Goal: Transaction & Acquisition: Download file/media

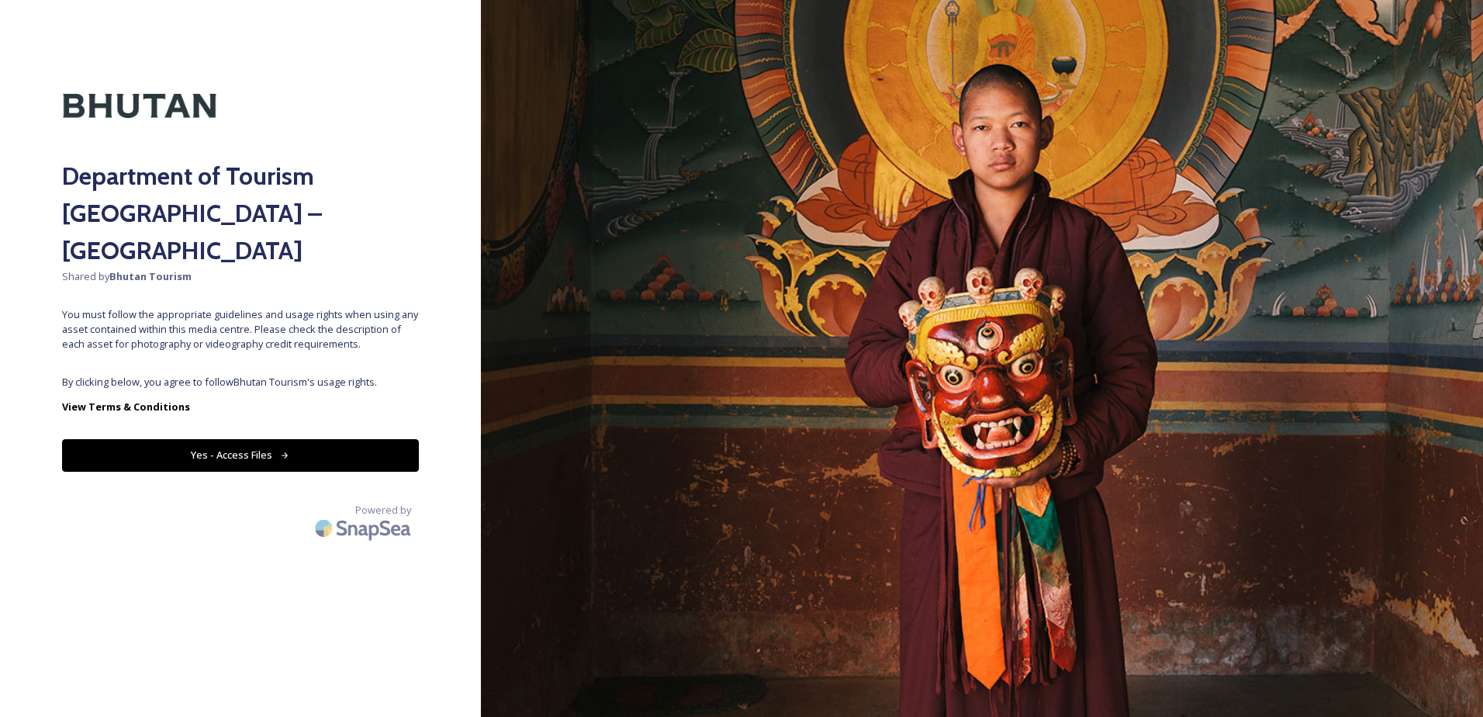
click at [176, 439] on button "Yes - Access Files" at bounding box center [240, 455] width 357 height 32
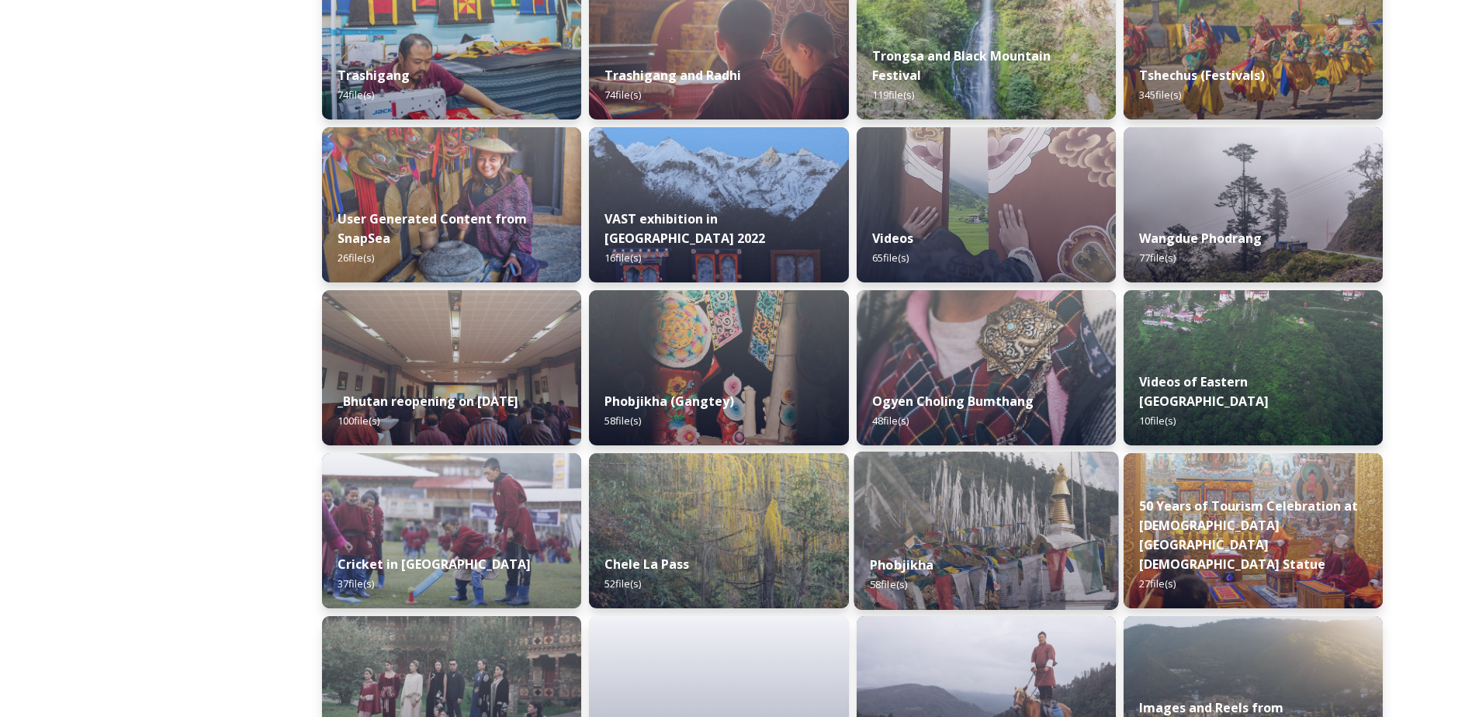
scroll to position [1665, 0]
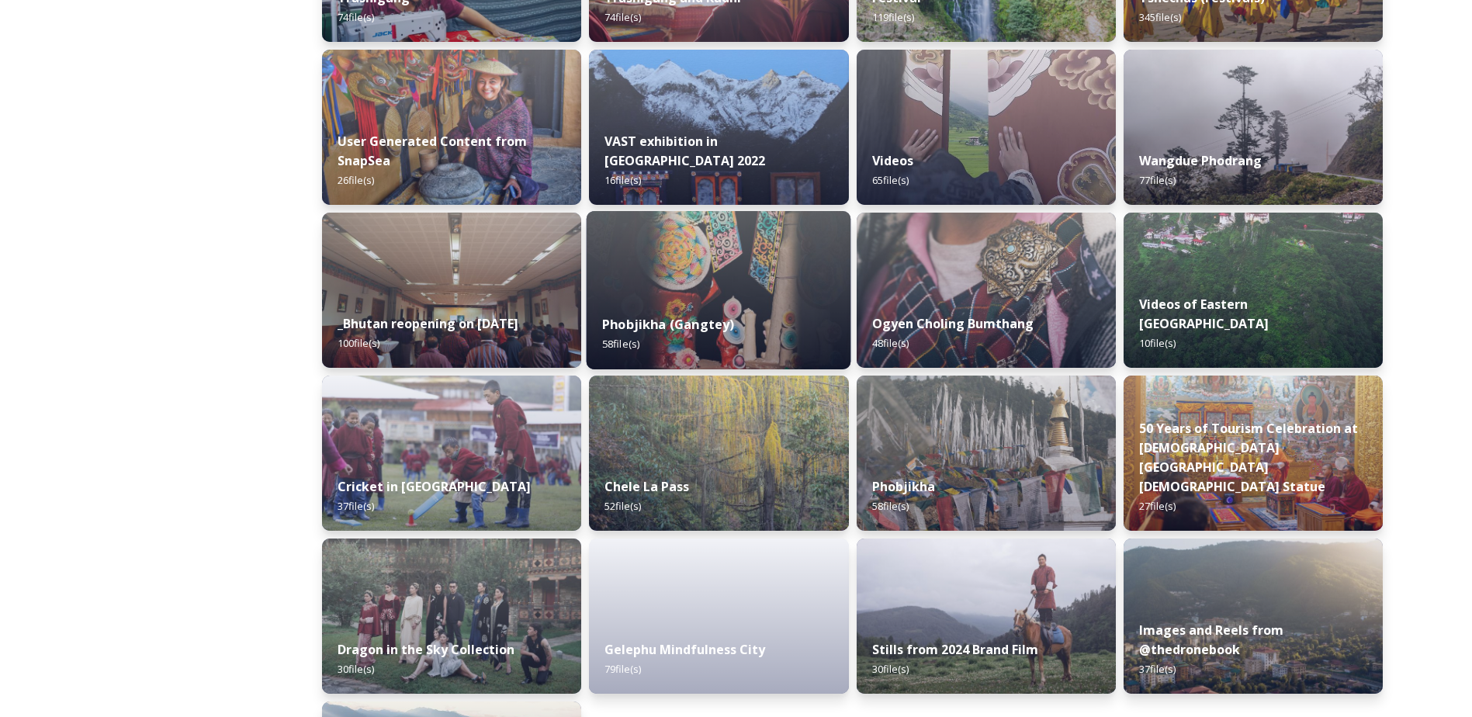
click at [696, 295] on img at bounding box center [718, 290] width 265 height 158
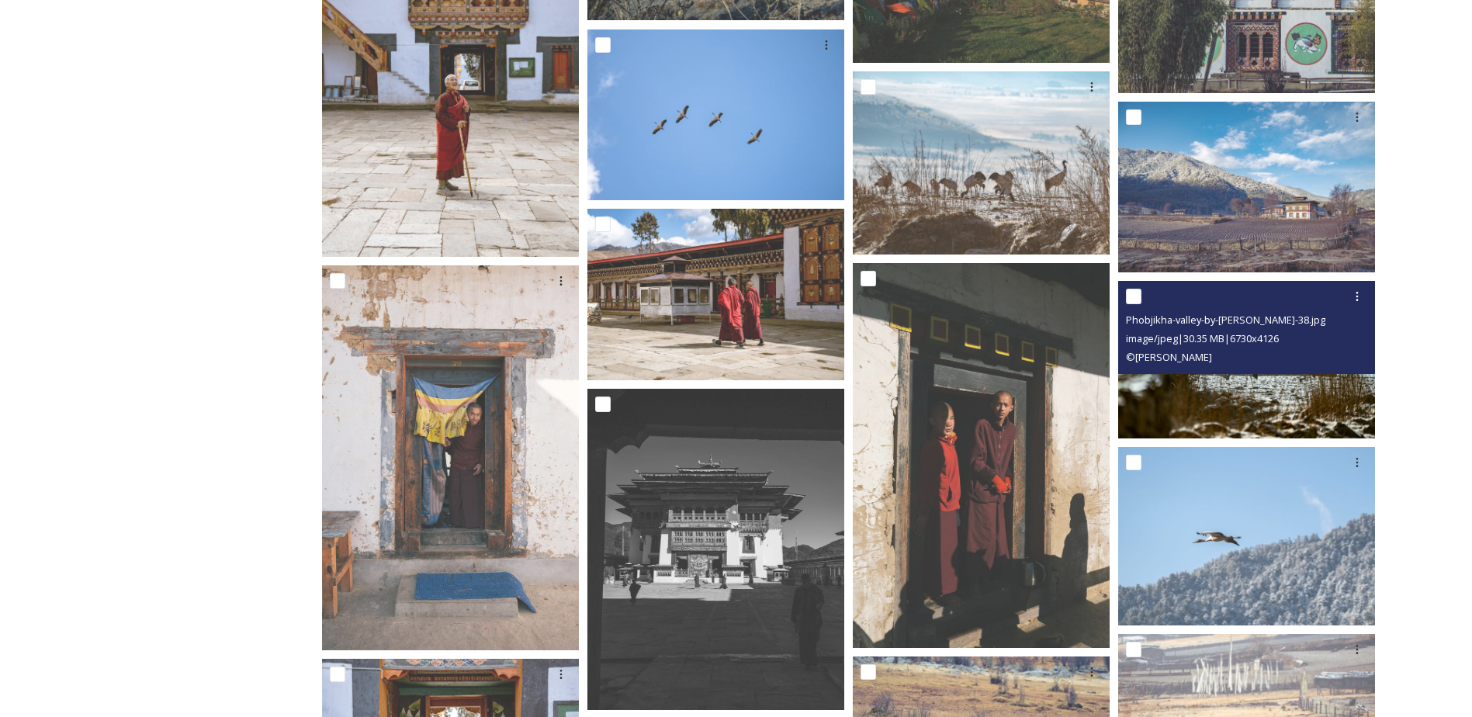
scroll to position [1705, 0]
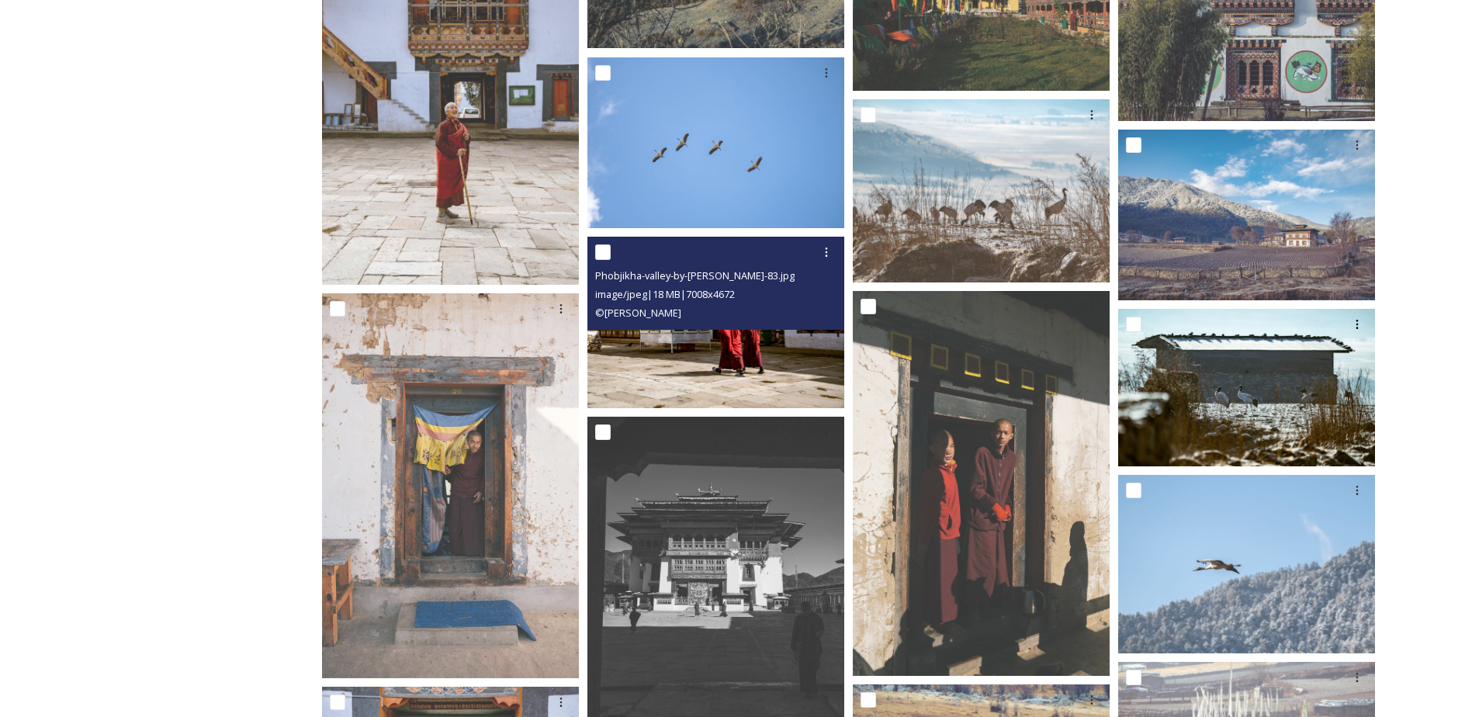
click at [715, 362] on img at bounding box center [715, 322] width 257 height 171
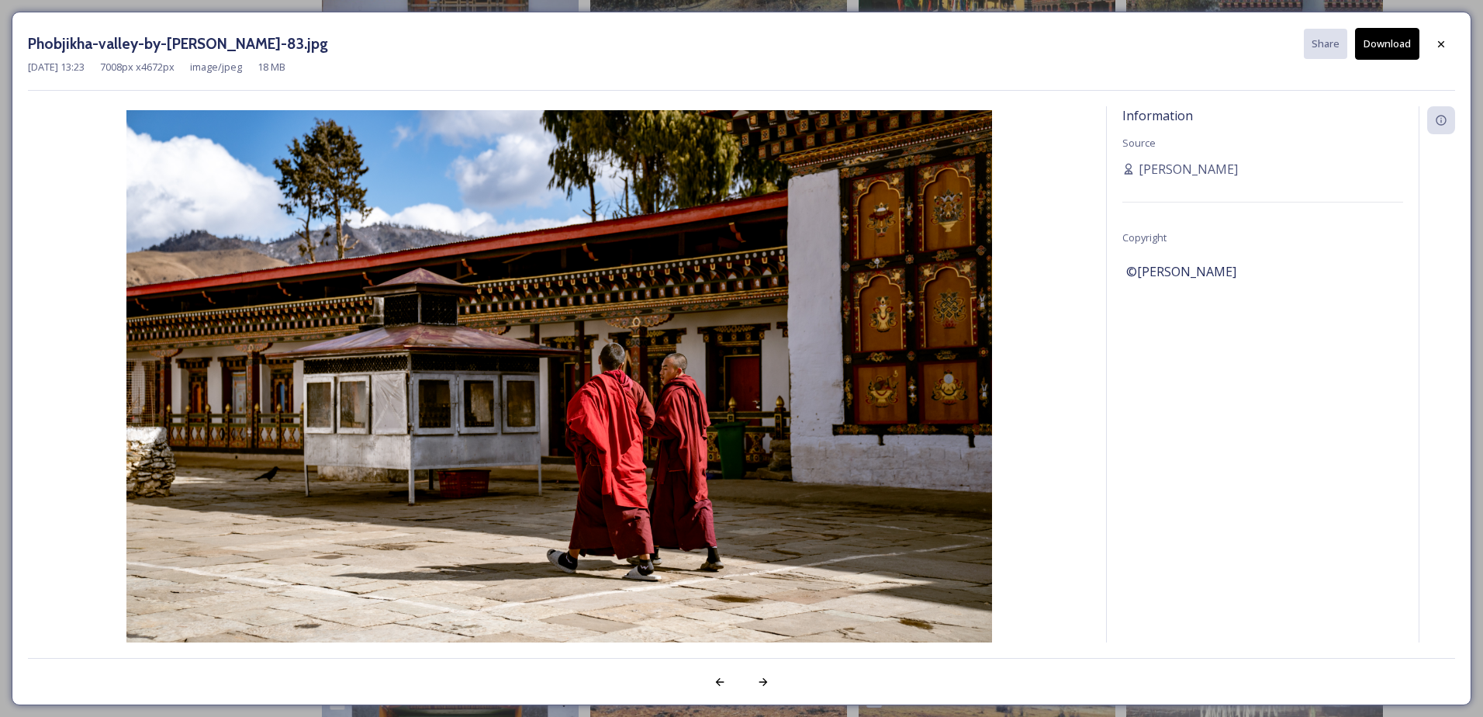
drag, startPoint x: 994, startPoint y: 28, endPoint x: 1012, endPoint y: 30, distance: 18.0
click at [994, 28] on div "Phobjikha-valley-by-[PERSON_NAME]-83.jpg Share Download" at bounding box center [741, 44] width 1427 height 32
click at [1449, 43] on div at bounding box center [1441, 44] width 28 height 28
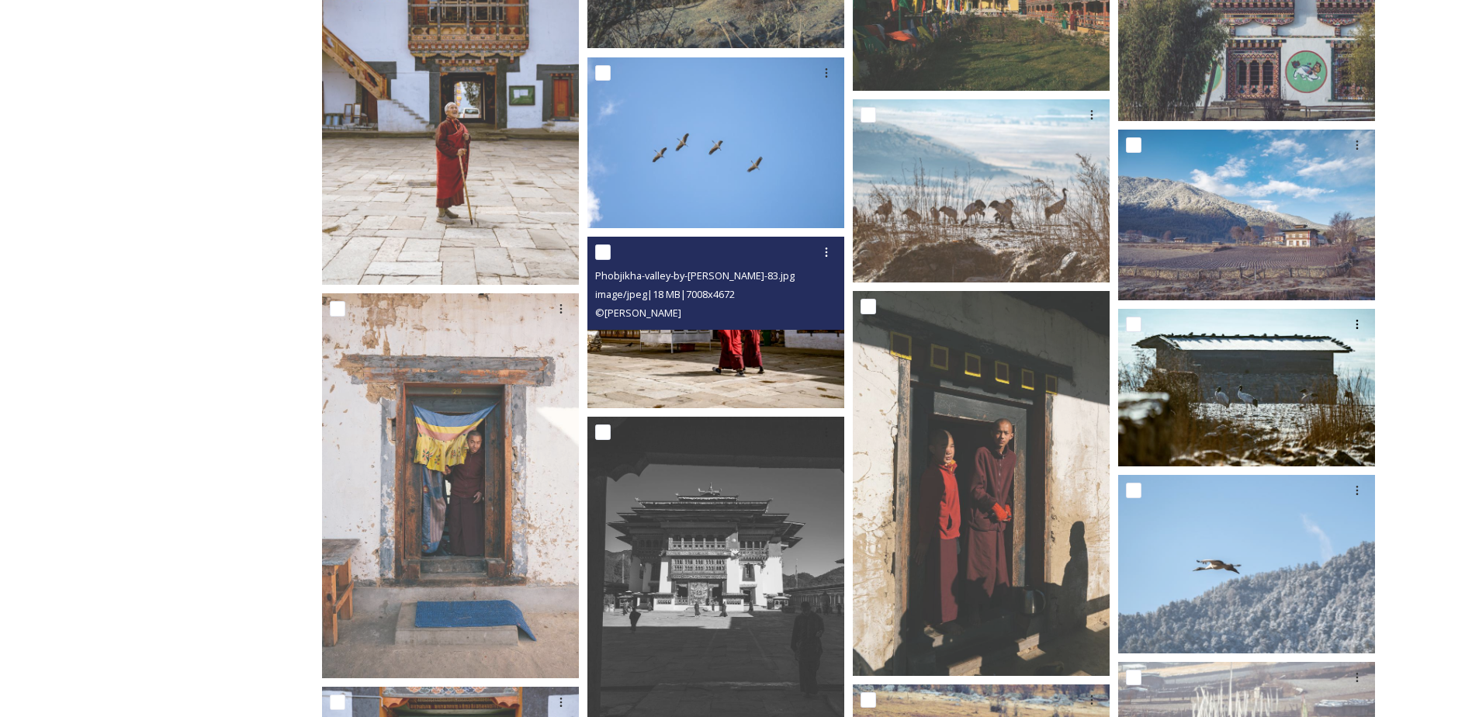
click at [763, 357] on img at bounding box center [715, 322] width 257 height 171
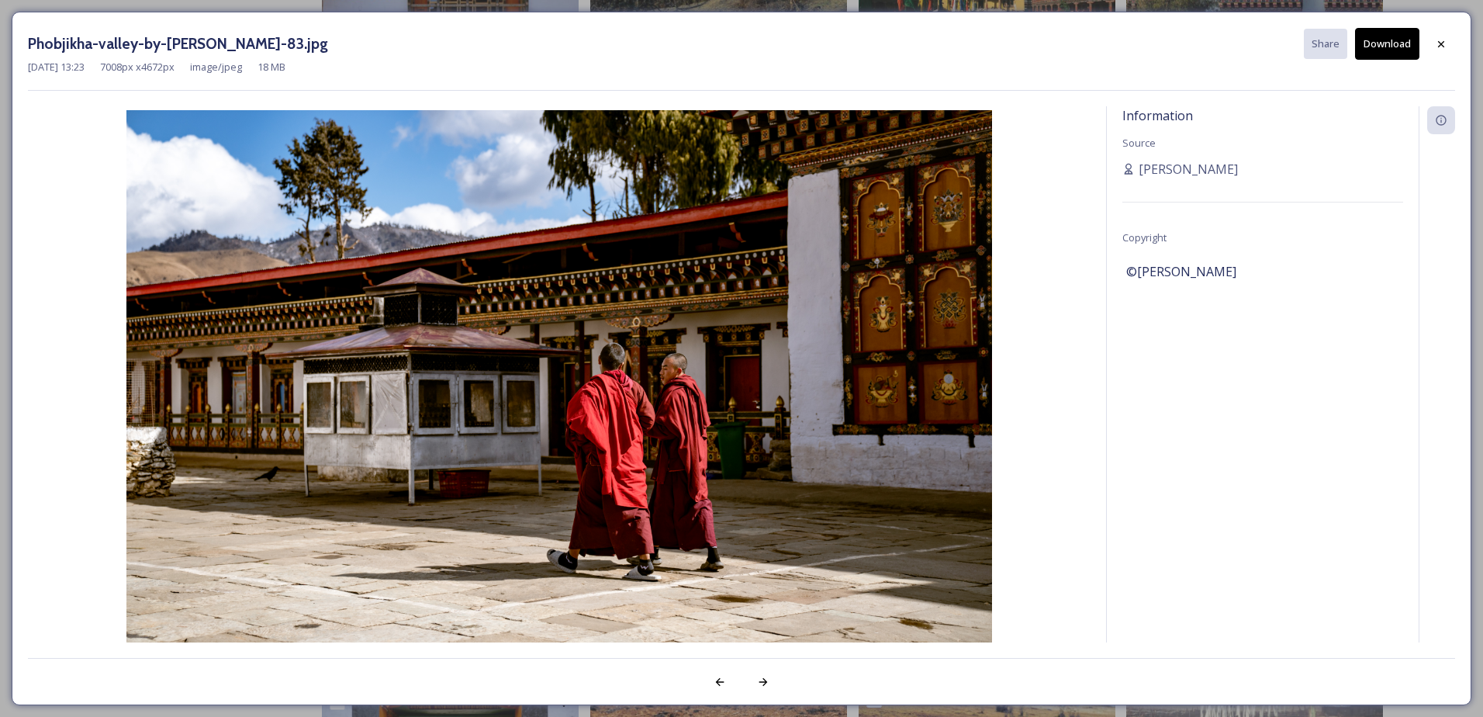
click at [1370, 43] on button "Download" at bounding box center [1387, 44] width 64 height 32
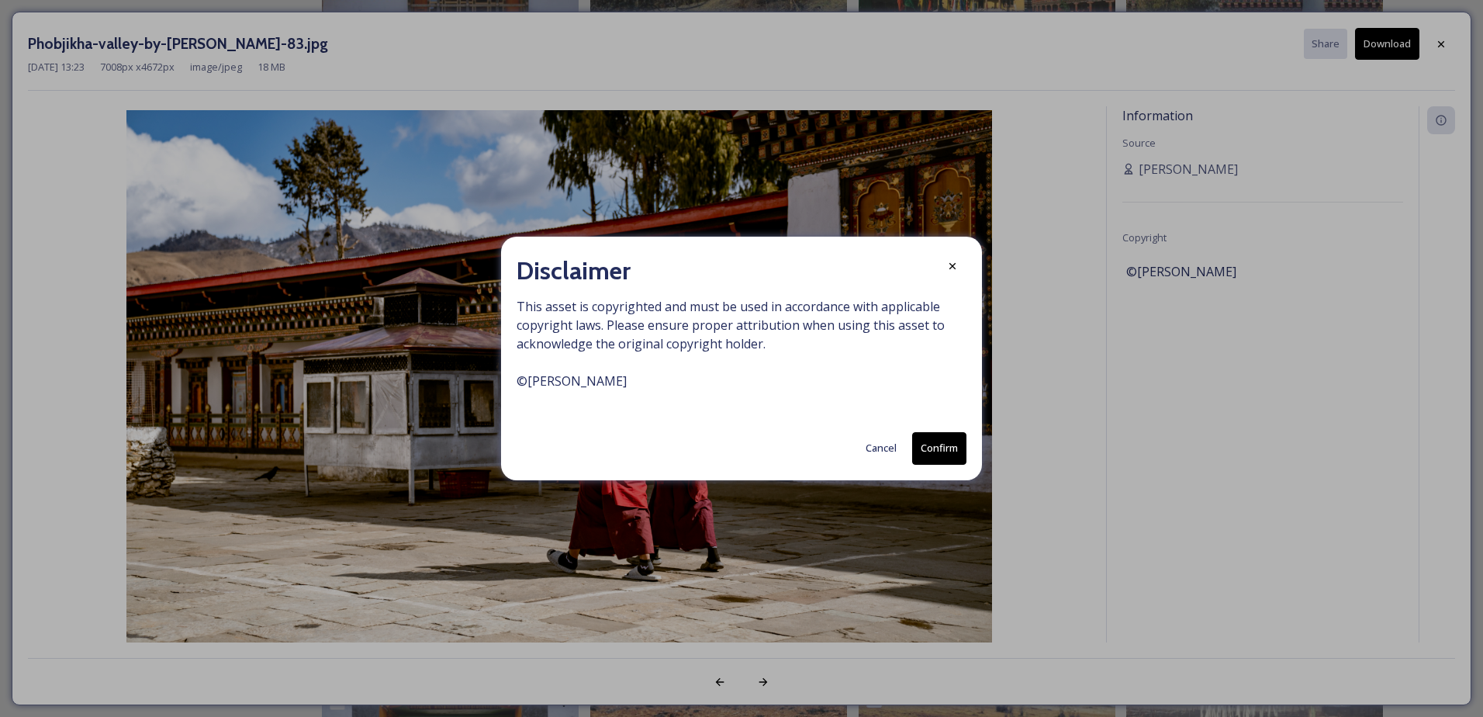
click at [923, 439] on button "Confirm" at bounding box center [939, 448] width 54 height 32
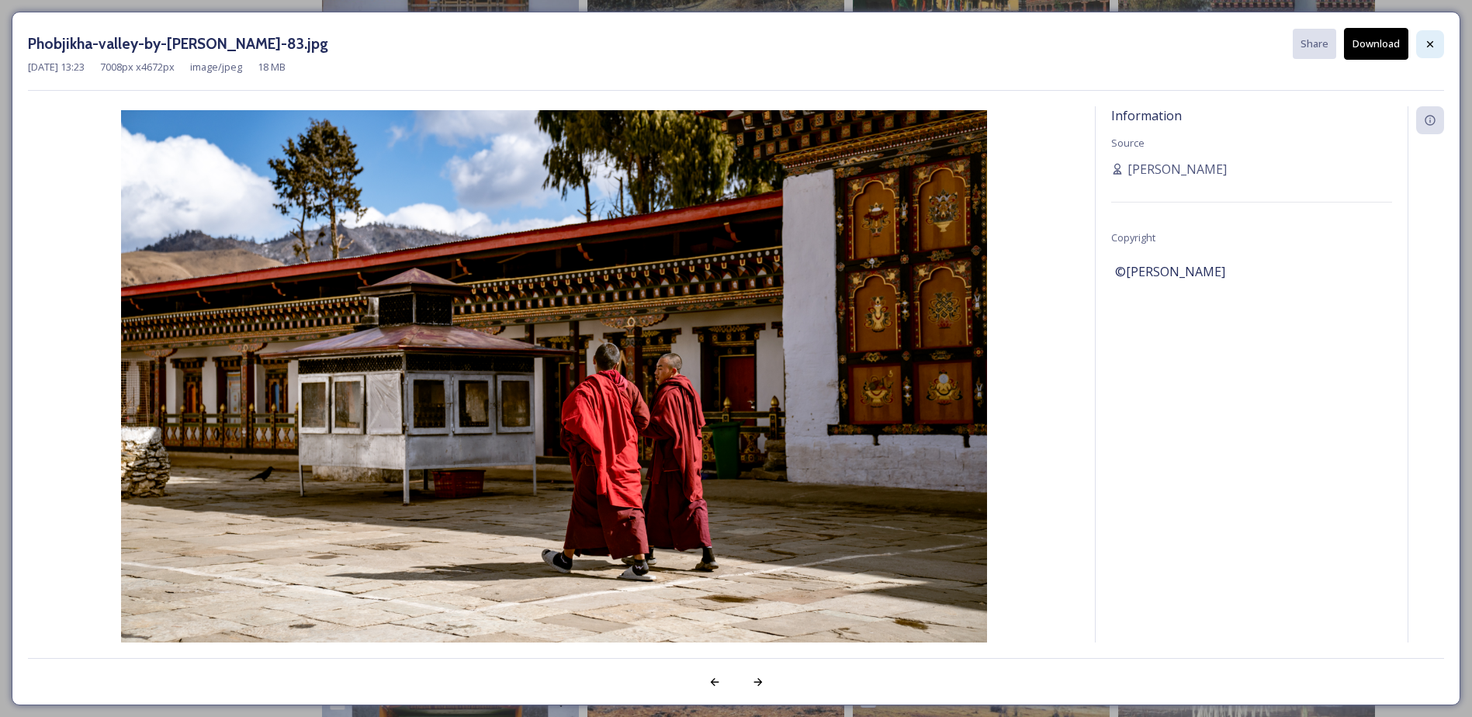
click at [1437, 51] on div at bounding box center [1430, 44] width 28 height 28
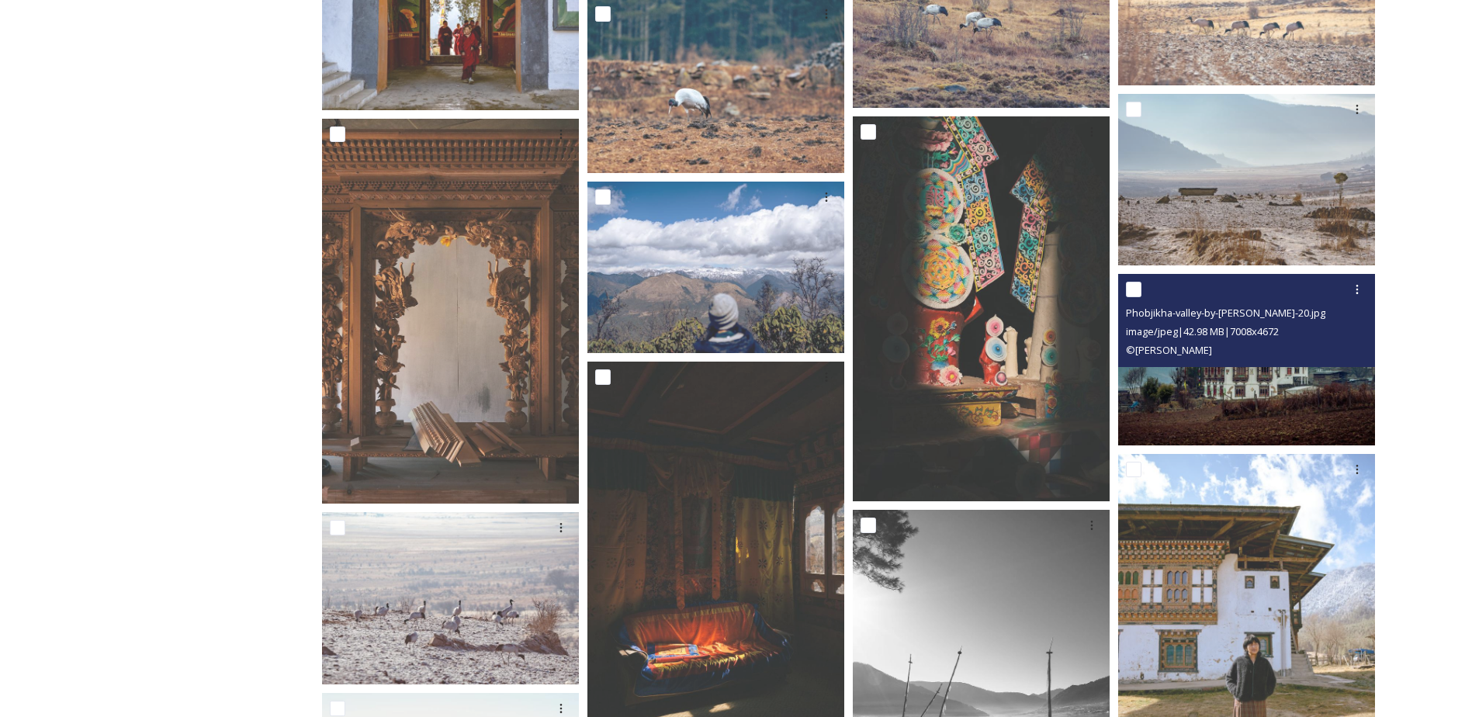
scroll to position [2481, 0]
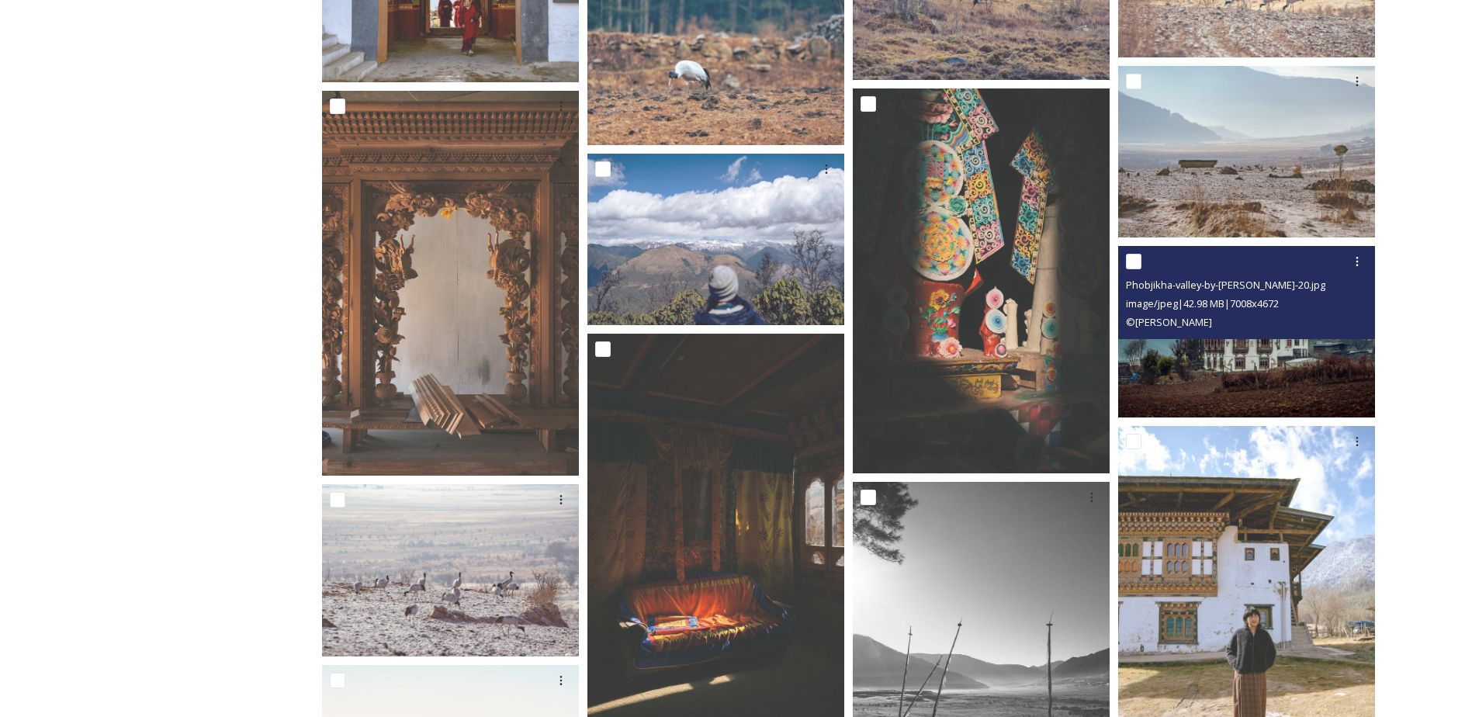
click at [1254, 379] on img at bounding box center [1246, 331] width 257 height 171
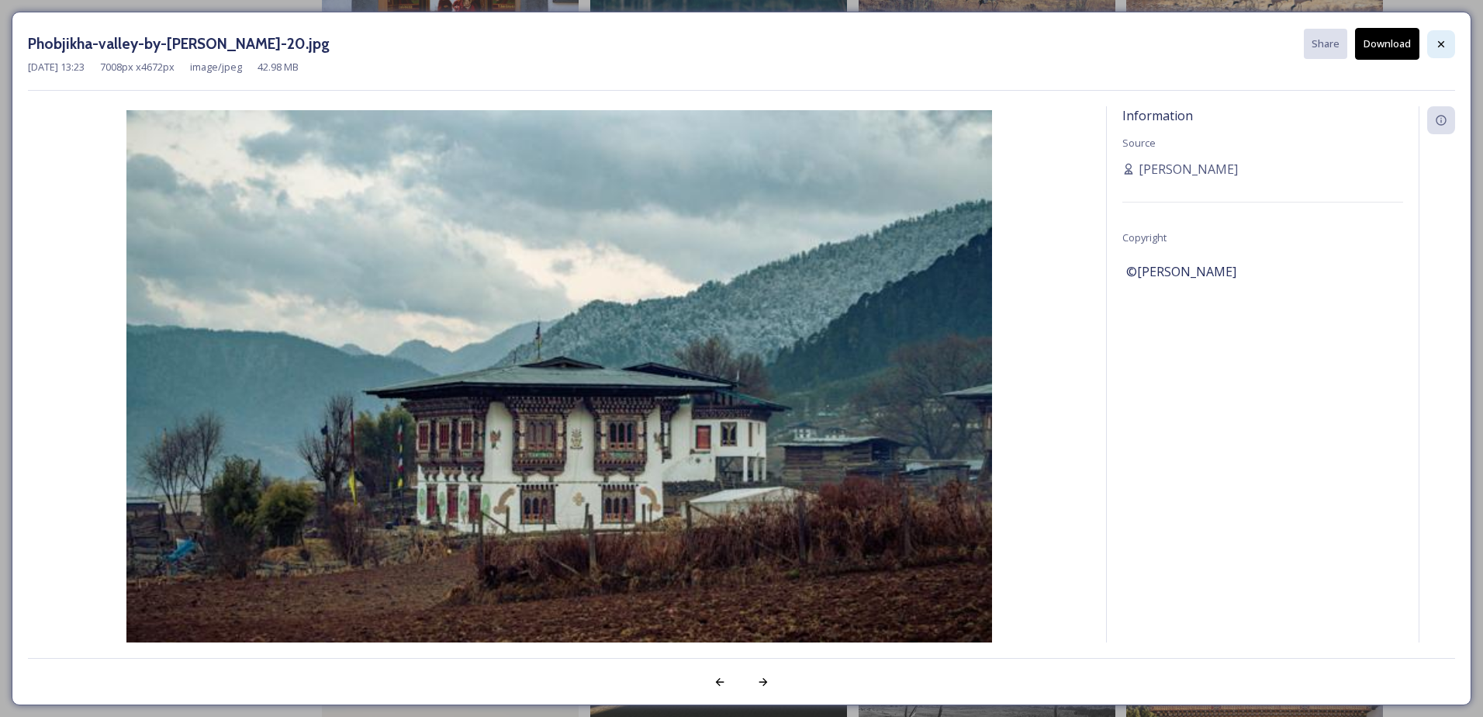
click at [1446, 44] on icon at bounding box center [1441, 44] width 12 height 12
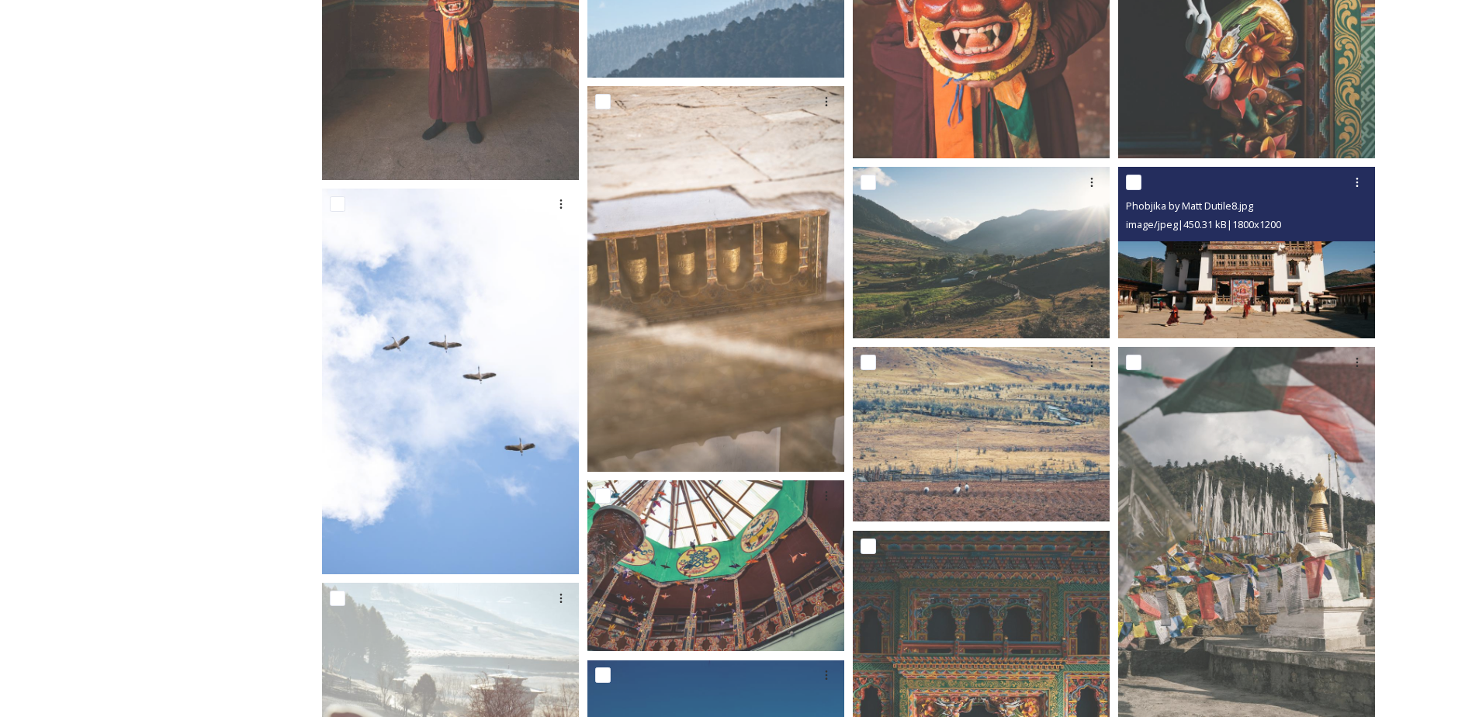
scroll to position [697, 0]
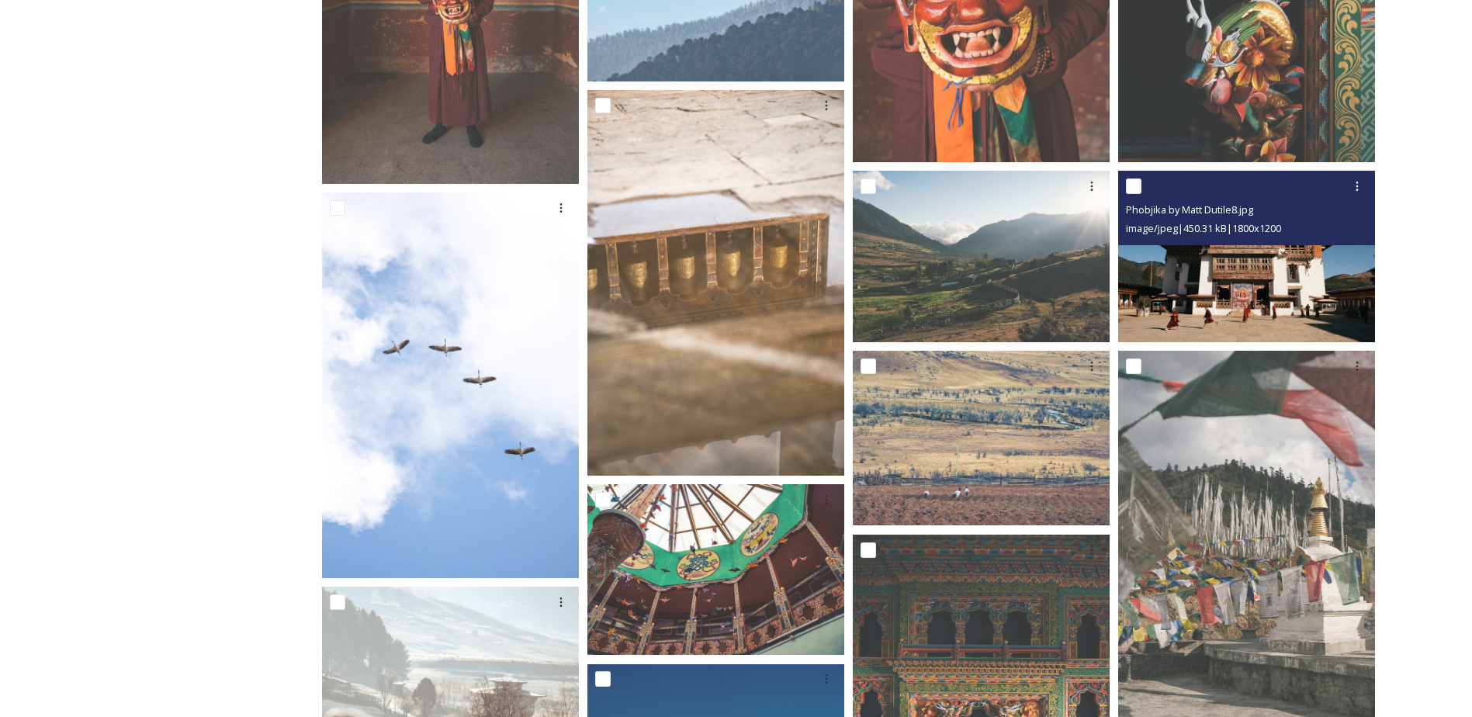
click at [1306, 268] on img at bounding box center [1246, 256] width 257 height 171
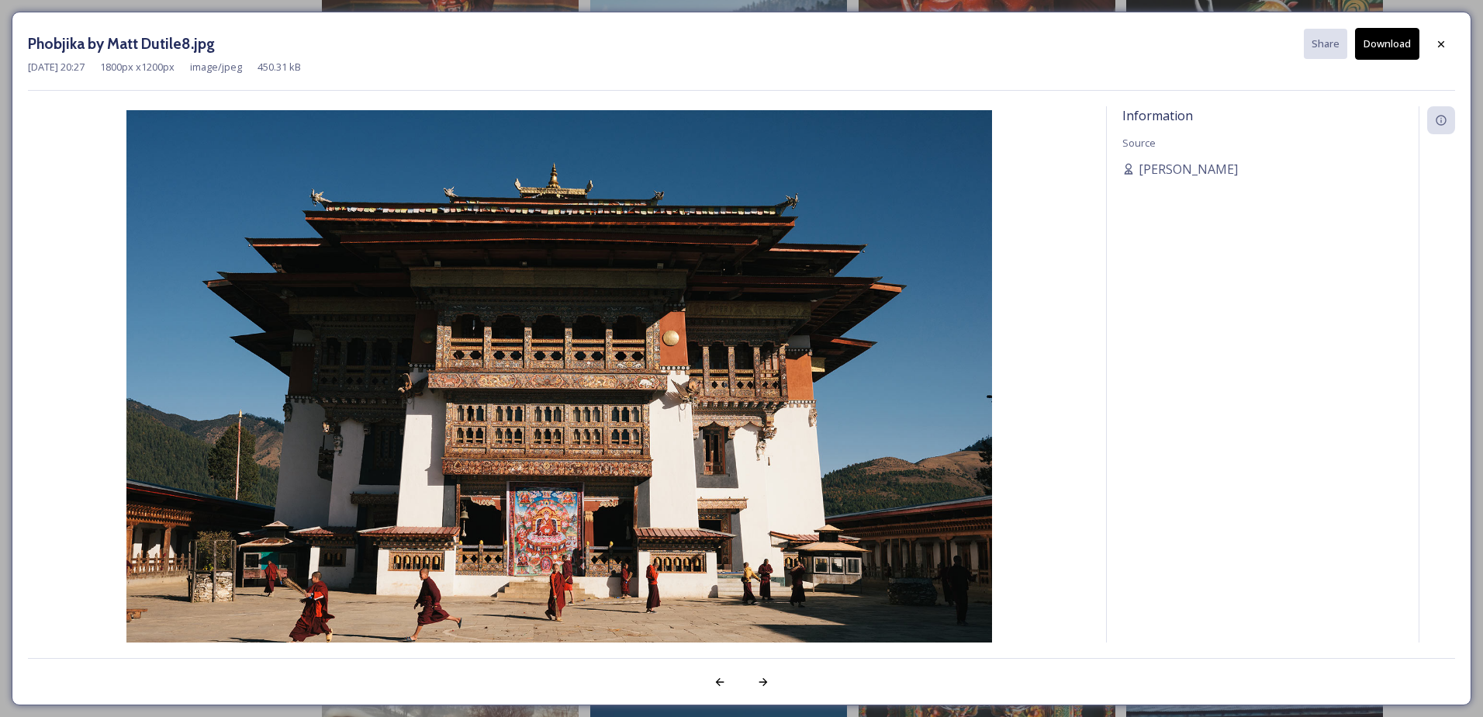
click at [1402, 43] on button "Download" at bounding box center [1387, 44] width 64 height 32
click at [1439, 40] on icon at bounding box center [1441, 44] width 12 height 12
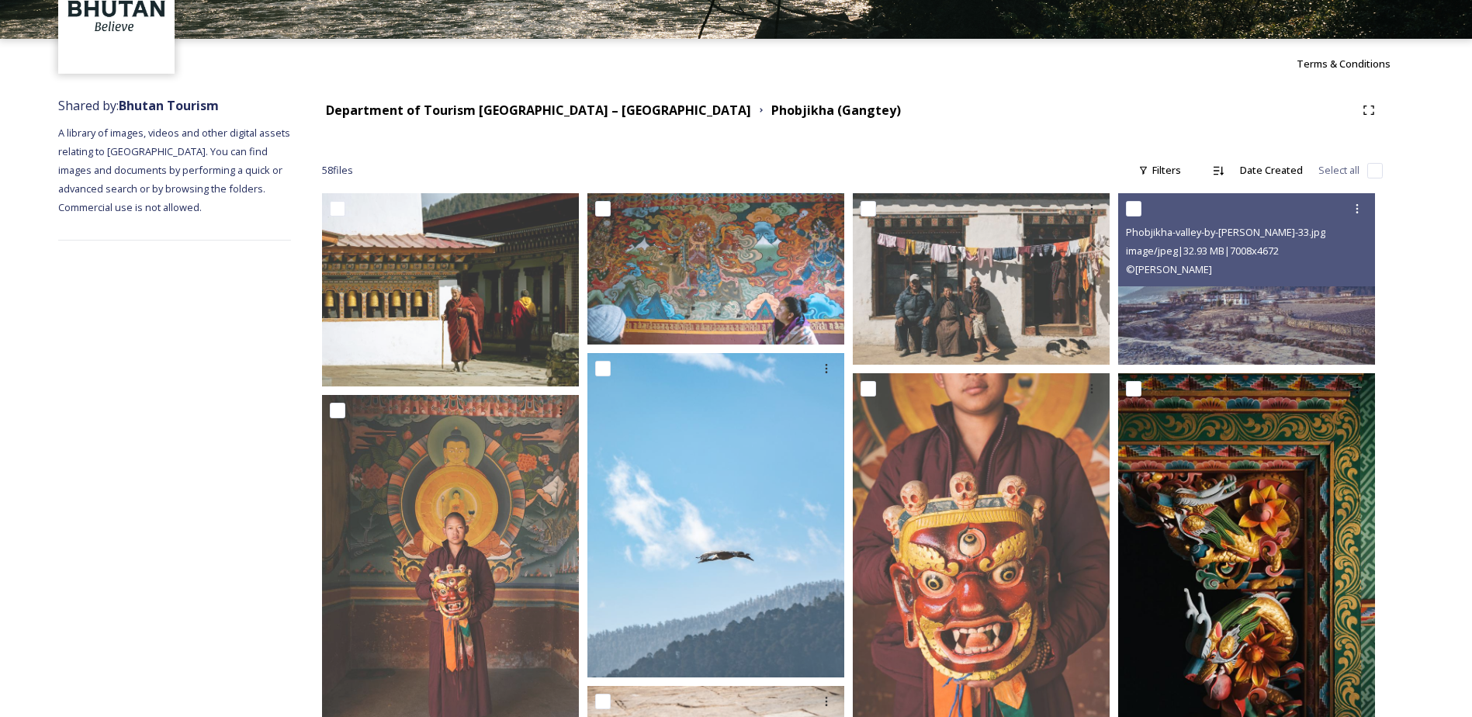
scroll to position [76, 0]
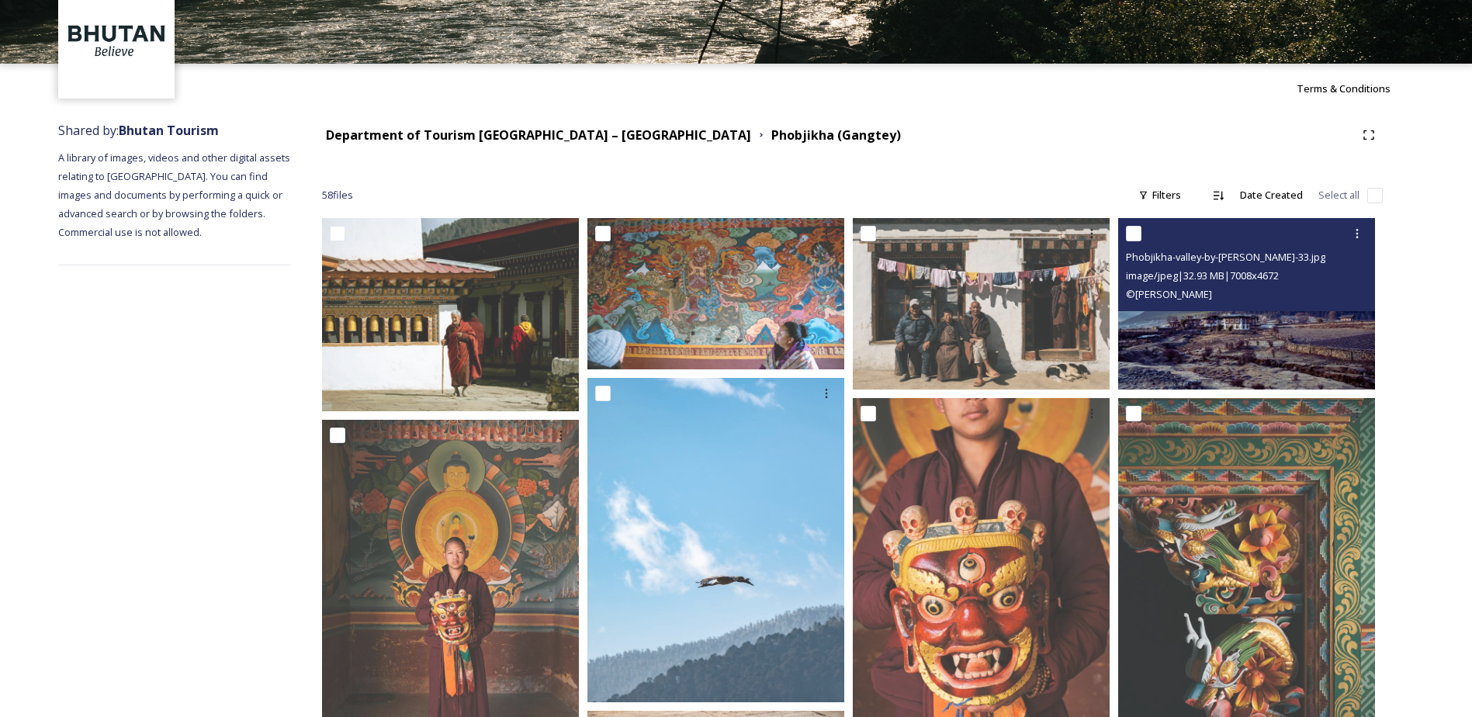
click at [1263, 336] on img at bounding box center [1246, 303] width 257 height 171
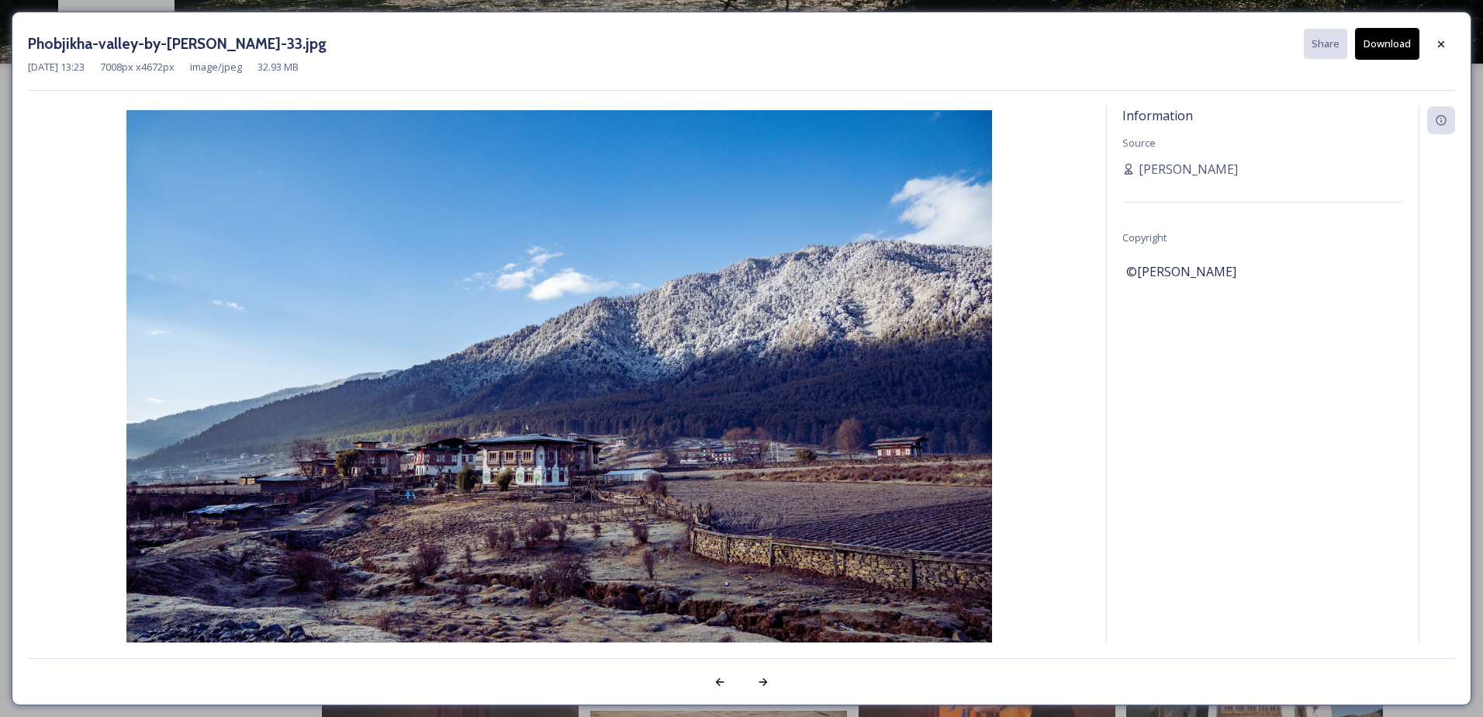
click at [1400, 54] on button "Download" at bounding box center [1387, 44] width 64 height 32
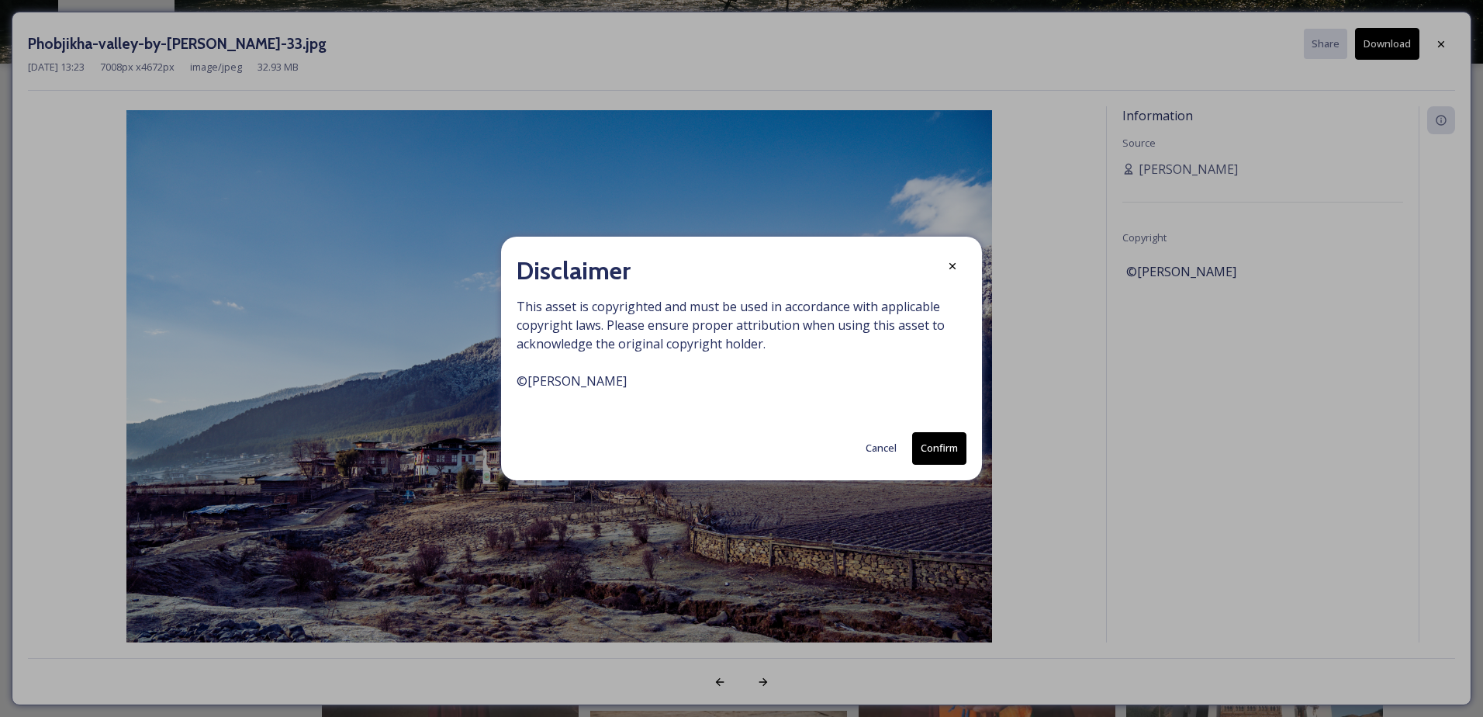
click at [931, 444] on button "Confirm" at bounding box center [939, 448] width 54 height 32
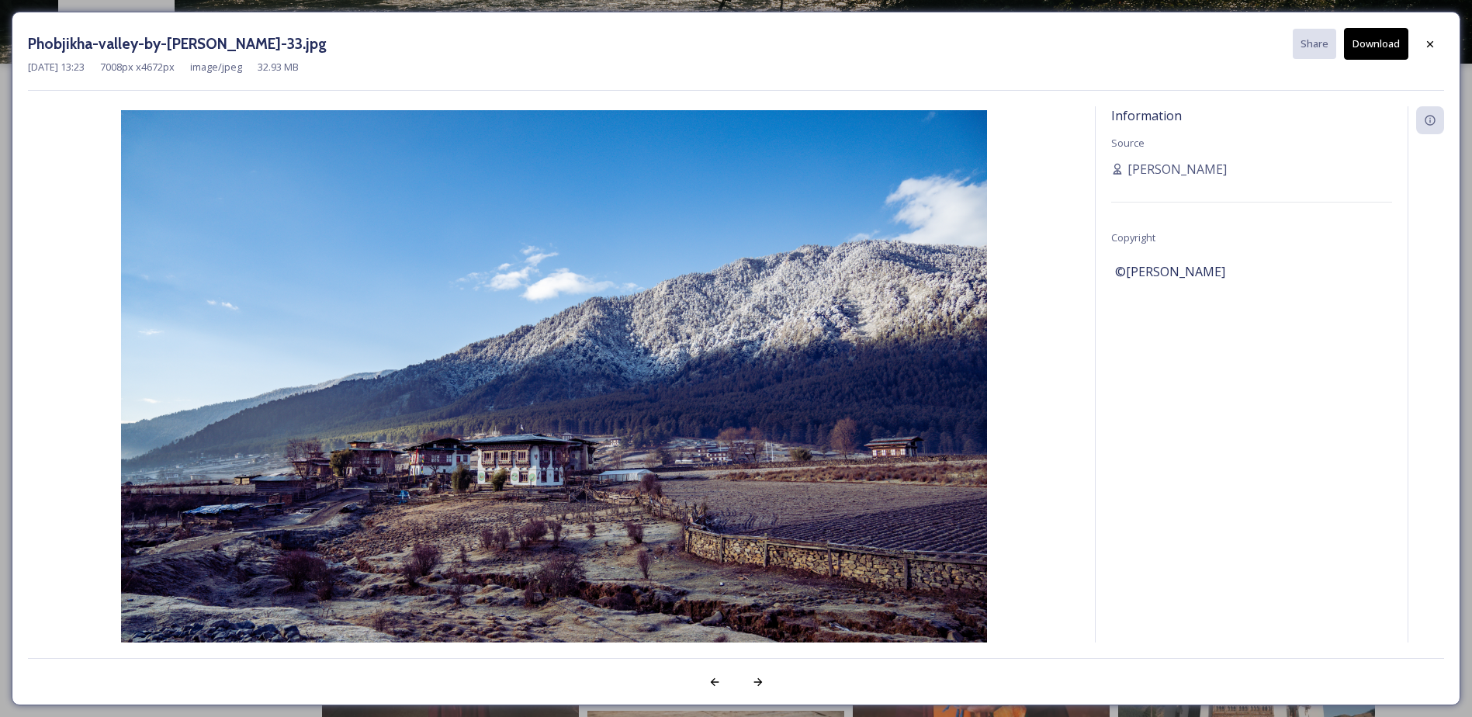
click at [1430, 30] on div at bounding box center [1430, 44] width 28 height 28
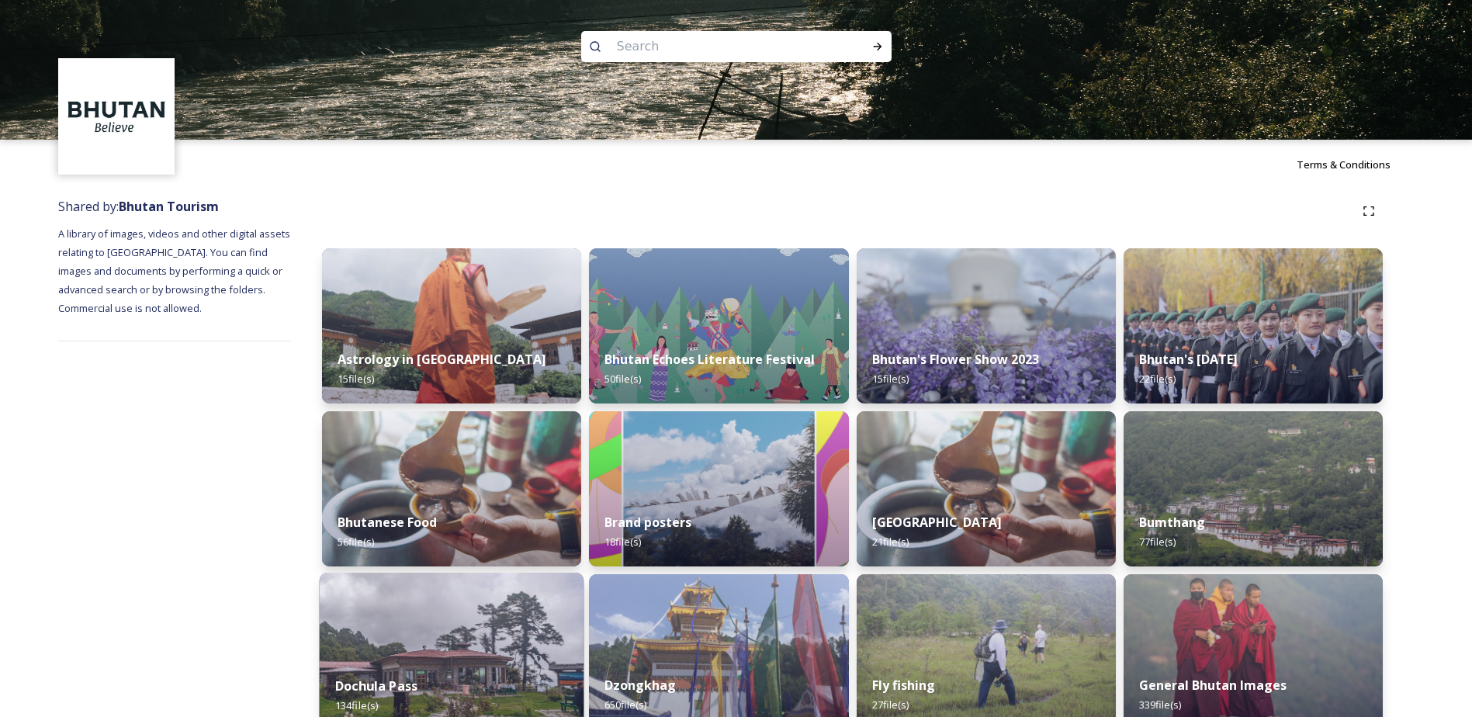
click at [404, 635] on img at bounding box center [452, 651] width 265 height 158
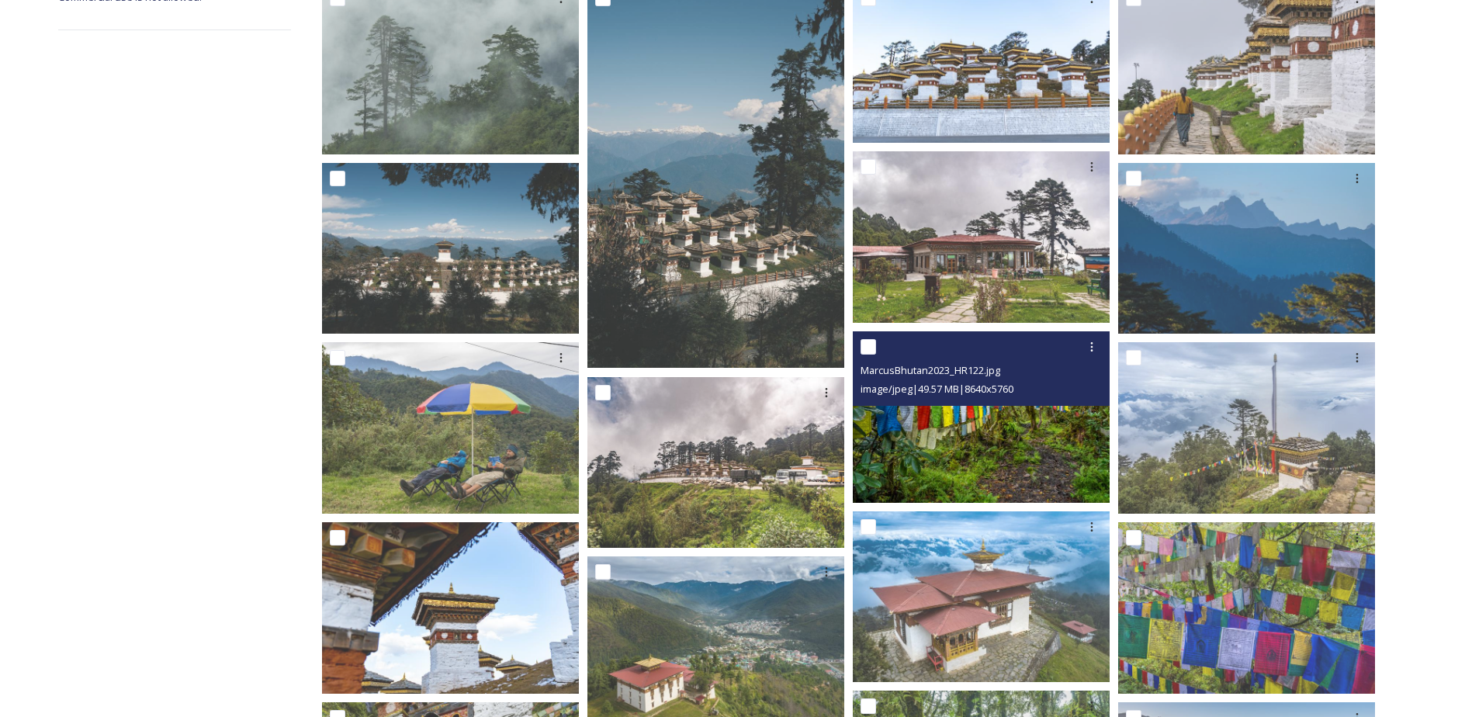
scroll to position [388, 0]
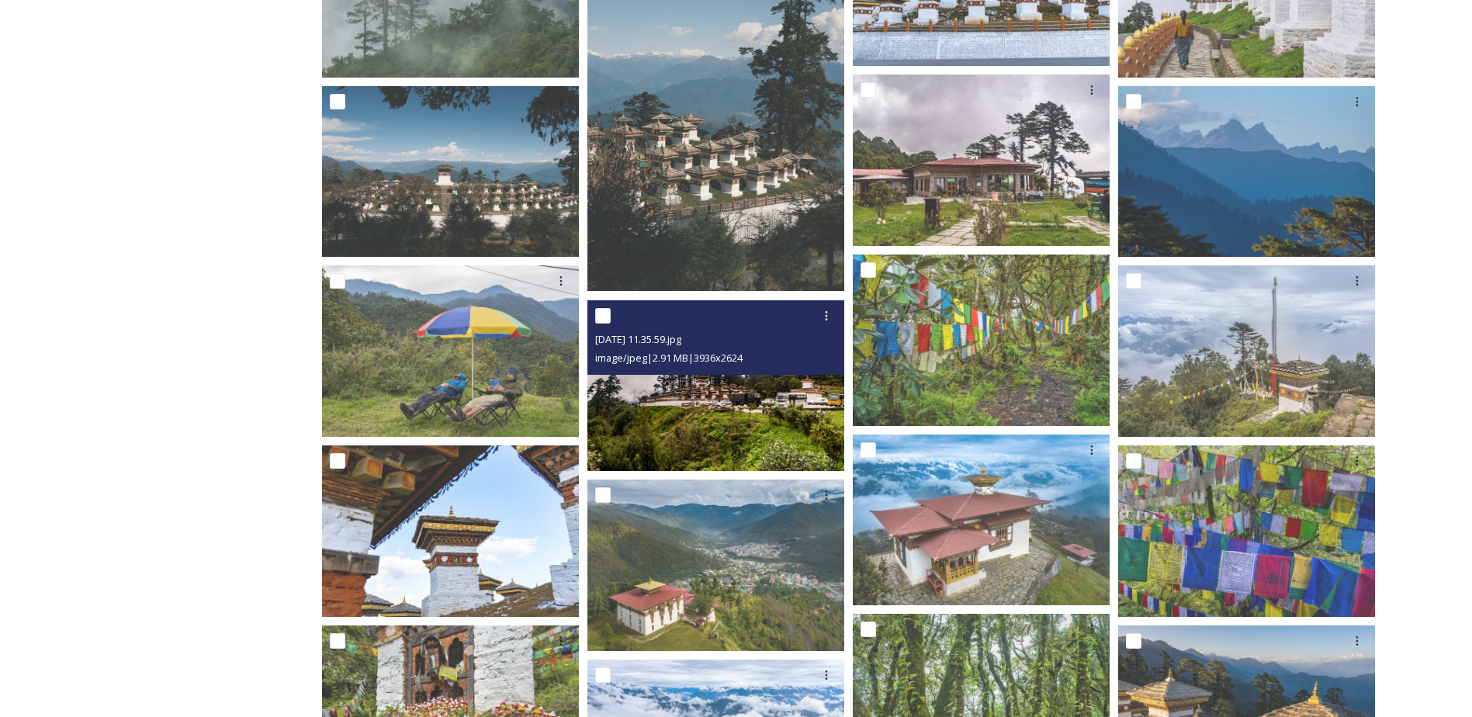
click at [714, 414] on img at bounding box center [715, 384] width 257 height 171
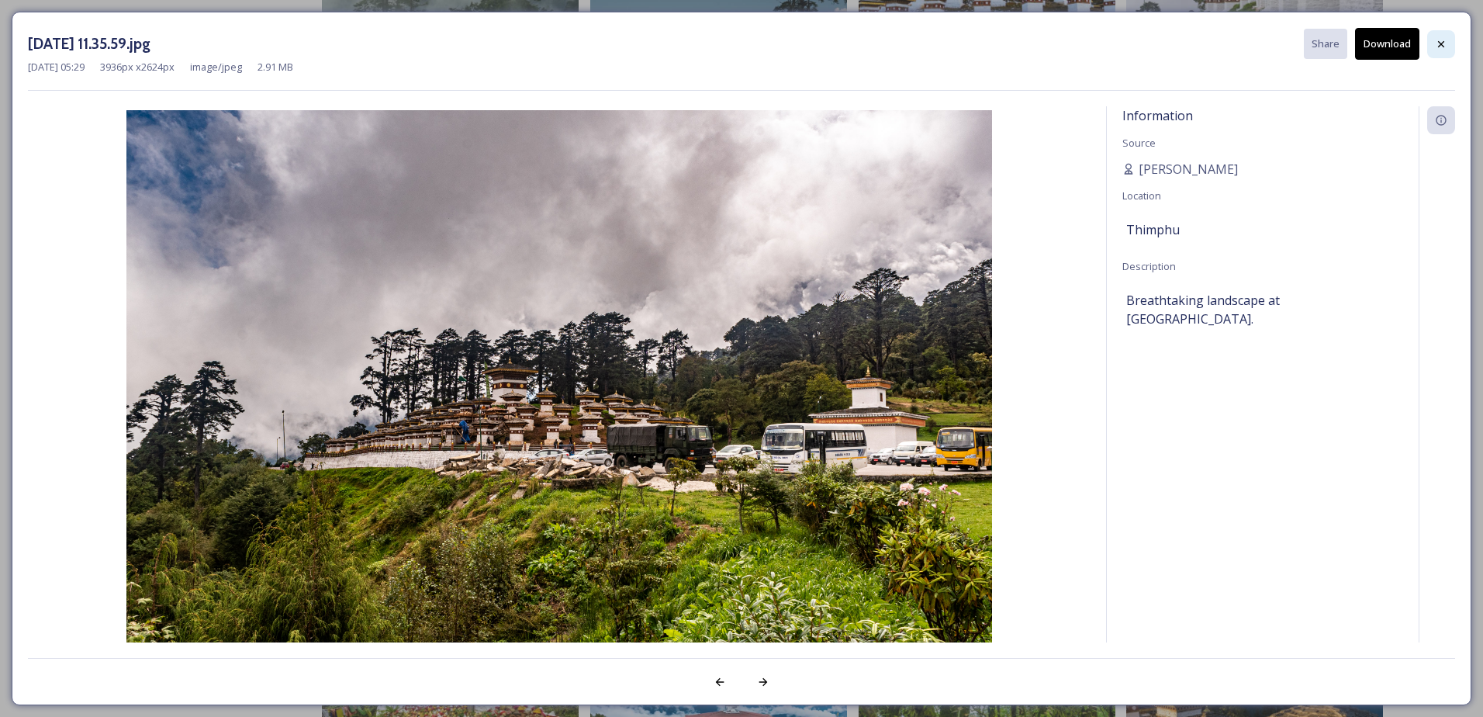
click at [1442, 45] on icon at bounding box center [1441, 43] width 6 height 6
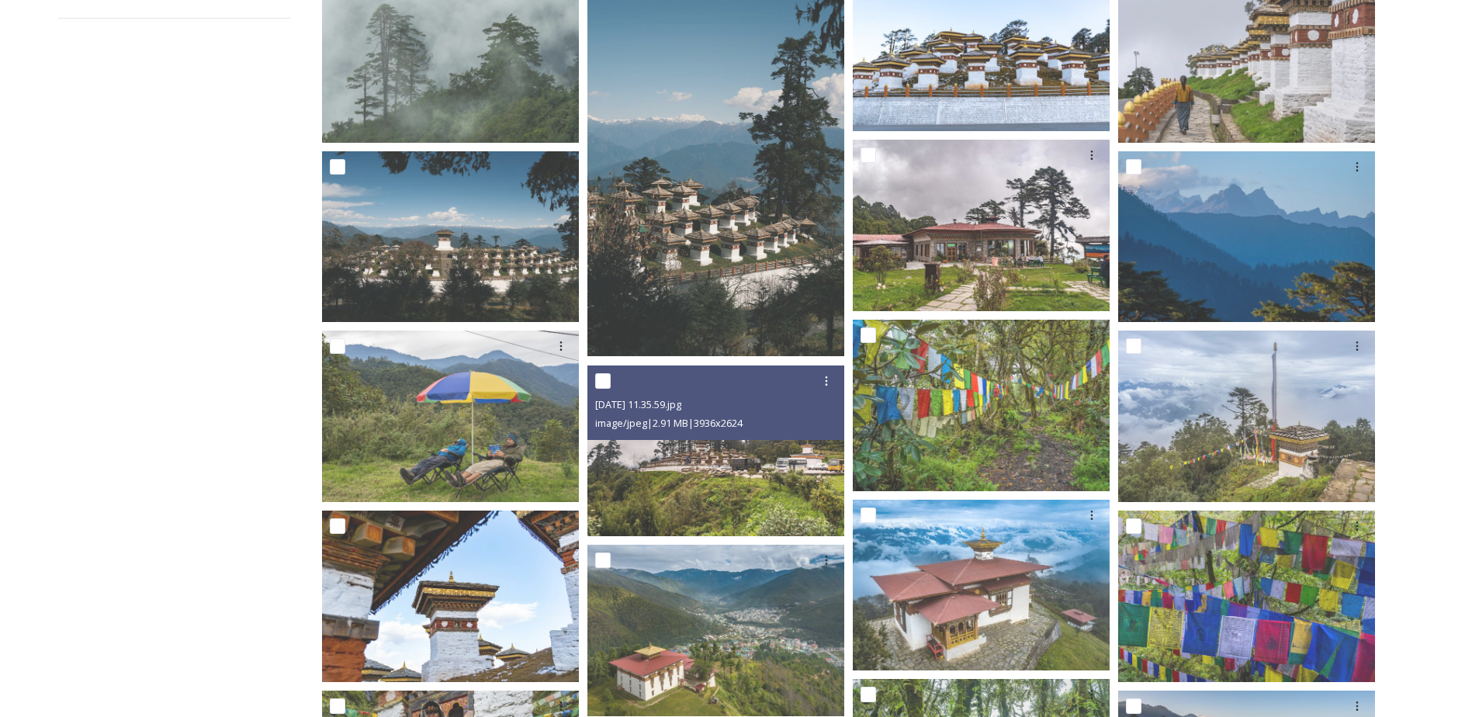
scroll to position [0, 0]
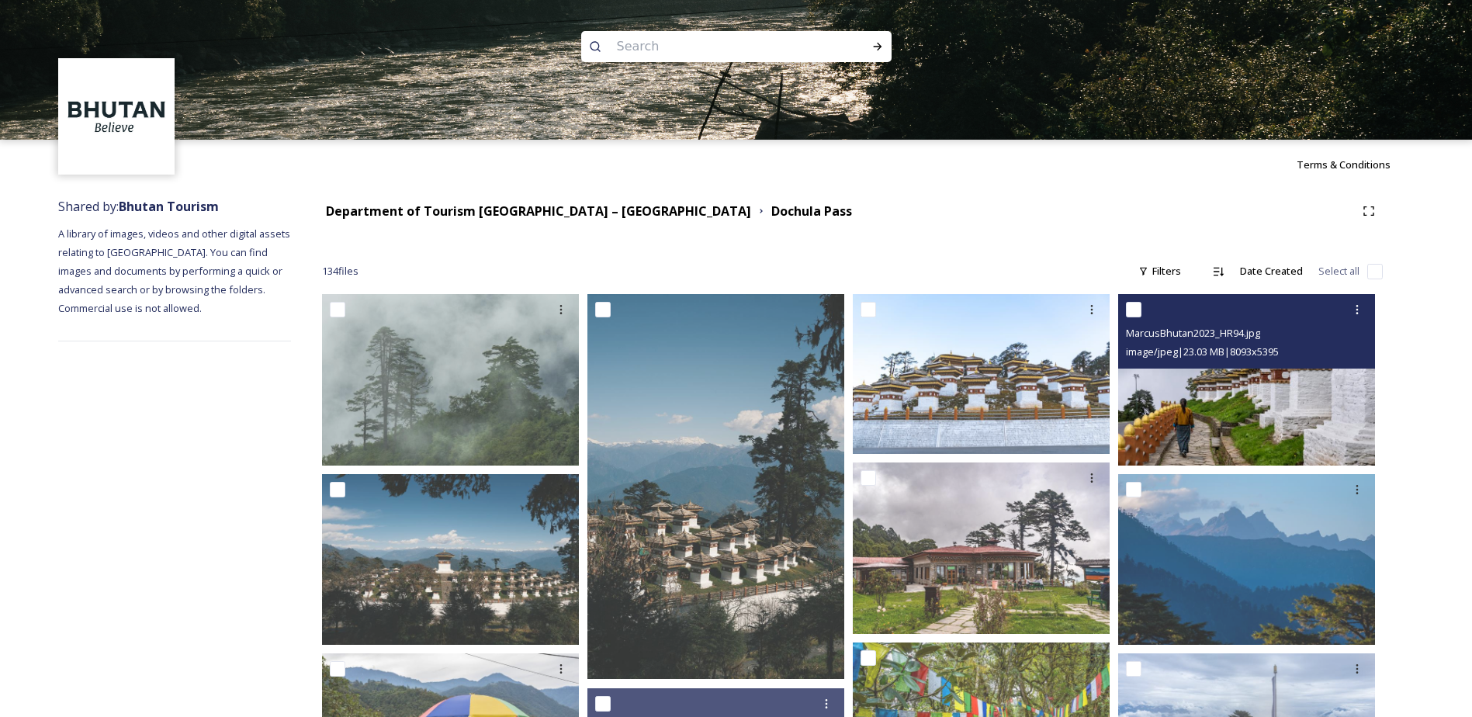
click at [1247, 396] on img at bounding box center [1246, 379] width 257 height 171
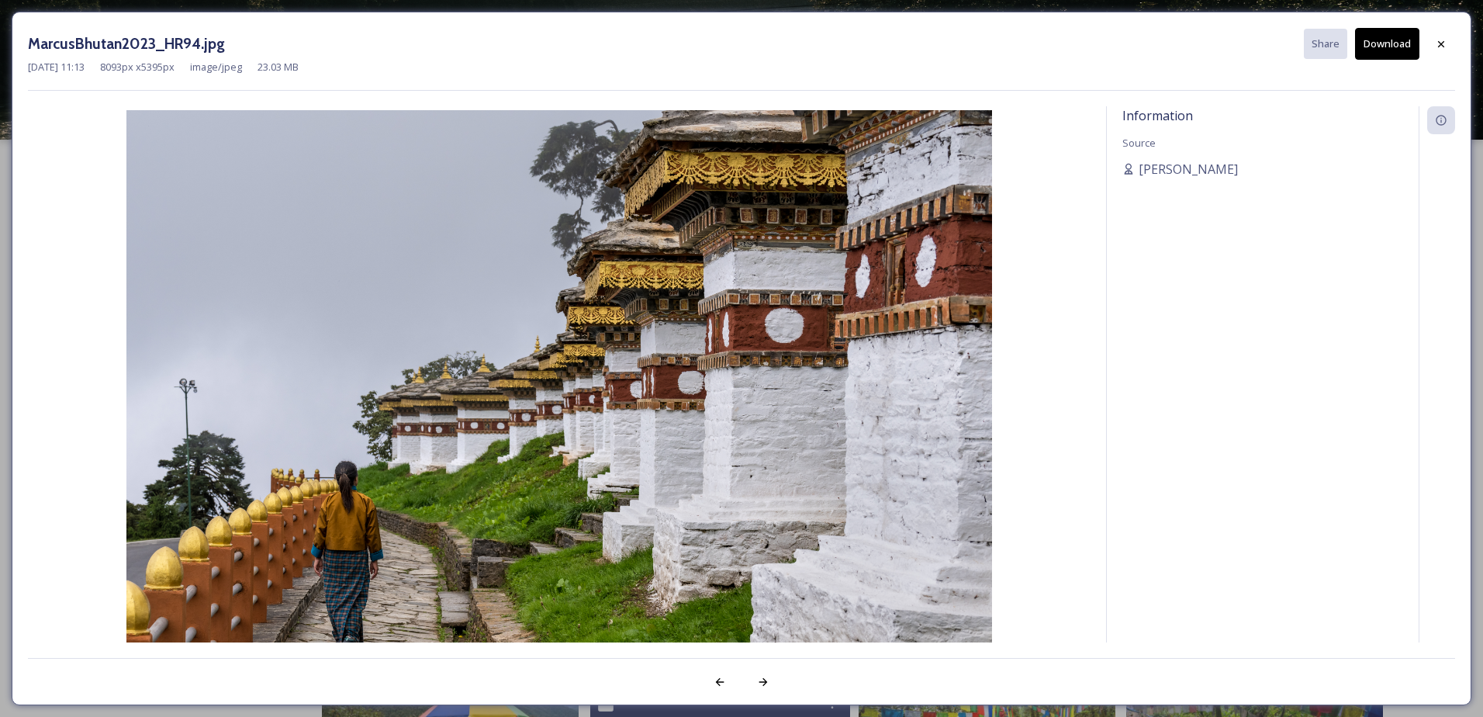
click at [1393, 40] on button "Download" at bounding box center [1387, 44] width 64 height 32
click at [1441, 42] on icon at bounding box center [1441, 44] width 12 height 12
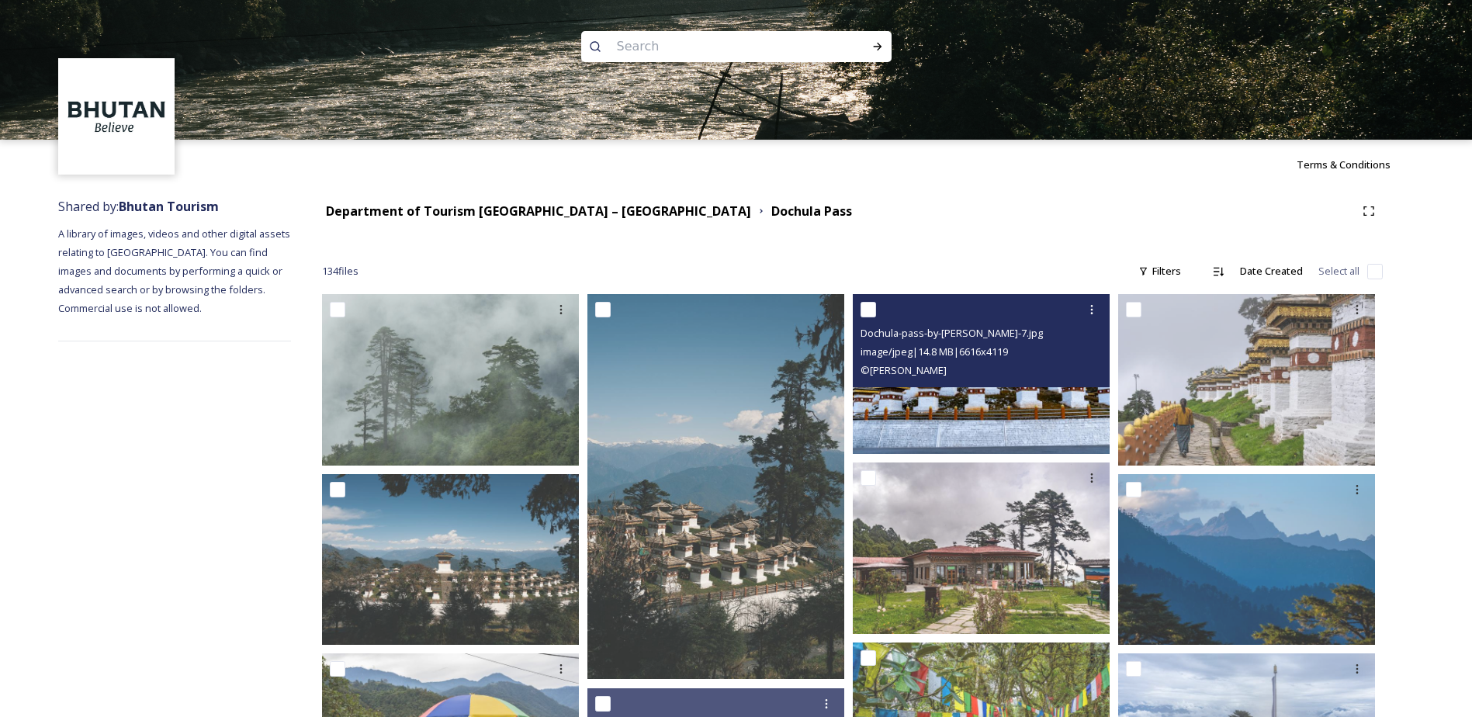
click at [1003, 419] on img at bounding box center [981, 374] width 257 height 160
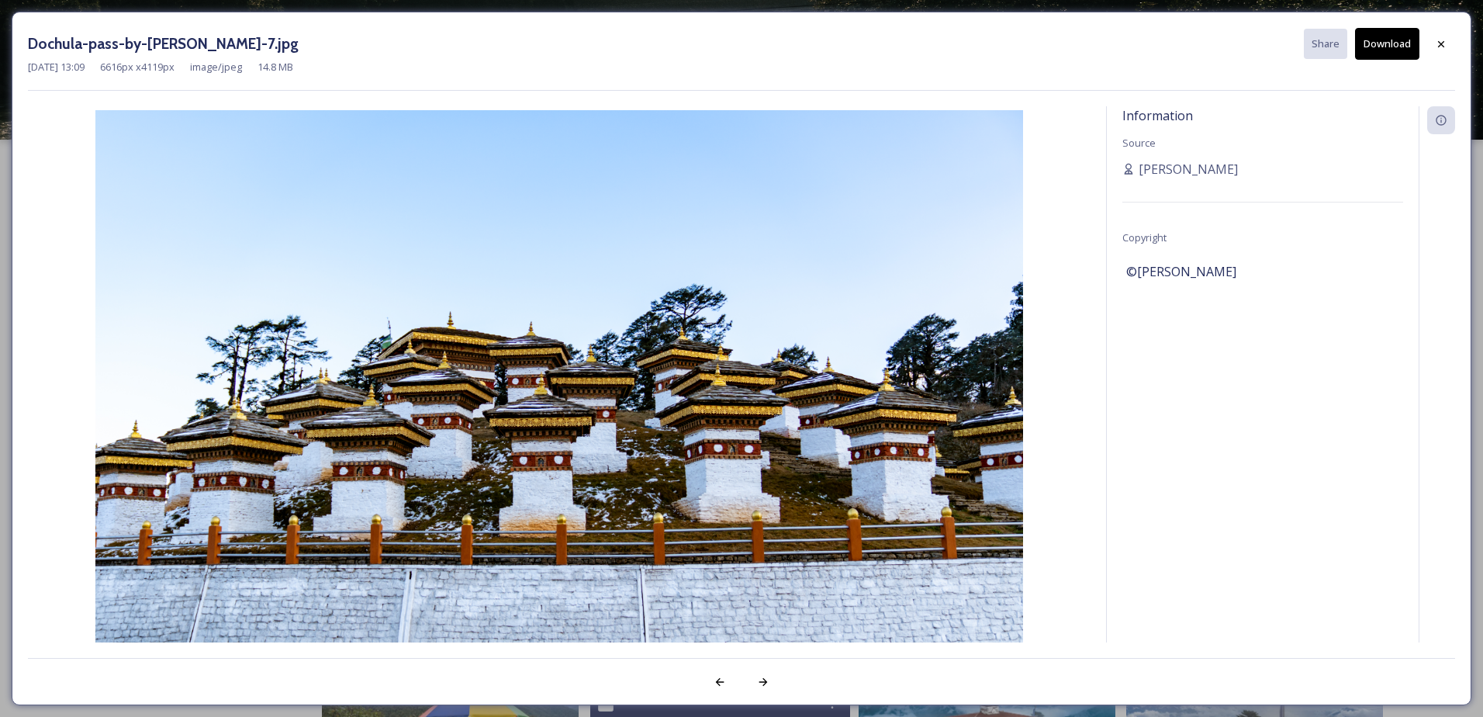
click at [1392, 41] on button "Download" at bounding box center [1387, 44] width 64 height 32
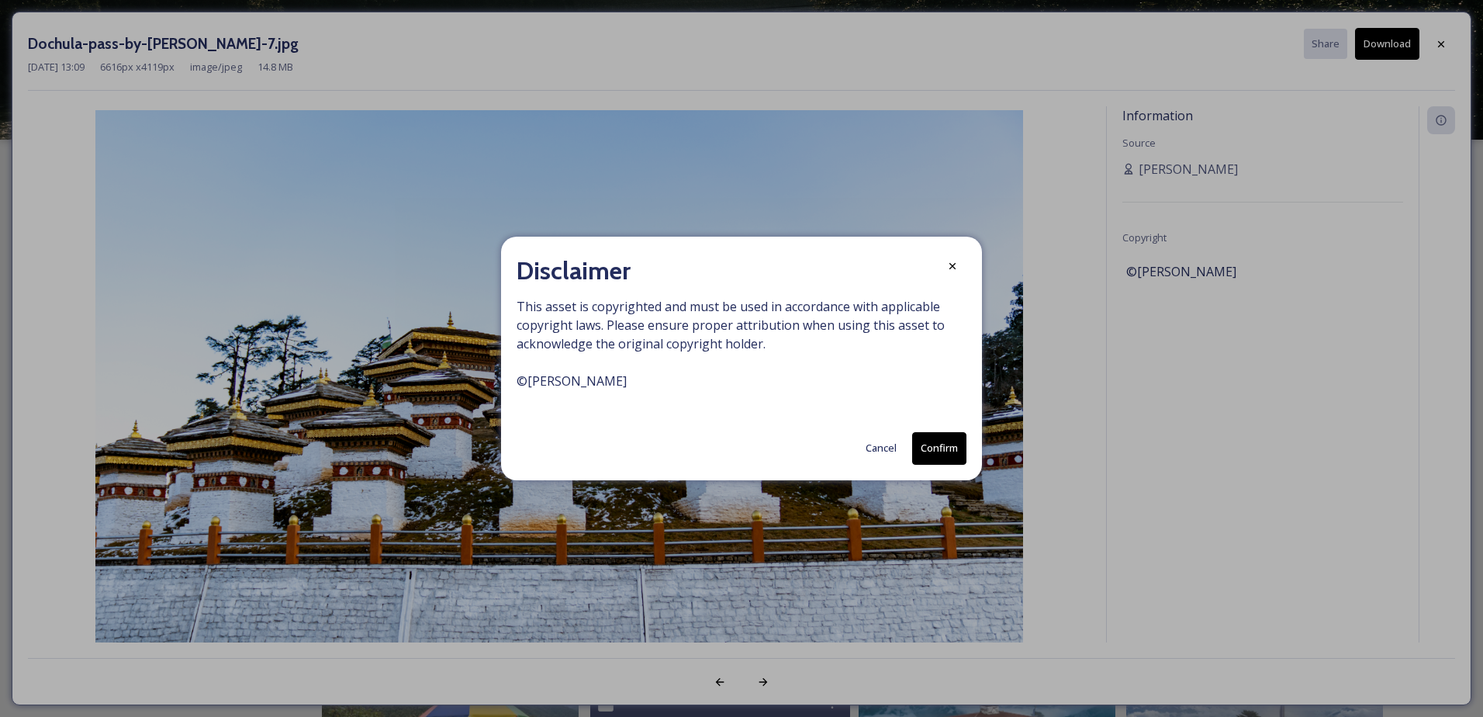
click at [950, 452] on button "Confirm" at bounding box center [939, 448] width 54 height 32
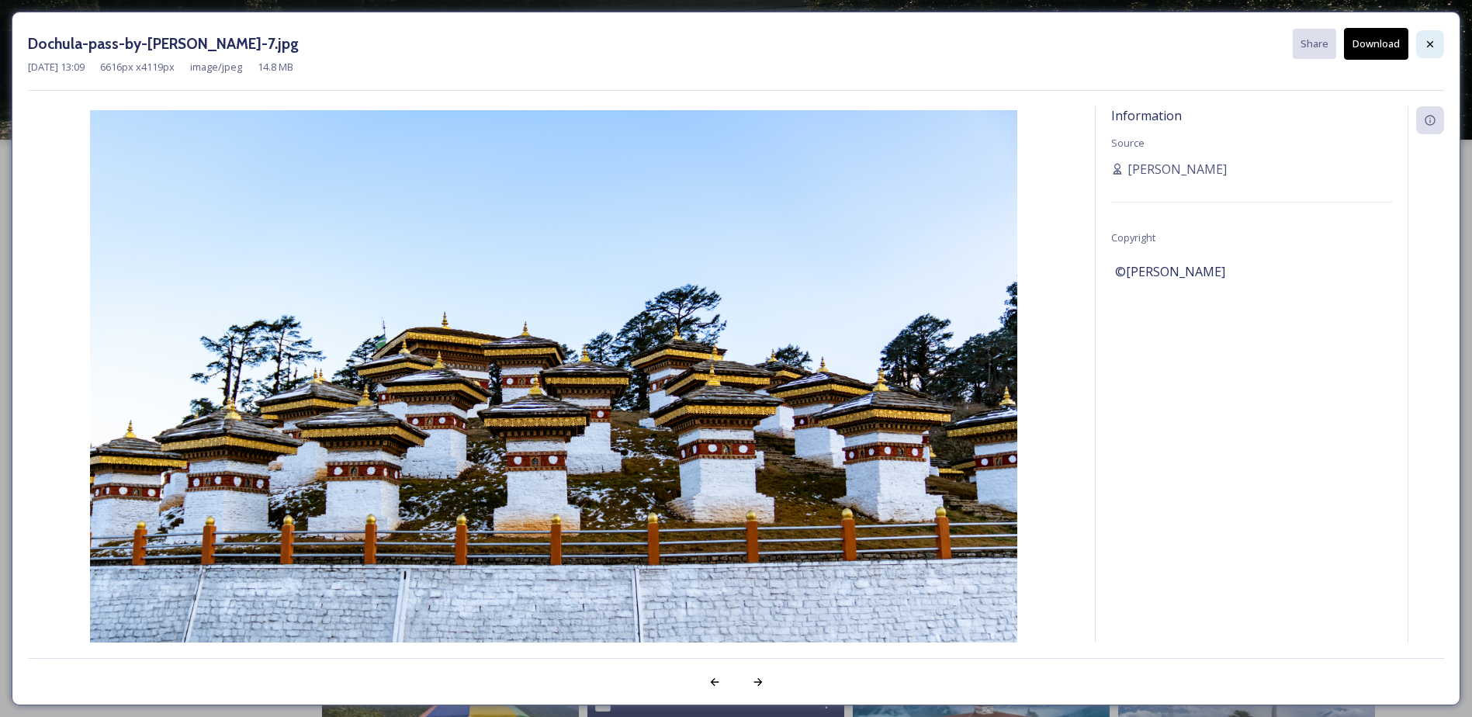
click at [1423, 38] on div at bounding box center [1430, 44] width 28 height 28
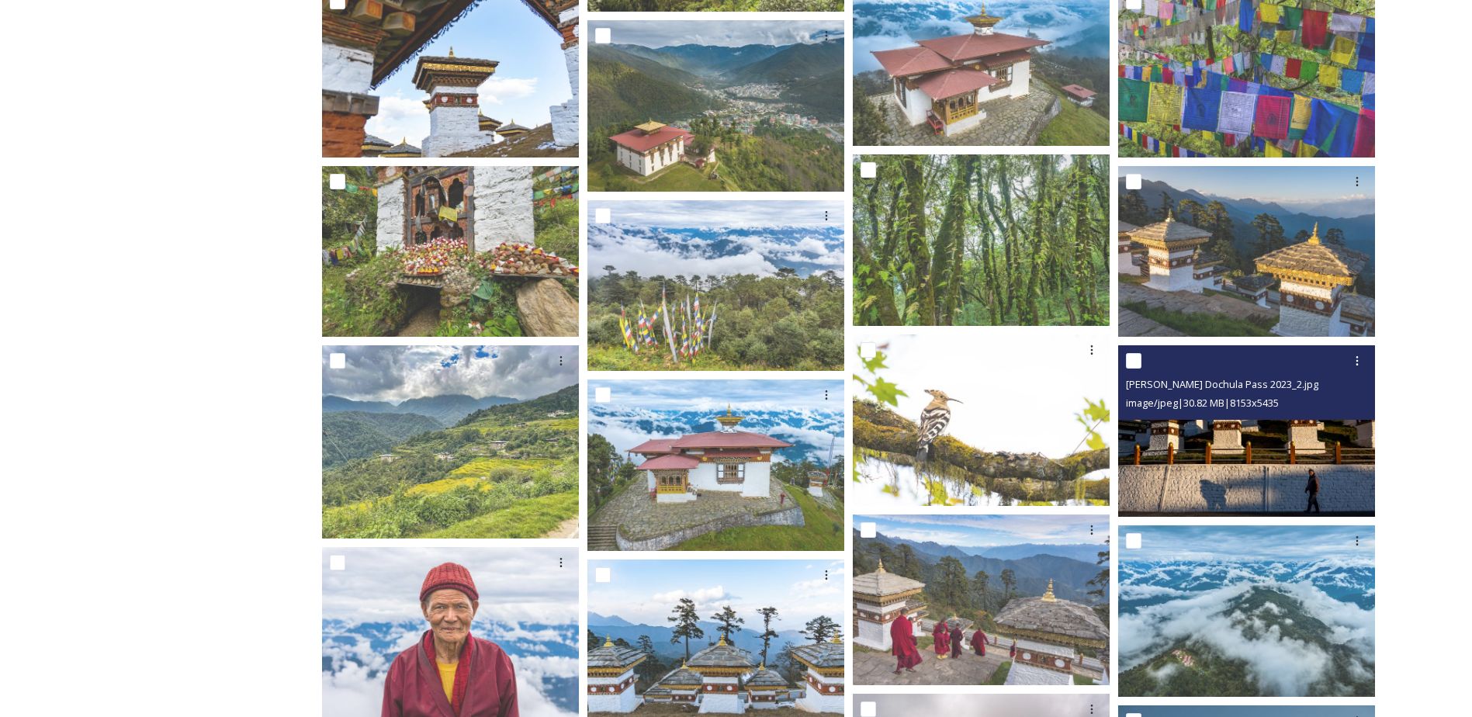
scroll to position [853, 0]
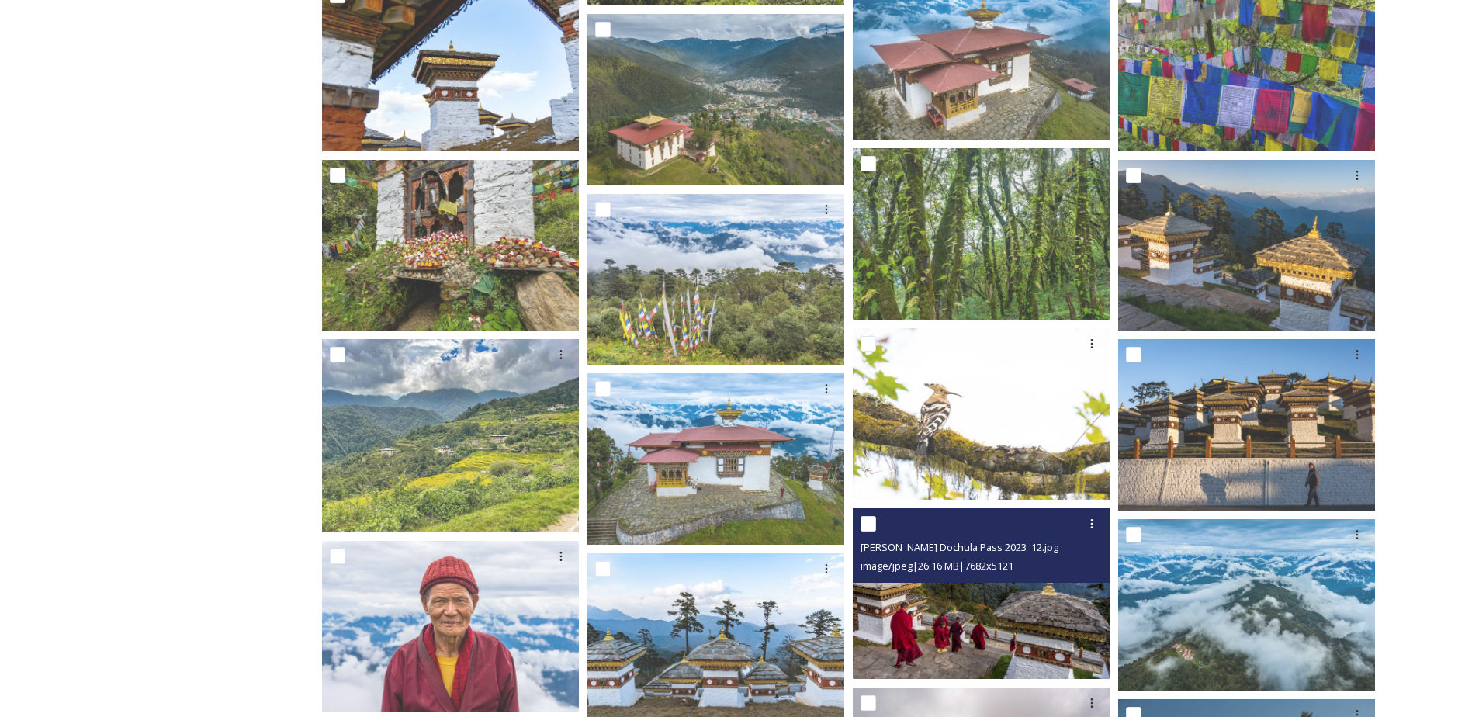
click at [1039, 619] on img at bounding box center [981, 592] width 257 height 171
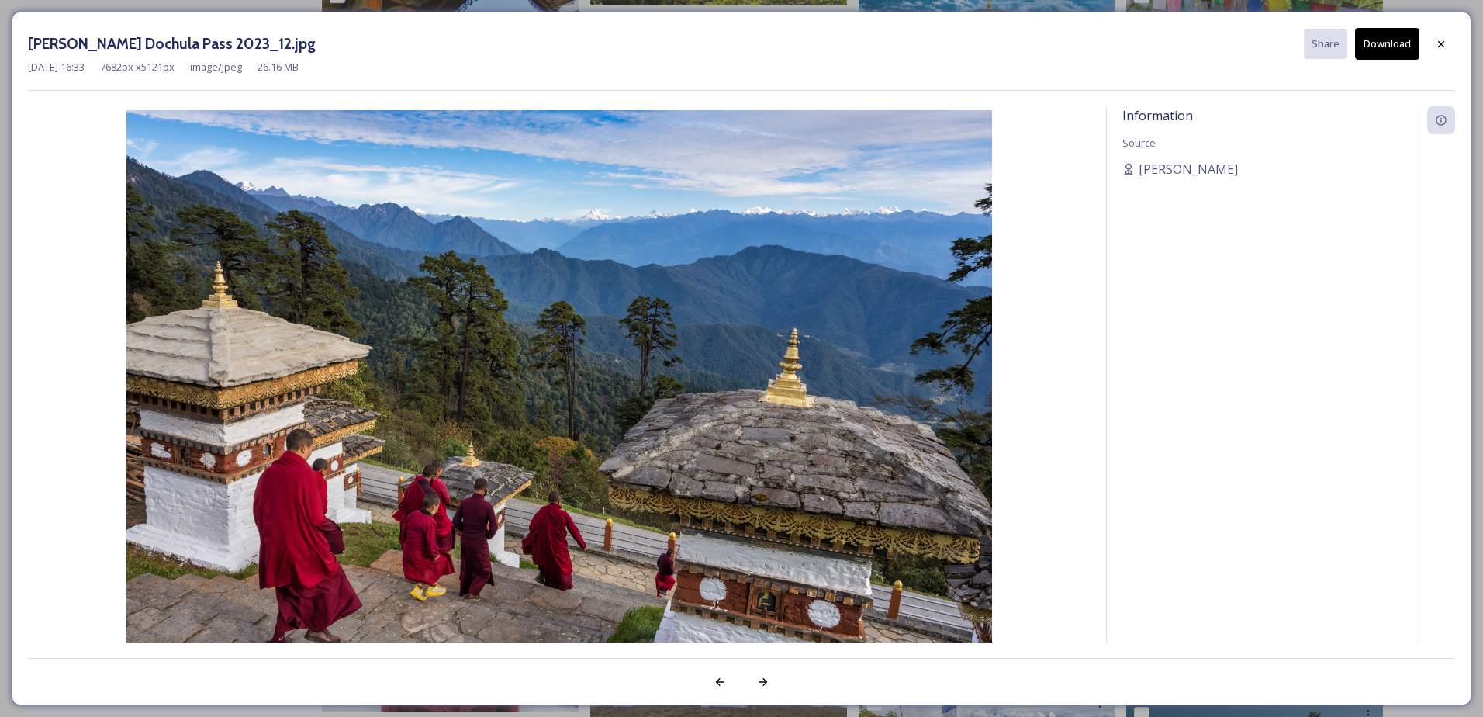
click at [1393, 46] on button "Download" at bounding box center [1387, 44] width 64 height 32
click at [1430, 40] on div at bounding box center [1441, 44] width 28 height 28
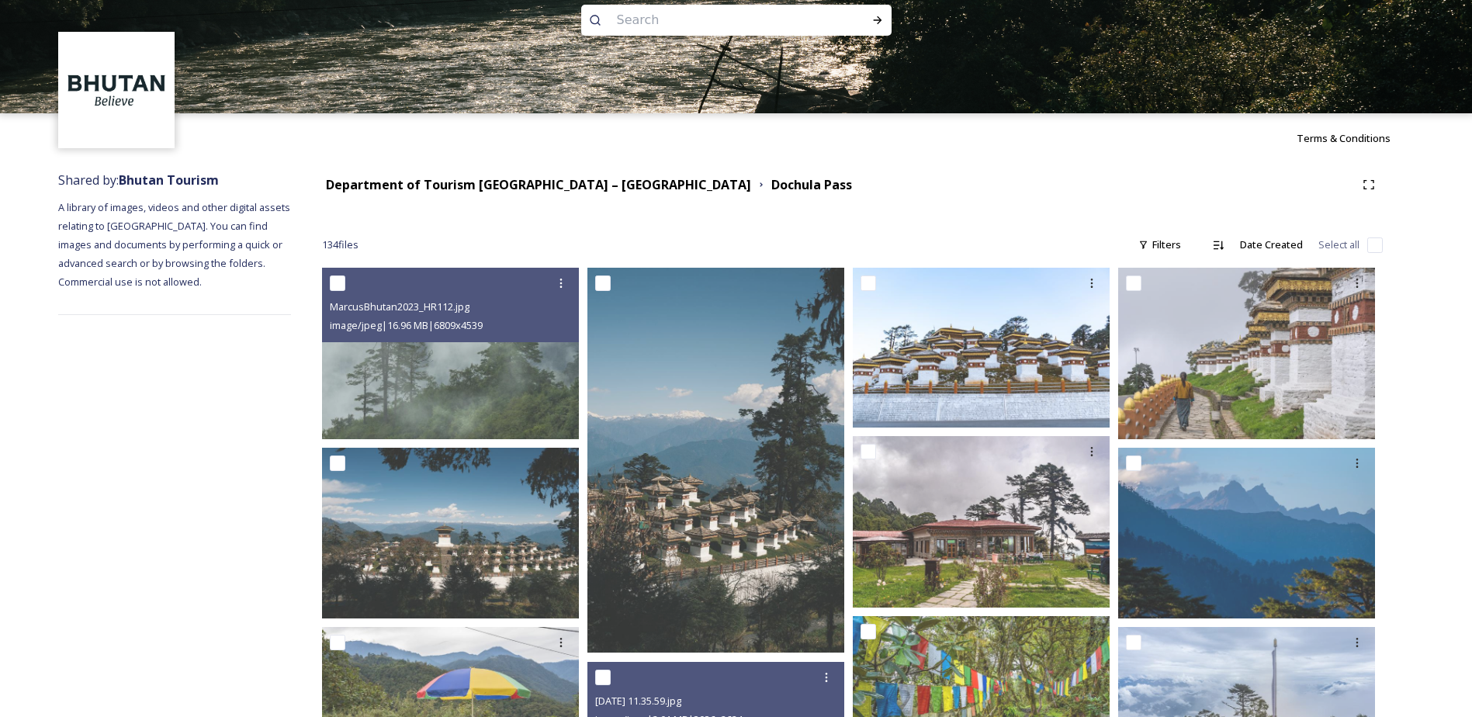
scroll to position [0, 0]
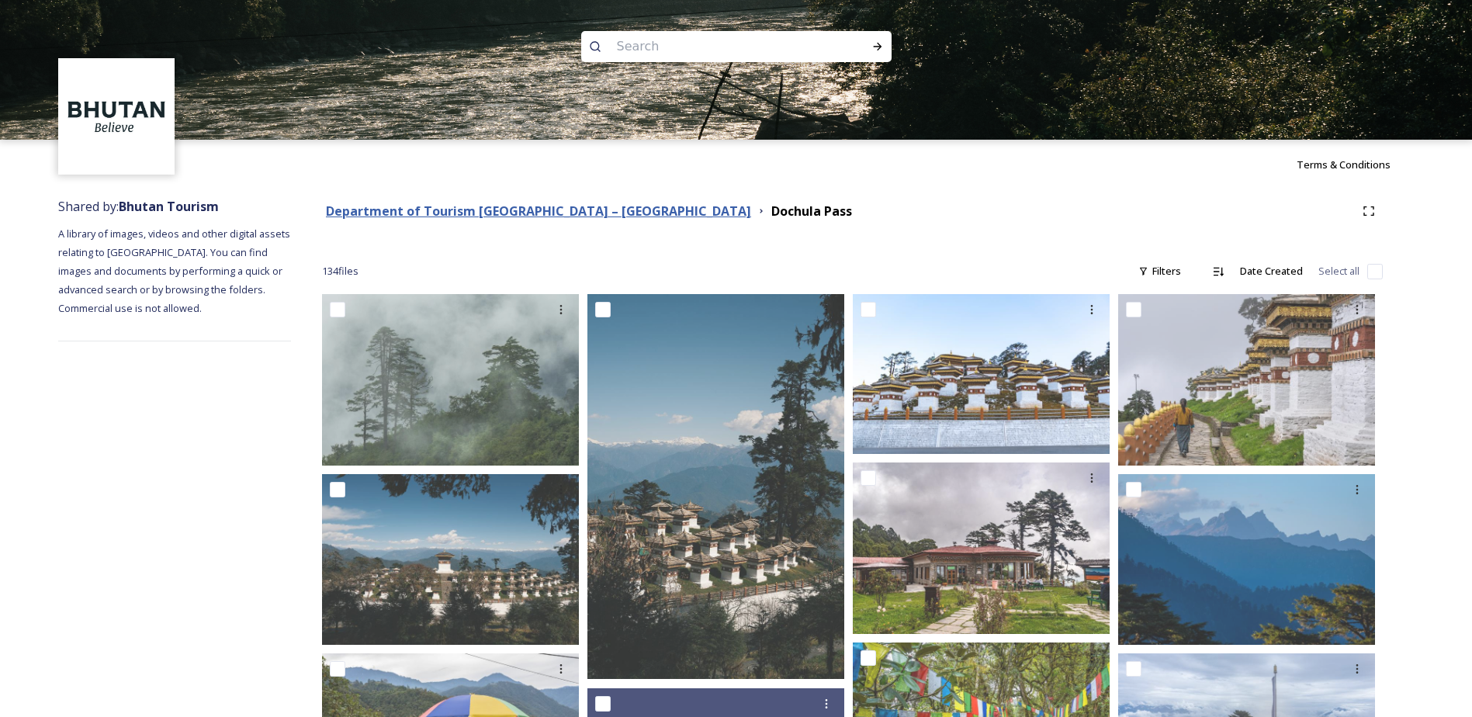
click at [442, 205] on strong "Department of Tourism [GEOGRAPHIC_DATA] – [GEOGRAPHIC_DATA]" at bounding box center [538, 210] width 425 height 17
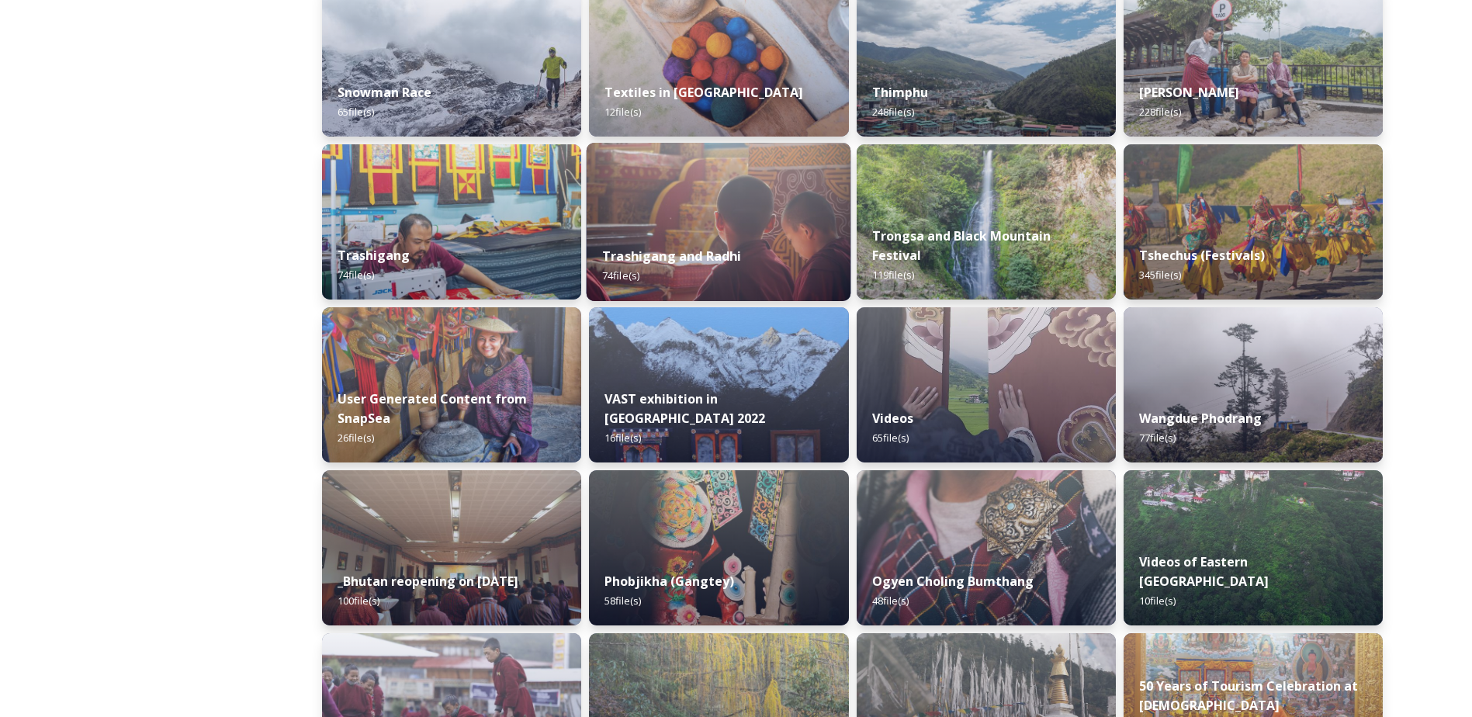
scroll to position [1241, 0]
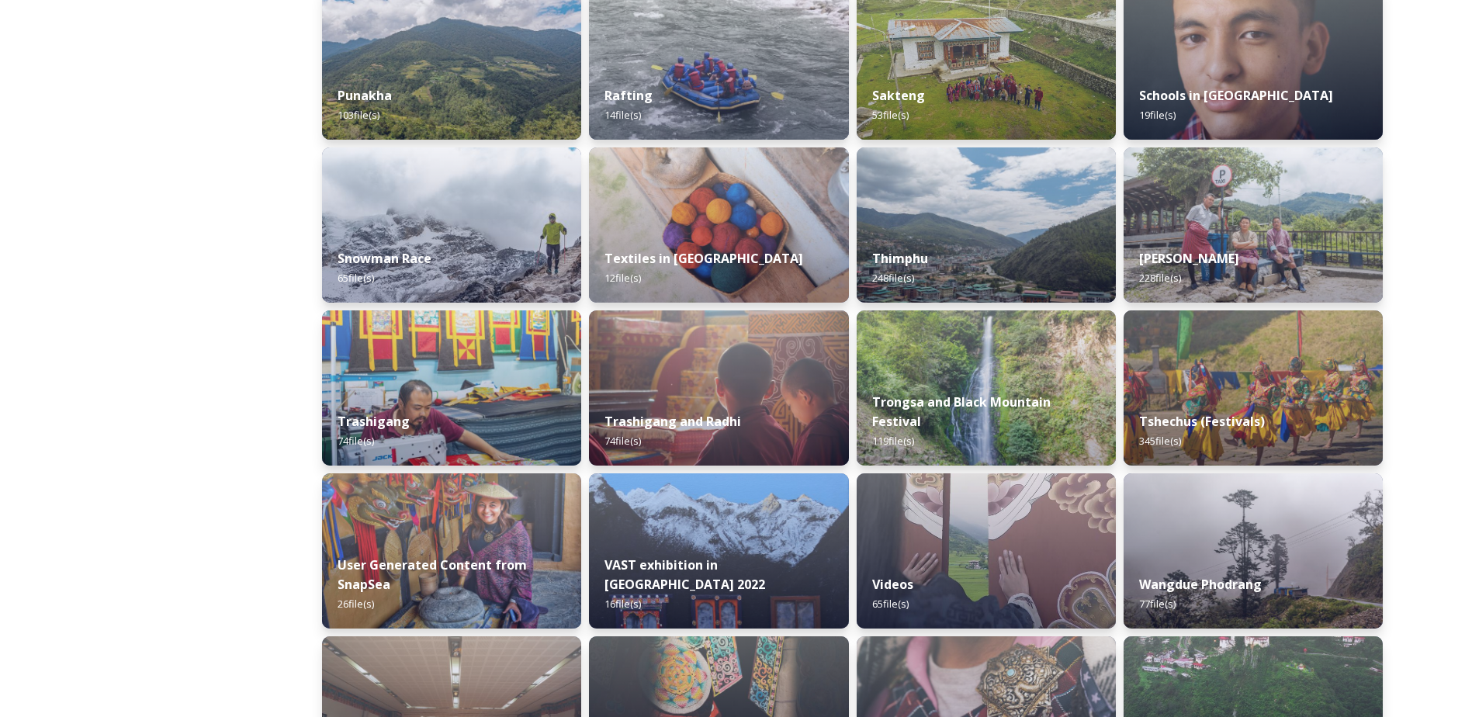
click at [583, 109] on div "Astrology in [GEOGRAPHIC_DATA] 15 file(s) Bhutanese Food 56 file(s) Dochula Pas…" at bounding box center [852, 143] width 1060 height 2273
click at [514, 97] on div "Punakha 103 file(s)" at bounding box center [452, 106] width 265 height 71
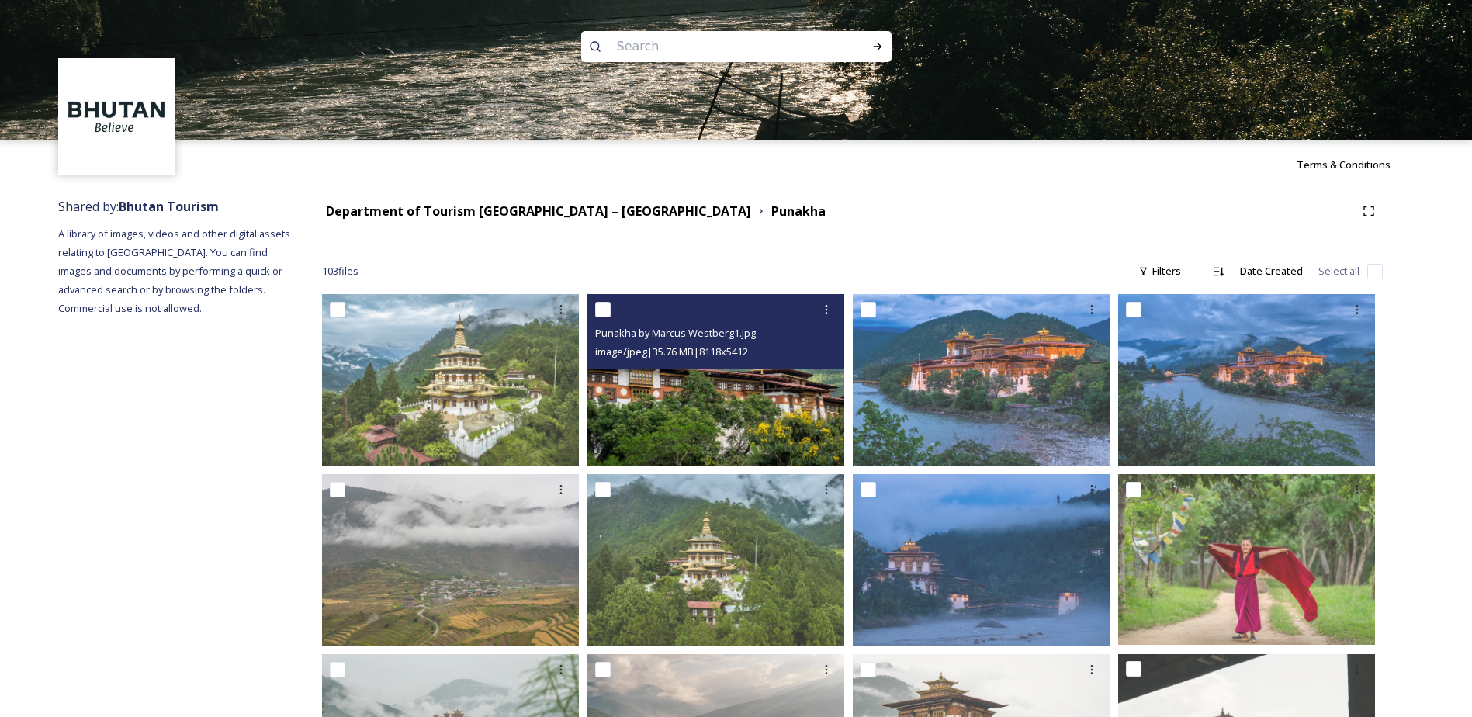
click at [698, 396] on img at bounding box center [715, 379] width 257 height 171
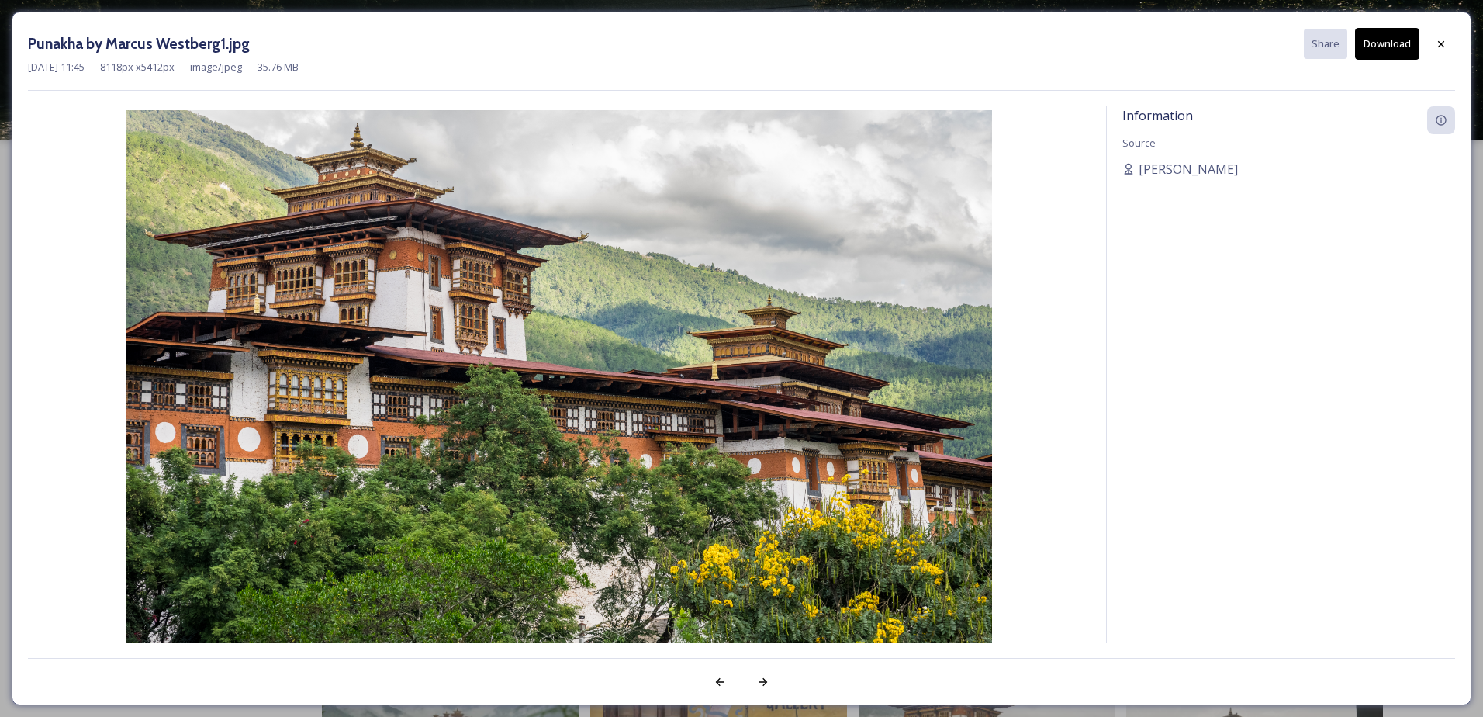
click at [1376, 46] on button "Download" at bounding box center [1387, 44] width 64 height 32
drag, startPoint x: 1420, startPoint y: 43, endPoint x: 1421, endPoint y: 33, distance: 10.9
click at [1416, 26] on div "Punakha by Marcus Westberg1.jpg Share Download [DATE] 11:45 8118 px x 5412 px i…" at bounding box center [742, 358] width 1460 height 693
click at [1455, 40] on div "Punakha by Marcus Westberg1.jpg Share Download [DATE] 11:45 8118 px x 5412 px i…" at bounding box center [742, 358] width 1460 height 693
click at [1435, 43] on icon at bounding box center [1441, 44] width 12 height 12
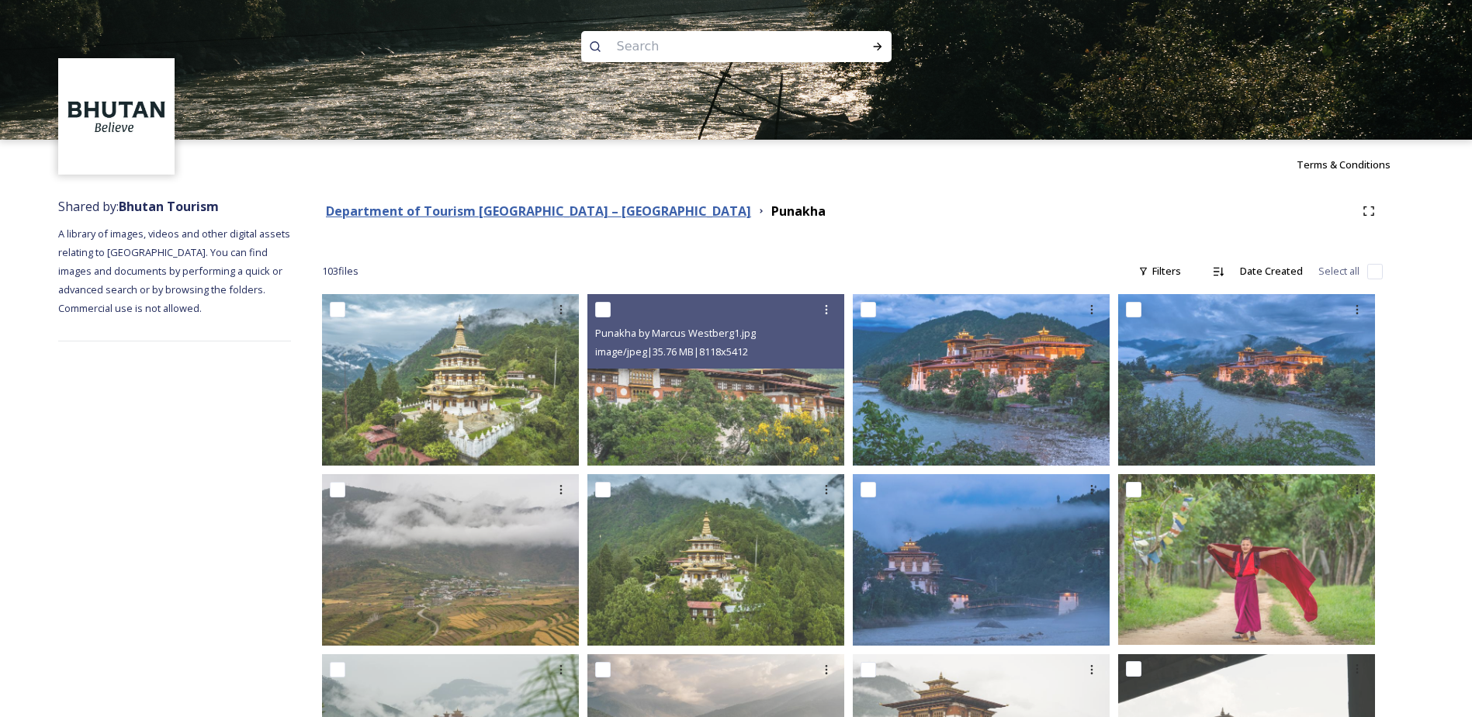
click at [468, 212] on strong "Department of Tourism [GEOGRAPHIC_DATA] – [GEOGRAPHIC_DATA]" at bounding box center [538, 210] width 425 height 17
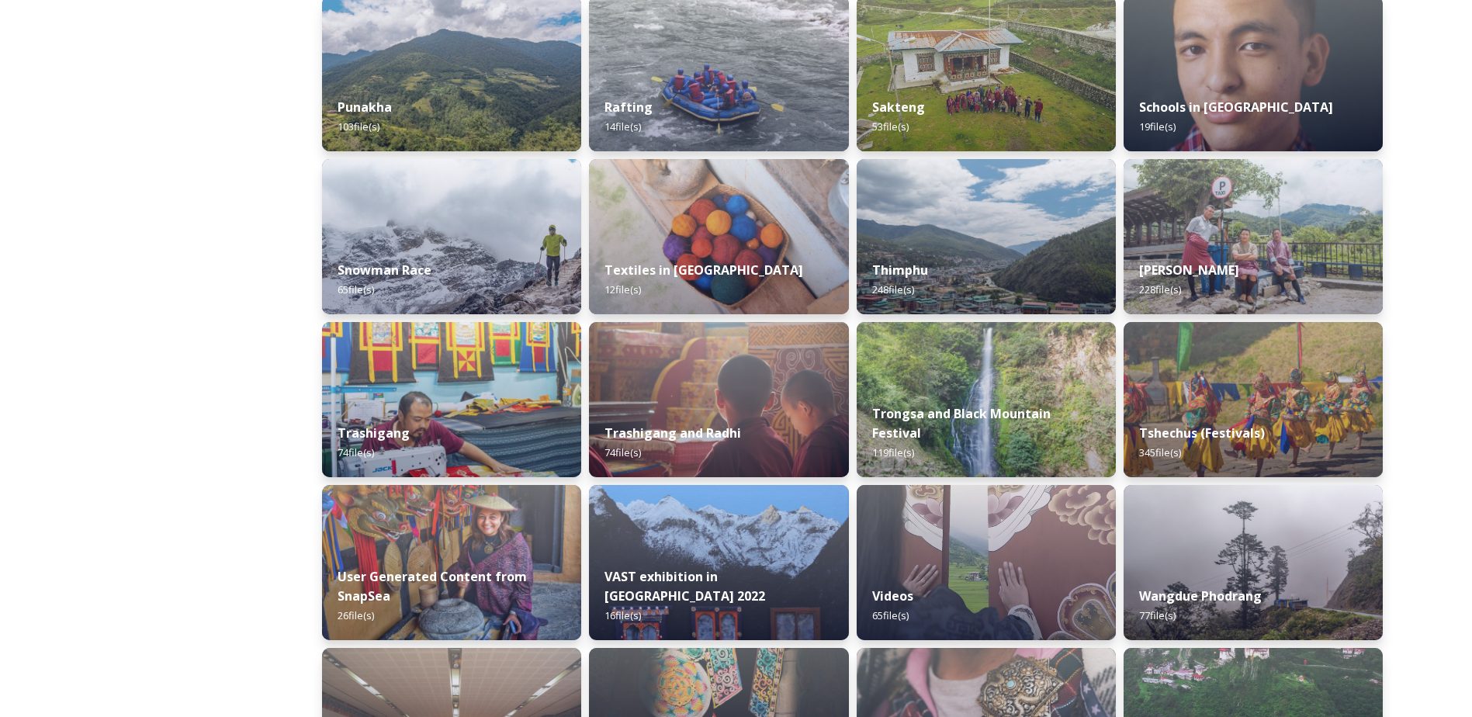
scroll to position [1241, 0]
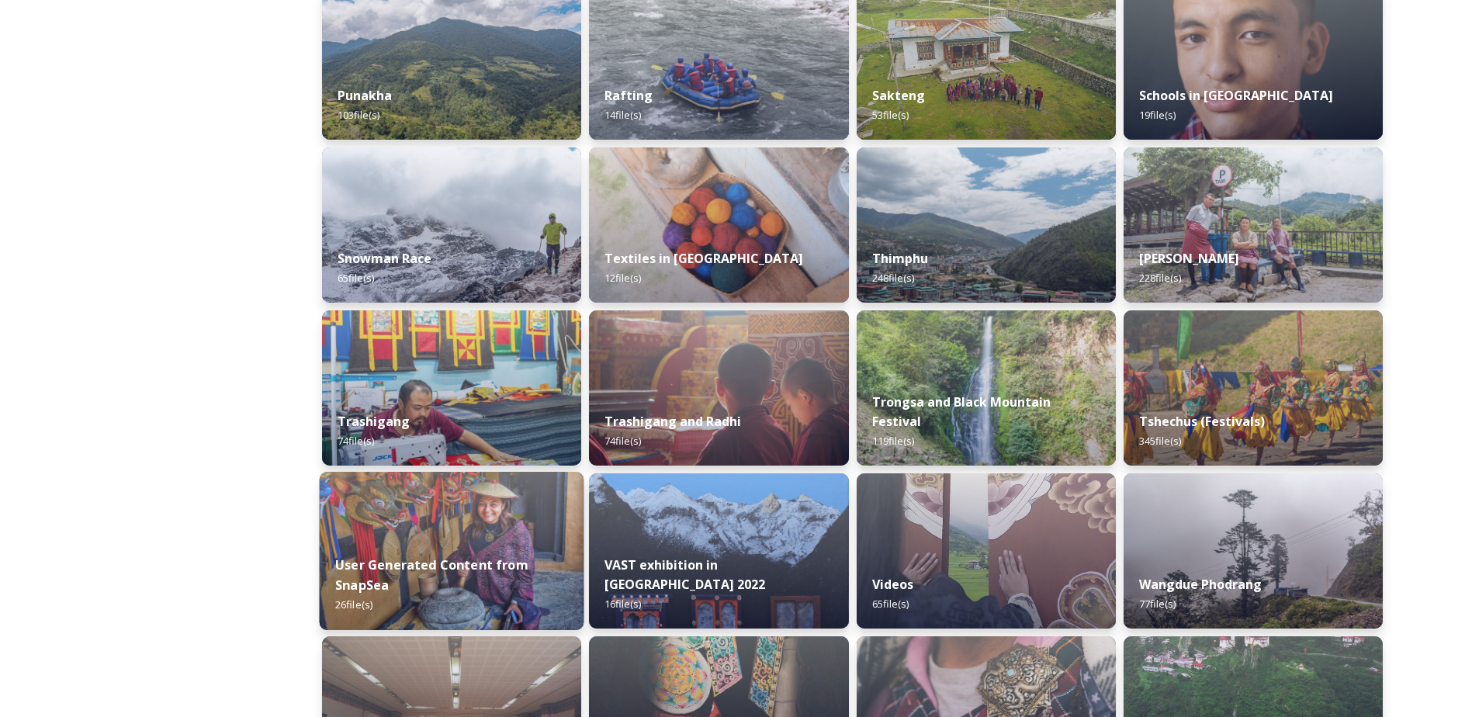
click at [460, 548] on div "User Generated Content from SnapSea 26 file(s)" at bounding box center [452, 585] width 265 height 90
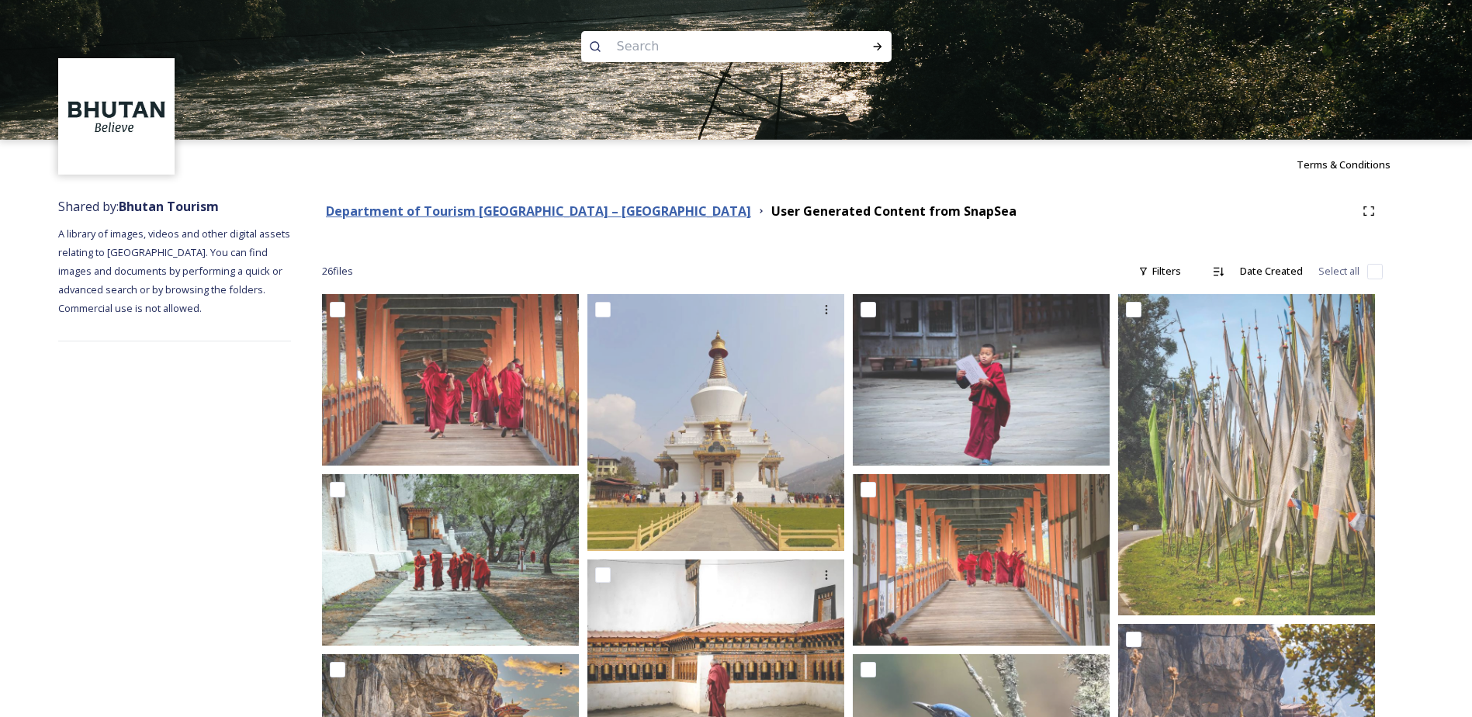
click at [493, 207] on strong "Department of Tourism [GEOGRAPHIC_DATA] – [GEOGRAPHIC_DATA]" at bounding box center [538, 210] width 425 height 17
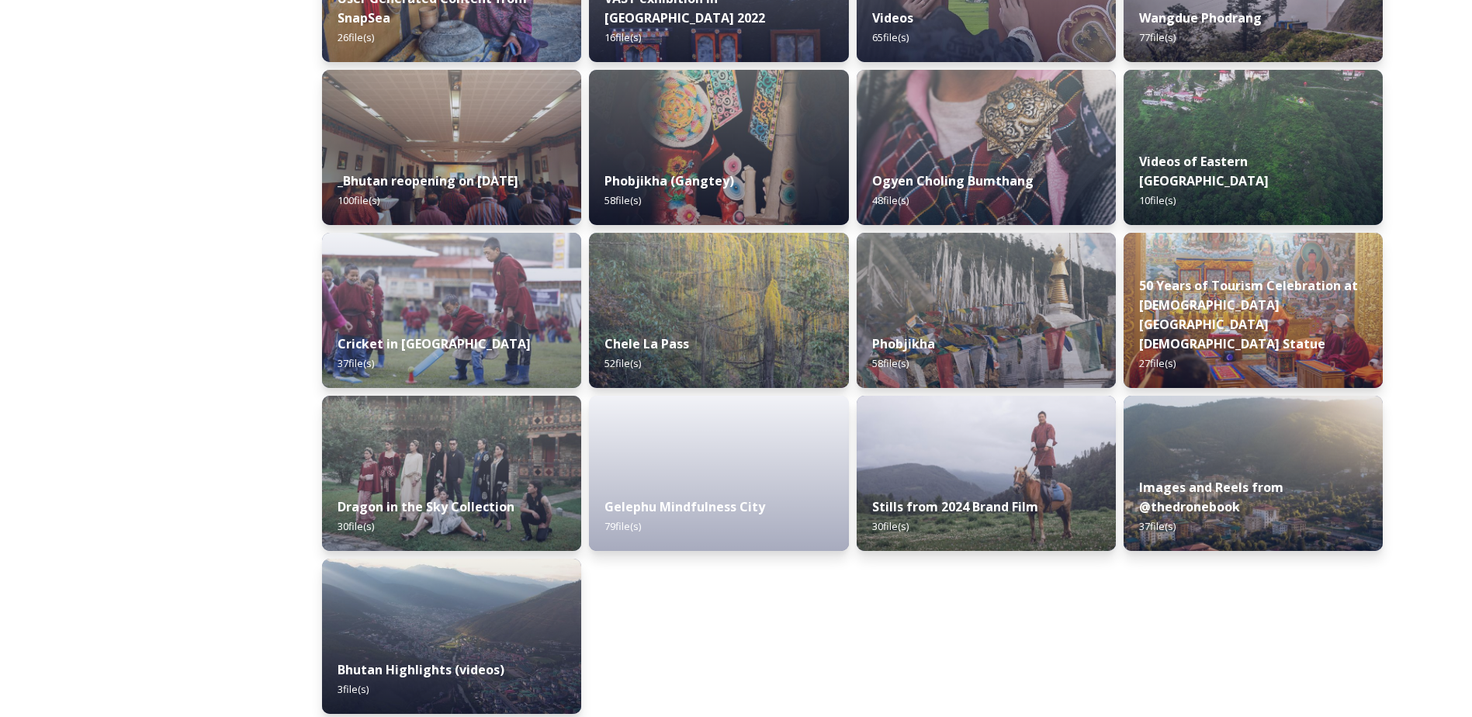
scroll to position [1820, 0]
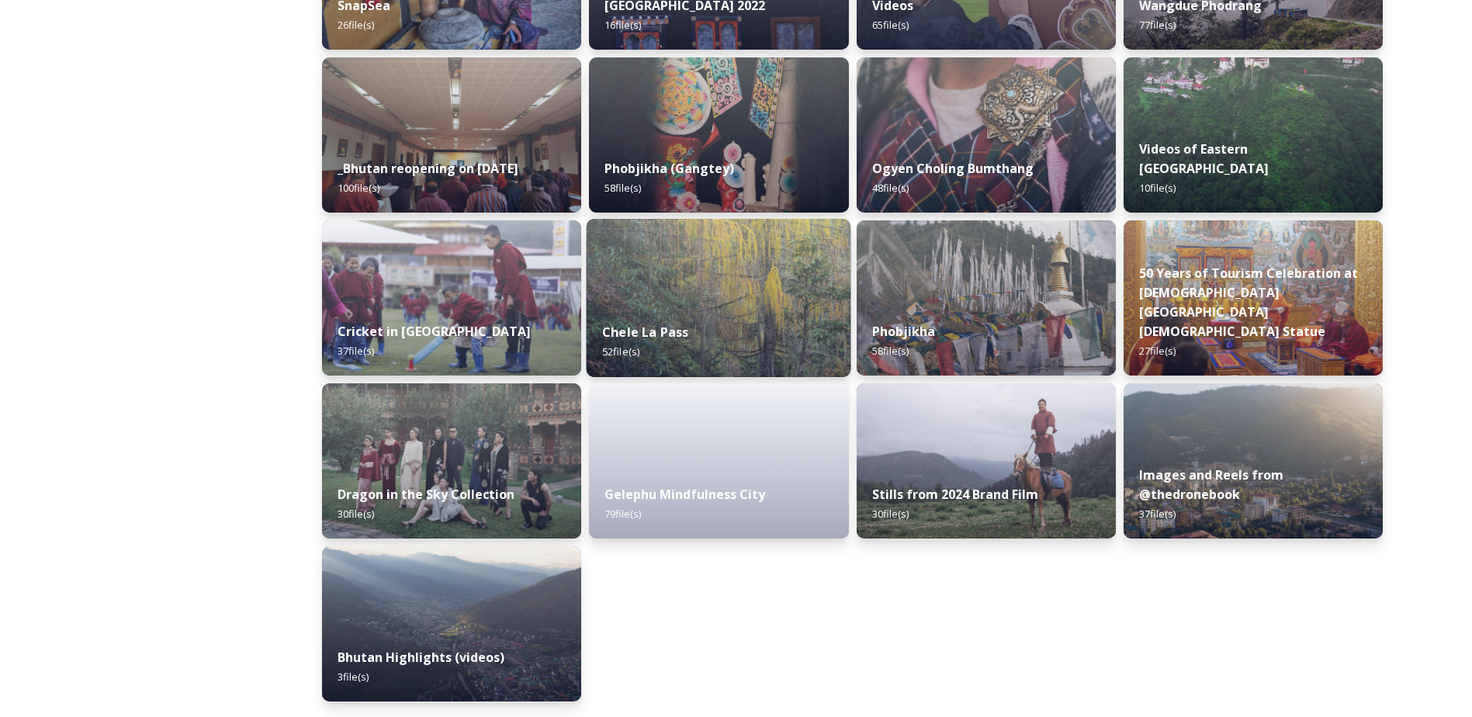
click at [720, 261] on img at bounding box center [718, 298] width 265 height 158
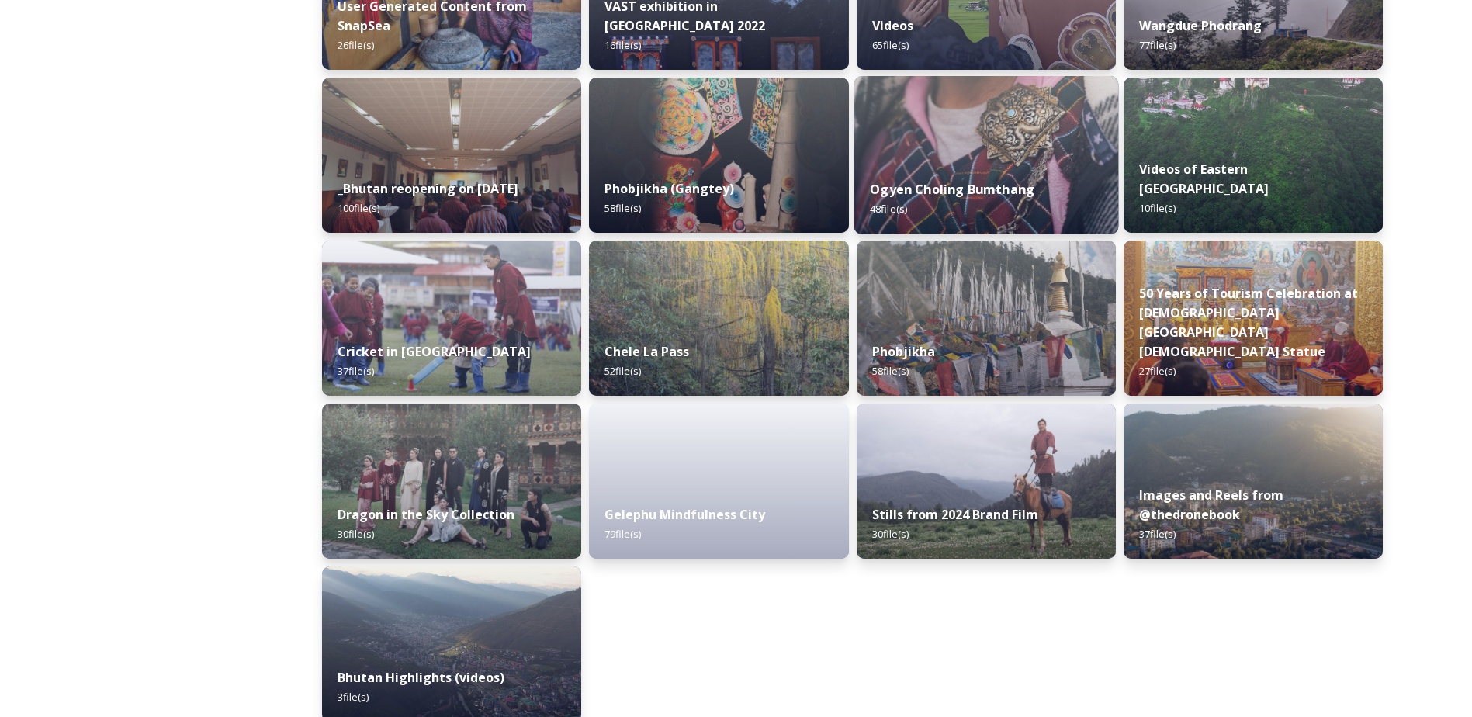
scroll to position [1820, 0]
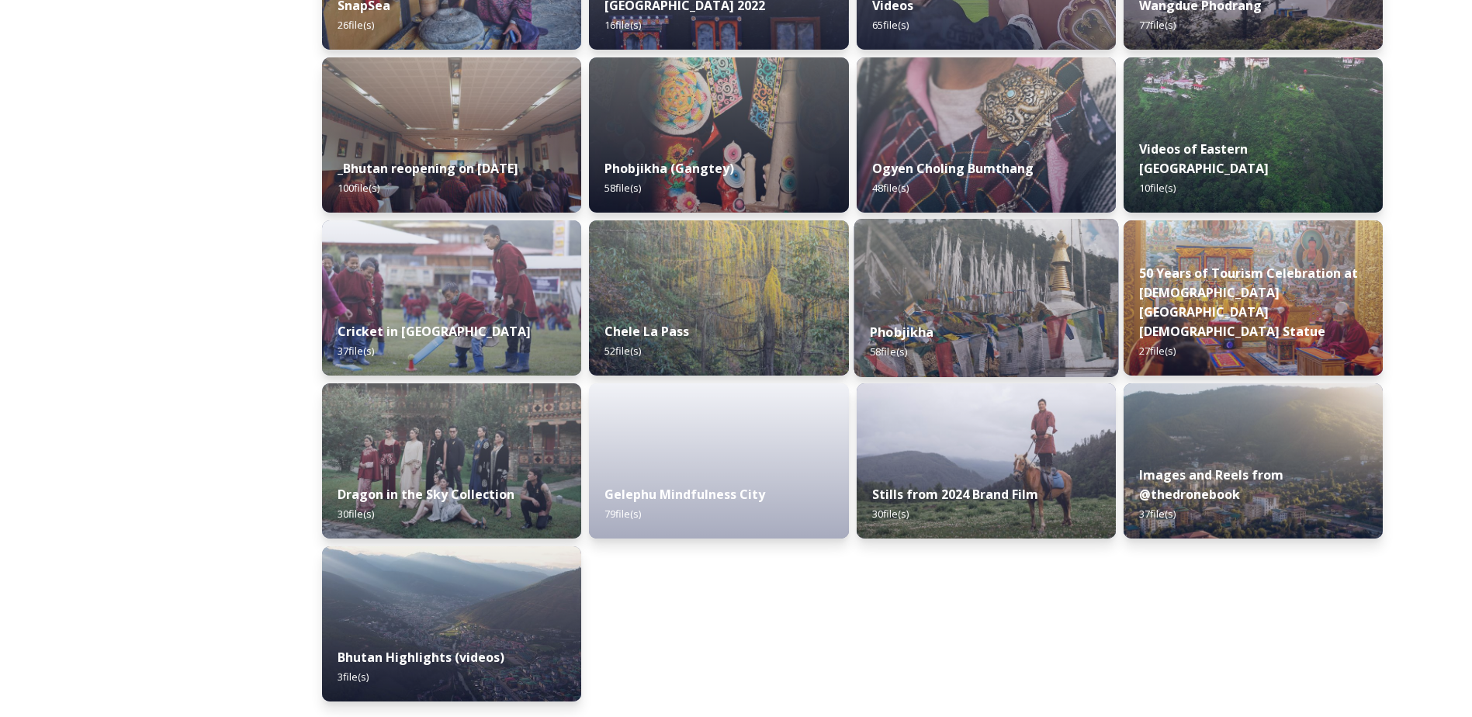
click at [949, 278] on img at bounding box center [985, 298] width 265 height 158
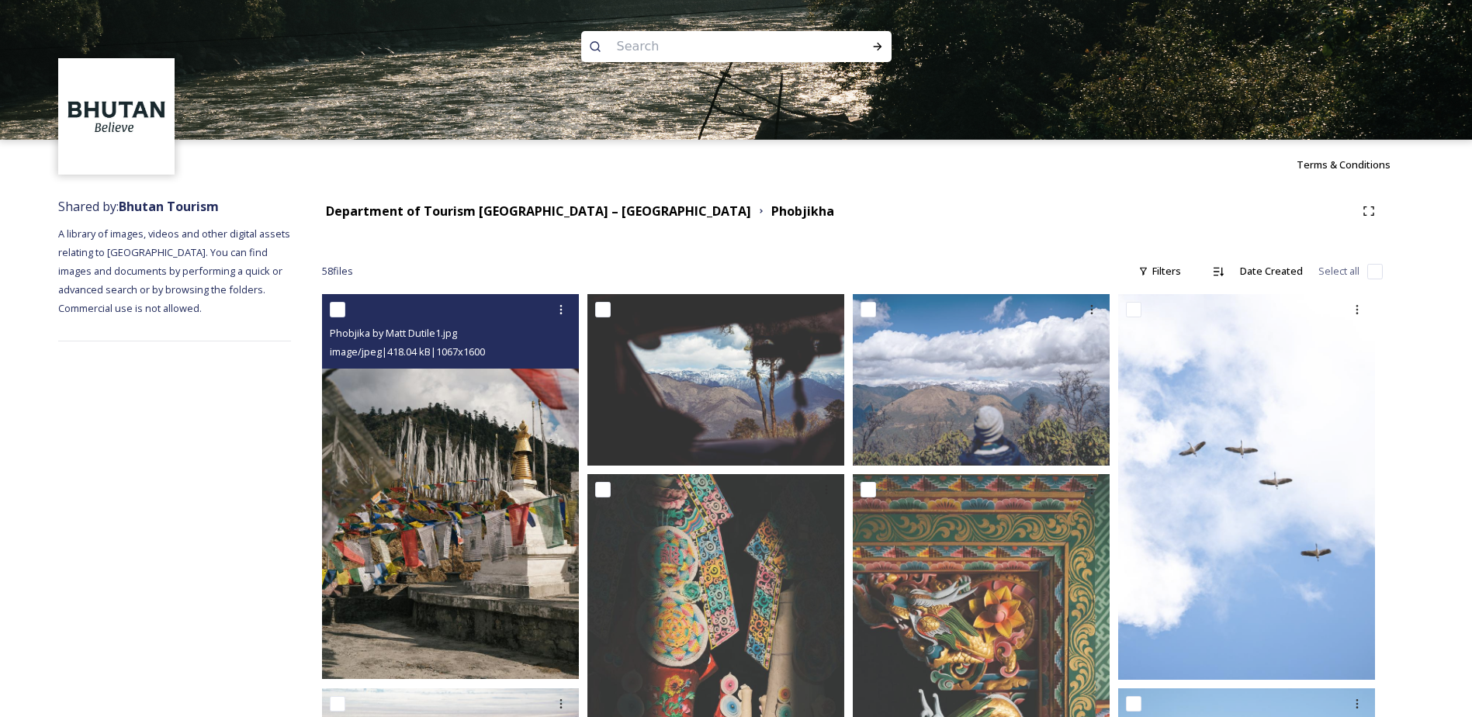
click at [503, 505] on img at bounding box center [450, 486] width 257 height 385
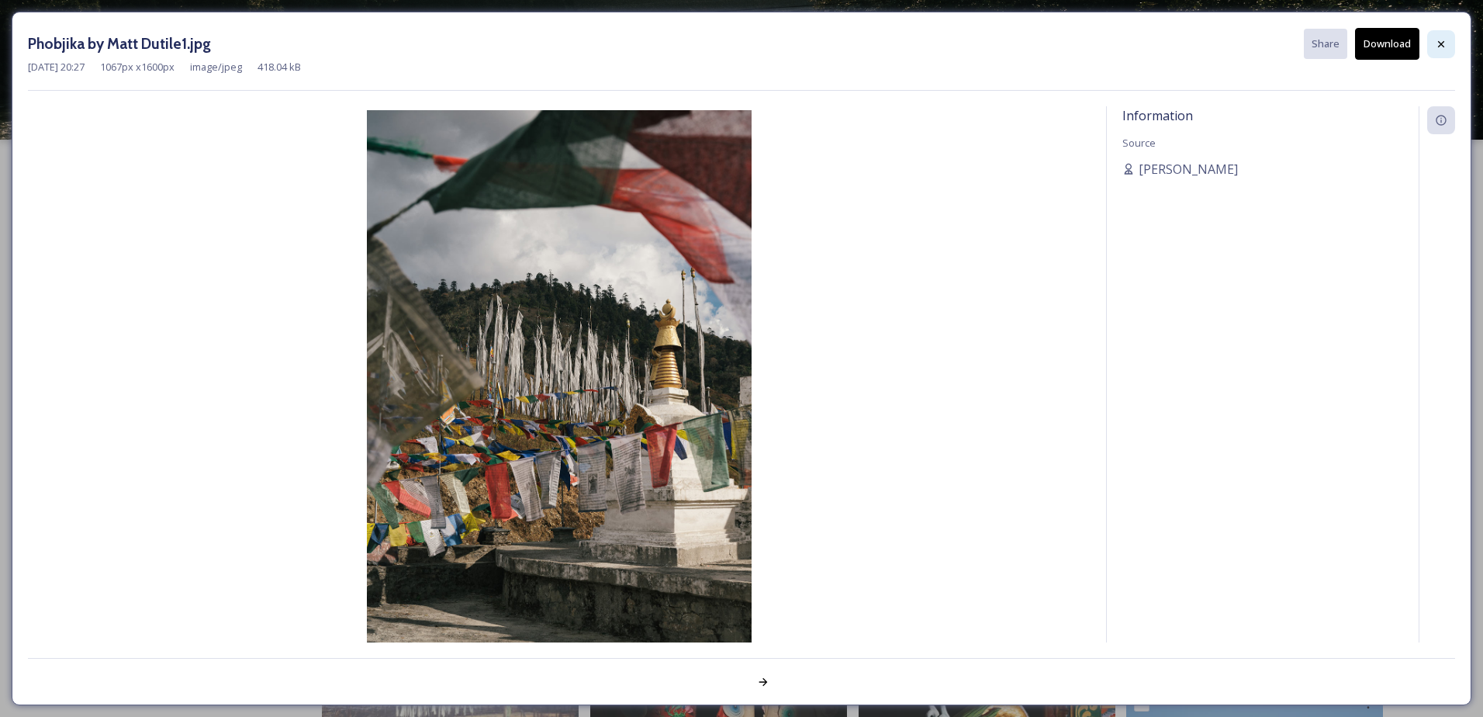
click at [1437, 41] on icon at bounding box center [1441, 44] width 12 height 12
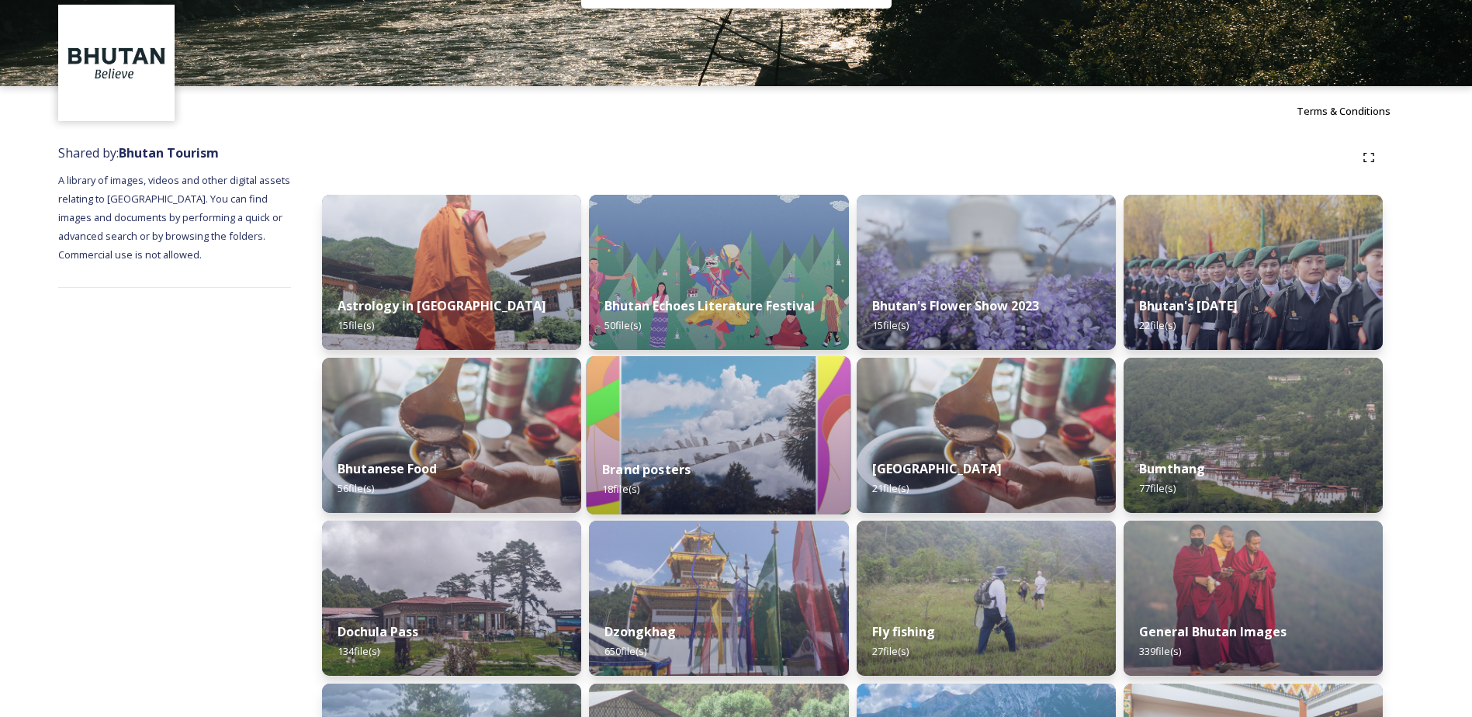
scroll to position [155, 0]
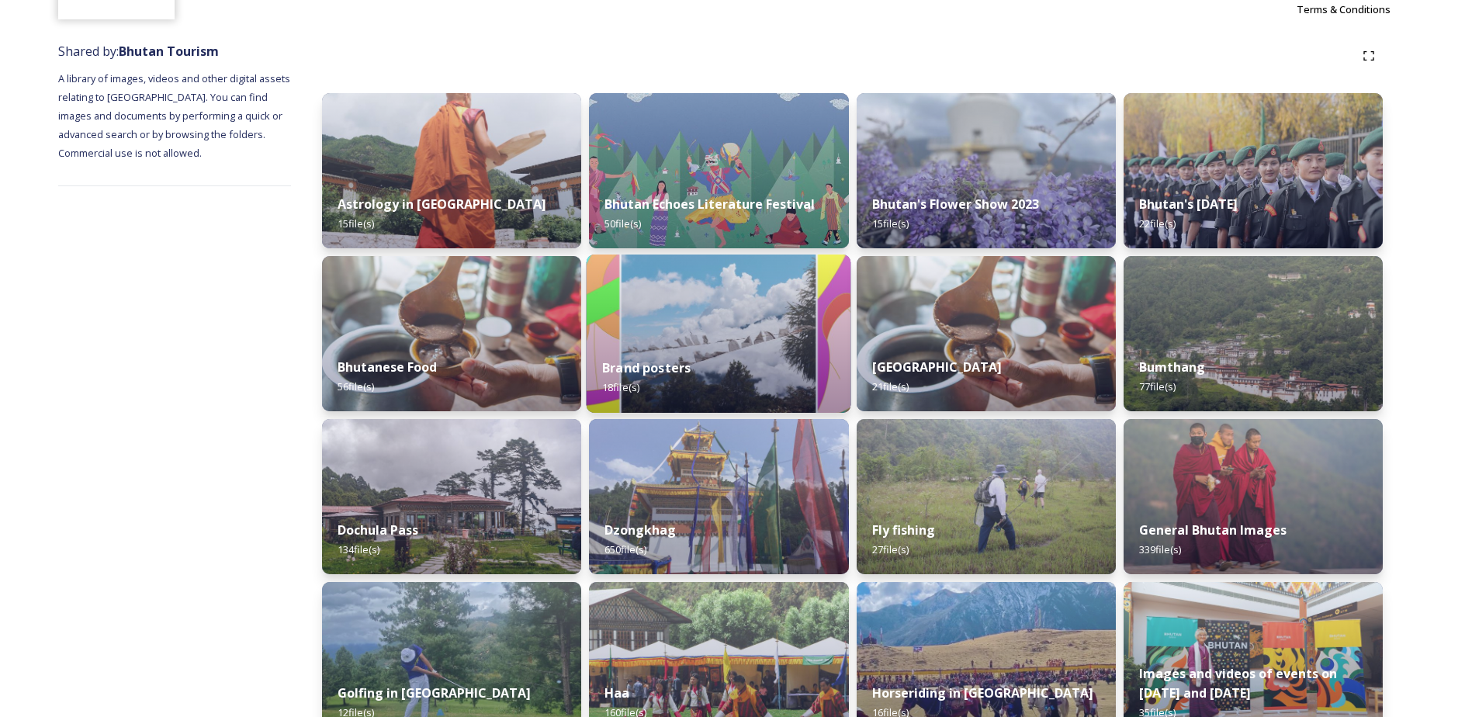
click at [760, 511] on div "Dzongkhag 650 file(s)" at bounding box center [718, 539] width 259 height 69
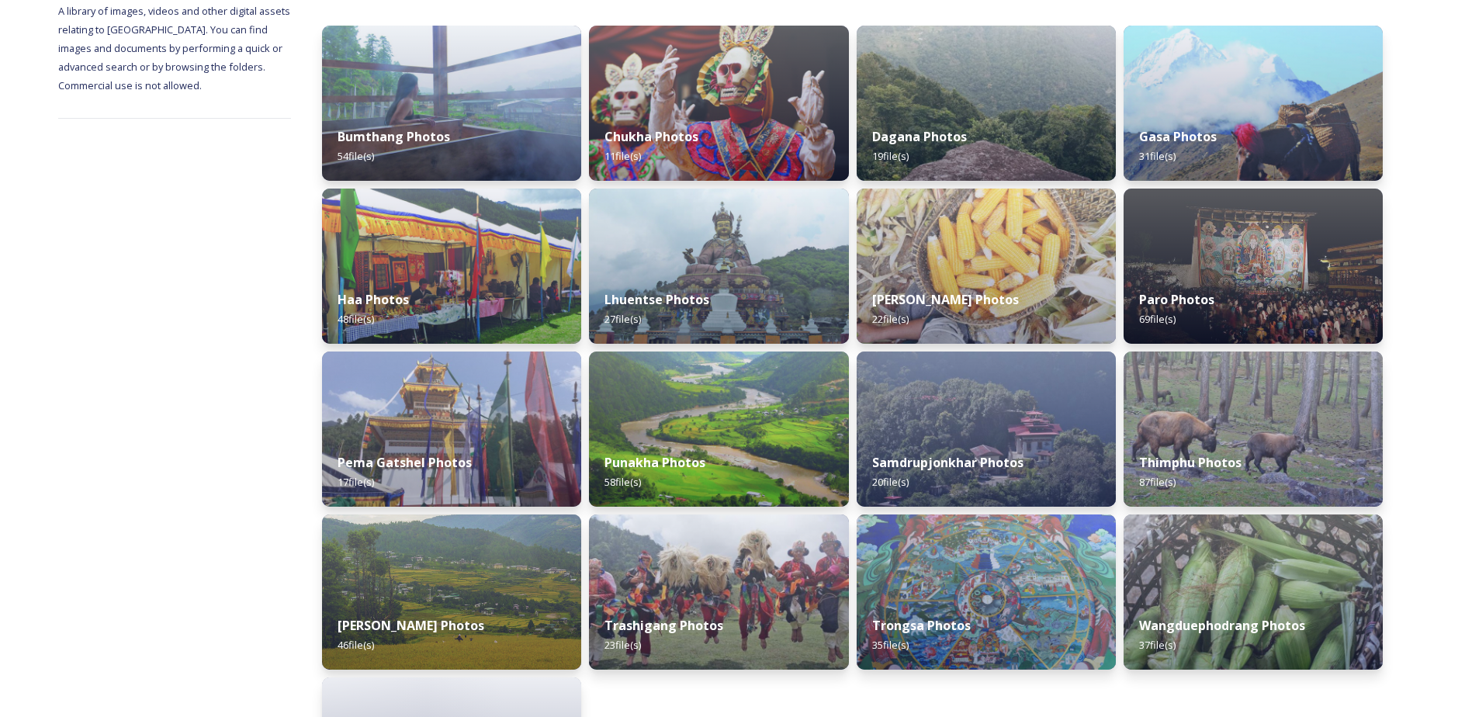
scroll to position [410, 0]
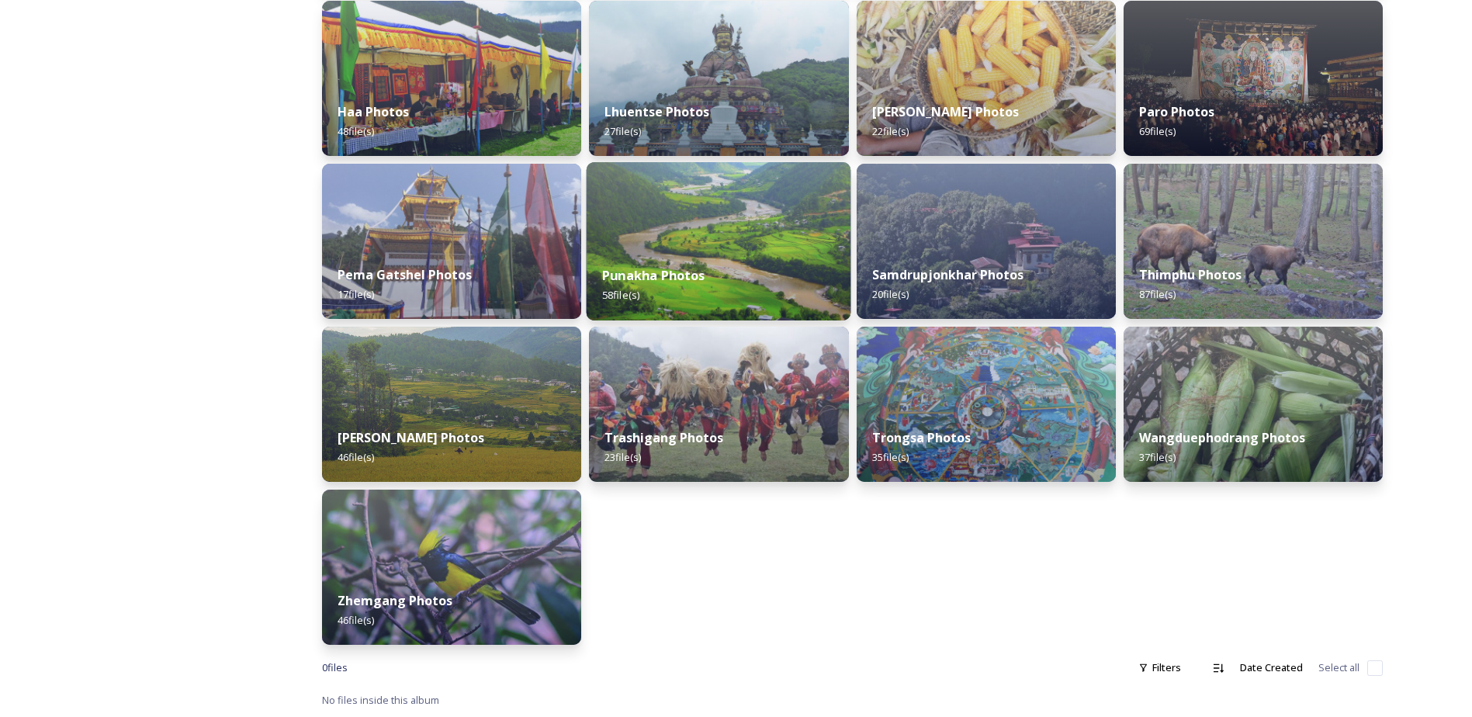
click at [768, 233] on img at bounding box center [718, 241] width 265 height 158
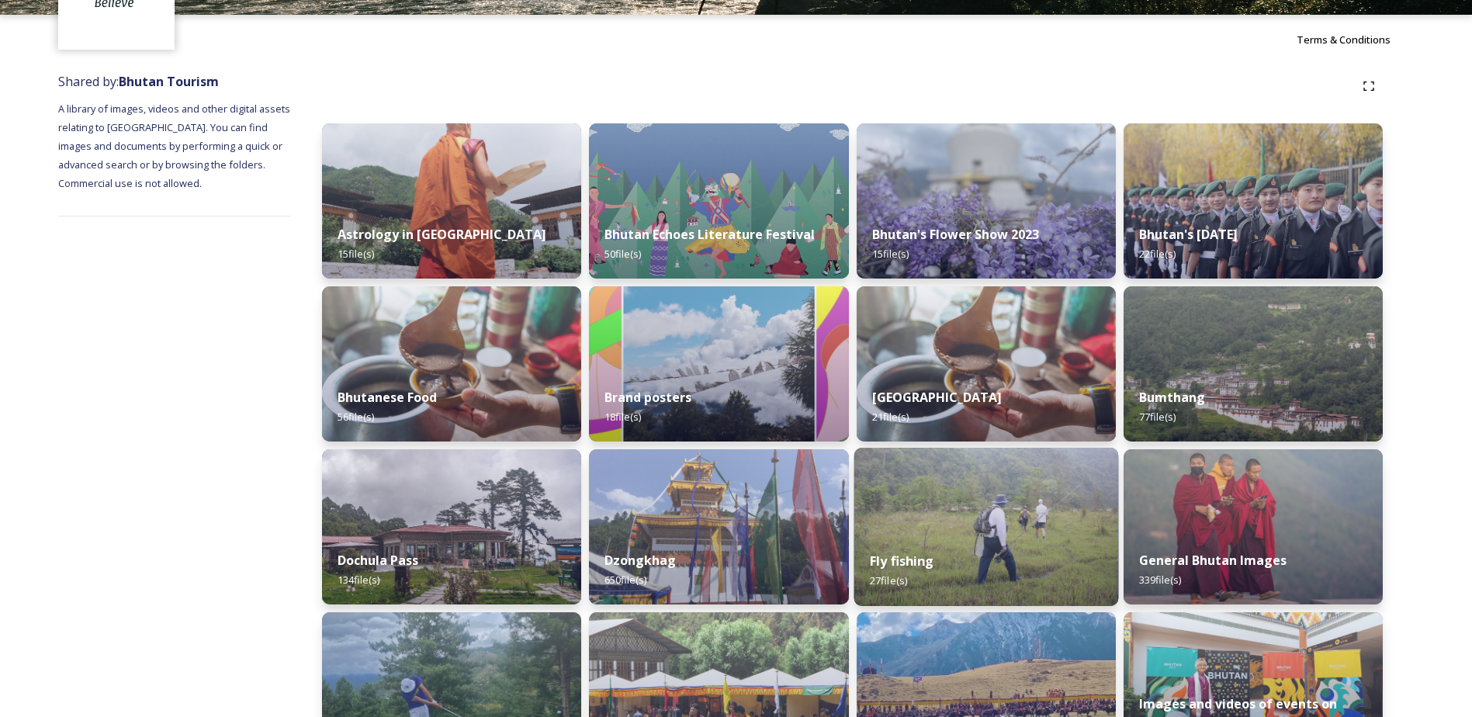
scroll to position [233, 0]
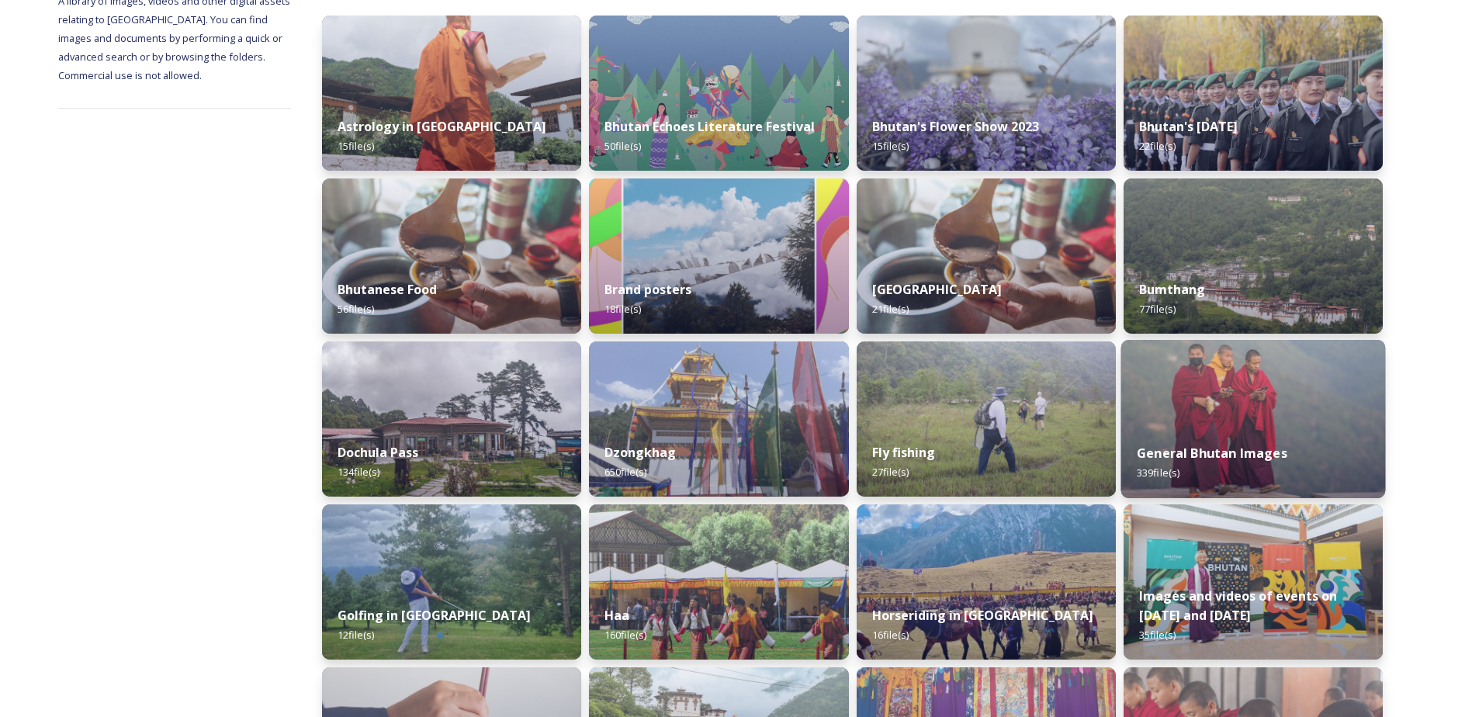
click at [1269, 387] on img at bounding box center [1252, 419] width 265 height 158
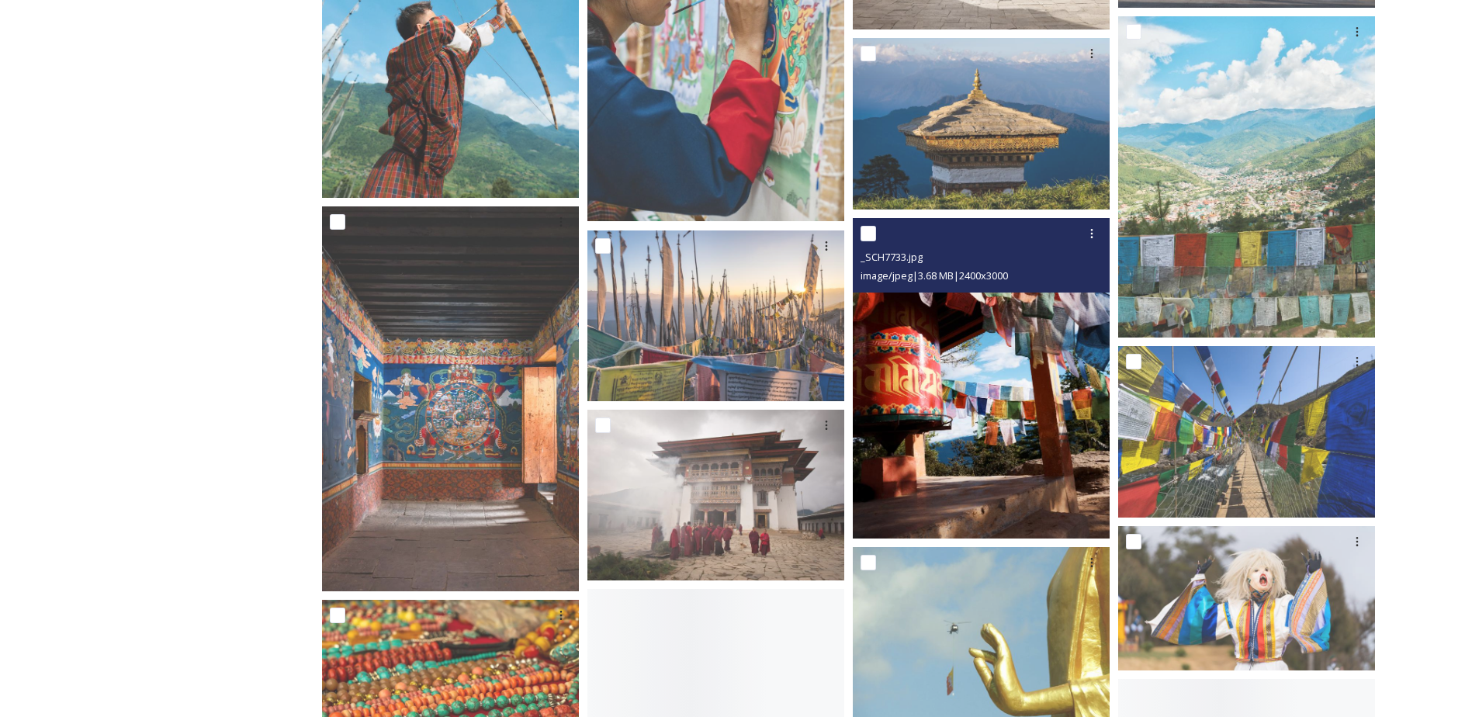
scroll to position [1396, 0]
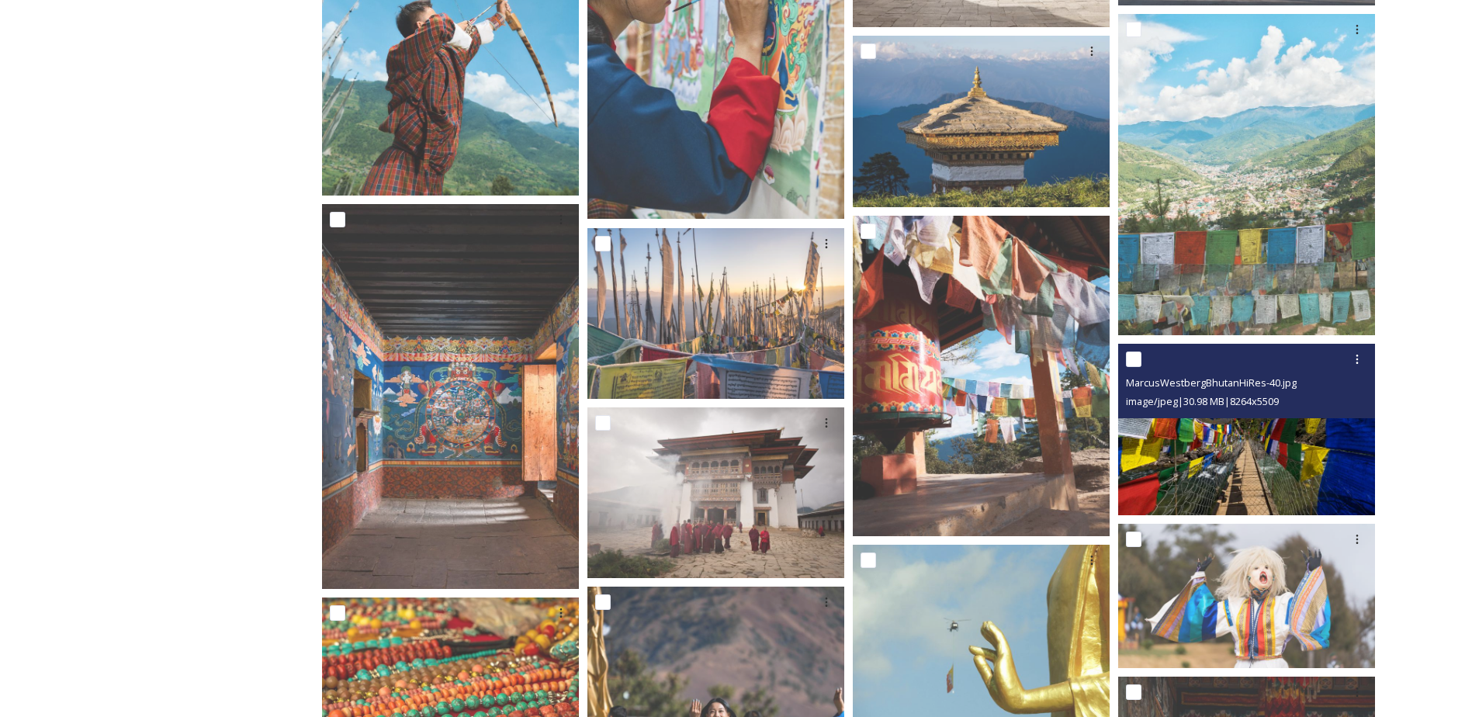
click at [1255, 439] on img at bounding box center [1246, 429] width 257 height 171
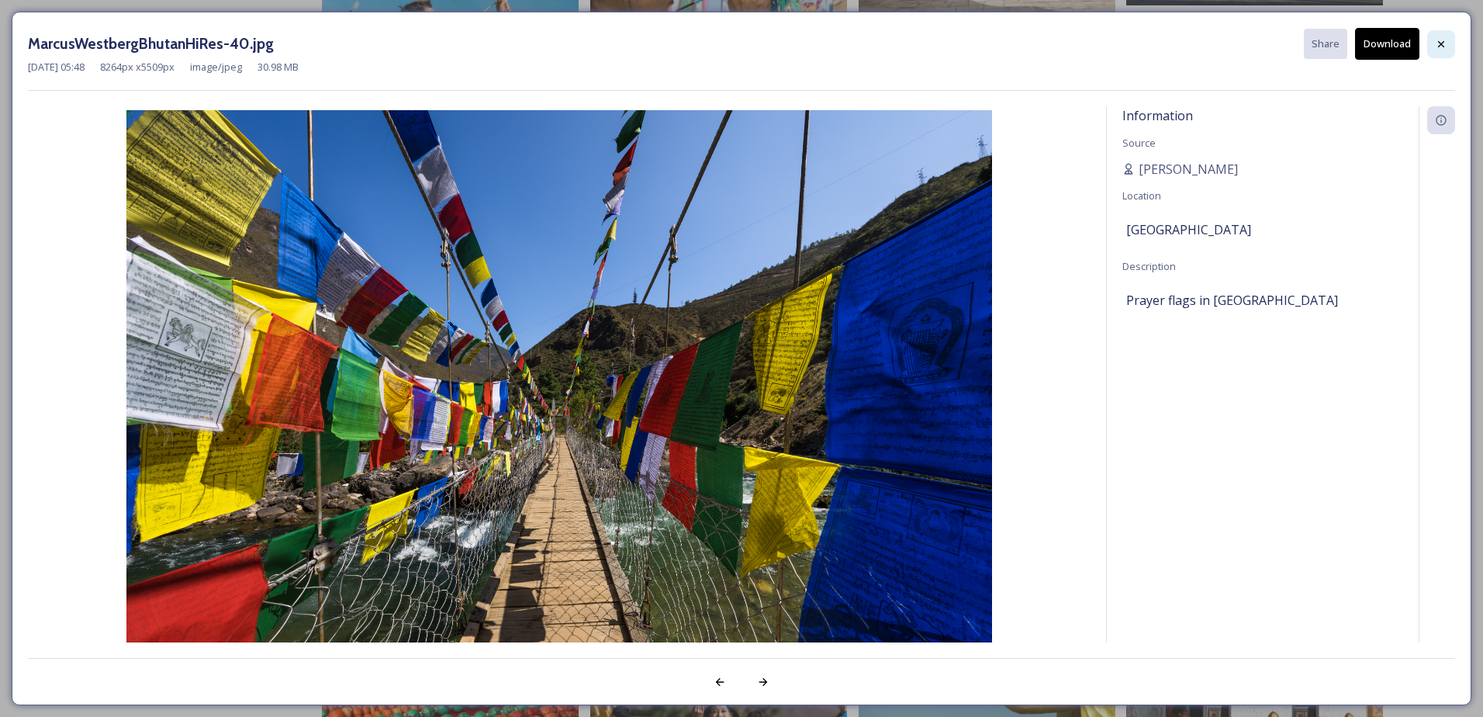
click at [1434, 37] on div at bounding box center [1441, 44] width 28 height 28
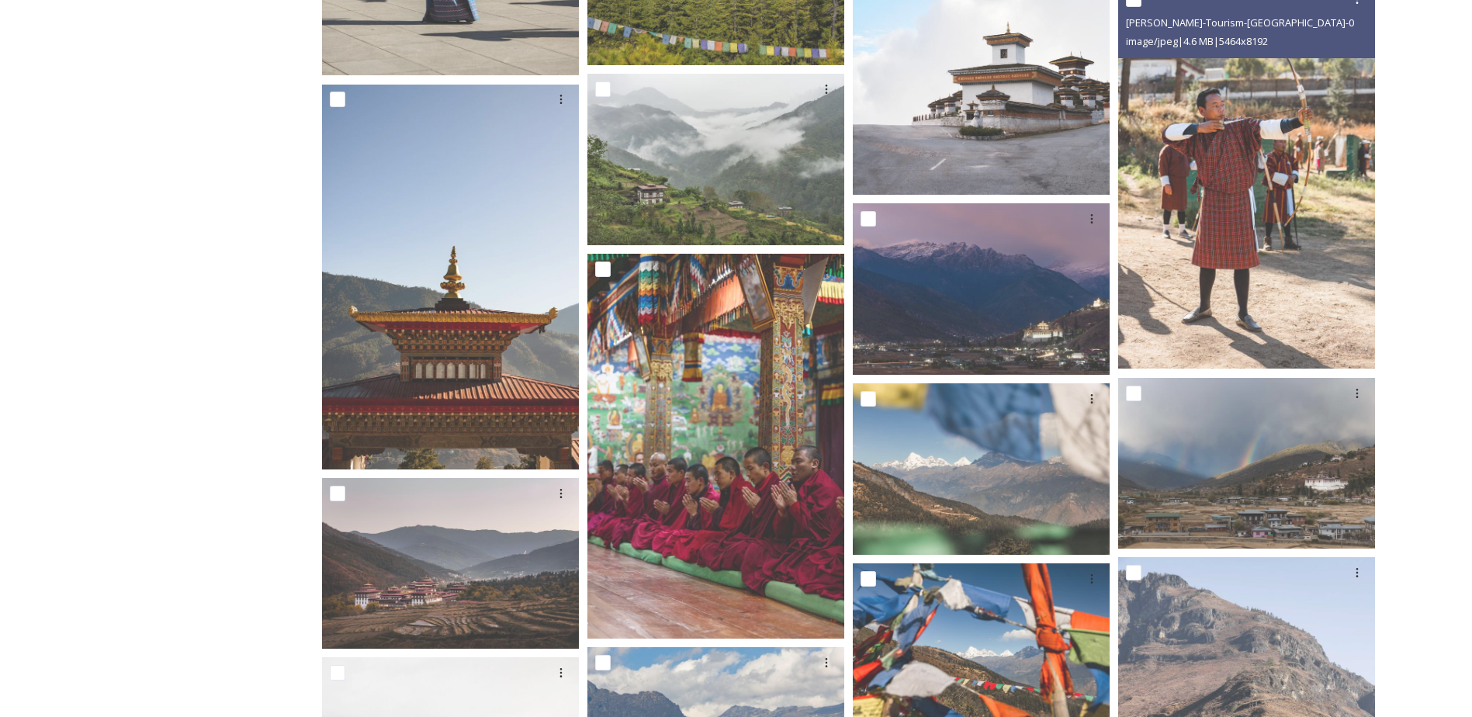
scroll to position [2637, 0]
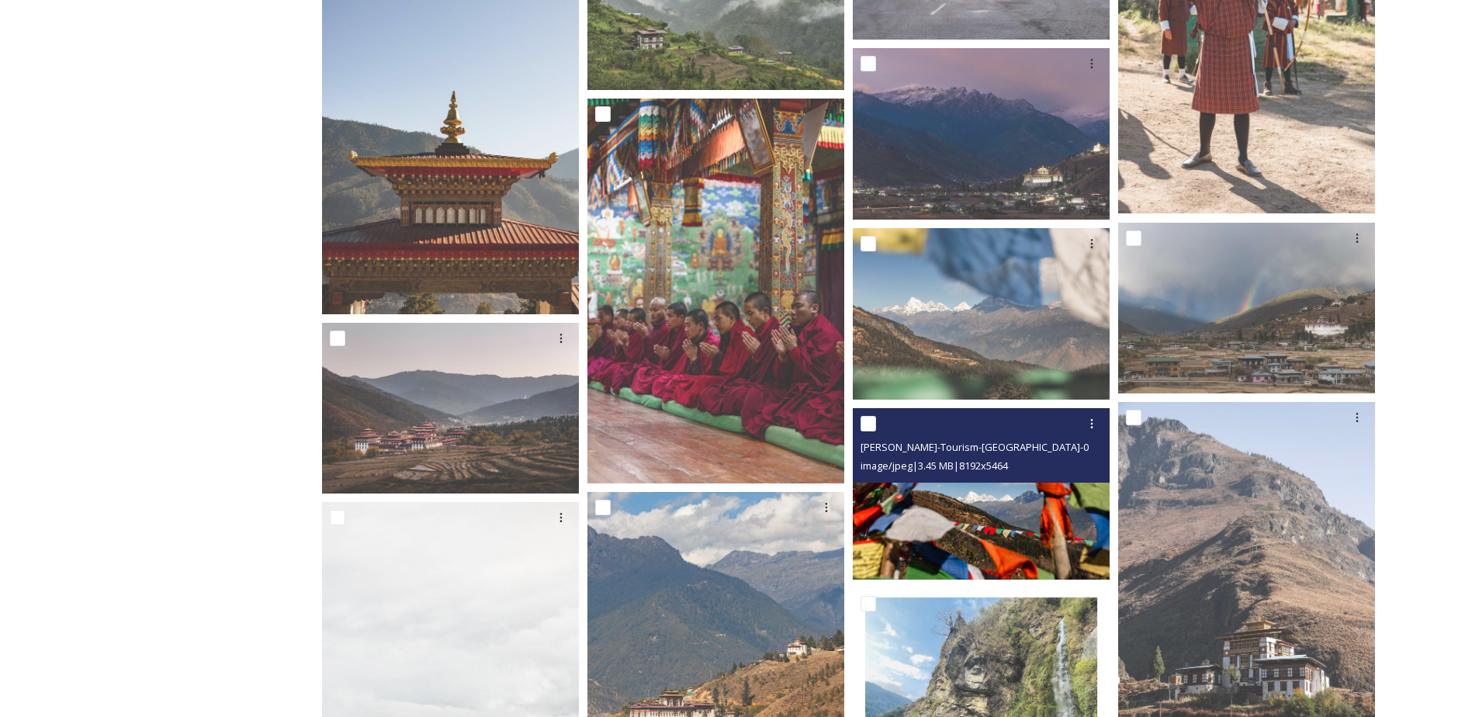
click at [980, 513] on img at bounding box center [981, 493] width 257 height 171
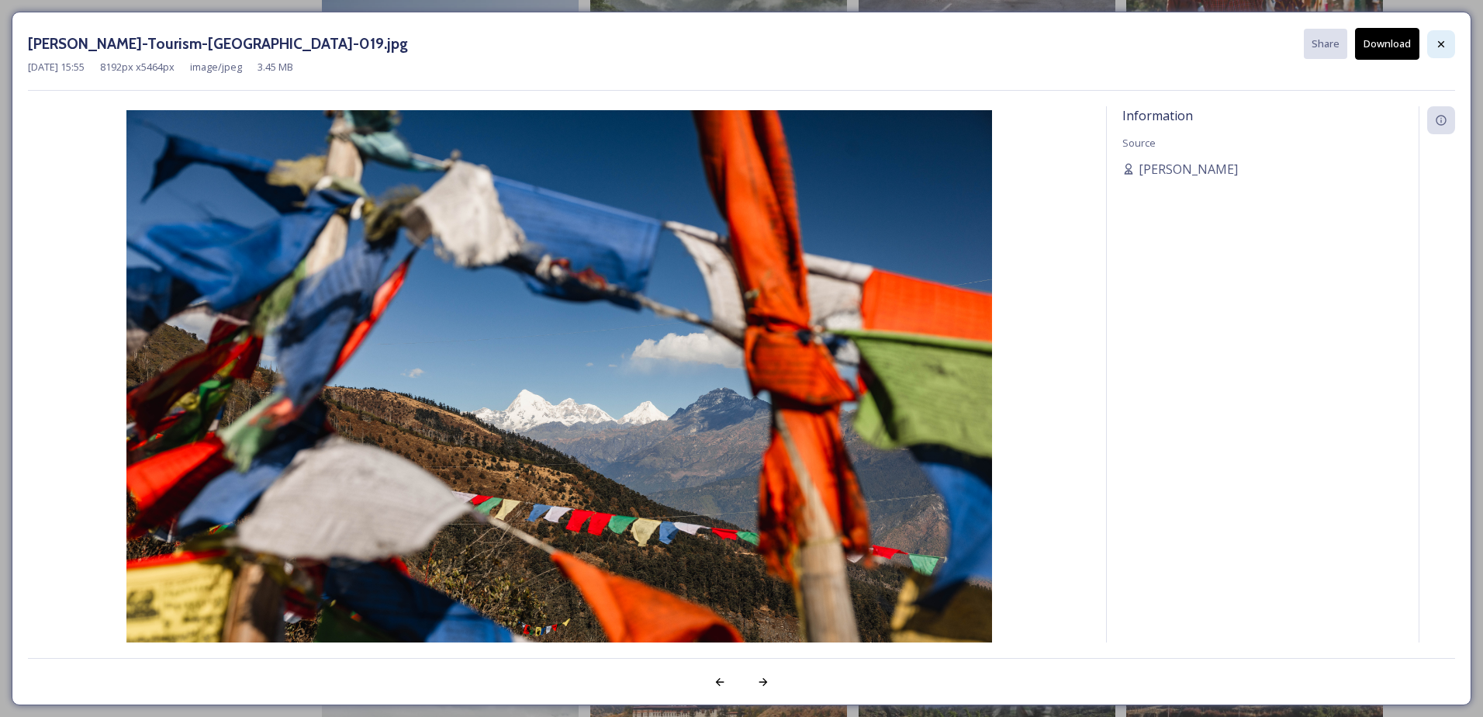
click at [1443, 43] on icon at bounding box center [1441, 44] width 12 height 12
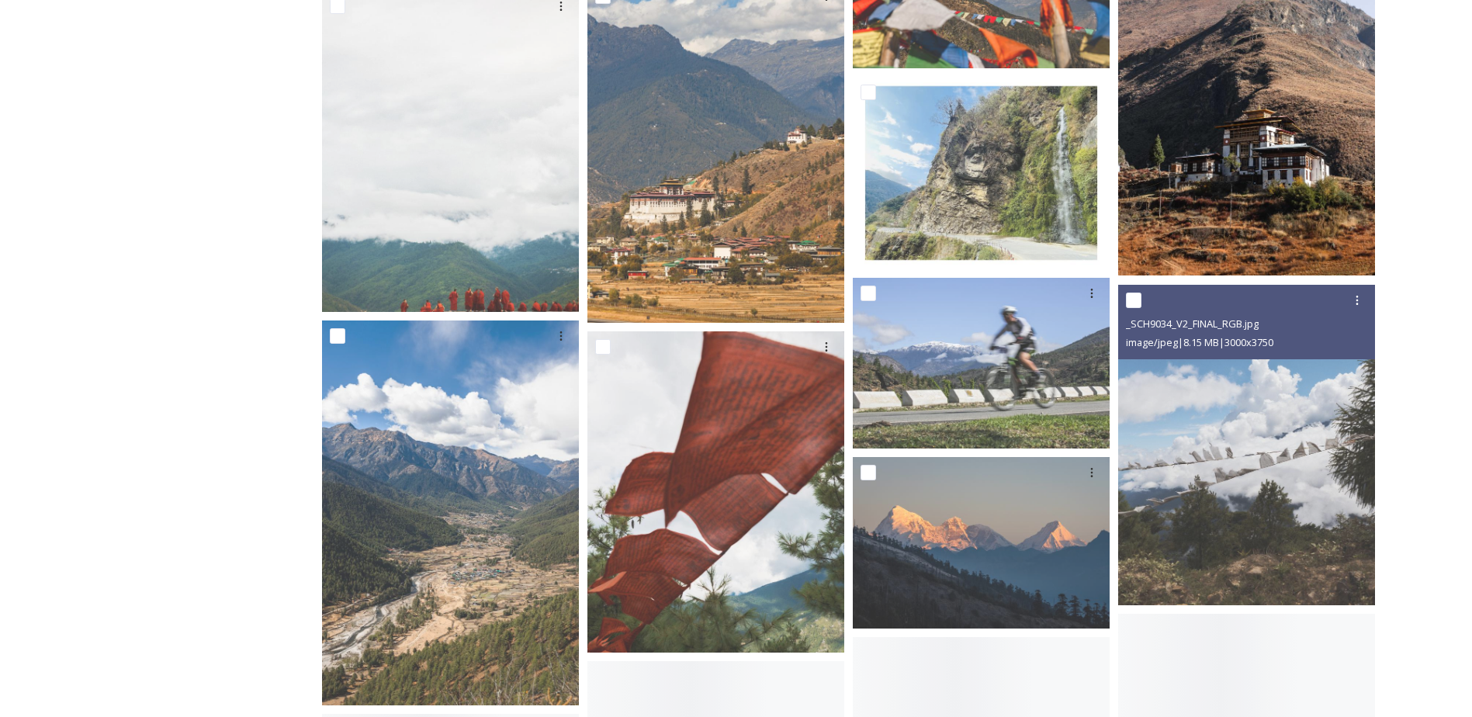
scroll to position [3180, 0]
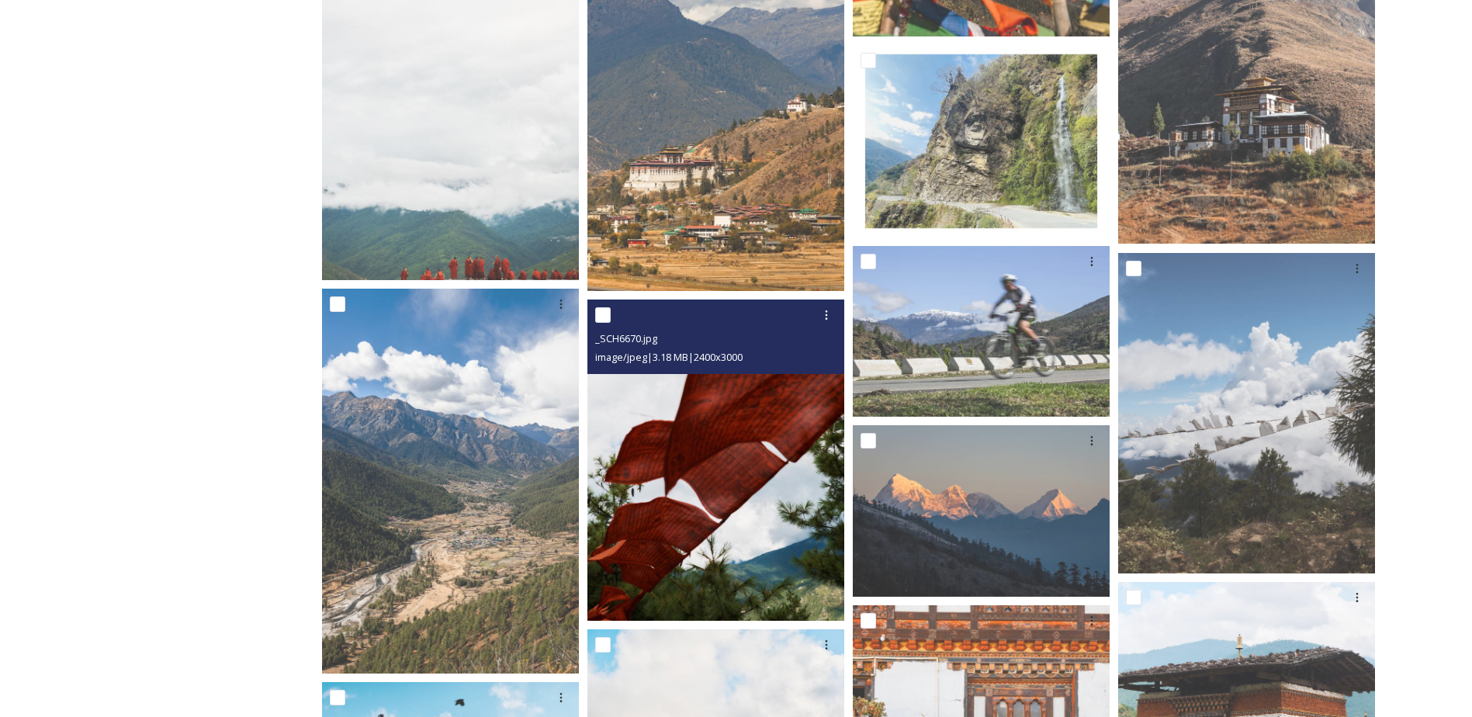
click at [731, 472] on img at bounding box center [715, 459] width 257 height 321
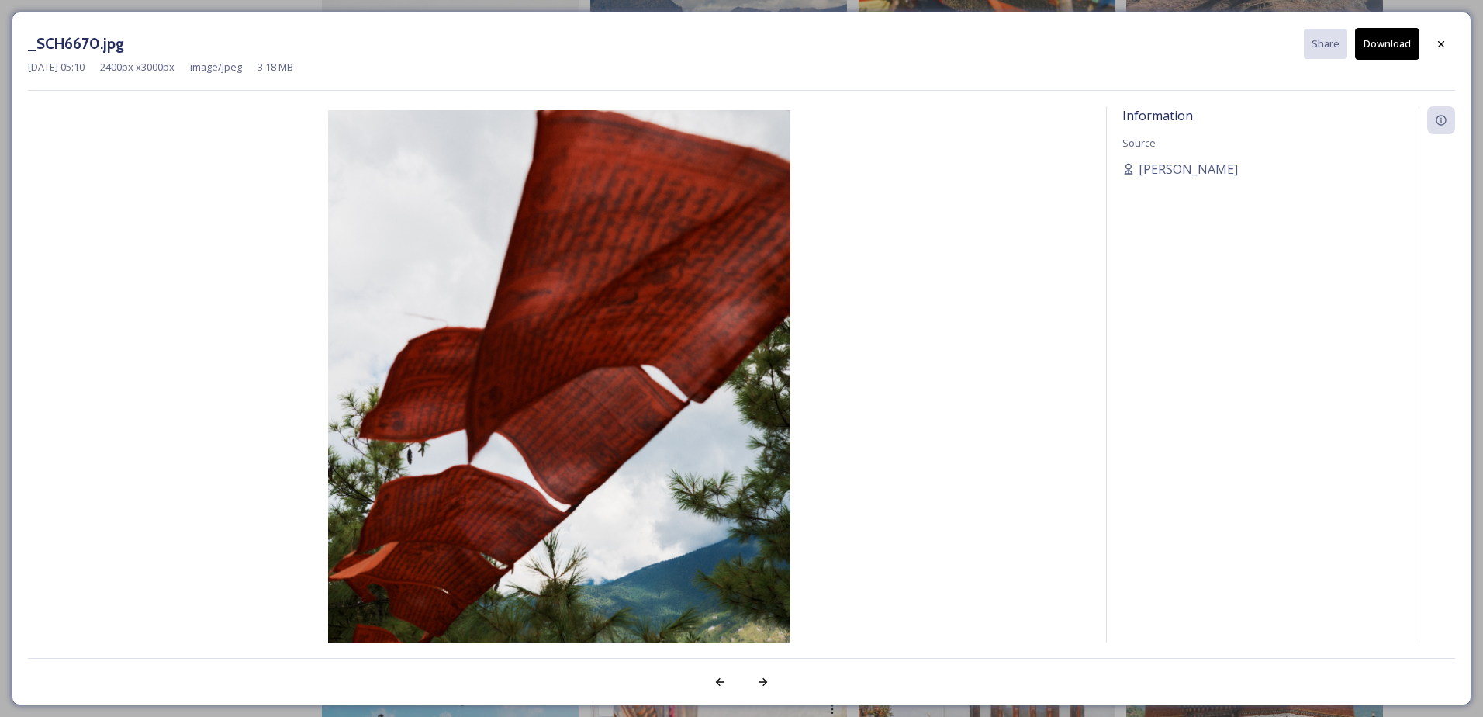
click at [1374, 36] on button "Download" at bounding box center [1387, 44] width 64 height 32
click at [1442, 39] on icon at bounding box center [1441, 44] width 12 height 12
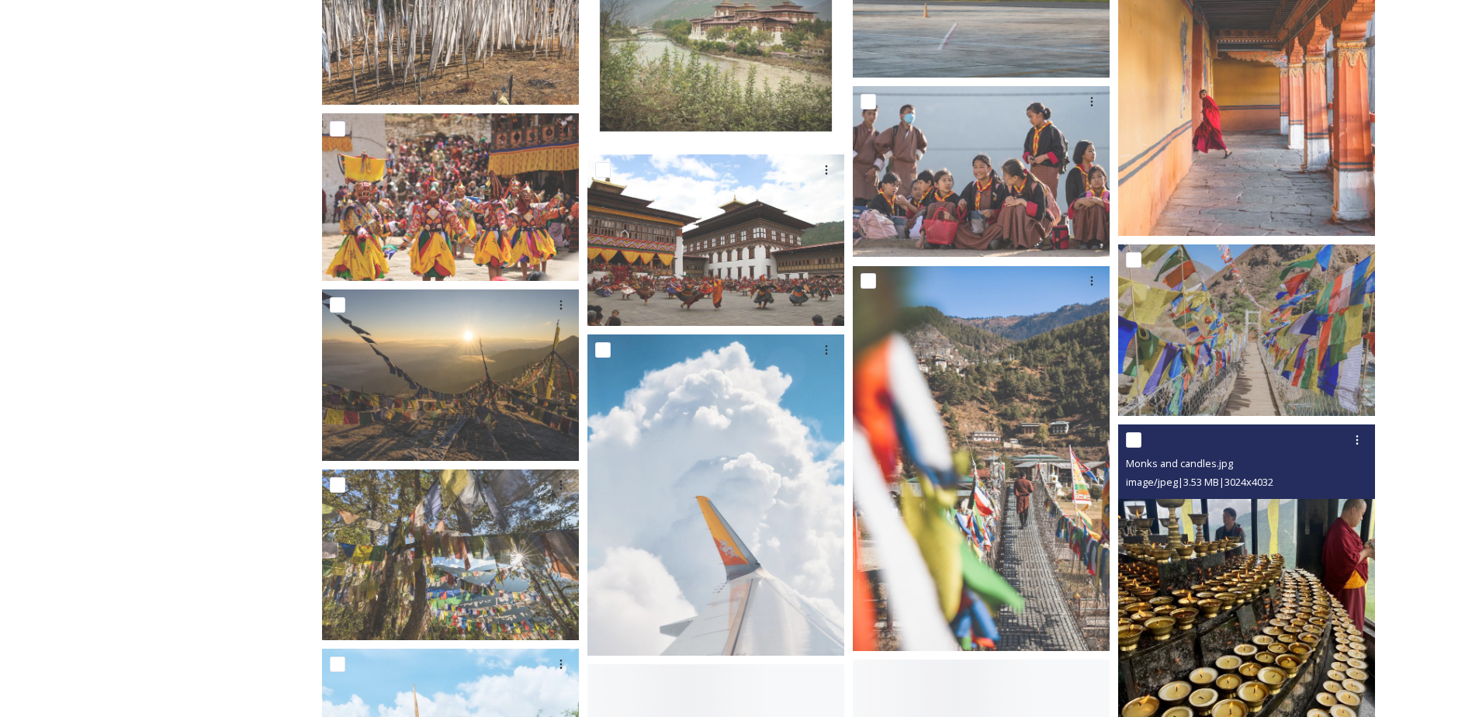
scroll to position [5895, 0]
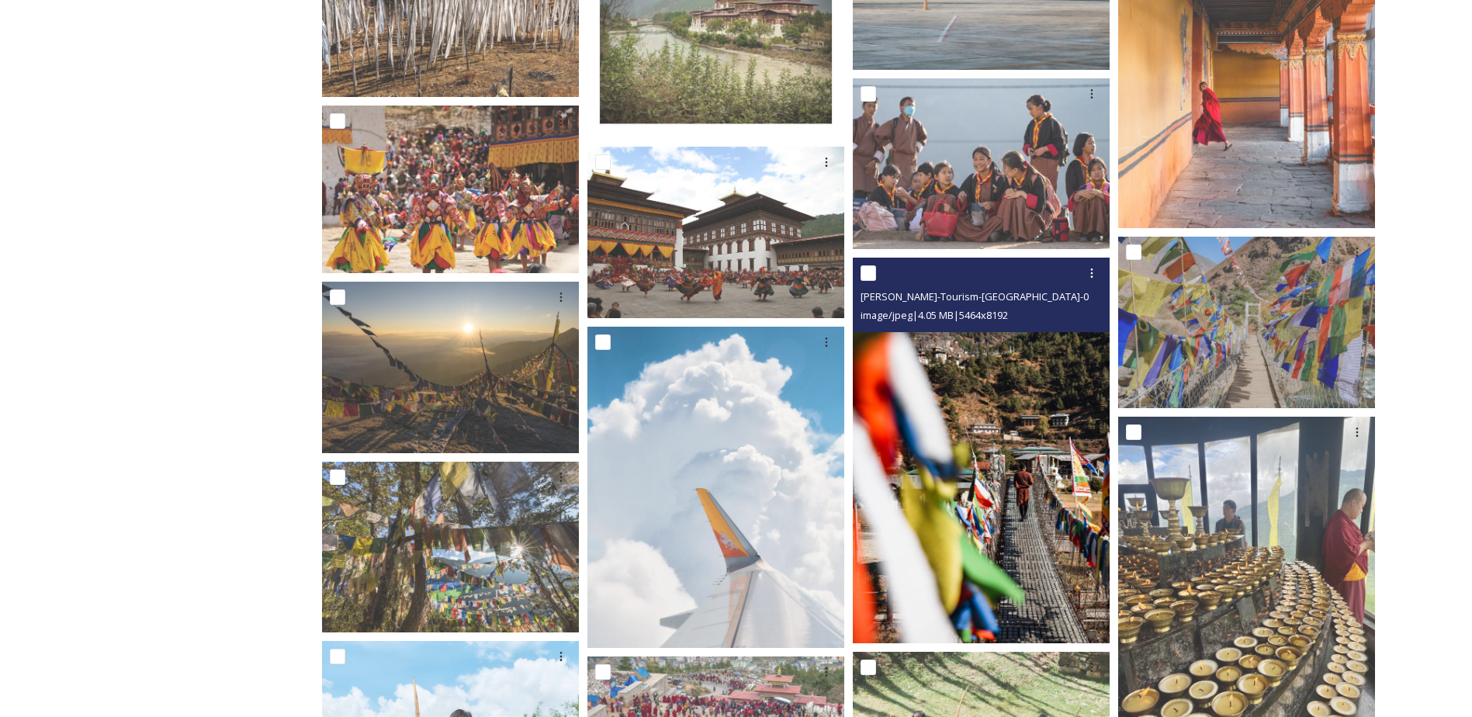
click at [936, 483] on img at bounding box center [981, 450] width 257 height 385
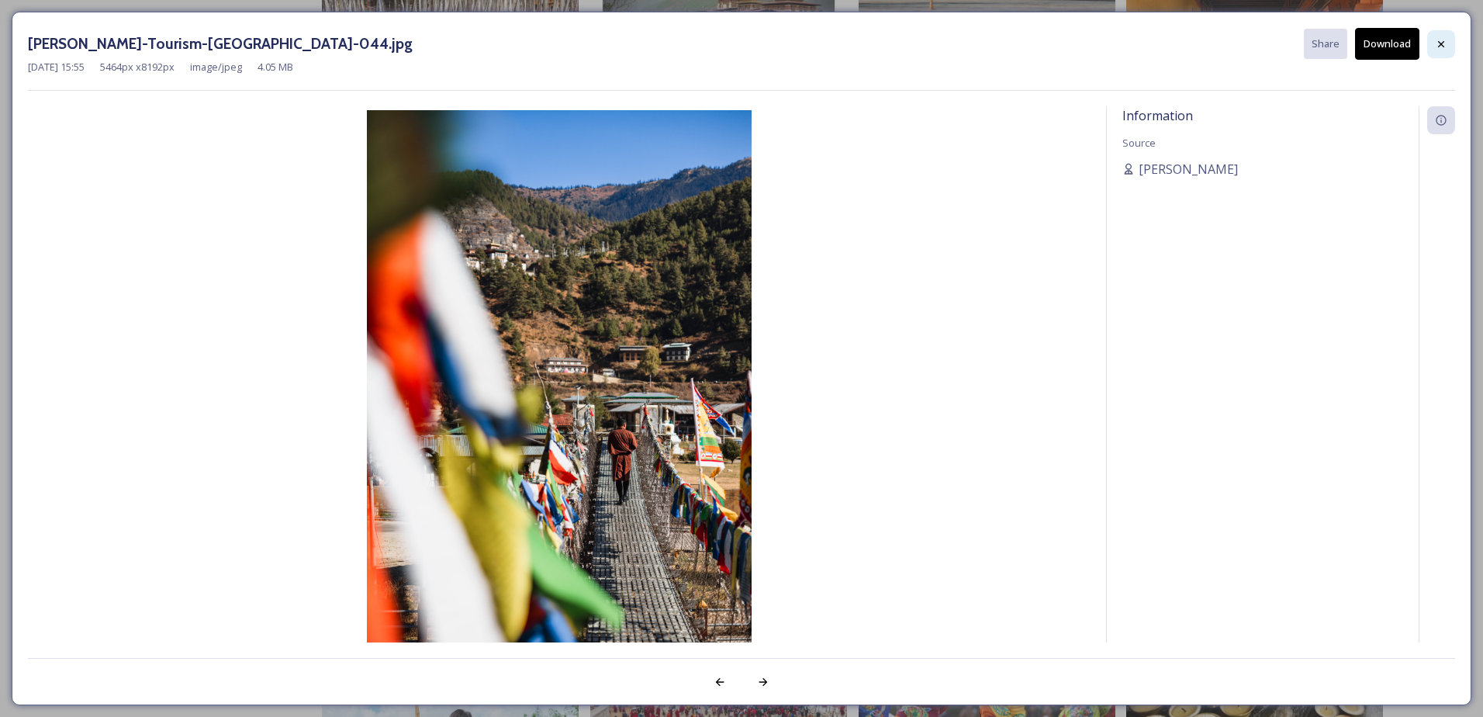
click at [1437, 47] on icon at bounding box center [1441, 44] width 12 height 12
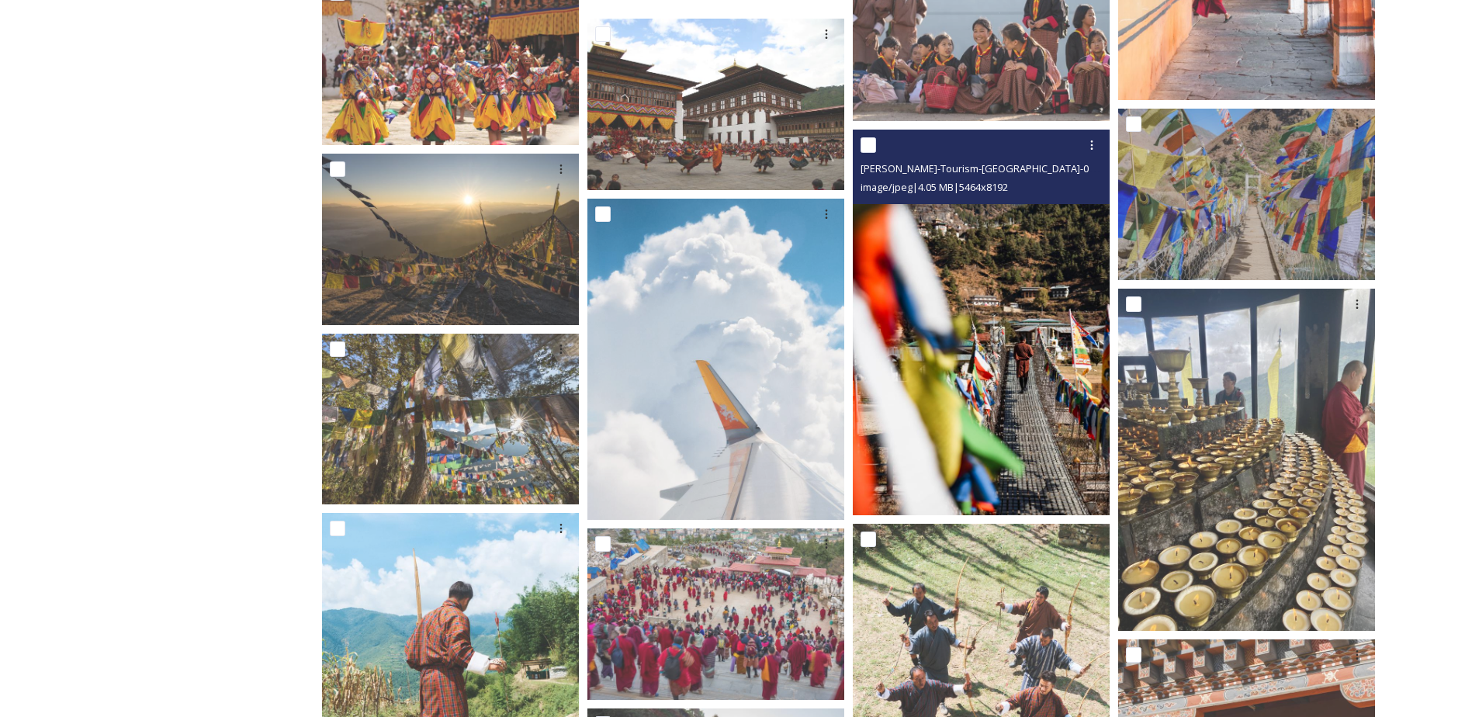
scroll to position [6051, 0]
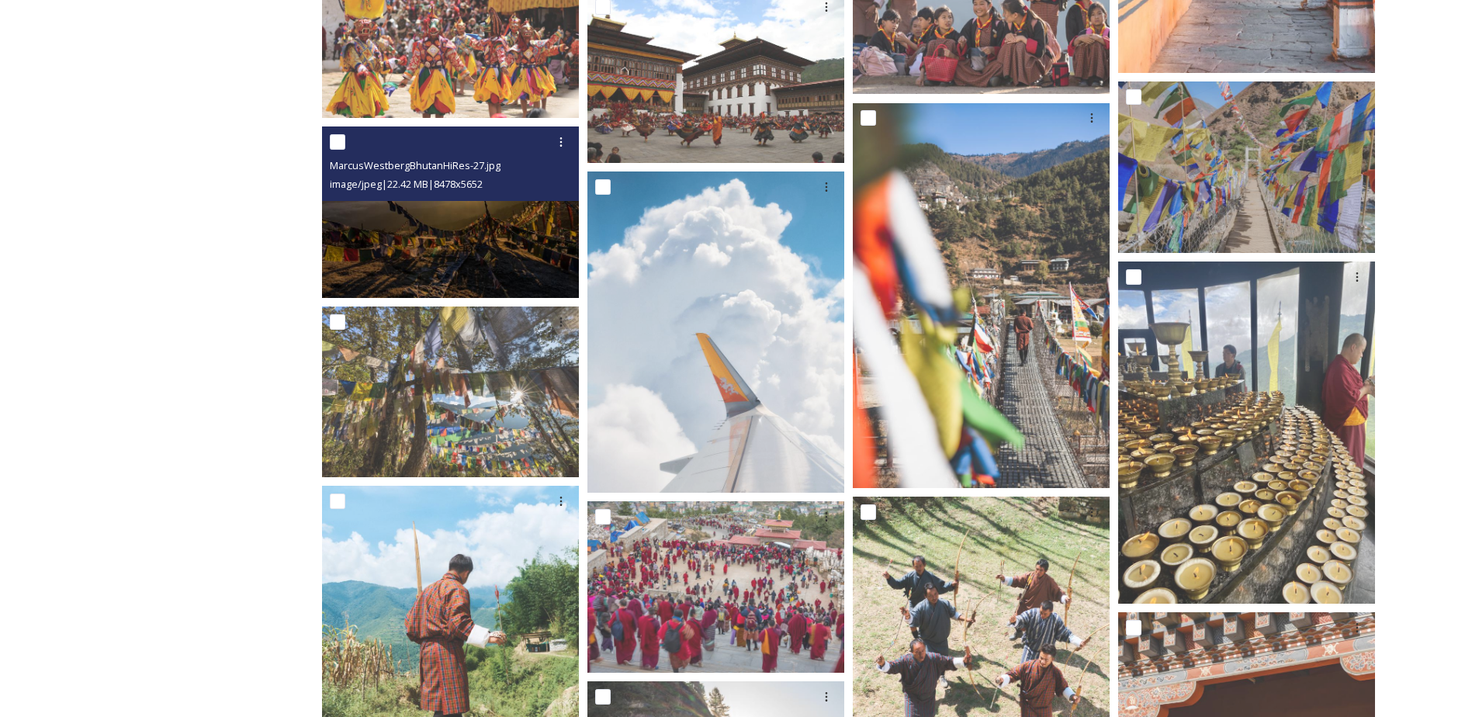
click at [422, 222] on img at bounding box center [450, 211] width 257 height 171
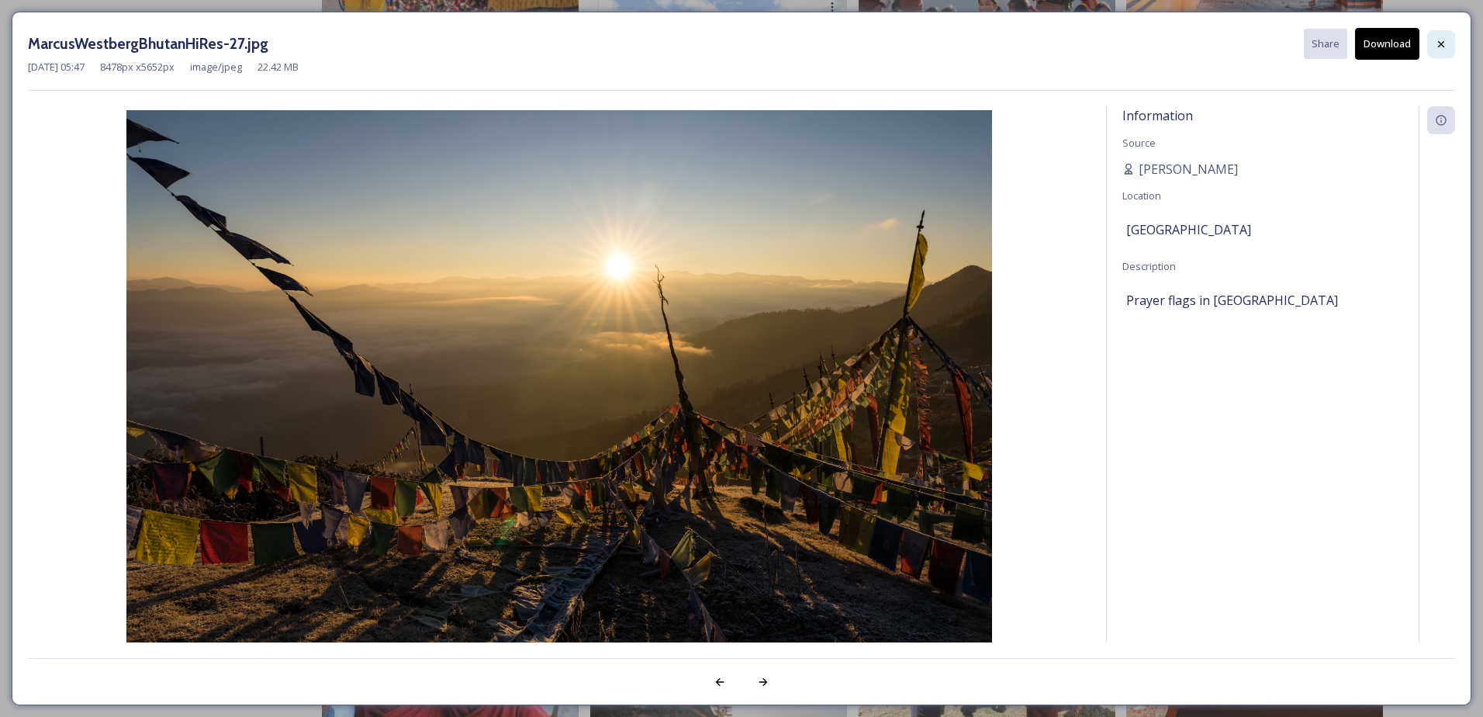
click at [1438, 40] on icon at bounding box center [1441, 44] width 12 height 12
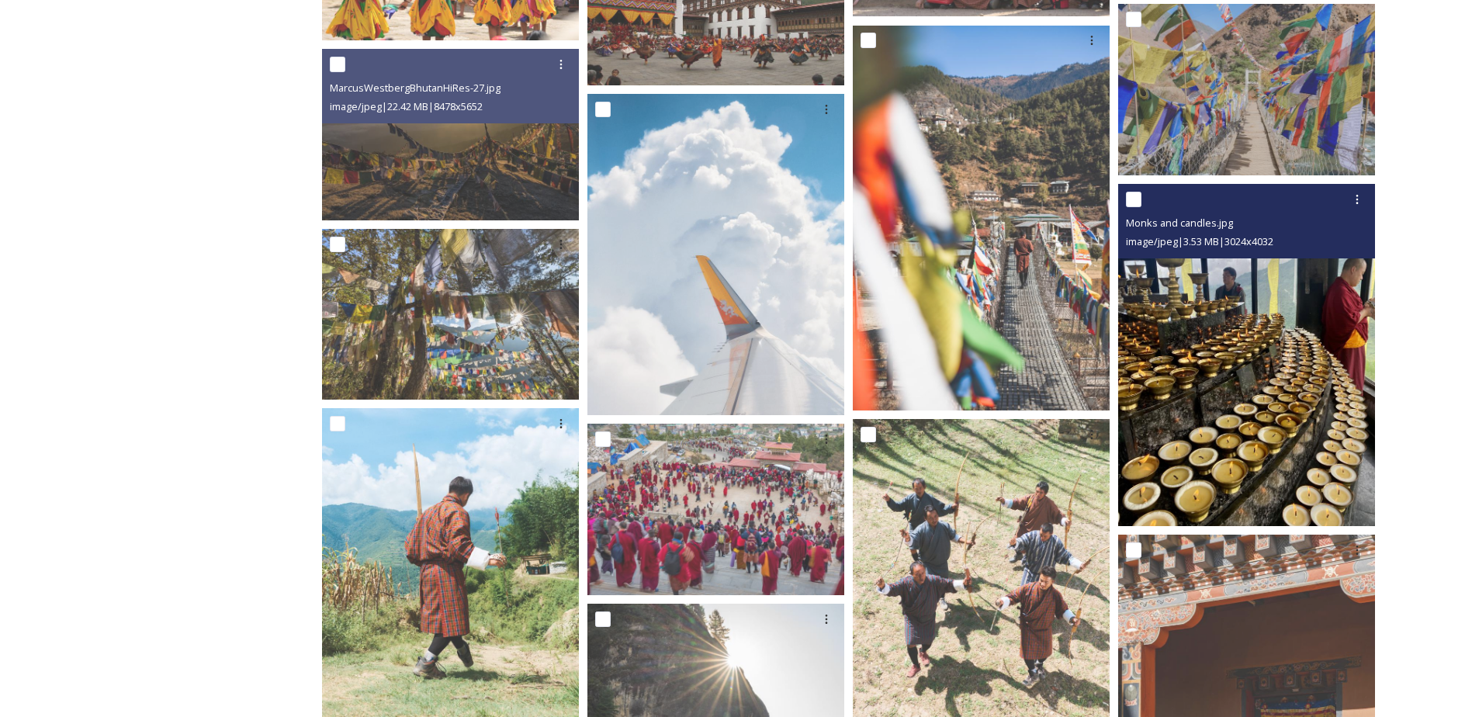
scroll to position [6206, 0]
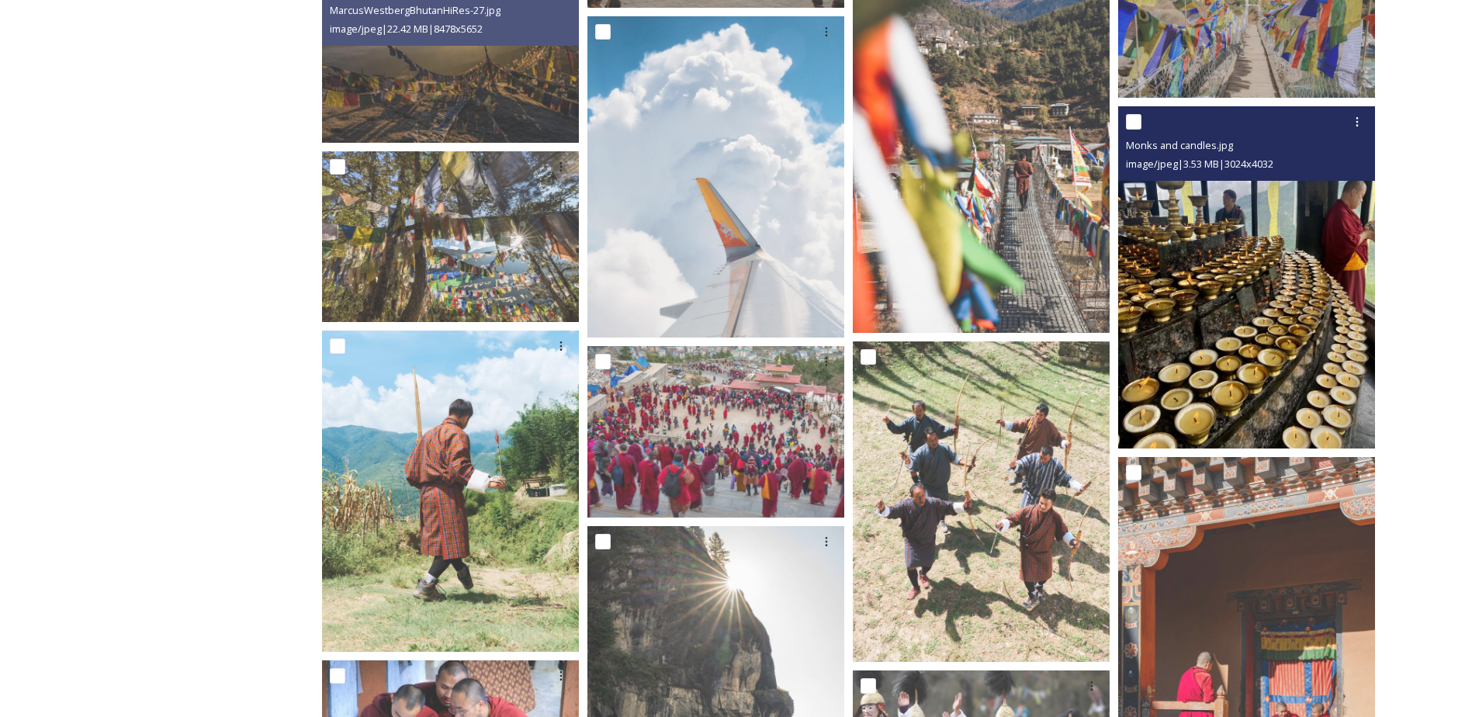
click at [1231, 286] on img at bounding box center [1246, 277] width 257 height 342
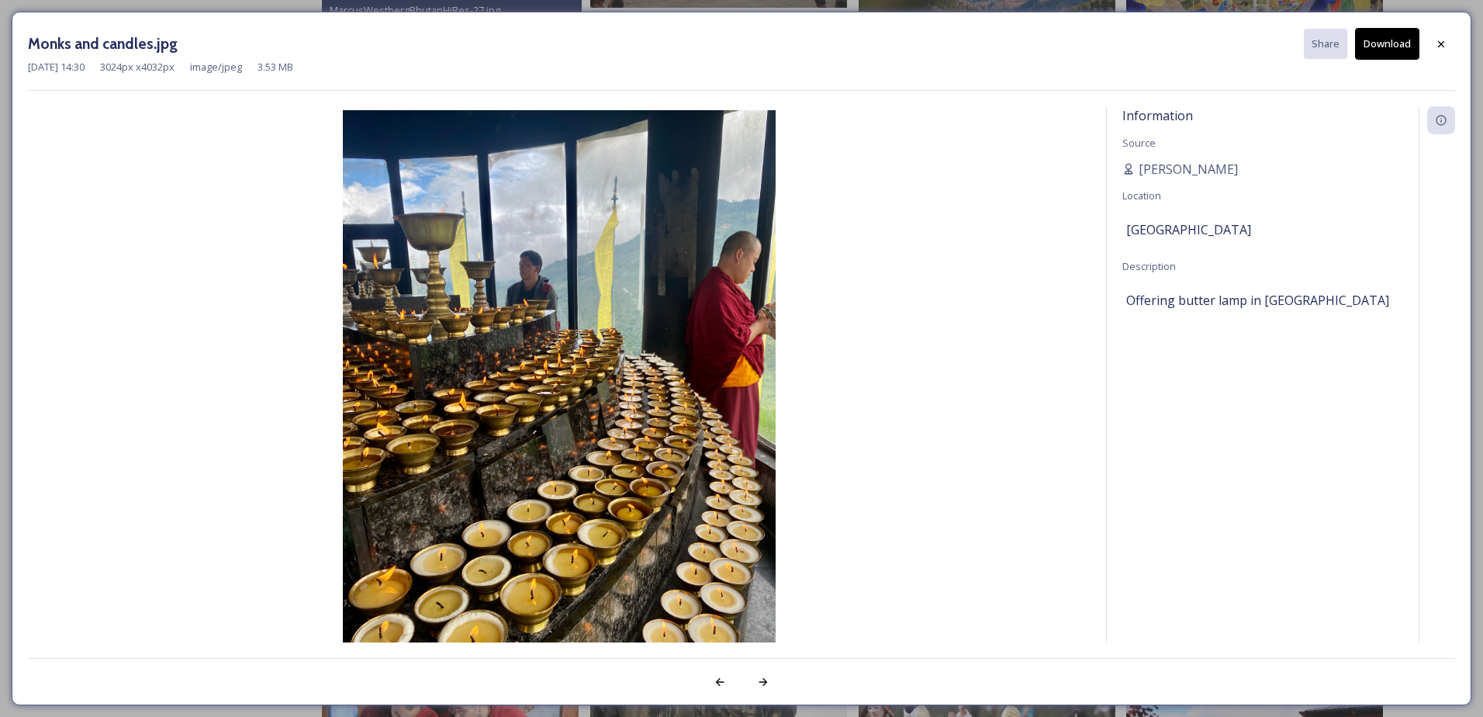
click at [1437, 48] on icon at bounding box center [1441, 44] width 12 height 12
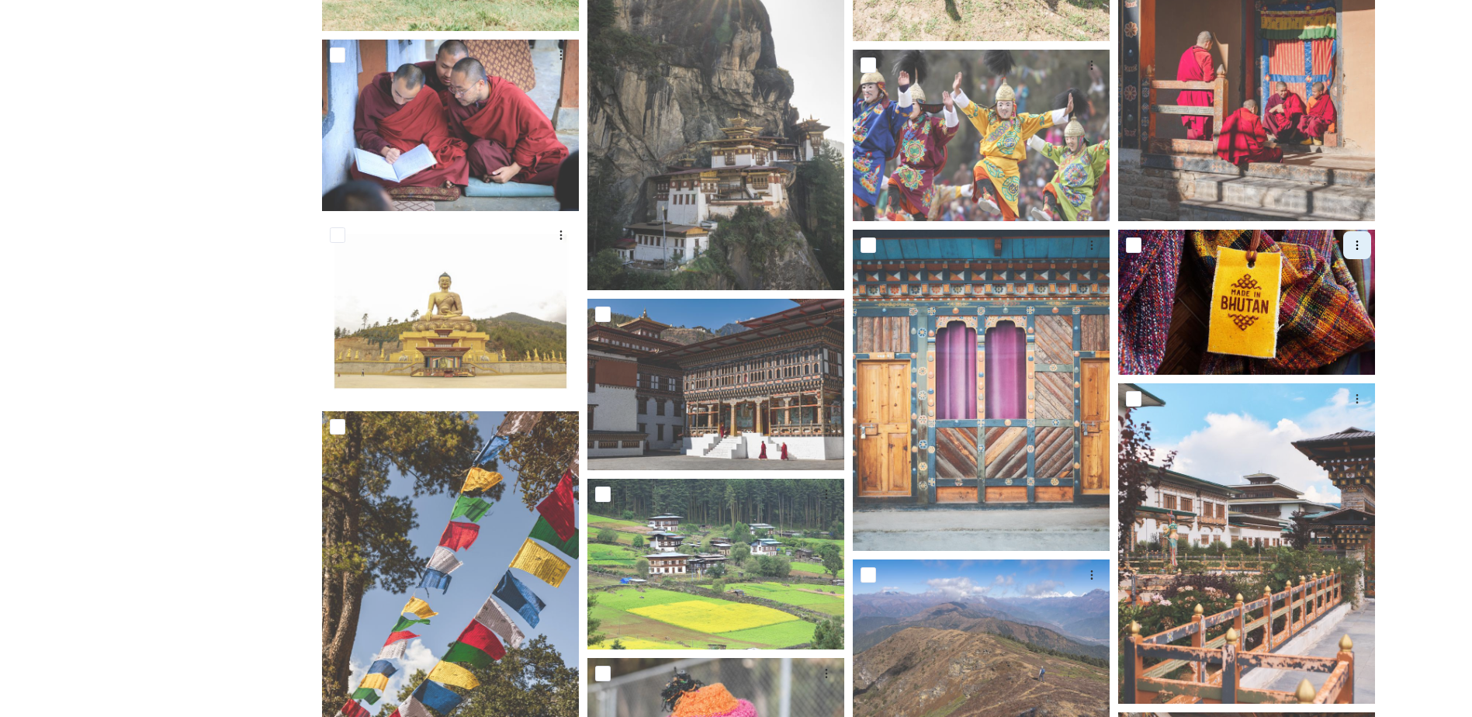
scroll to position [6904, 0]
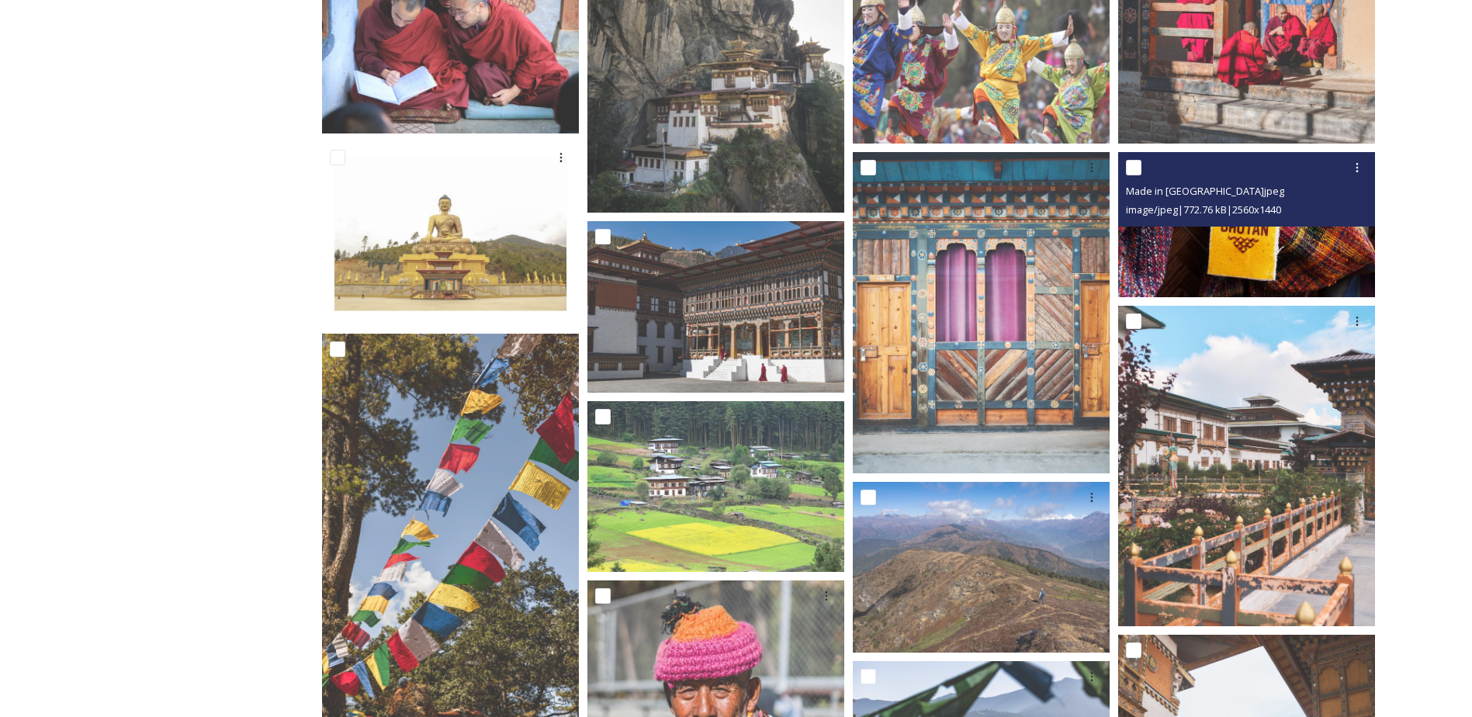
click at [1295, 239] on img at bounding box center [1246, 224] width 257 height 144
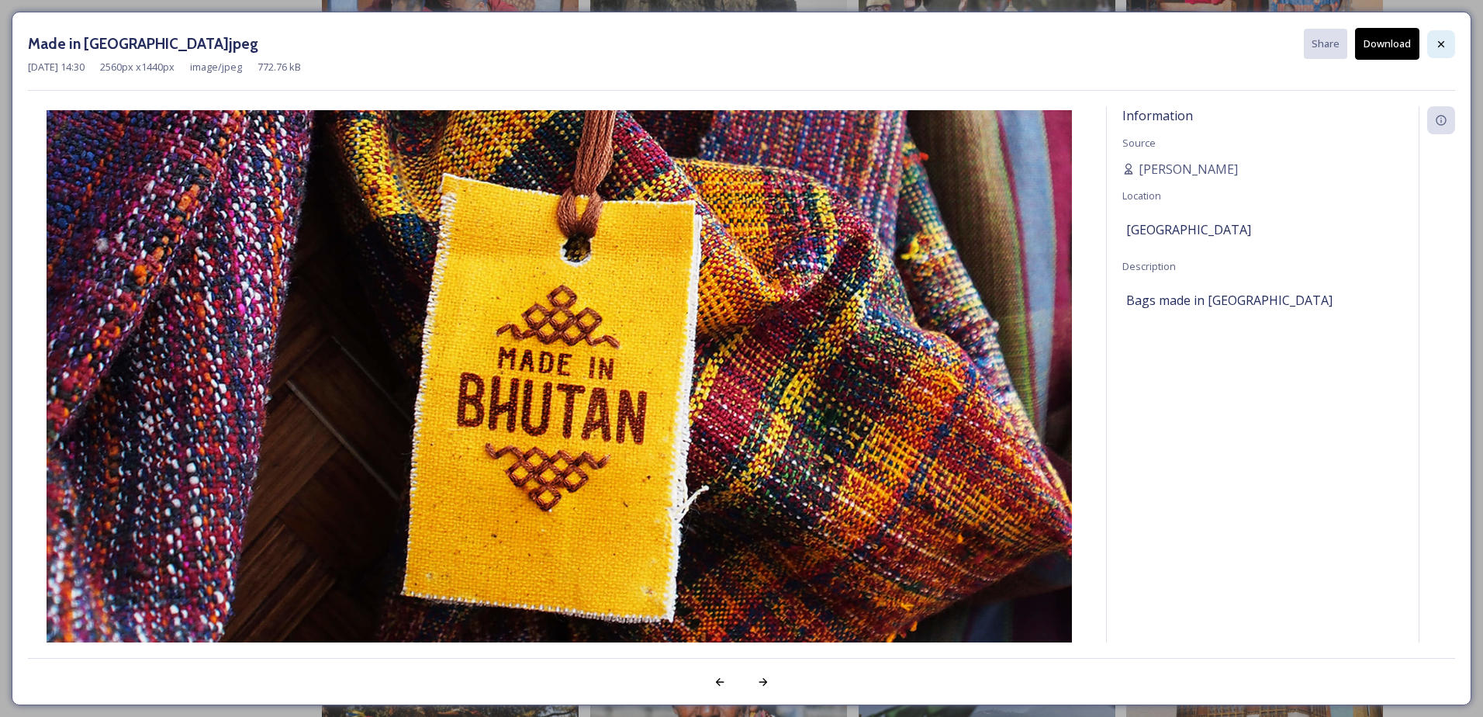
click at [1436, 44] on icon at bounding box center [1441, 44] width 12 height 12
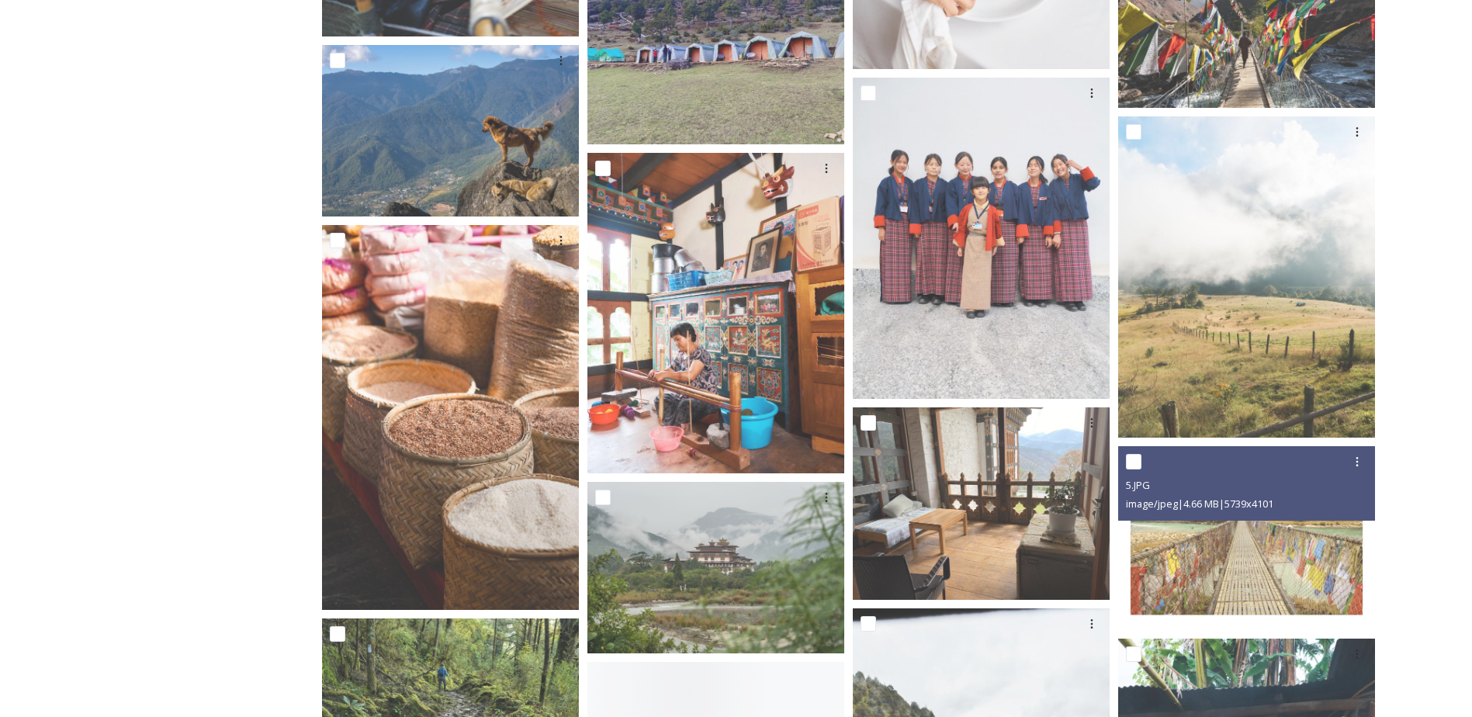
scroll to position [12024, 0]
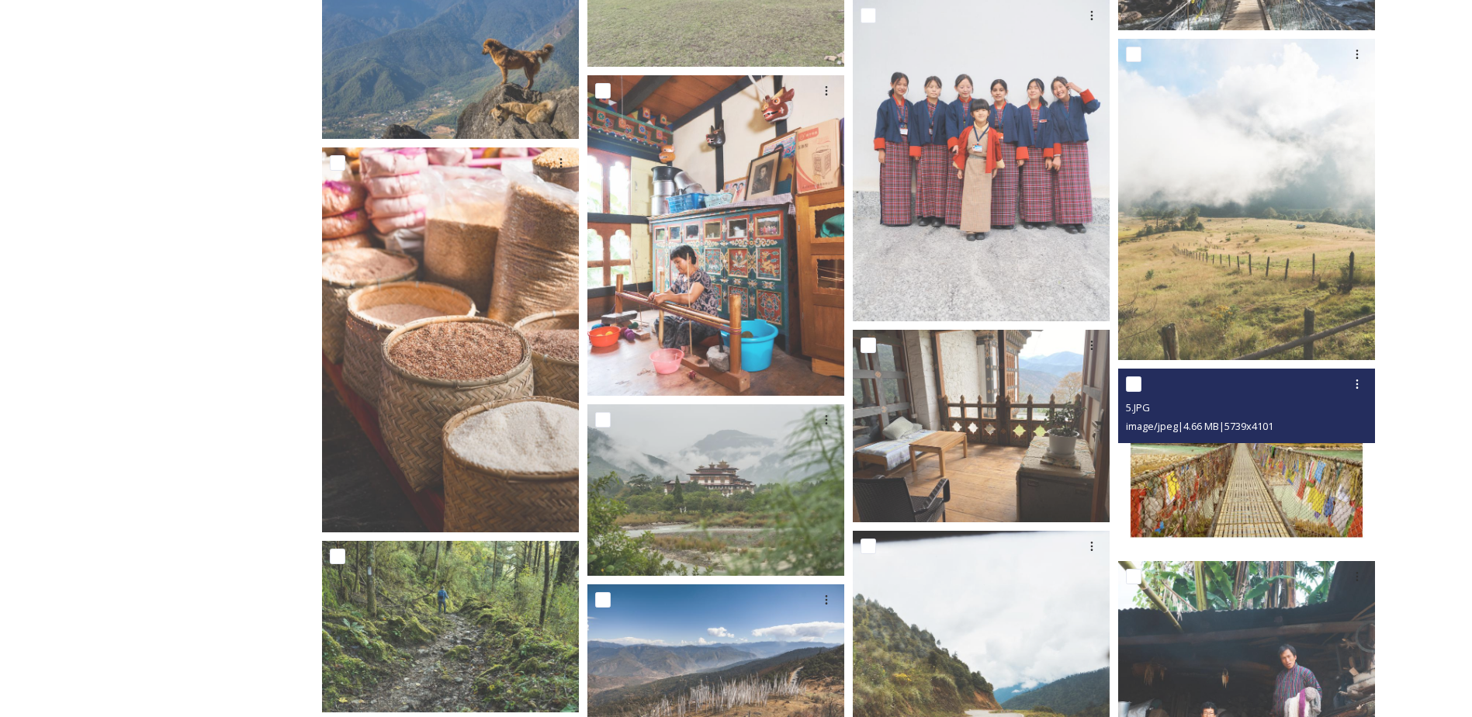
click at [1191, 500] on img at bounding box center [1246, 459] width 257 height 183
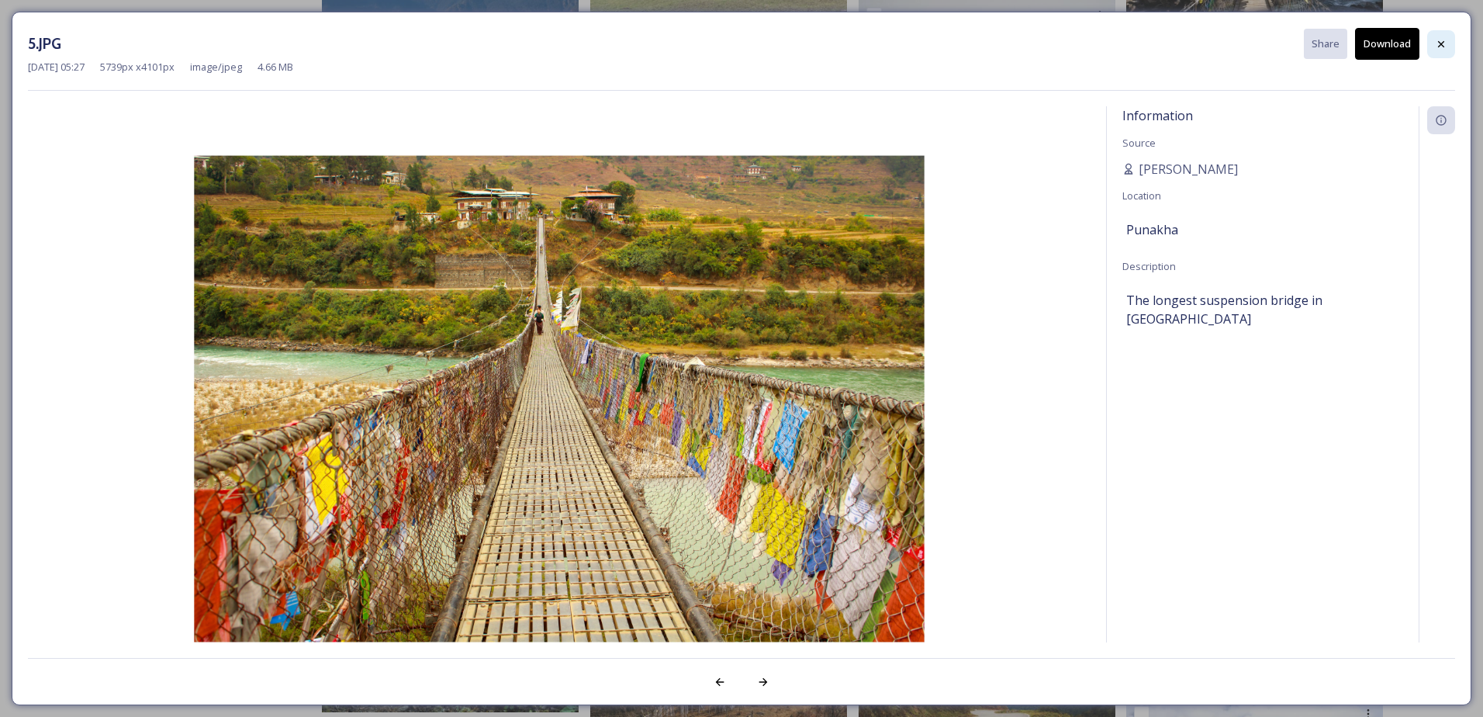
click at [1439, 39] on icon at bounding box center [1441, 44] width 12 height 12
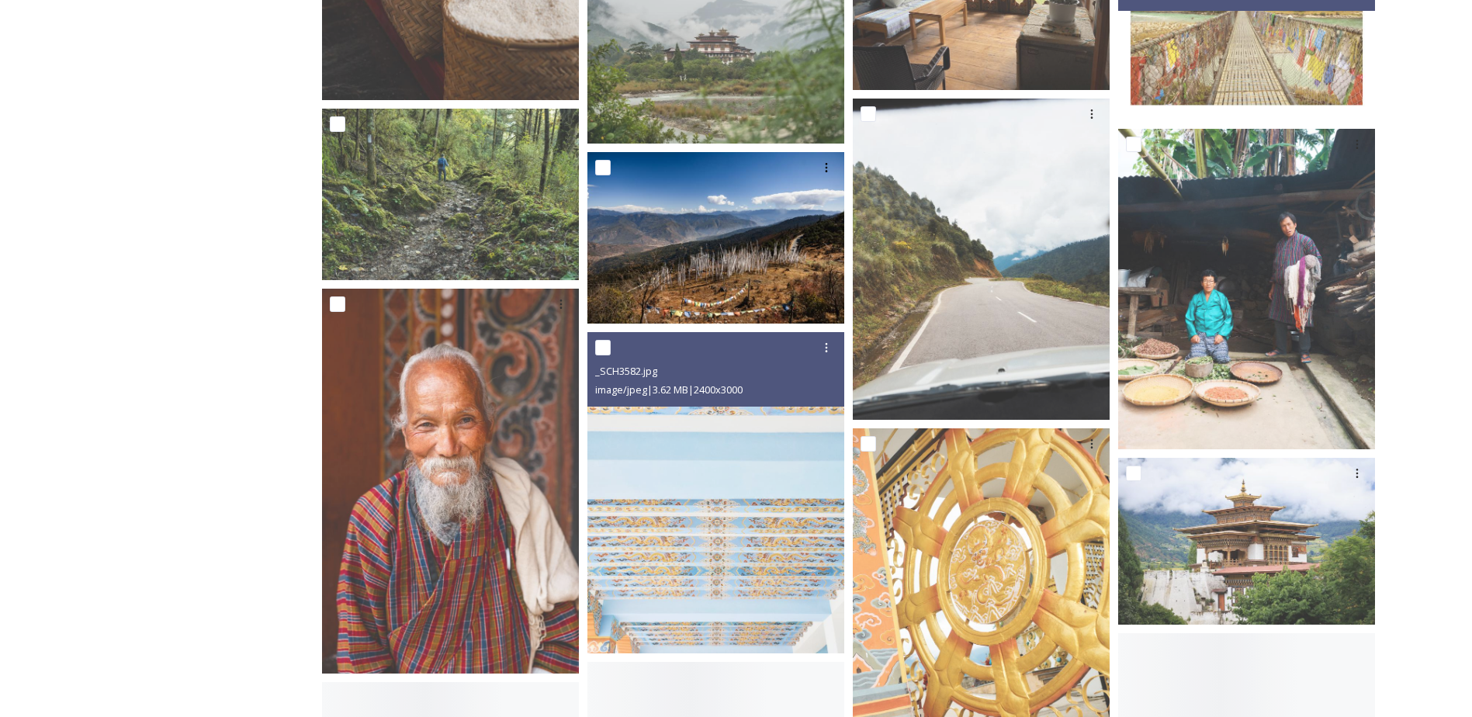
scroll to position [12567, 0]
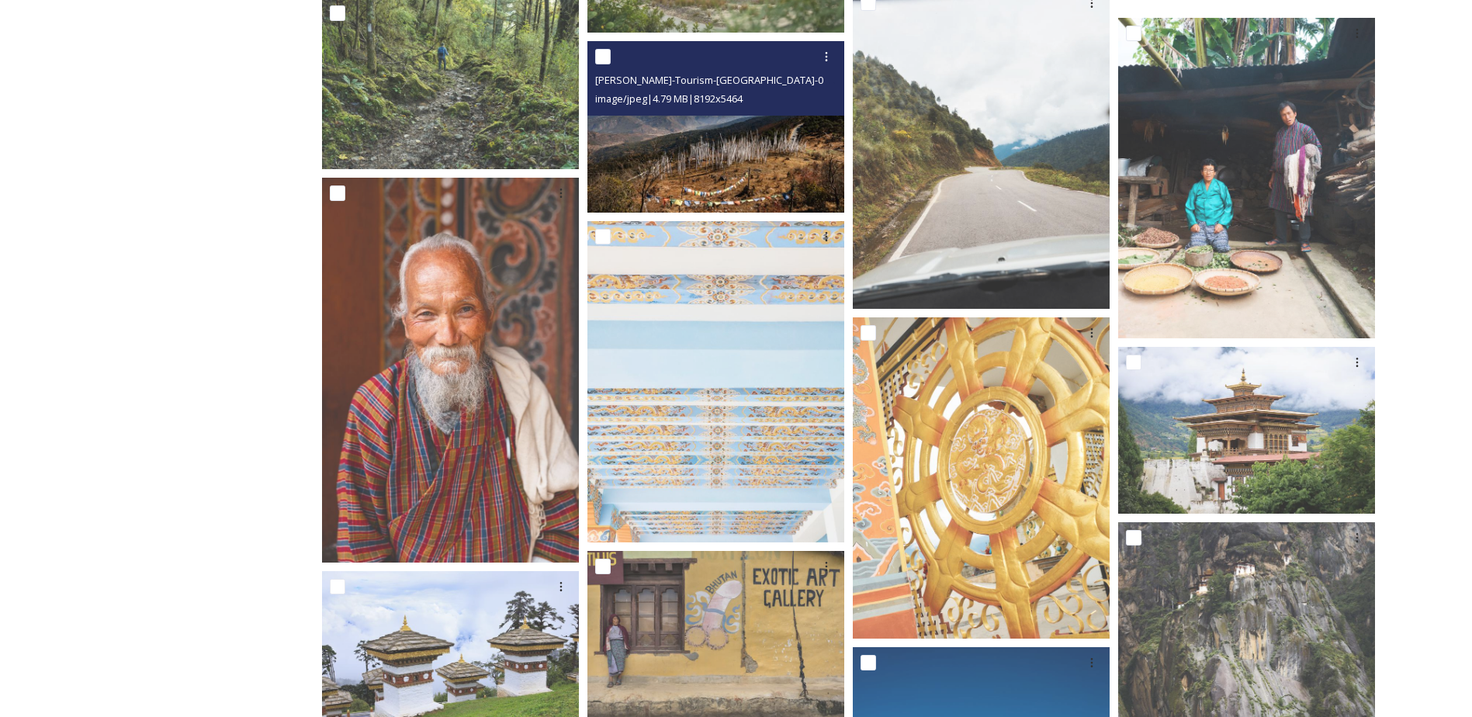
click at [702, 150] on img at bounding box center [715, 126] width 257 height 171
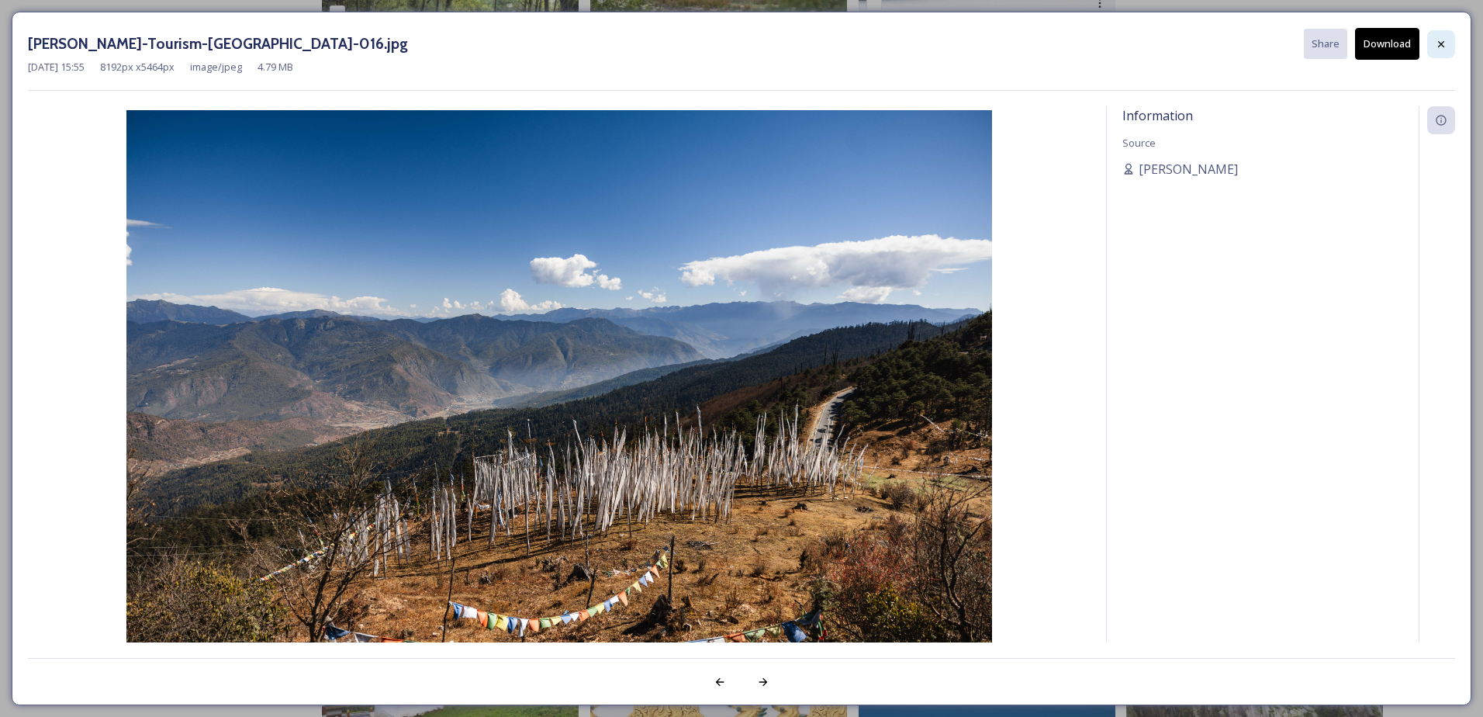
click at [1445, 45] on icon at bounding box center [1441, 44] width 12 height 12
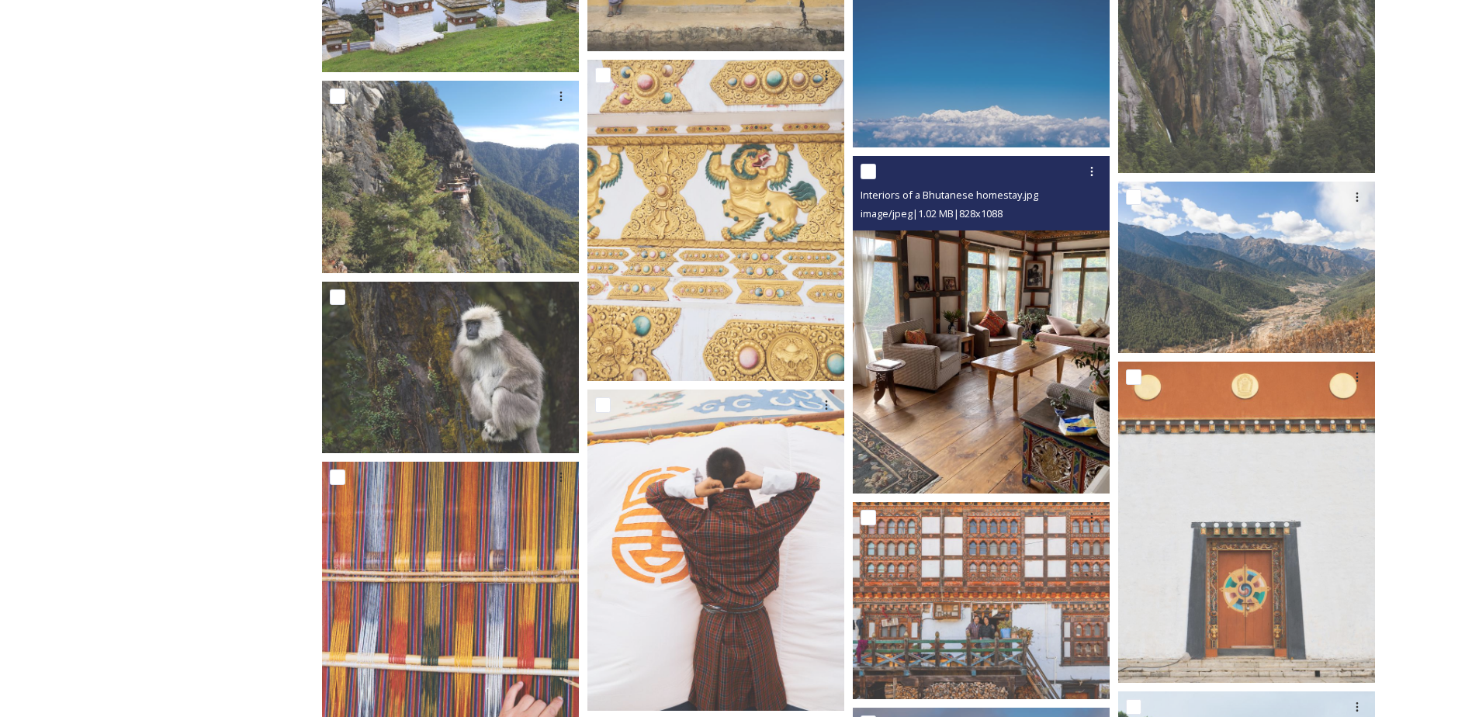
scroll to position [13265, 0]
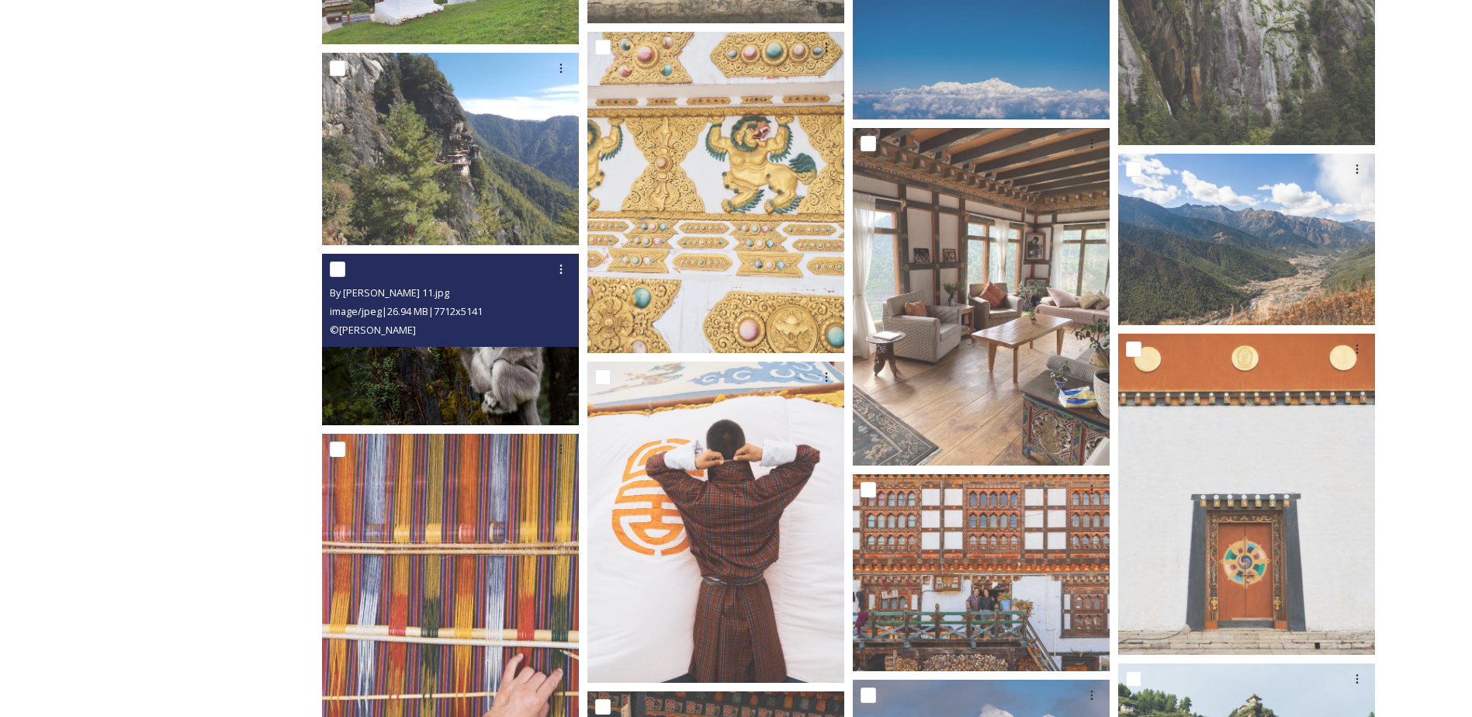
click at [479, 365] on img at bounding box center [450, 339] width 257 height 171
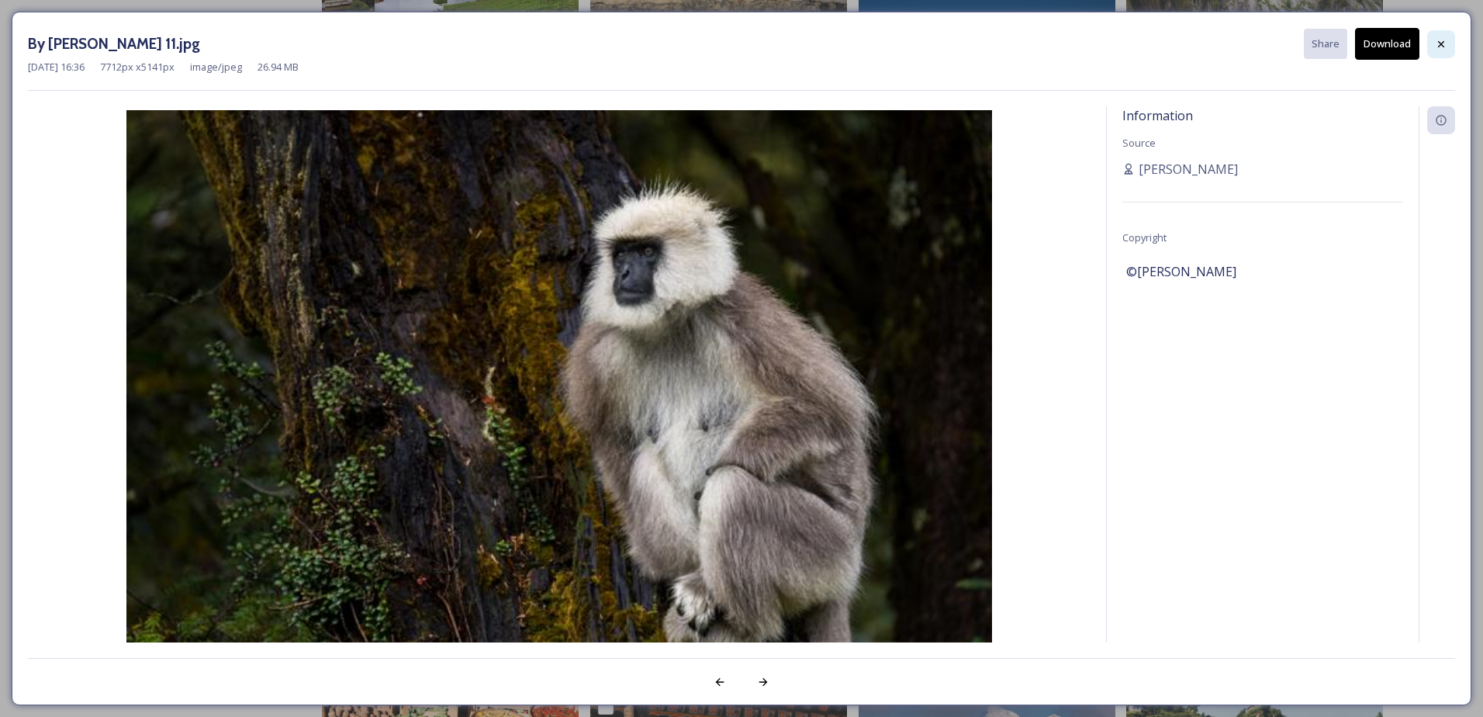
click at [1436, 44] on icon at bounding box center [1441, 44] width 12 height 12
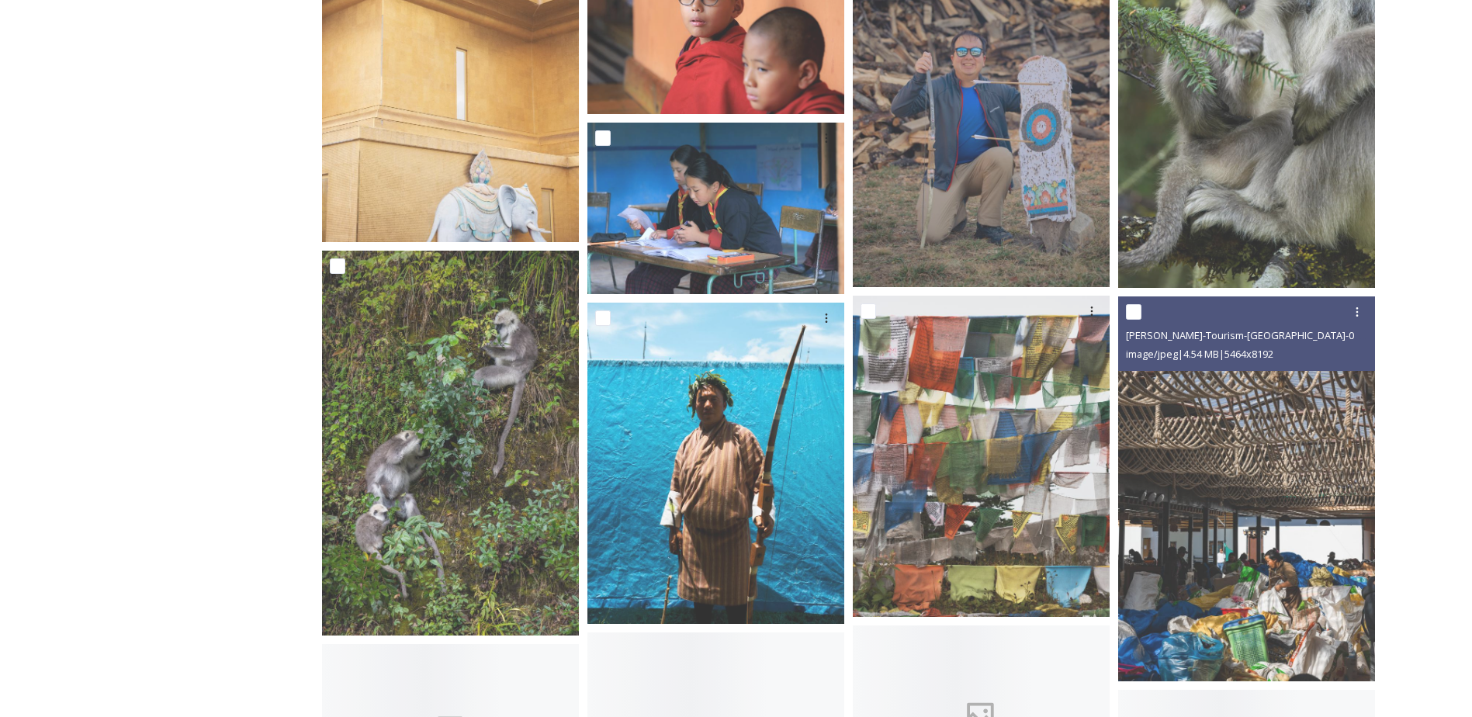
scroll to position [20944, 0]
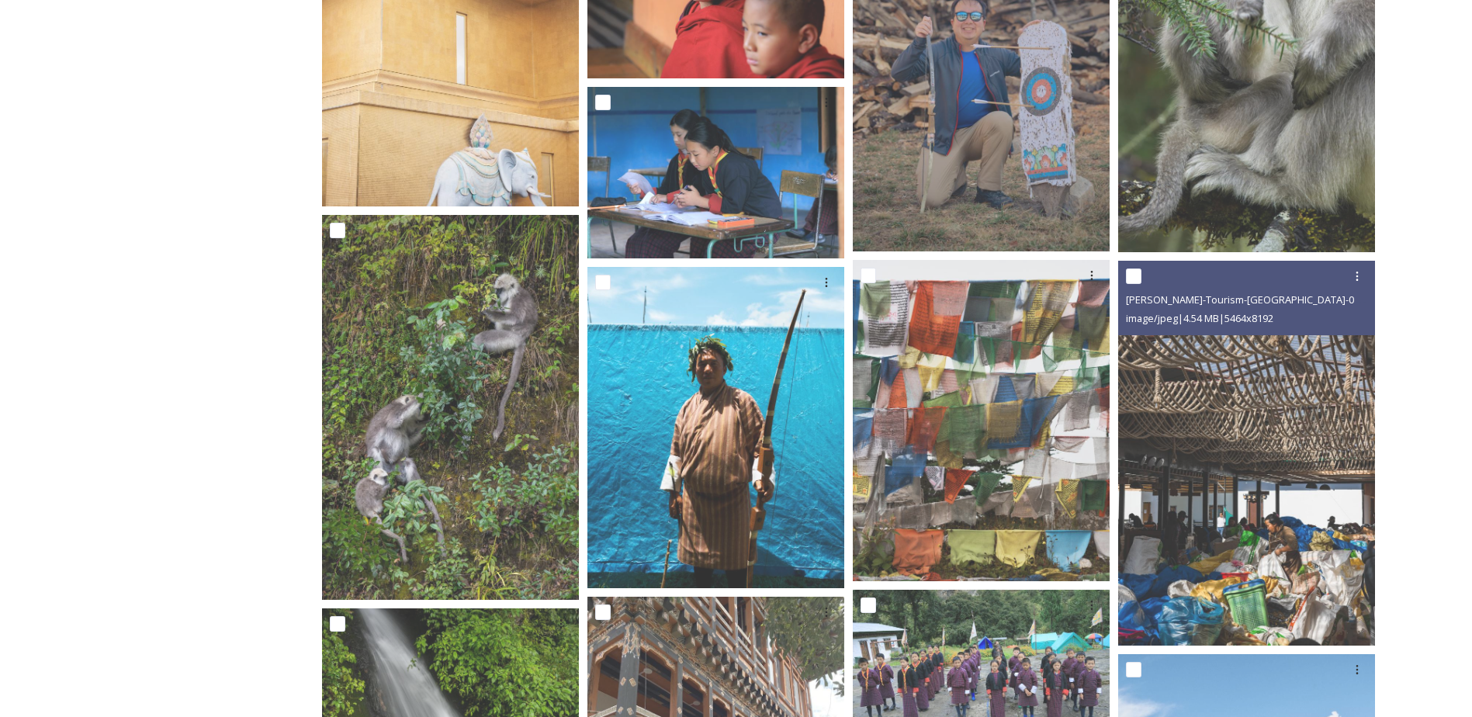
click at [1178, 420] on img at bounding box center [1246, 453] width 257 height 385
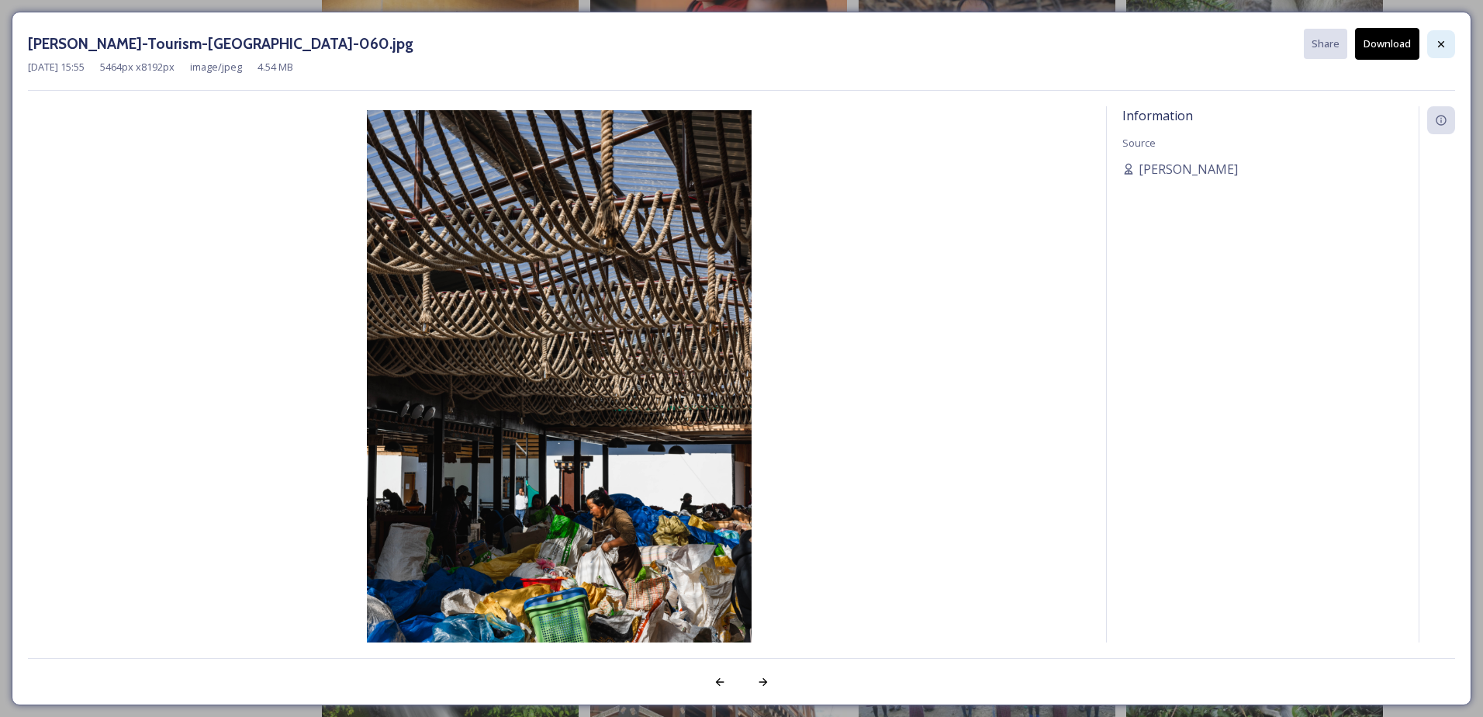
click at [1441, 42] on icon at bounding box center [1441, 44] width 12 height 12
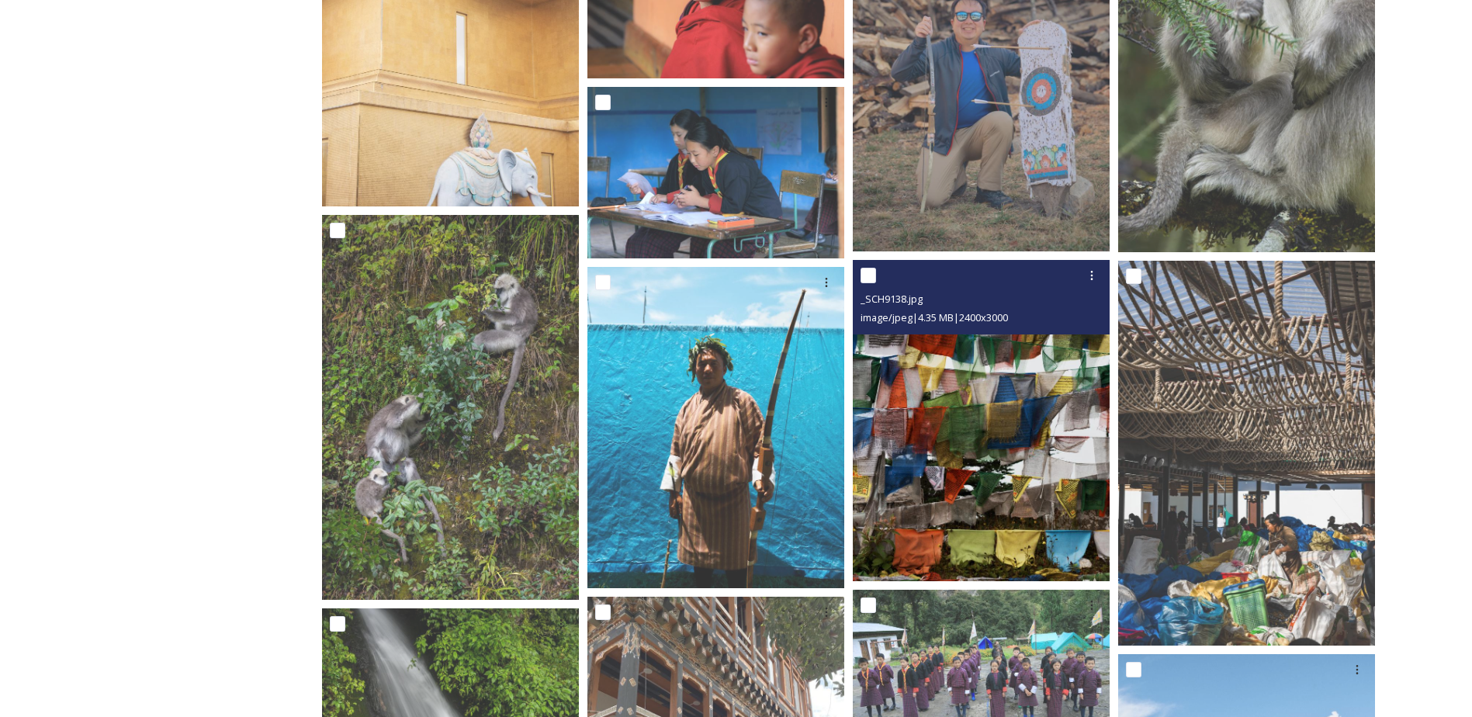
click at [1050, 427] on img at bounding box center [981, 420] width 257 height 321
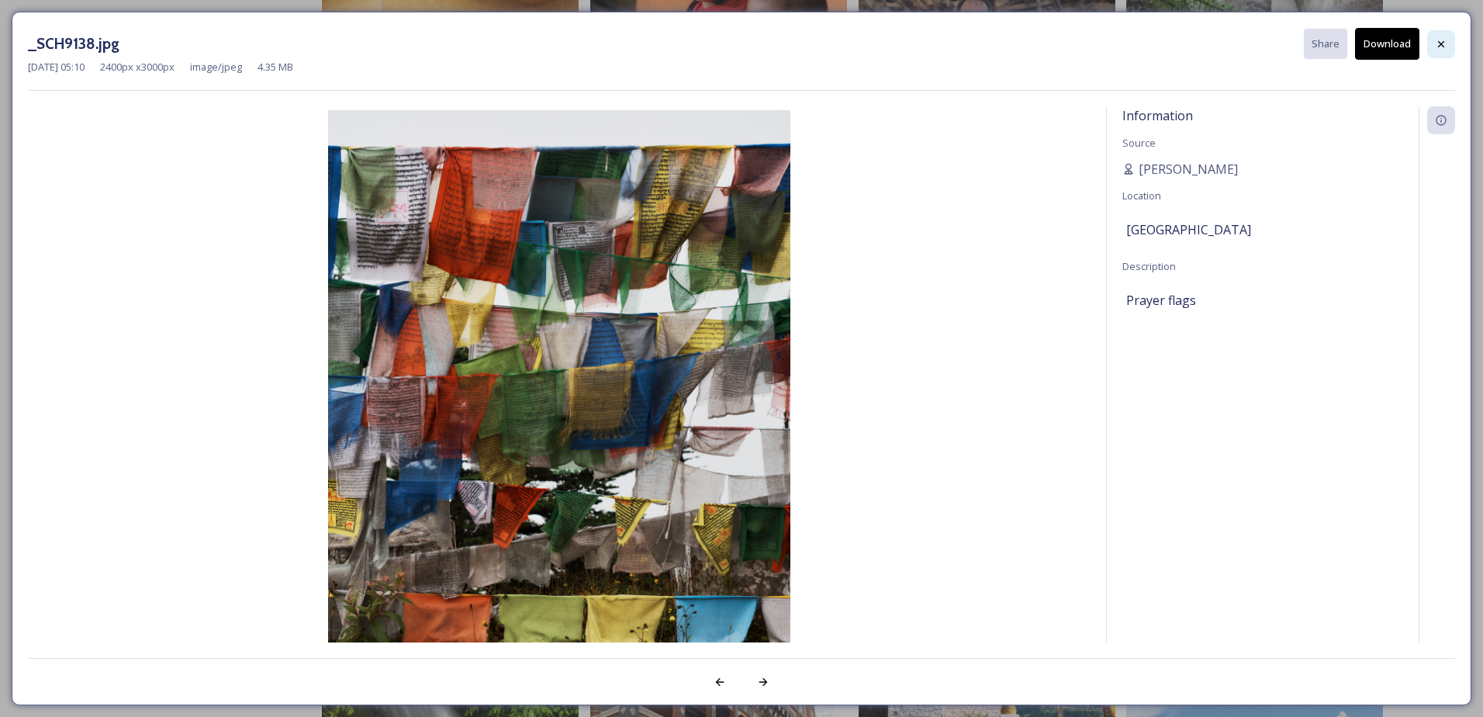
click at [1443, 45] on icon at bounding box center [1441, 43] width 6 height 6
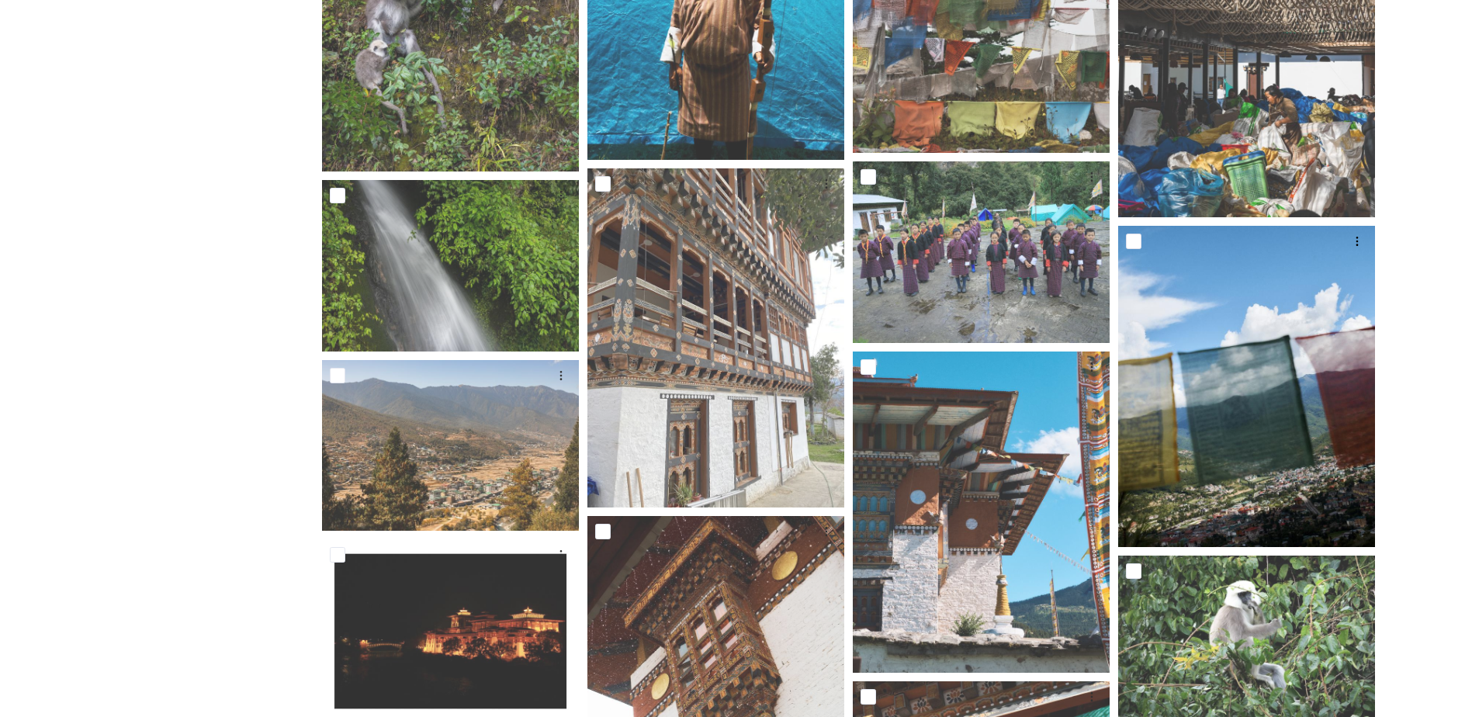
scroll to position [21410, 0]
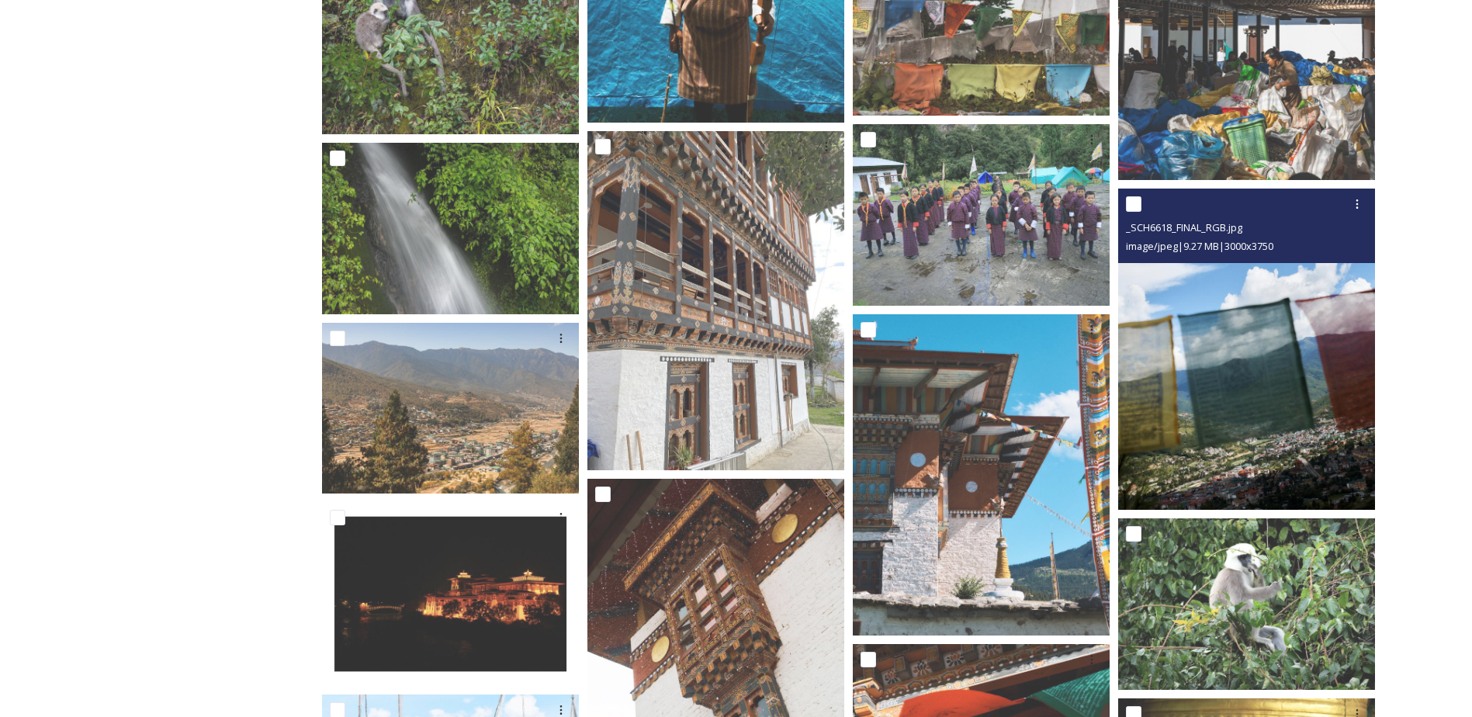
click at [1243, 372] on img at bounding box center [1246, 348] width 257 height 321
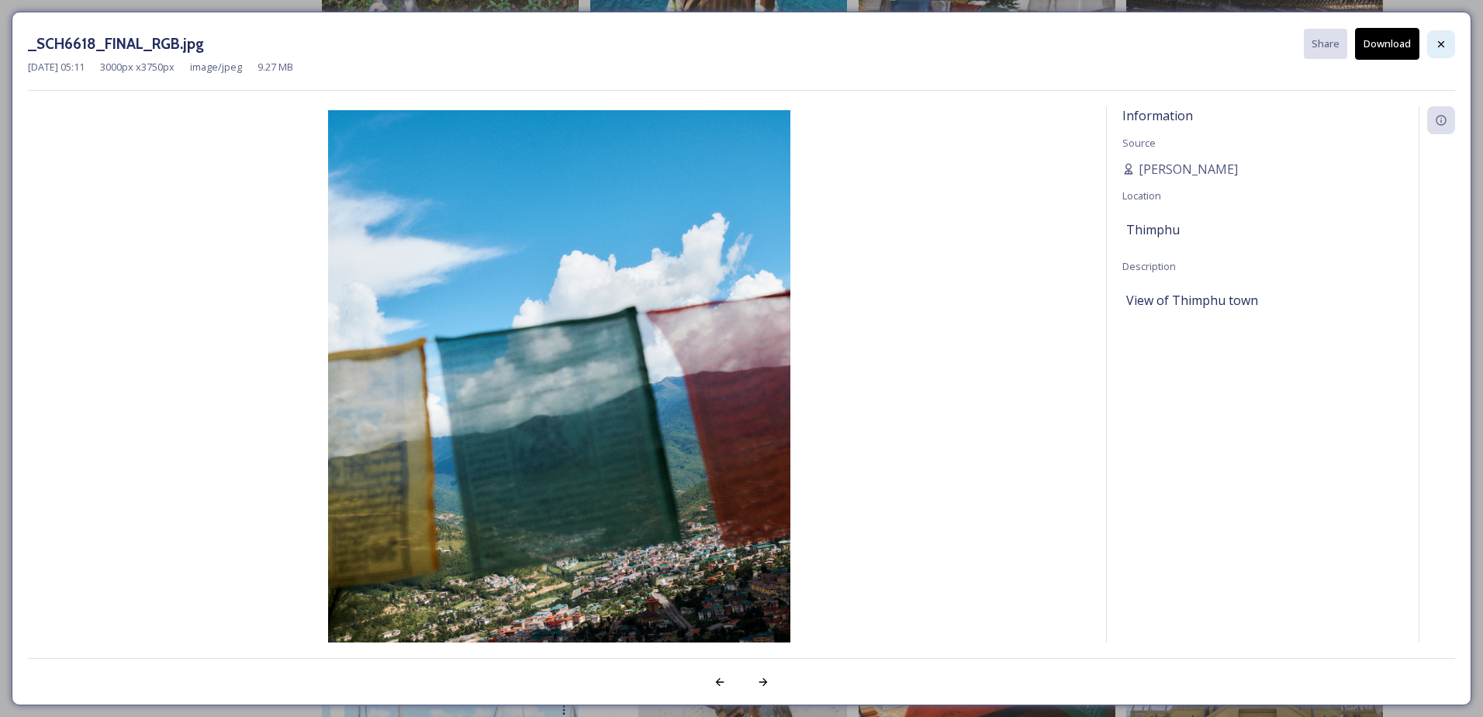
click at [1439, 41] on icon at bounding box center [1441, 43] width 6 height 6
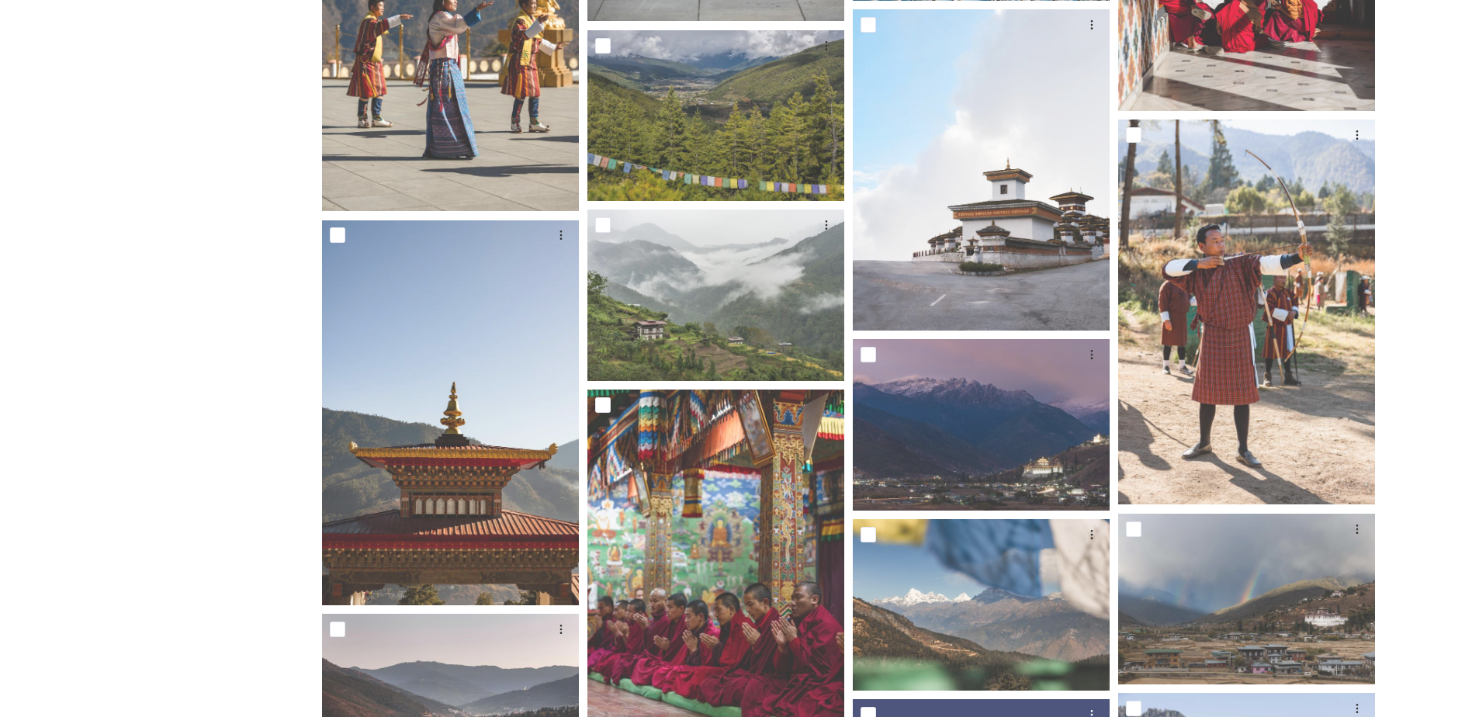
scroll to position [0, 0]
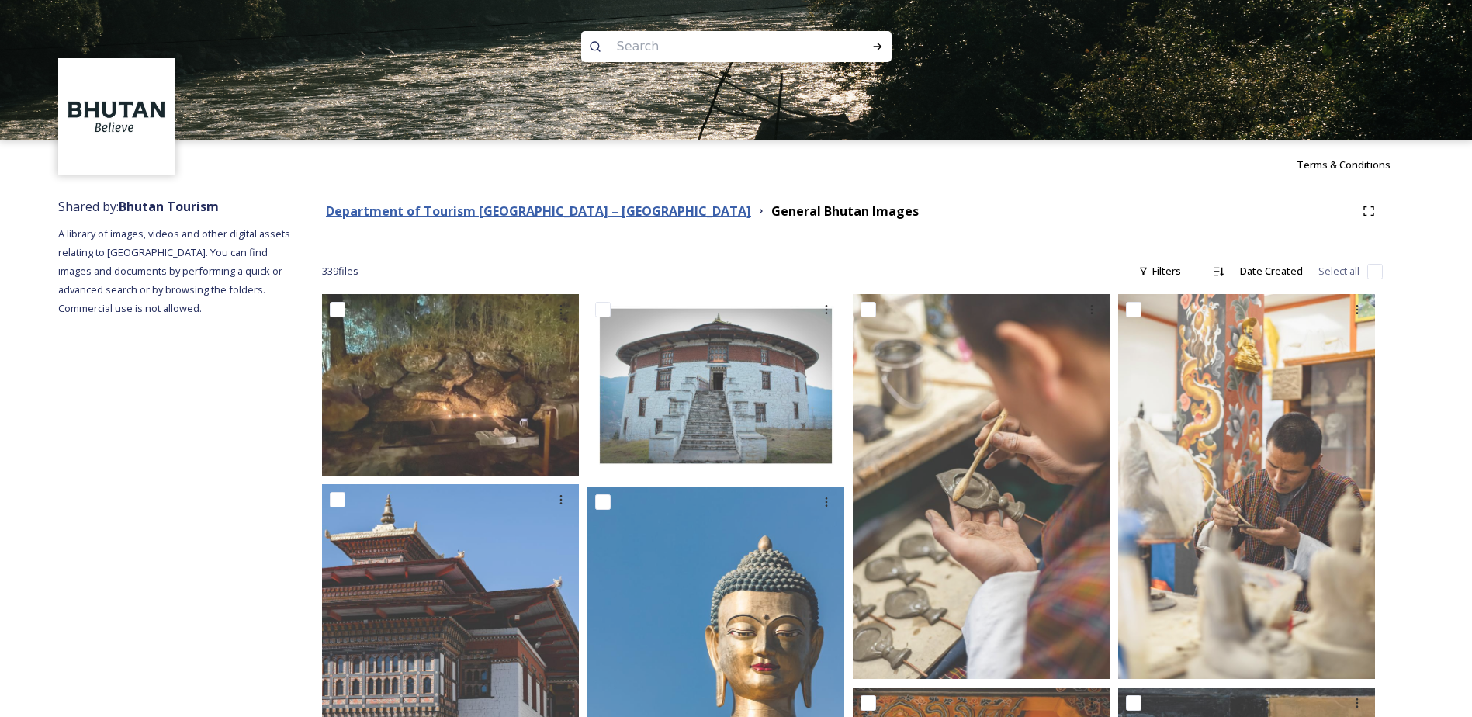
click at [550, 207] on strong "Department of Tourism [GEOGRAPHIC_DATA] – [GEOGRAPHIC_DATA]" at bounding box center [538, 210] width 425 height 17
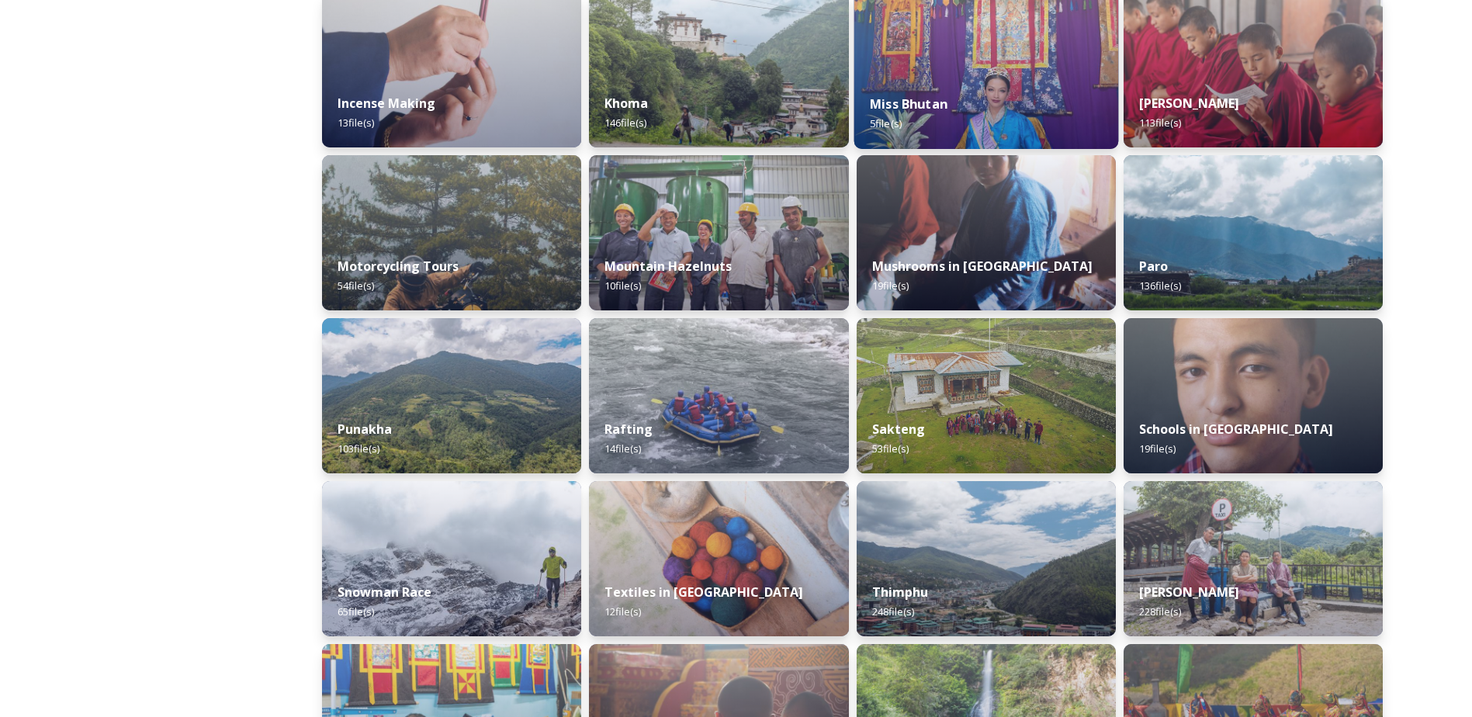
scroll to position [931, 0]
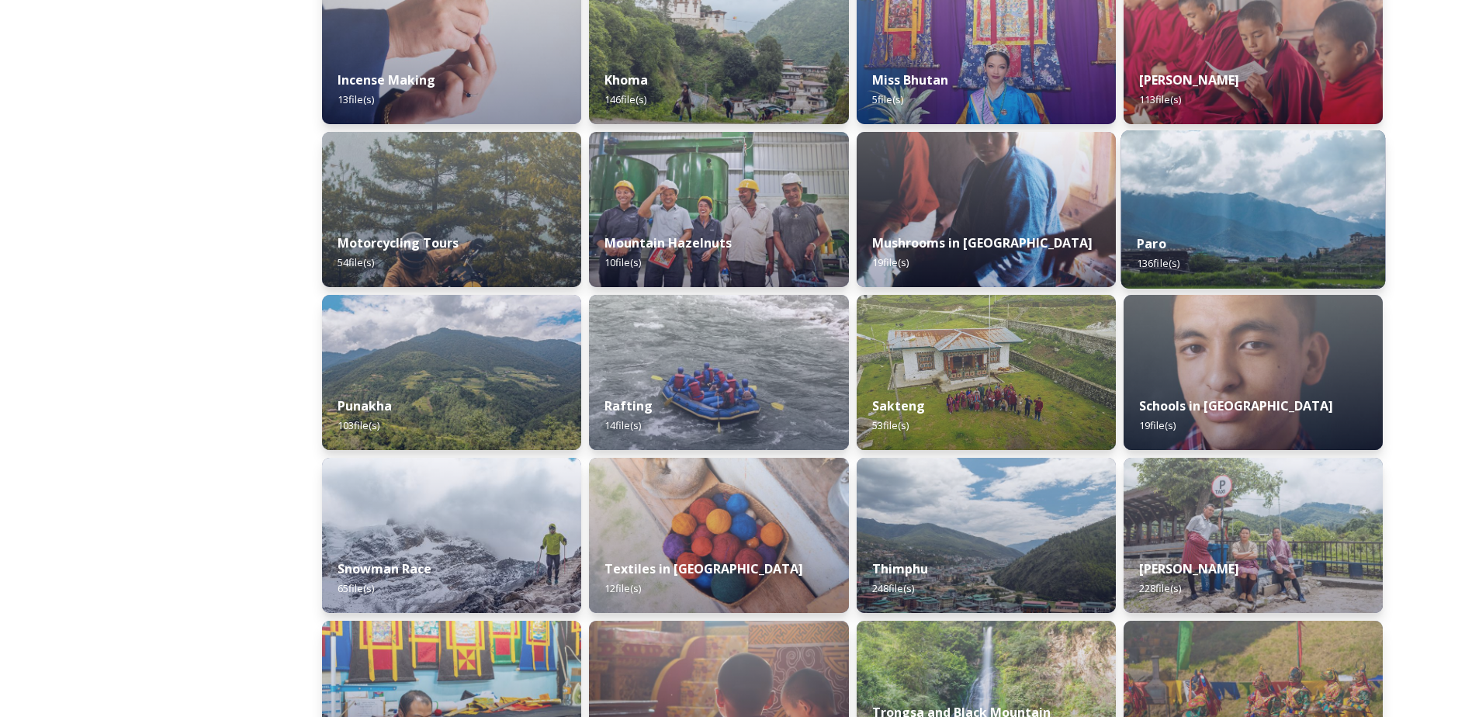
click at [1216, 209] on img at bounding box center [1252, 209] width 265 height 158
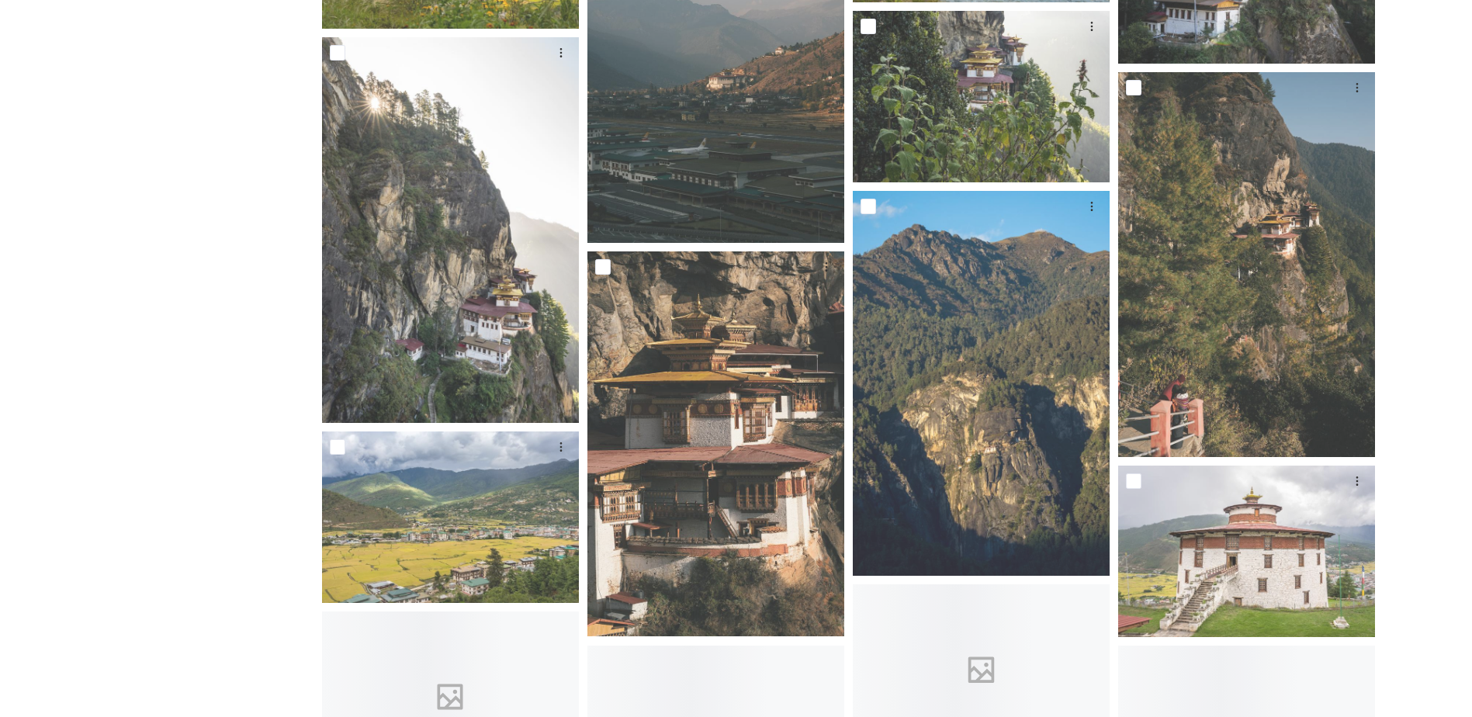
scroll to position [621, 0]
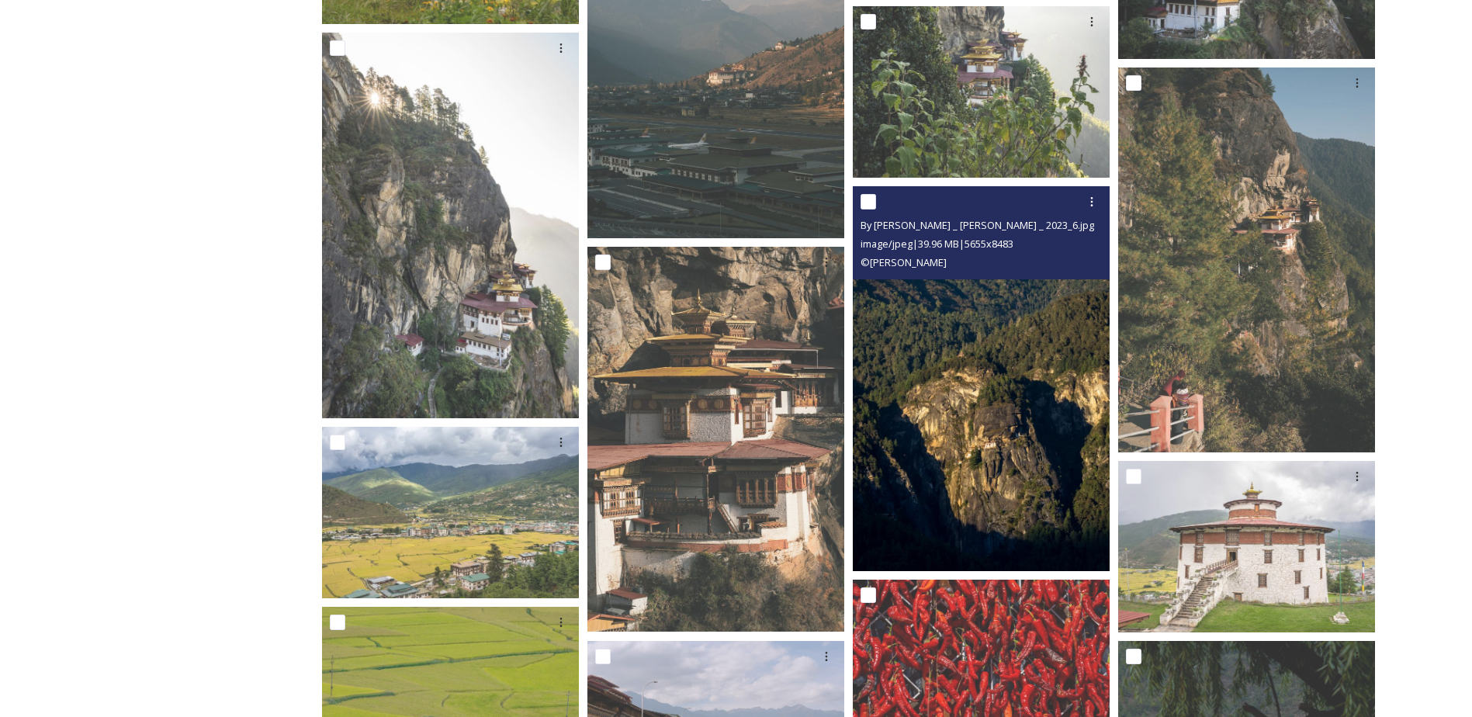
click at [975, 420] on img at bounding box center [981, 379] width 257 height 386
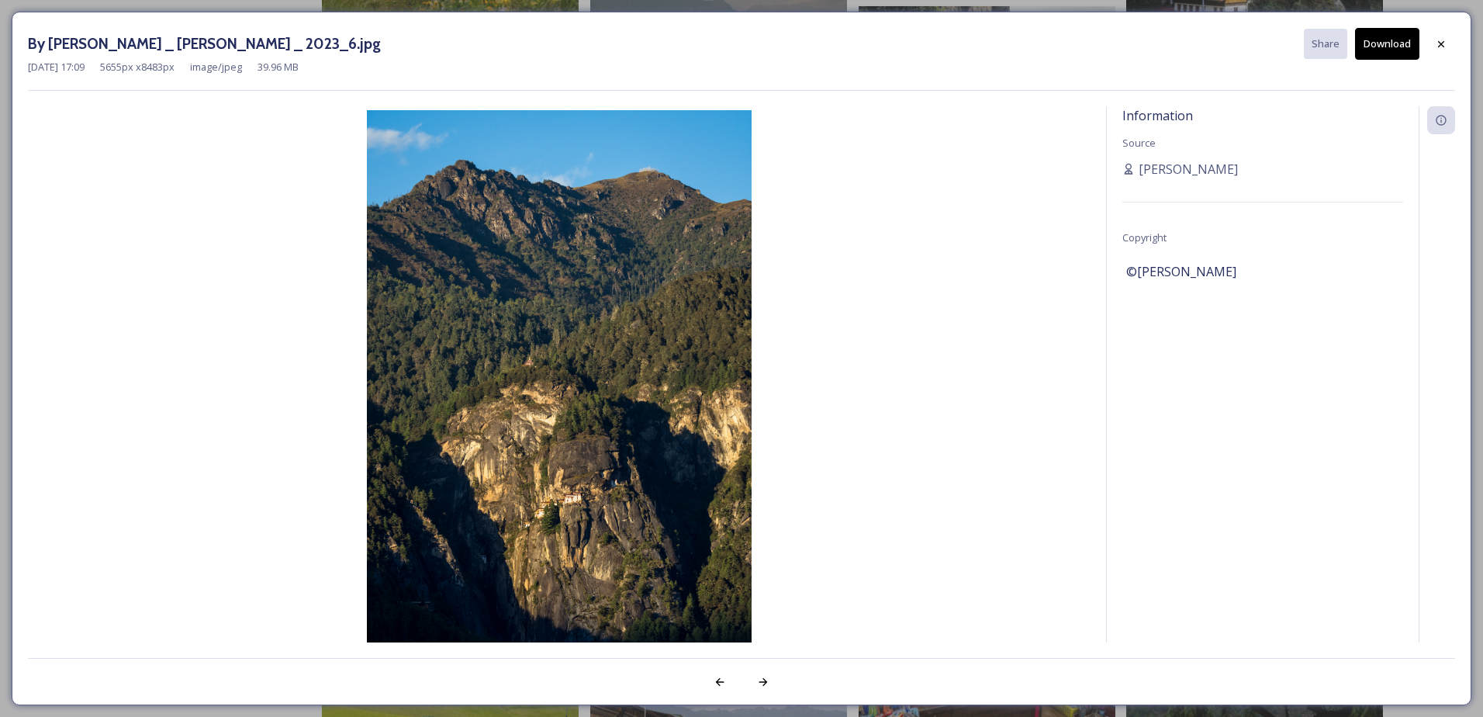
drag, startPoint x: 979, startPoint y: 193, endPoint x: 1066, endPoint y: 167, distance: 90.8
click at [979, 193] on img at bounding box center [559, 398] width 1063 height 577
click at [1399, 34] on button "Download" at bounding box center [1387, 44] width 64 height 32
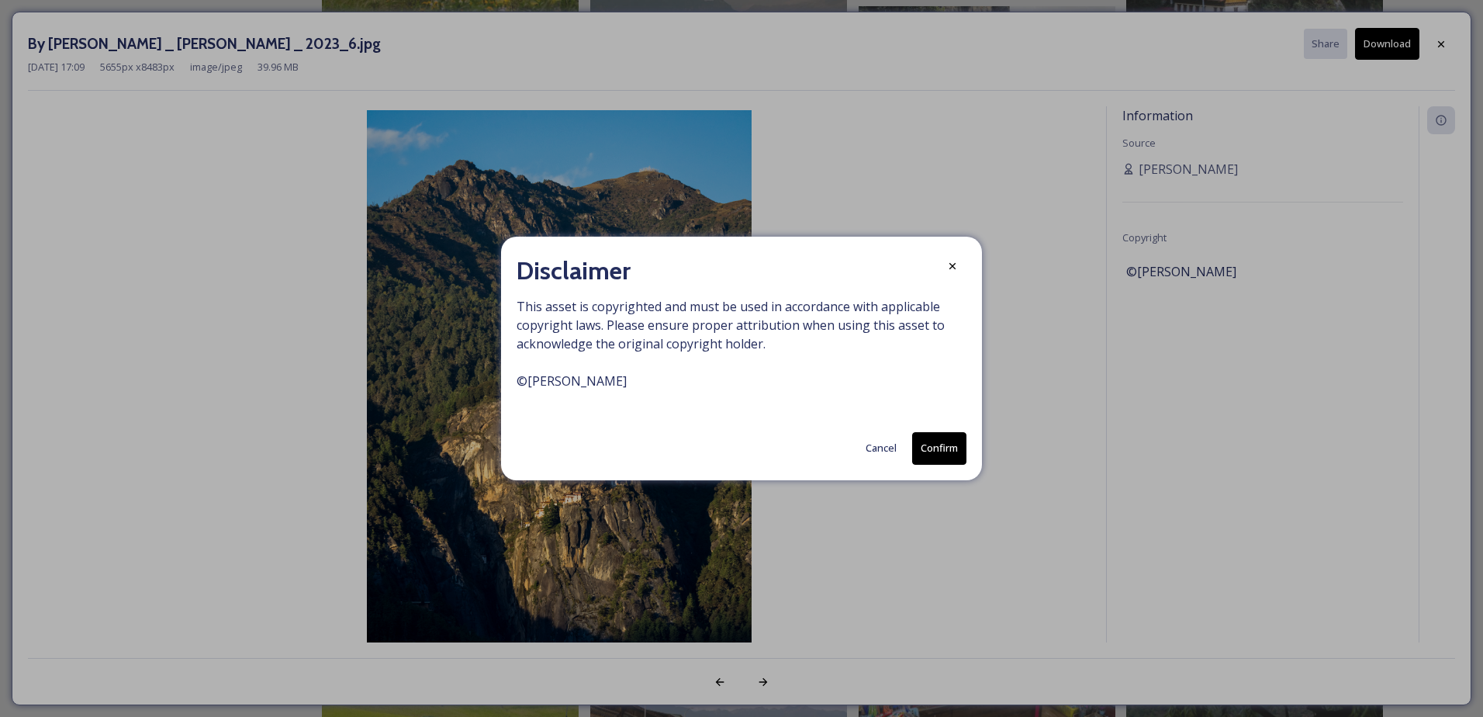
click at [936, 444] on button "Confirm" at bounding box center [939, 448] width 54 height 32
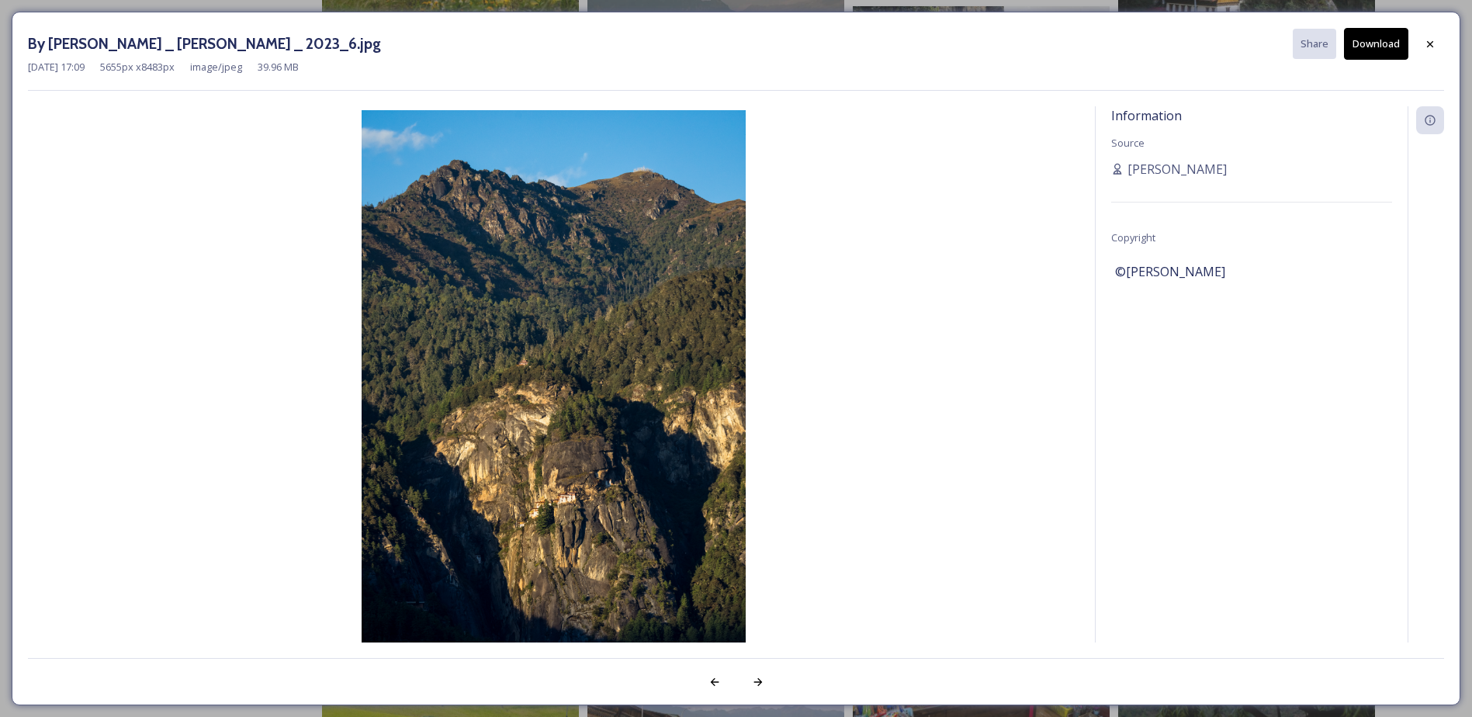
drag, startPoint x: 1428, startPoint y: 41, endPoint x: 1405, endPoint y: 38, distance: 23.5
click at [1428, 41] on icon at bounding box center [1429, 44] width 12 height 12
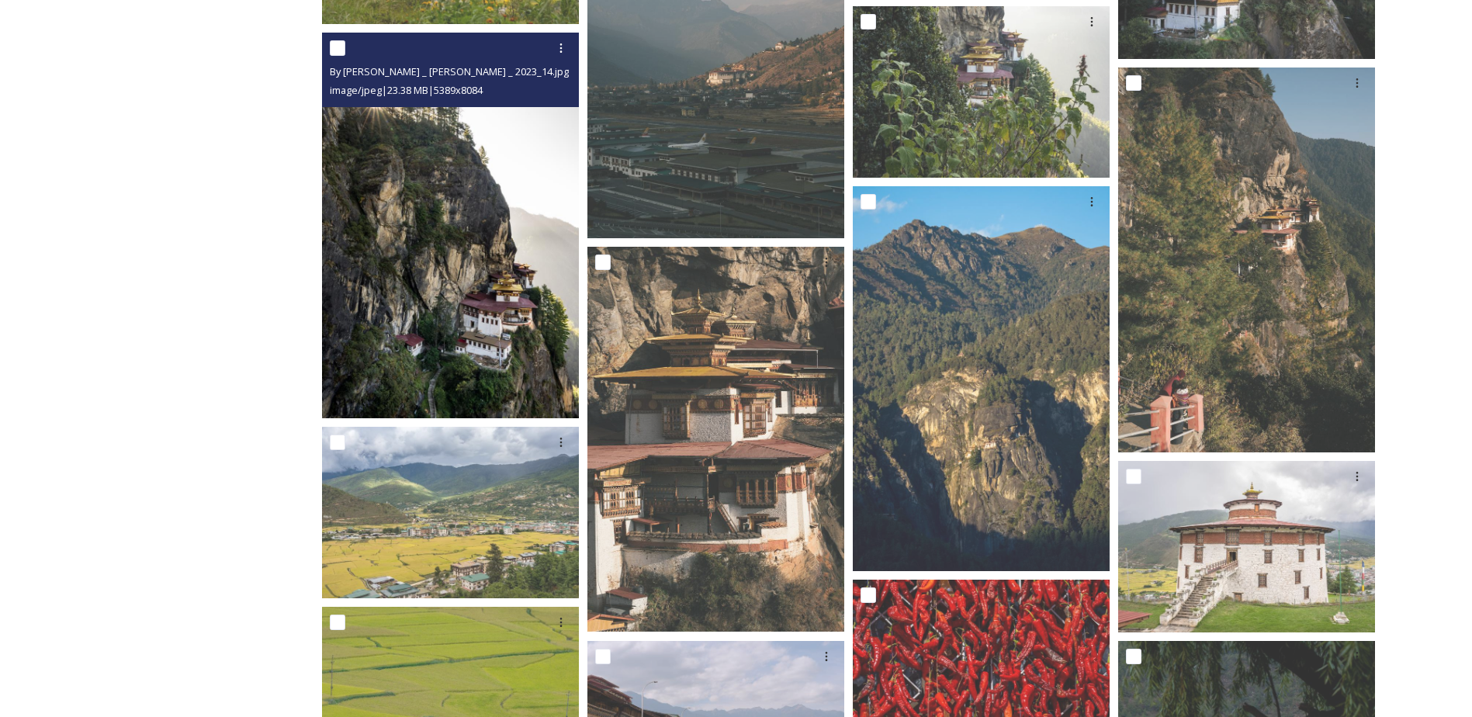
click at [480, 275] on img at bounding box center [450, 226] width 257 height 386
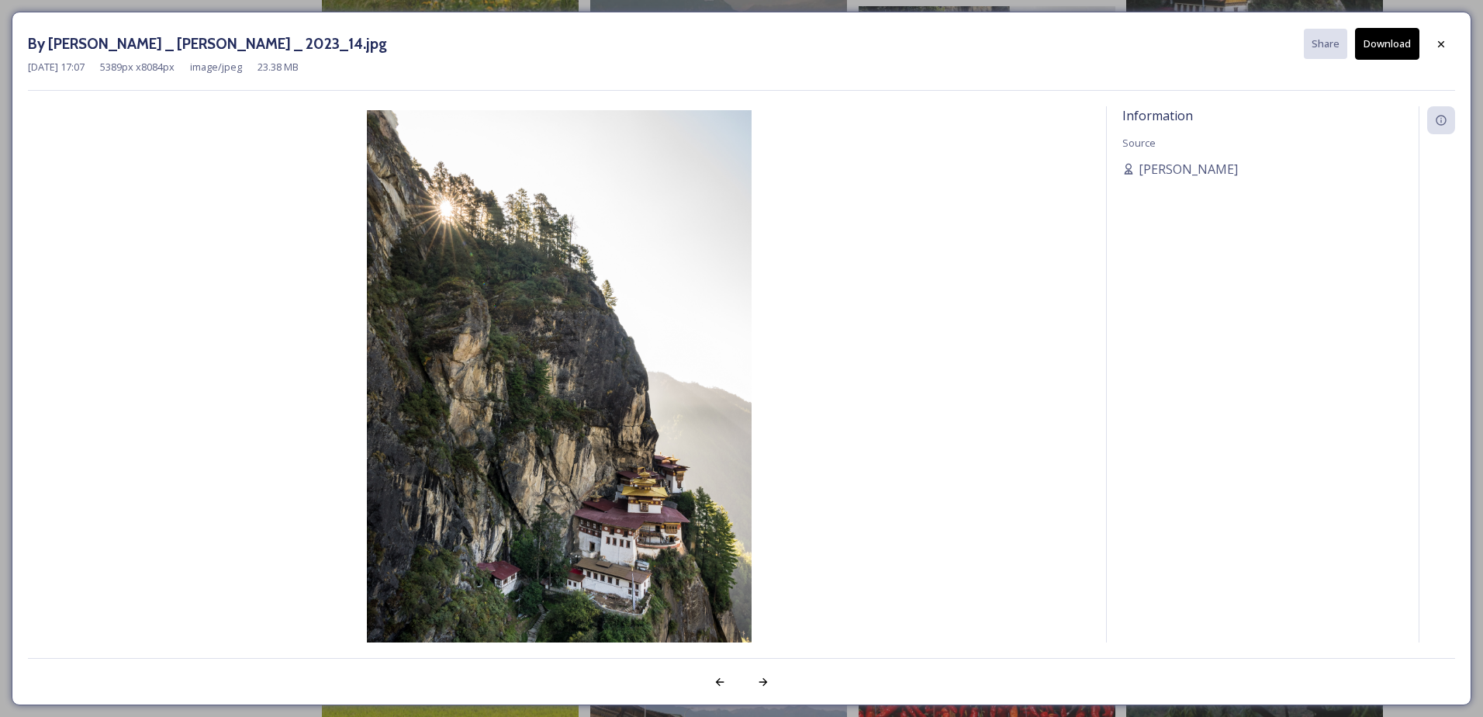
click at [1388, 38] on button "Download" at bounding box center [1387, 44] width 64 height 32
click at [1442, 41] on icon at bounding box center [1441, 44] width 12 height 12
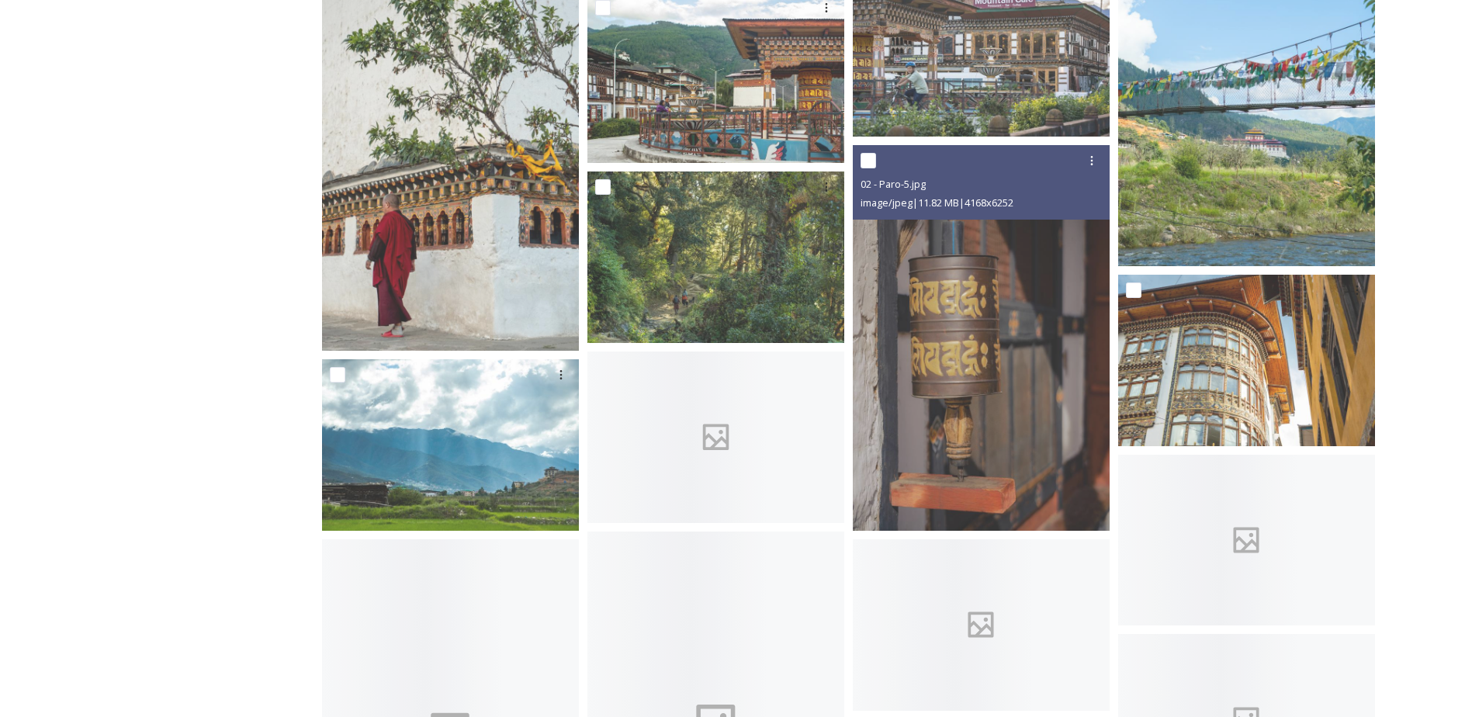
scroll to position [2172, 0]
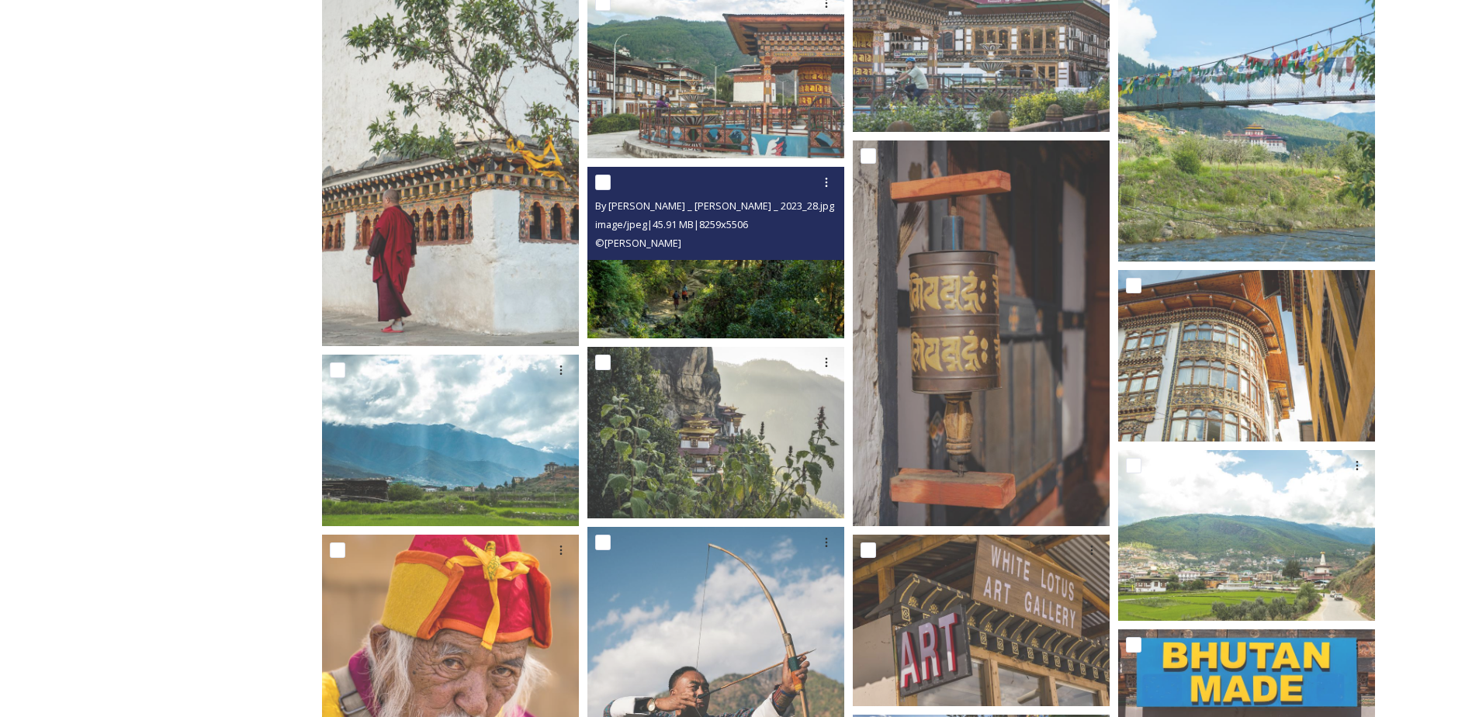
click at [749, 261] on img at bounding box center [715, 252] width 257 height 171
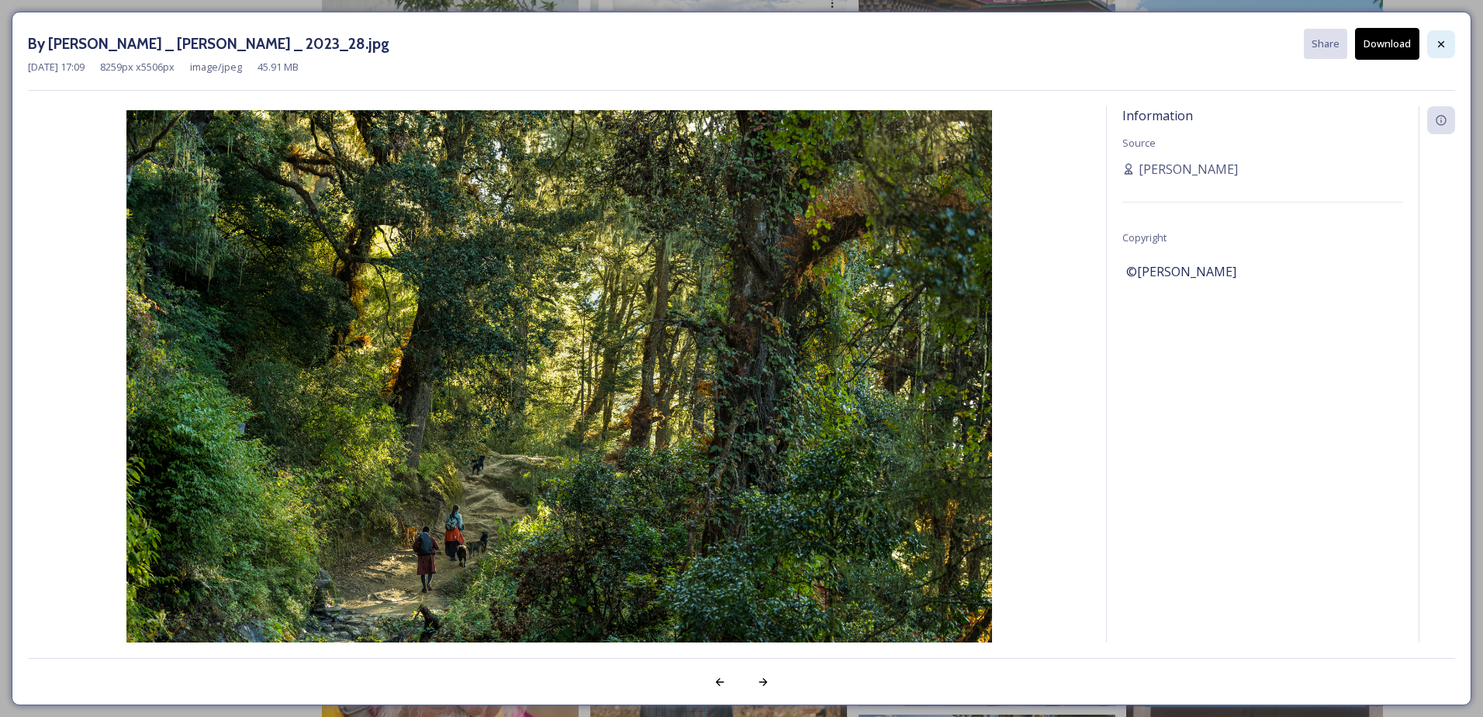
click at [1444, 44] on icon at bounding box center [1441, 44] width 12 height 12
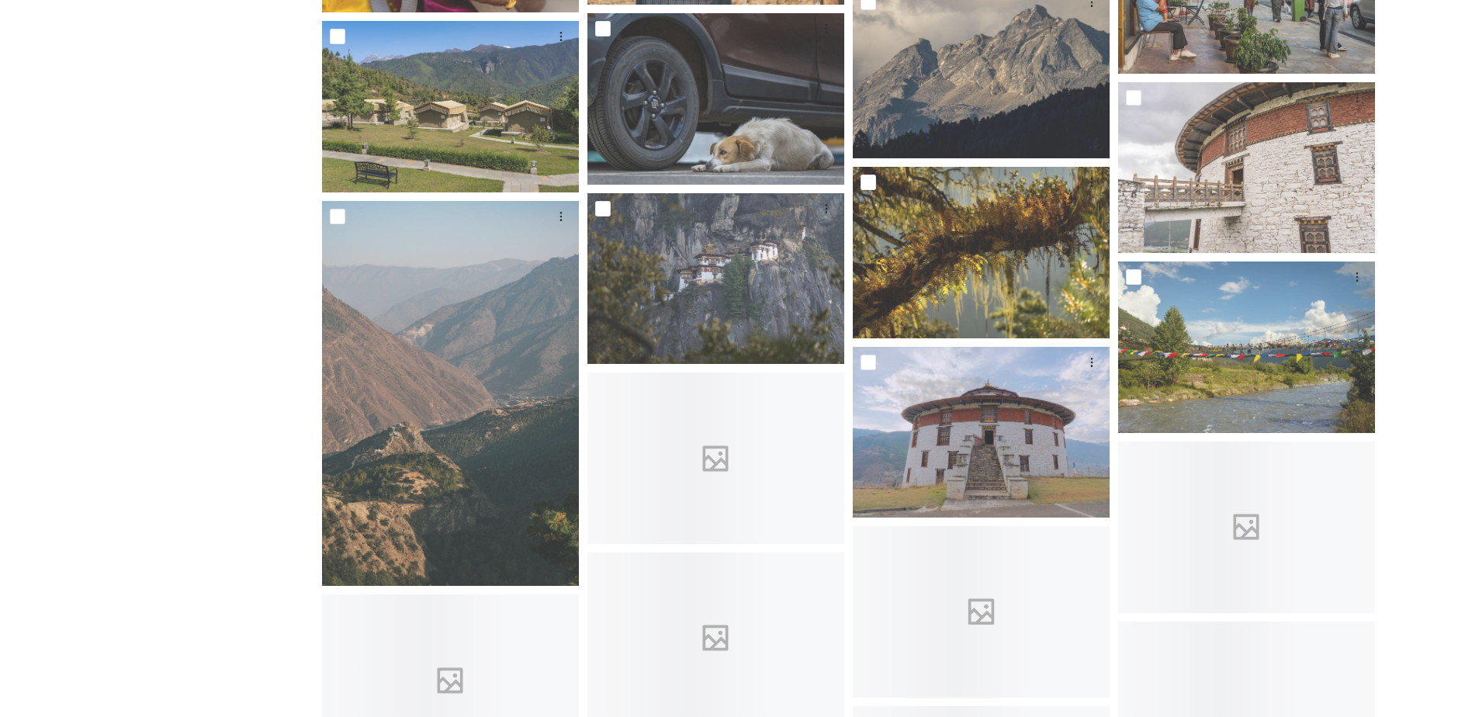
scroll to position [3103, 0]
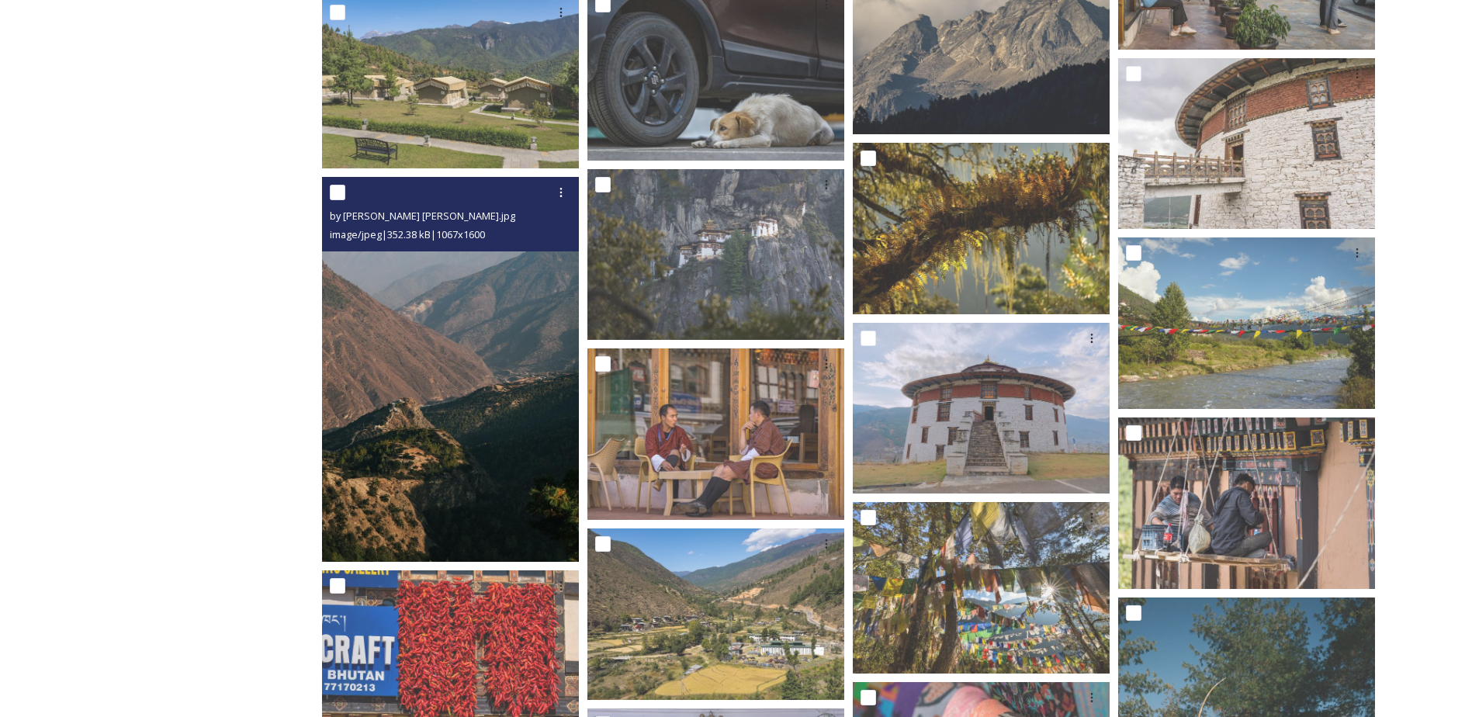
click at [491, 375] on img at bounding box center [450, 369] width 257 height 385
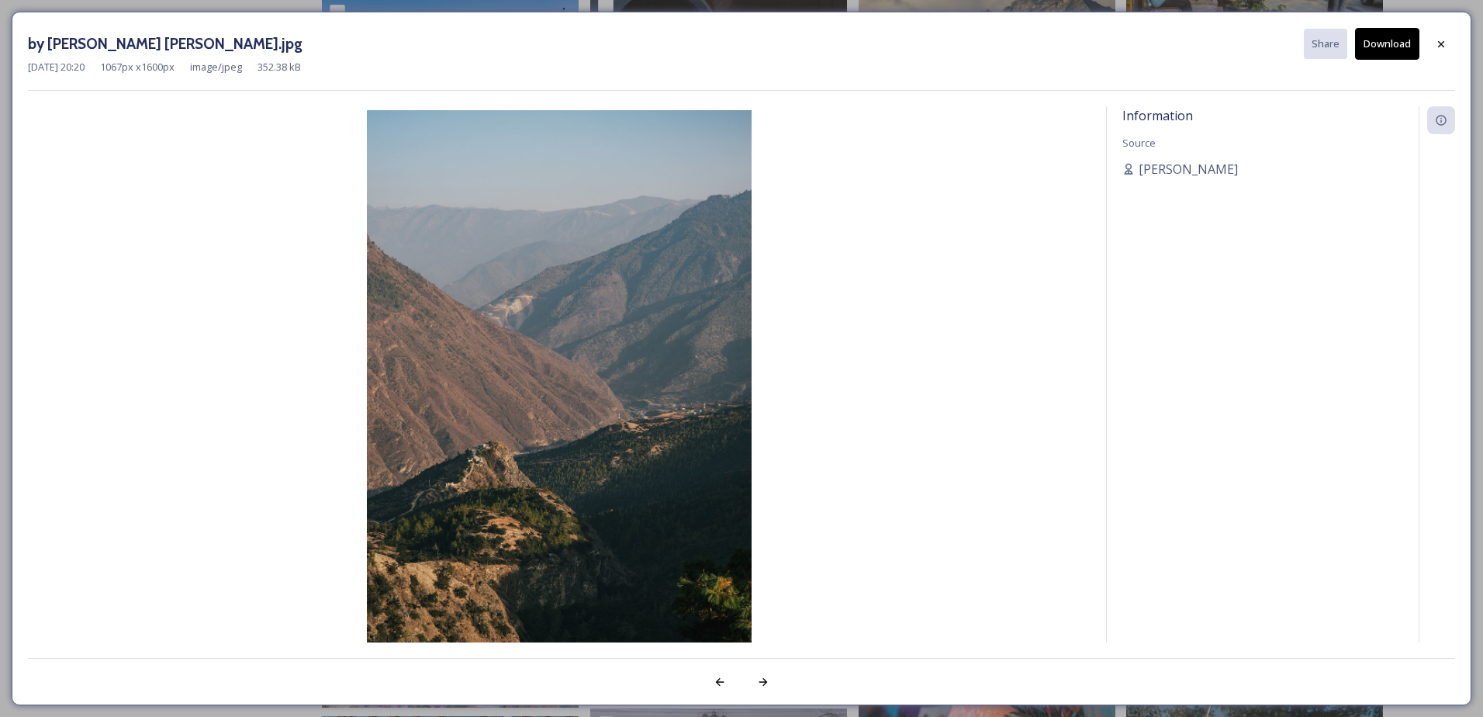
click at [1440, 57] on div at bounding box center [1441, 44] width 28 height 28
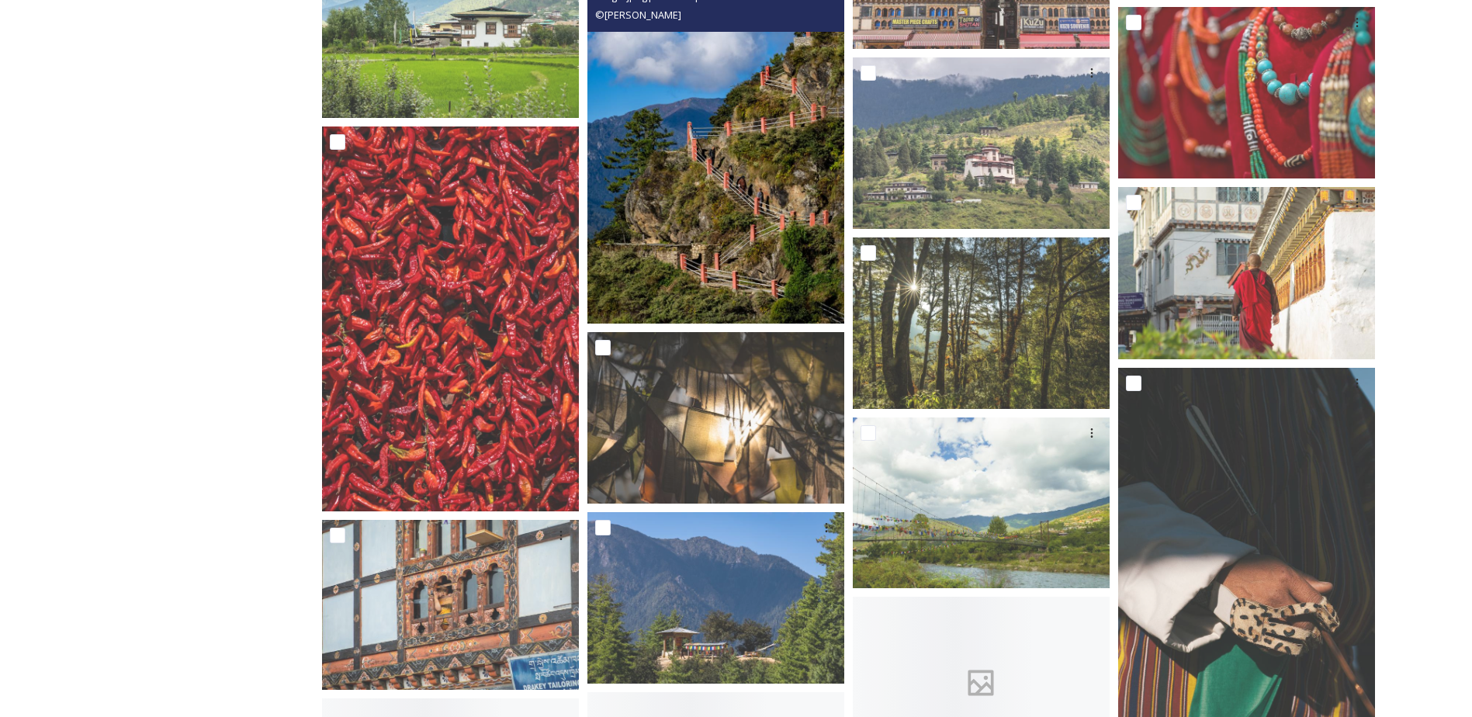
scroll to position [4499, 0]
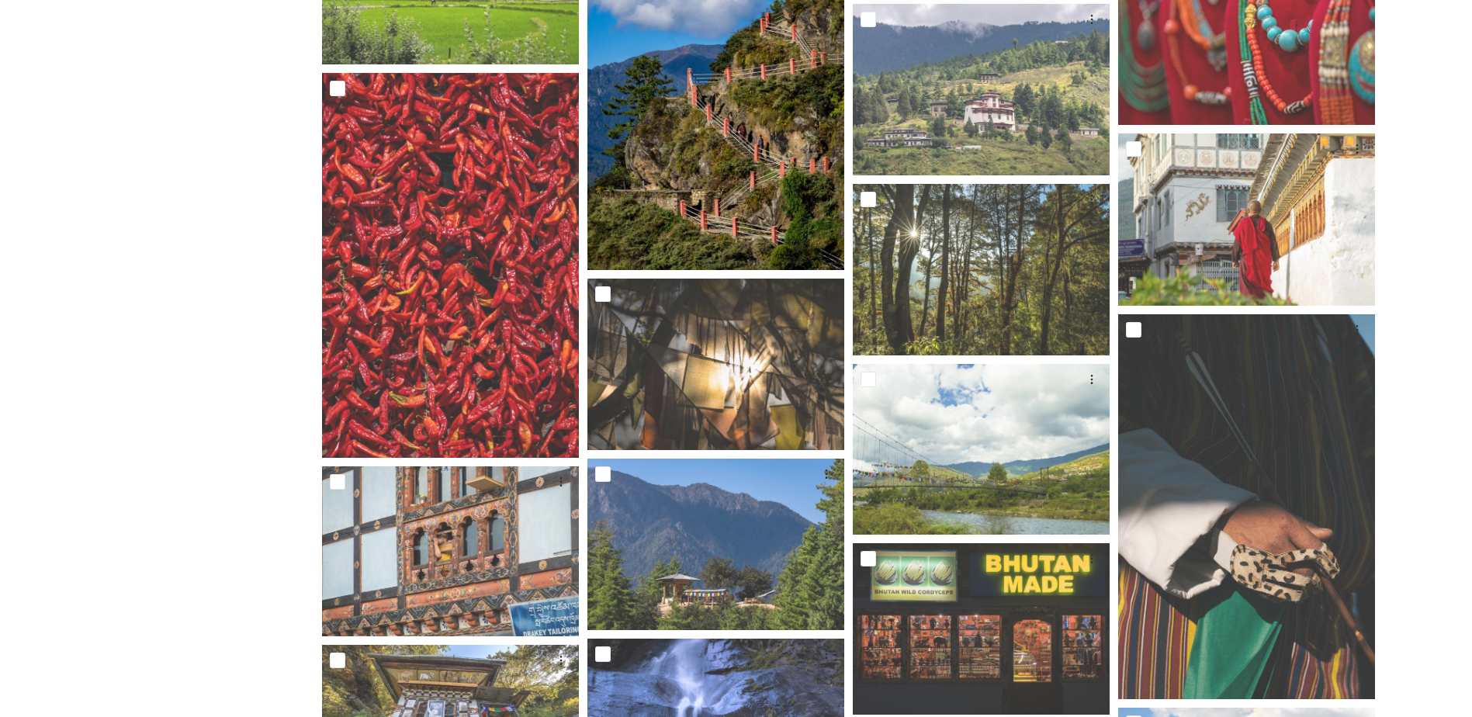
click at [762, 137] on img at bounding box center [715, 78] width 257 height 386
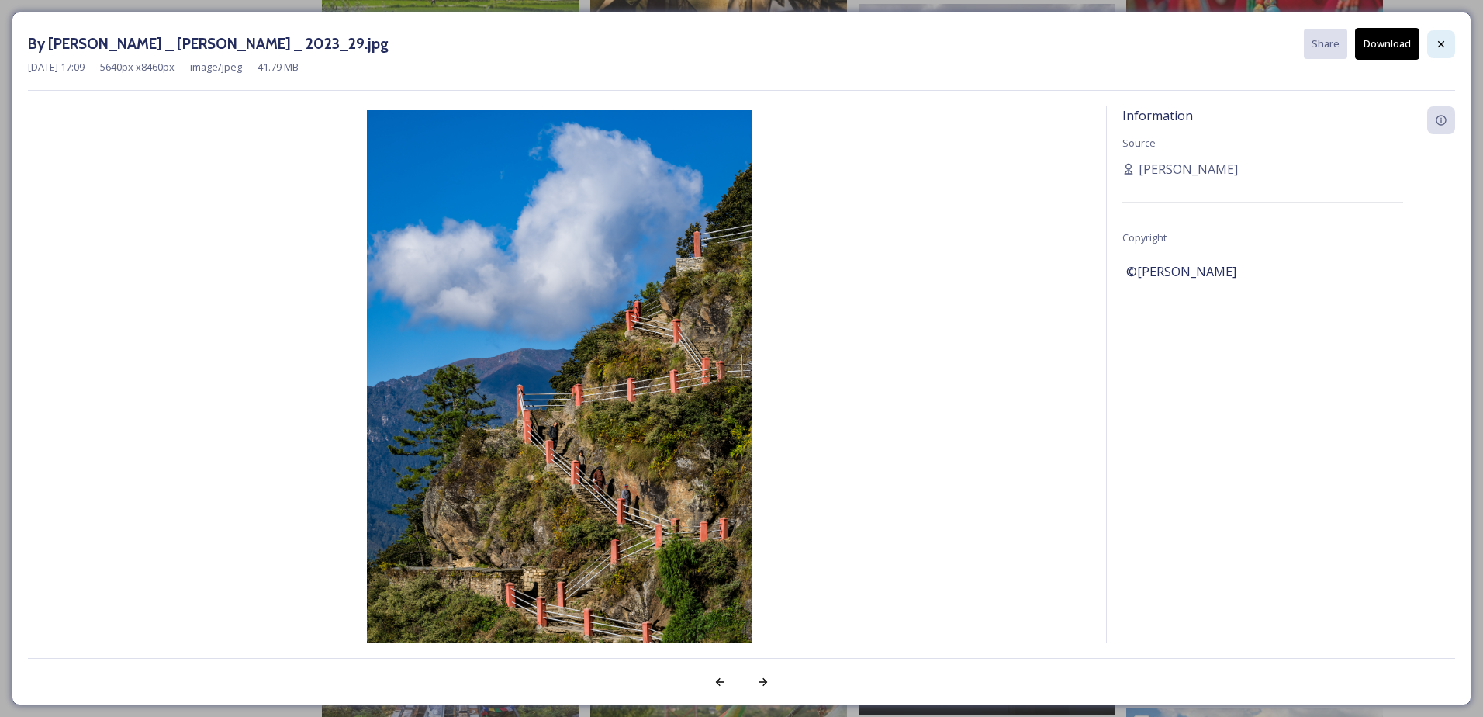
click at [1444, 47] on icon at bounding box center [1441, 44] width 12 height 12
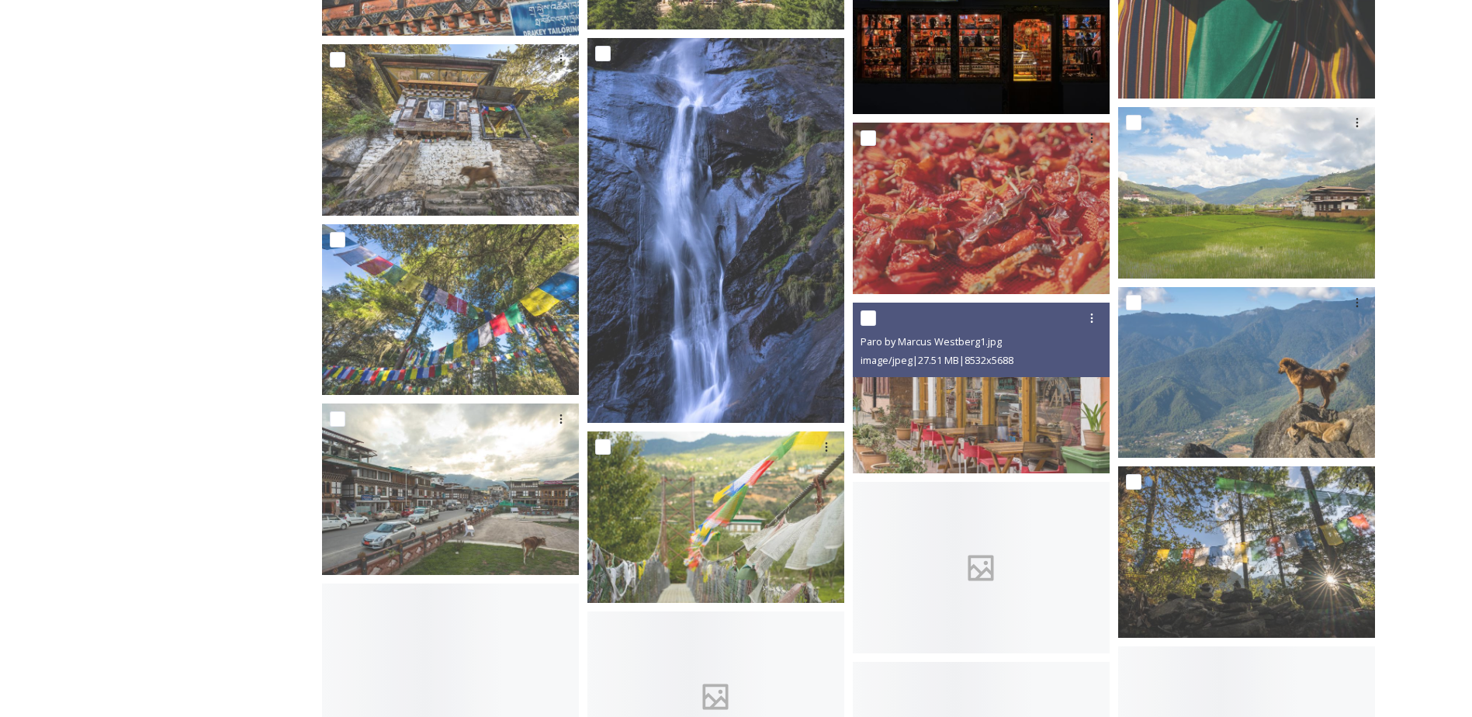
scroll to position [5120, 0]
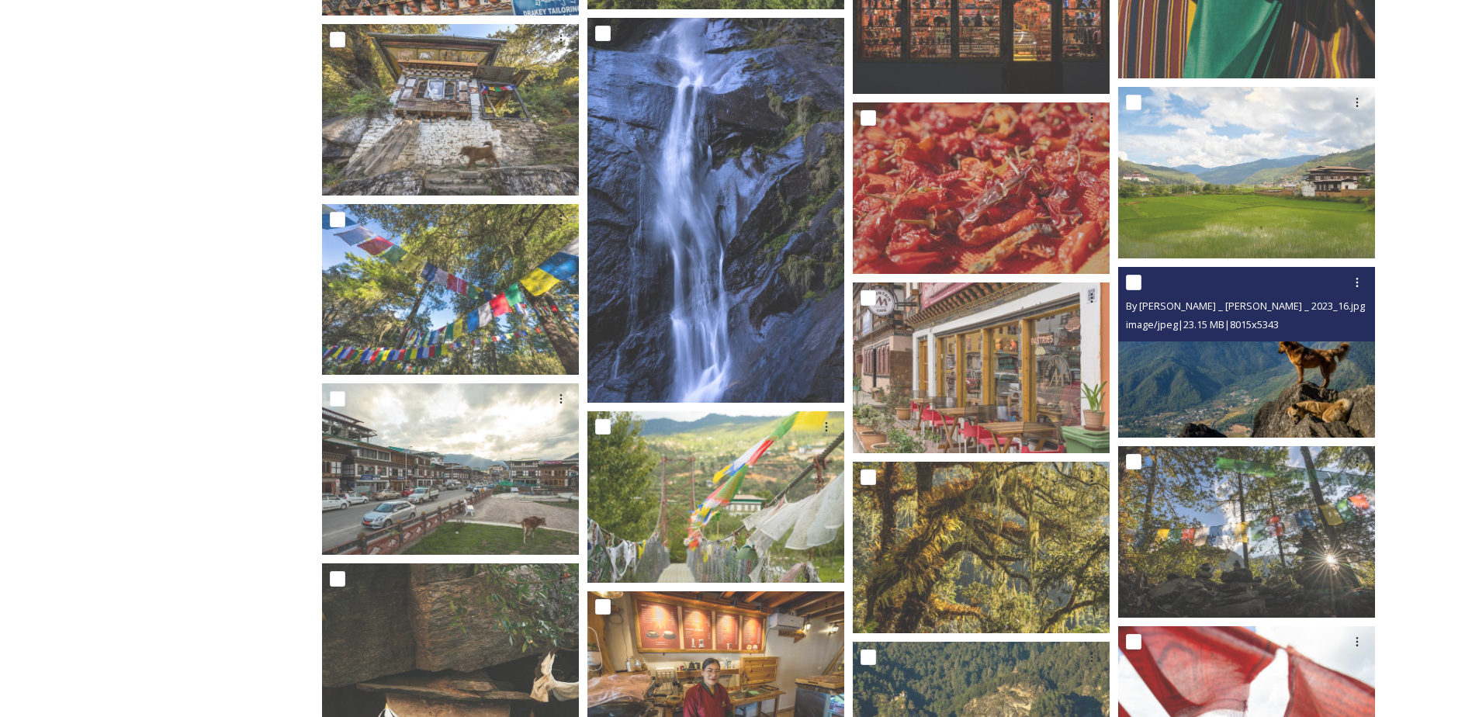
click at [1235, 369] on img at bounding box center [1246, 351] width 257 height 171
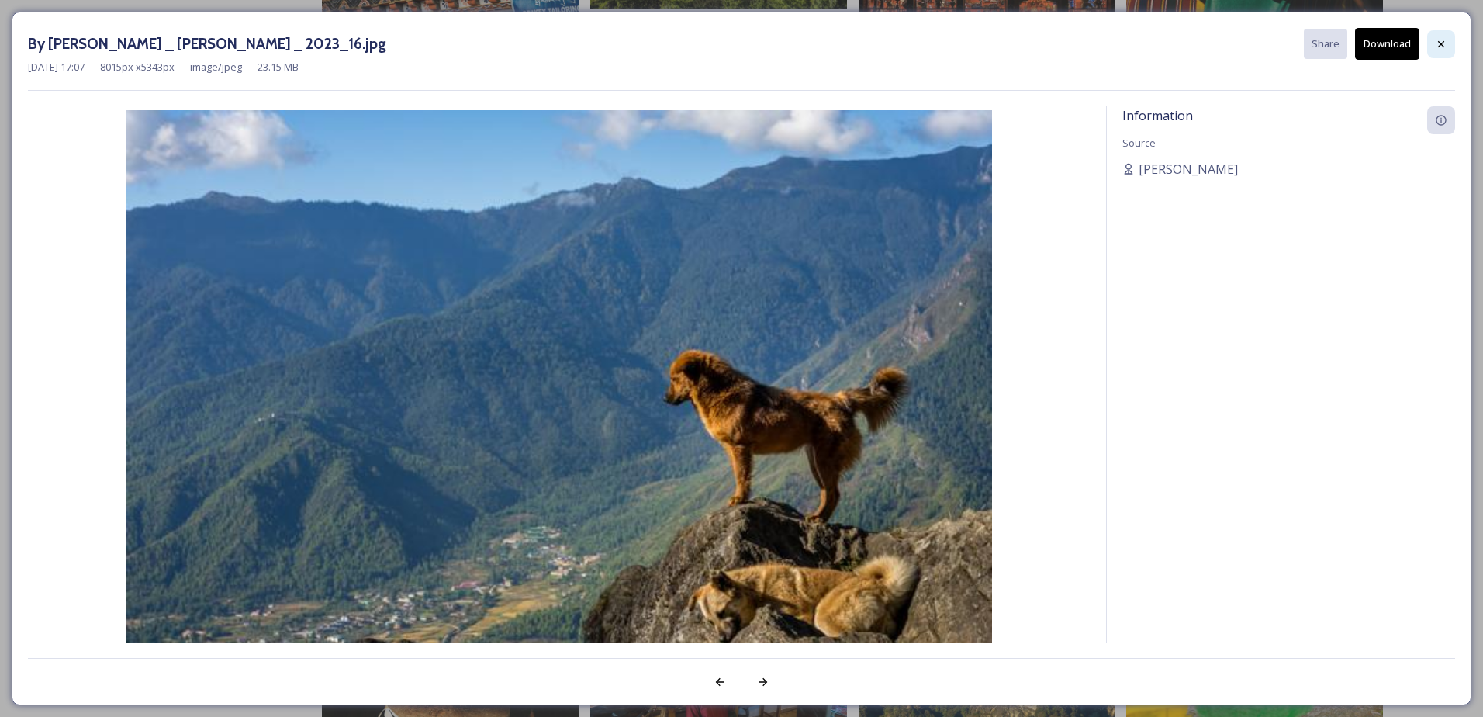
click at [1448, 45] on div at bounding box center [1441, 44] width 28 height 28
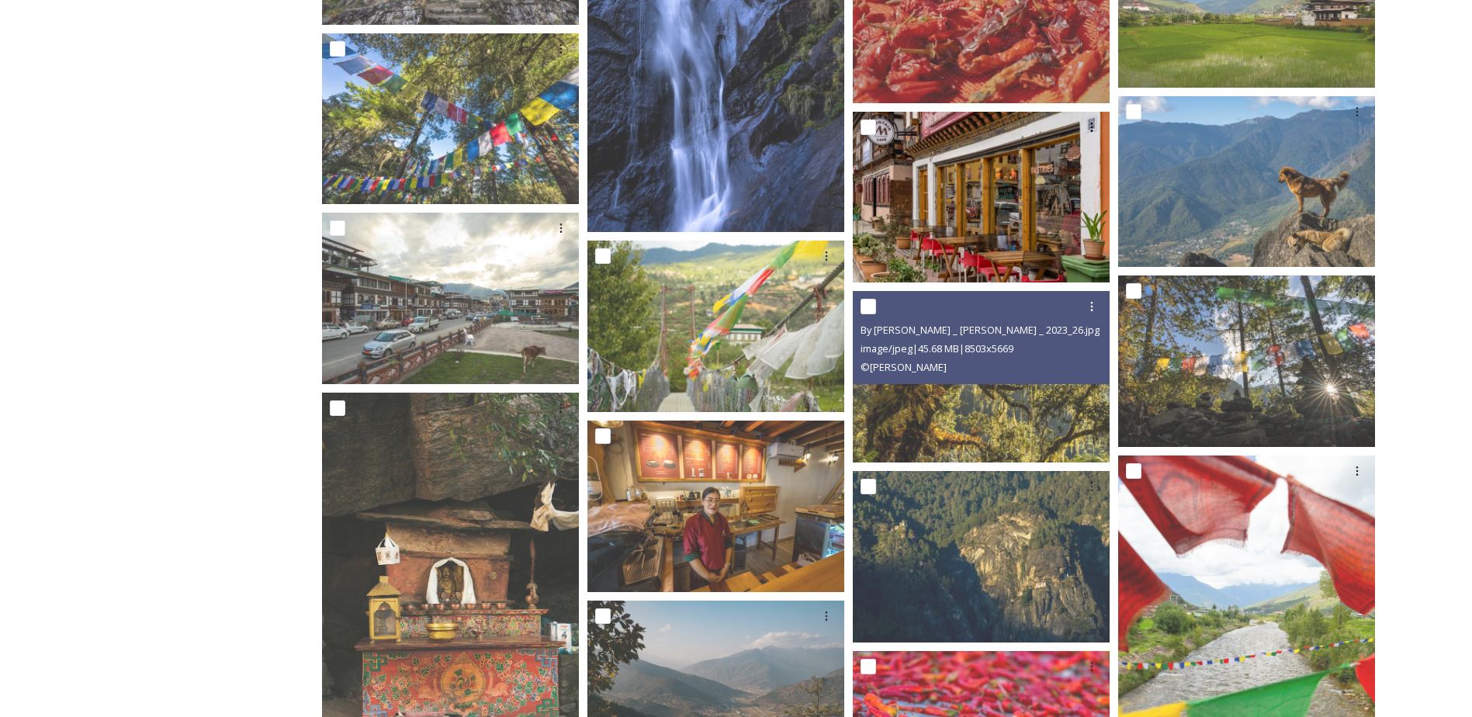
scroll to position [5352, 0]
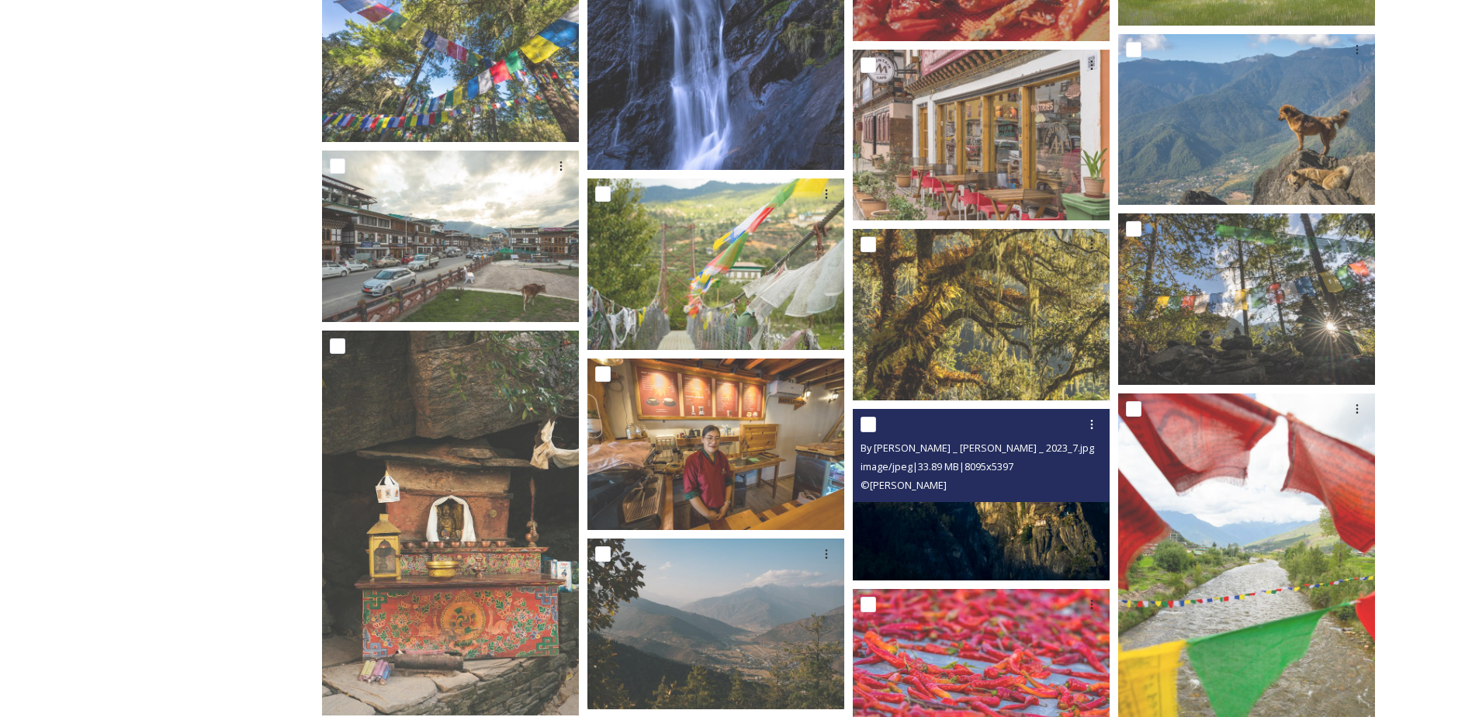
click at [1031, 547] on img at bounding box center [981, 494] width 257 height 171
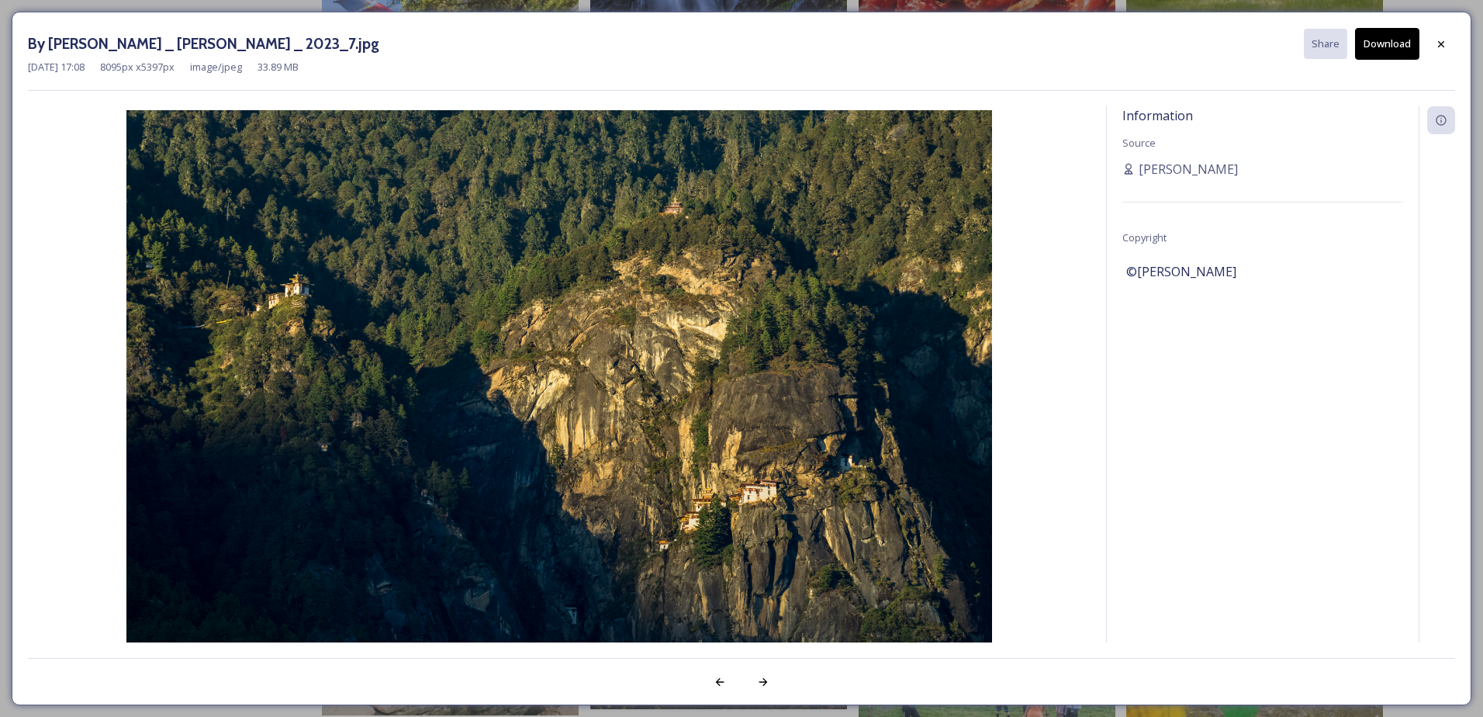
click at [1379, 47] on button "Download" at bounding box center [1387, 44] width 64 height 32
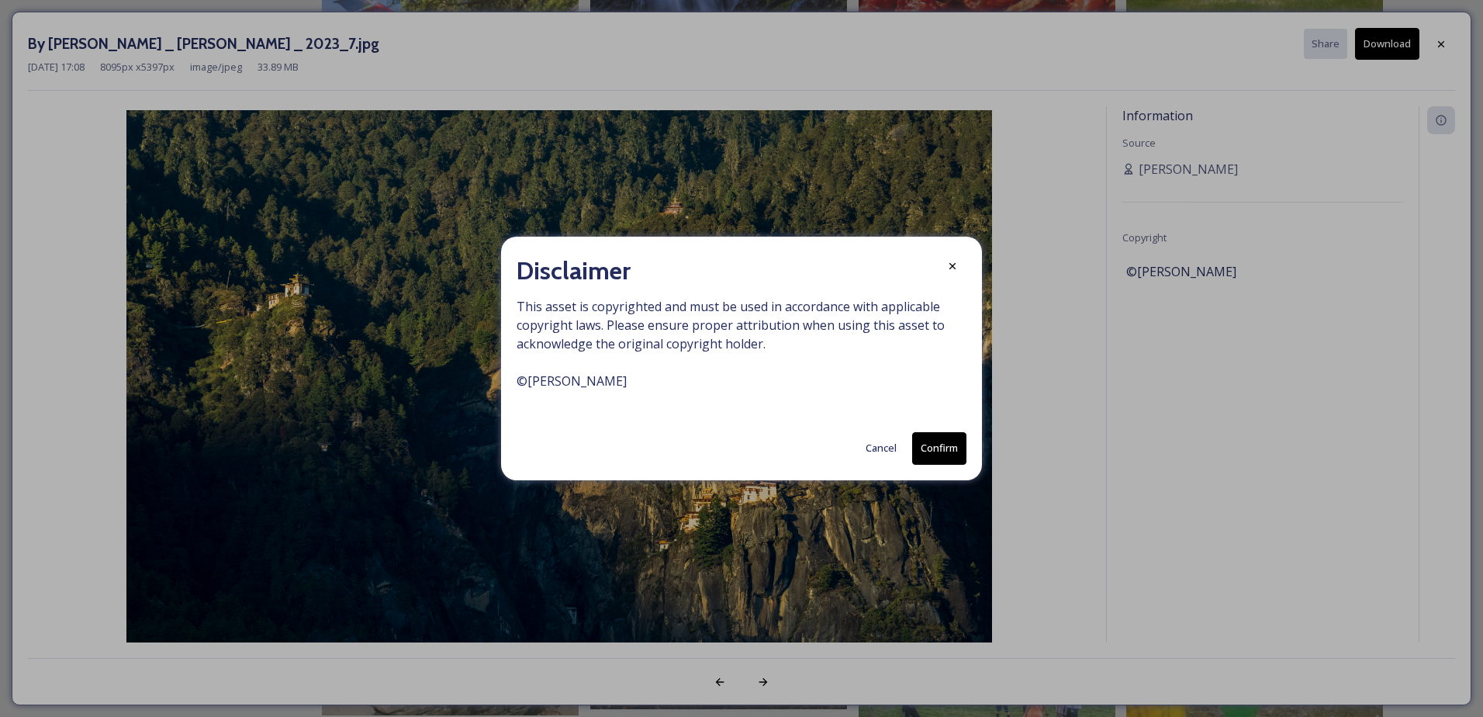
click at [946, 451] on button "Confirm" at bounding box center [939, 448] width 54 height 32
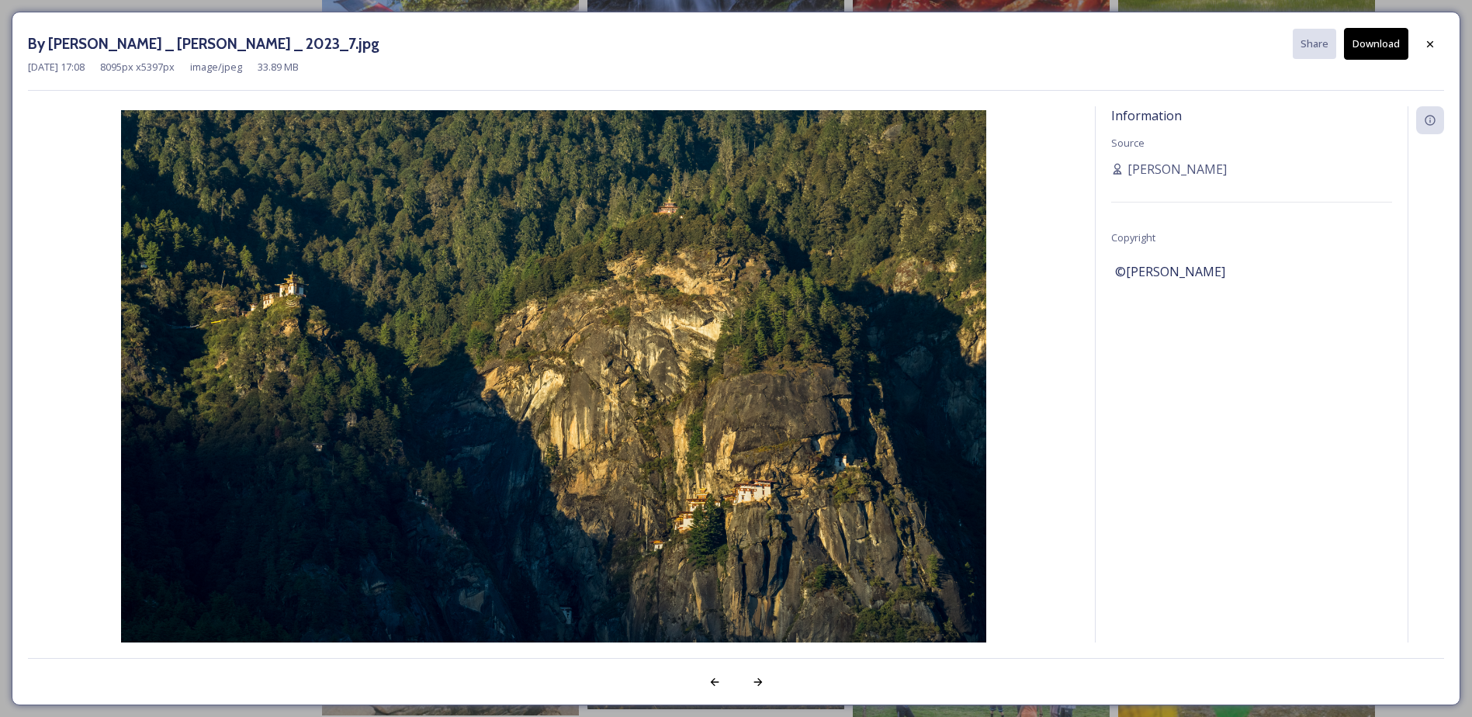
drag, startPoint x: 1434, startPoint y: 42, endPoint x: 1416, endPoint y: 33, distance: 19.8
click at [1433, 42] on icon at bounding box center [1429, 44] width 12 height 12
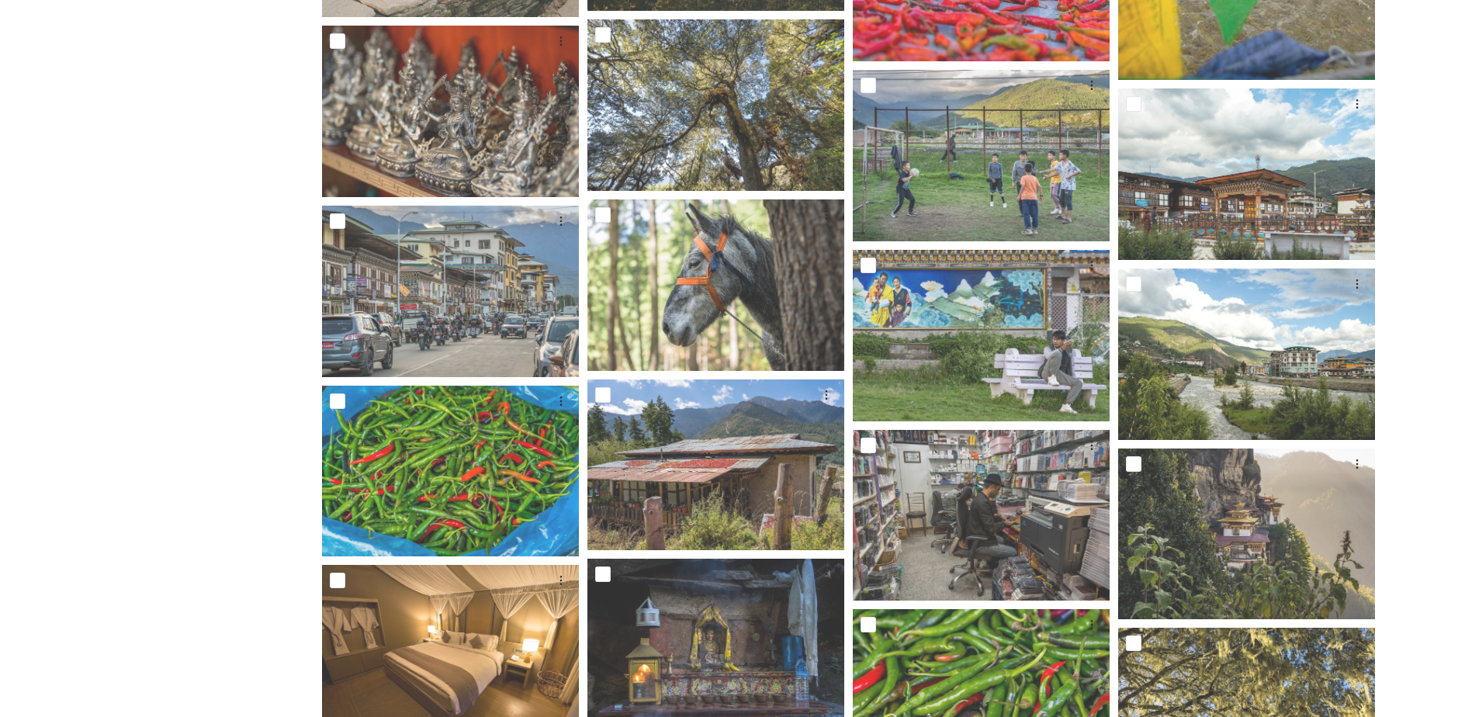
scroll to position [0, 0]
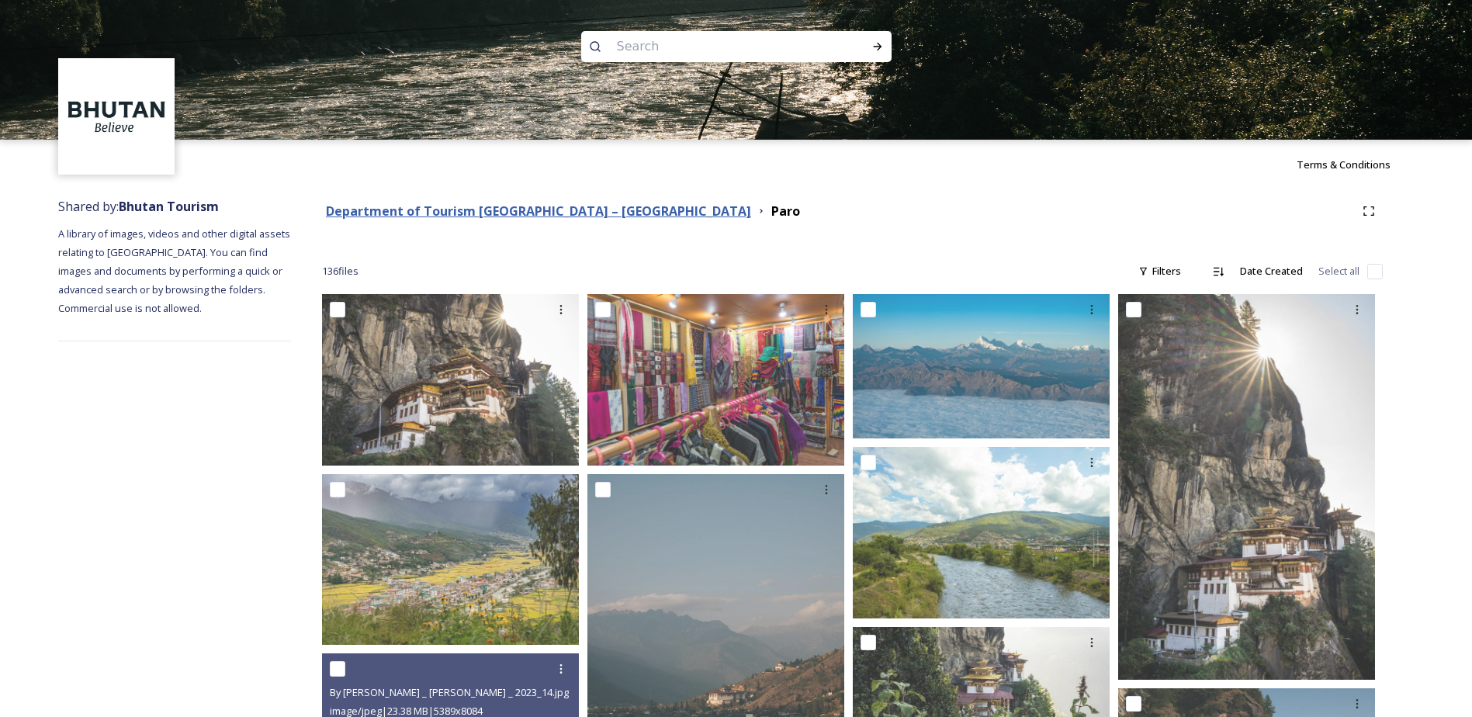
click at [385, 210] on strong "Department of Tourism [GEOGRAPHIC_DATA] – [GEOGRAPHIC_DATA]" at bounding box center [538, 210] width 425 height 17
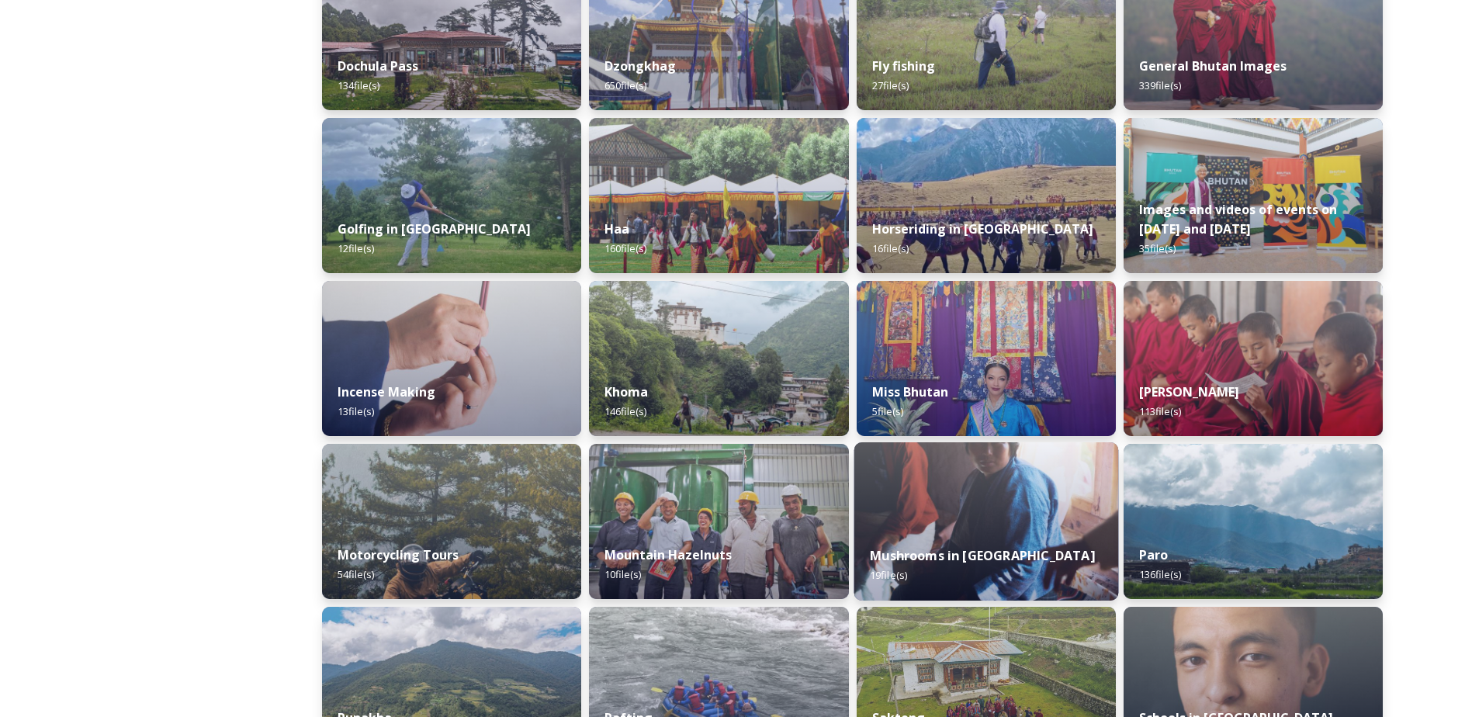
scroll to position [621, 0]
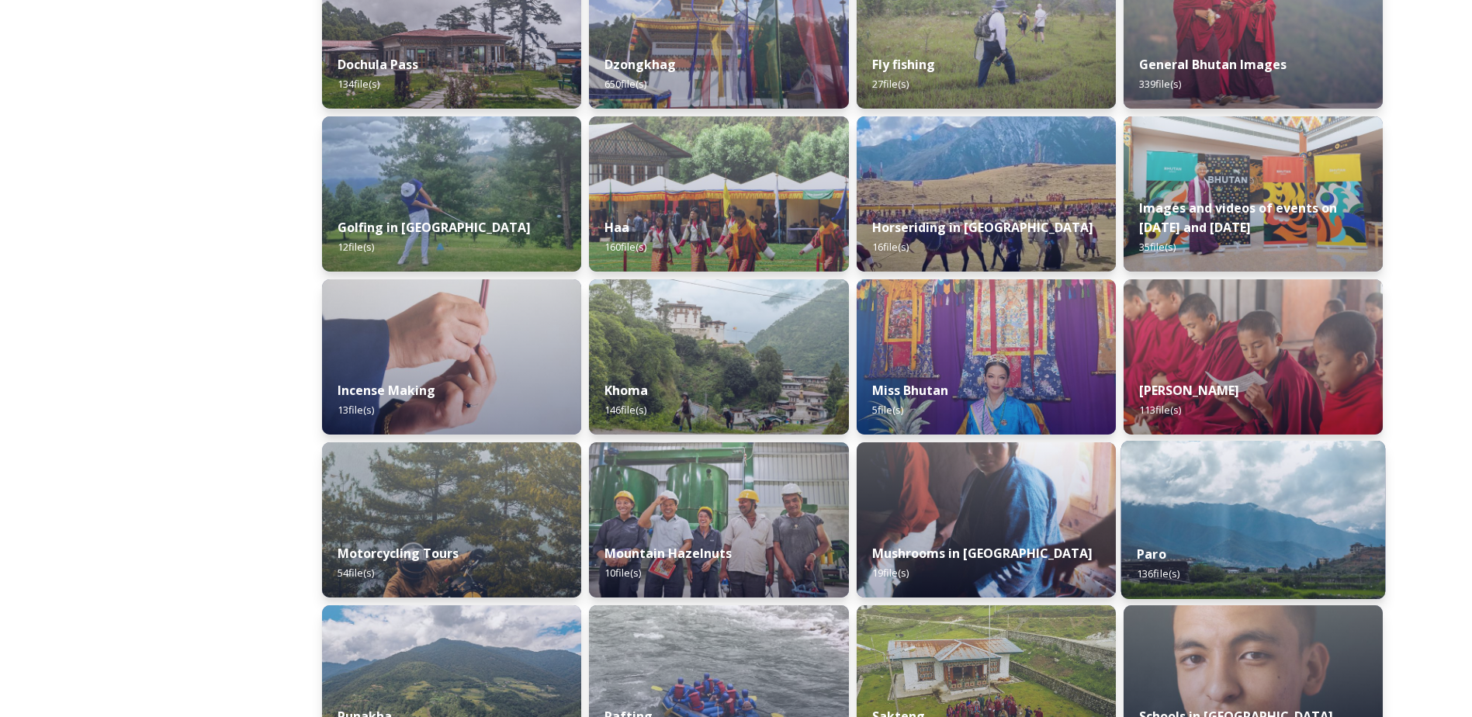
click at [1193, 534] on div "Paro 136 file(s)" at bounding box center [1252, 563] width 265 height 71
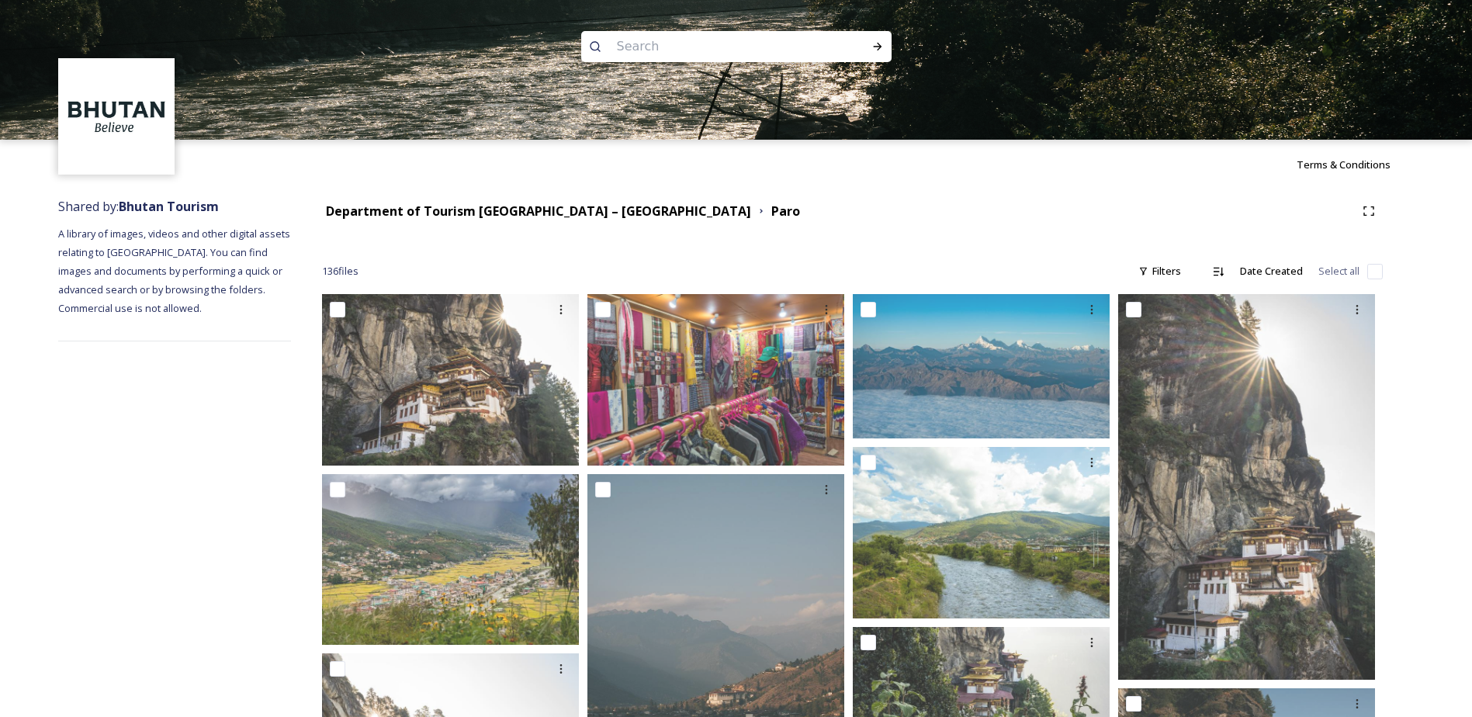
click at [437, 213] on strong "Department of Tourism [GEOGRAPHIC_DATA] – [GEOGRAPHIC_DATA]" at bounding box center [538, 210] width 425 height 17
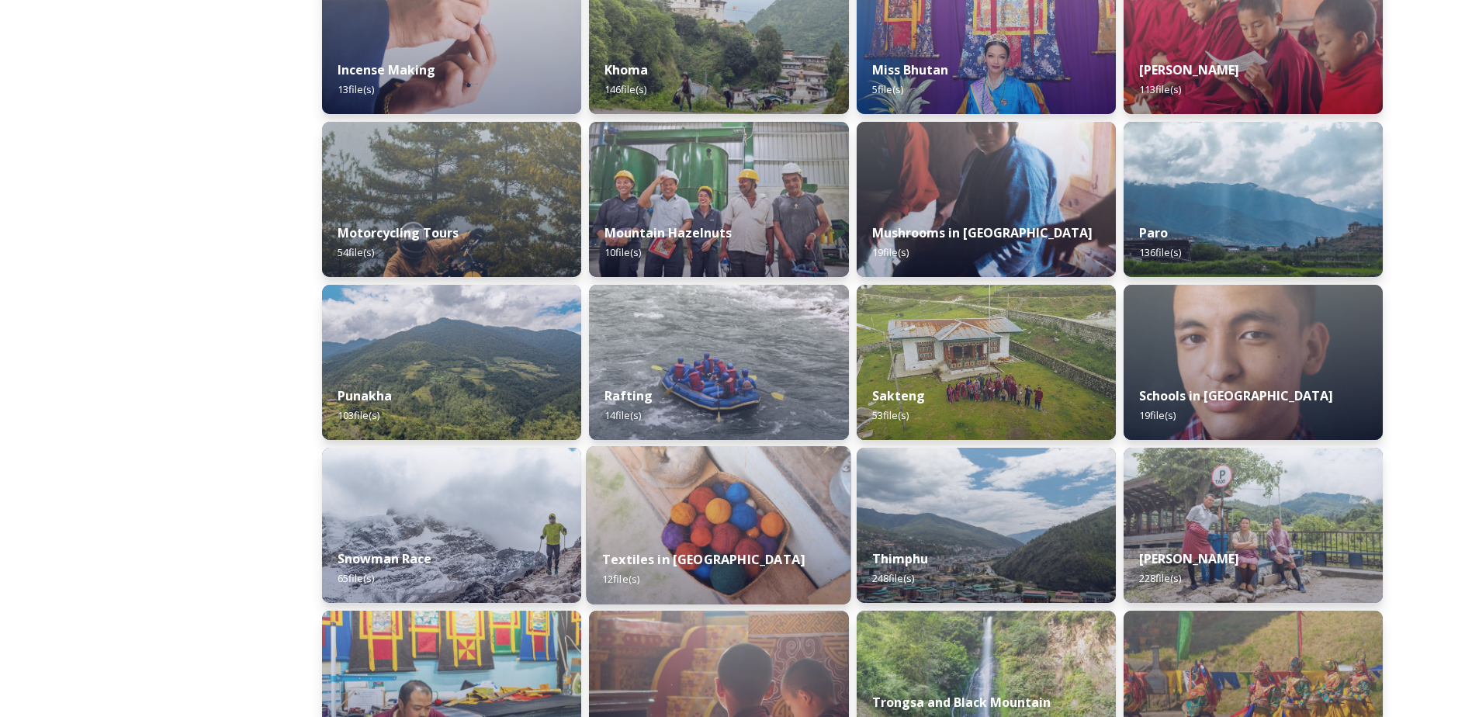
scroll to position [1008, 0]
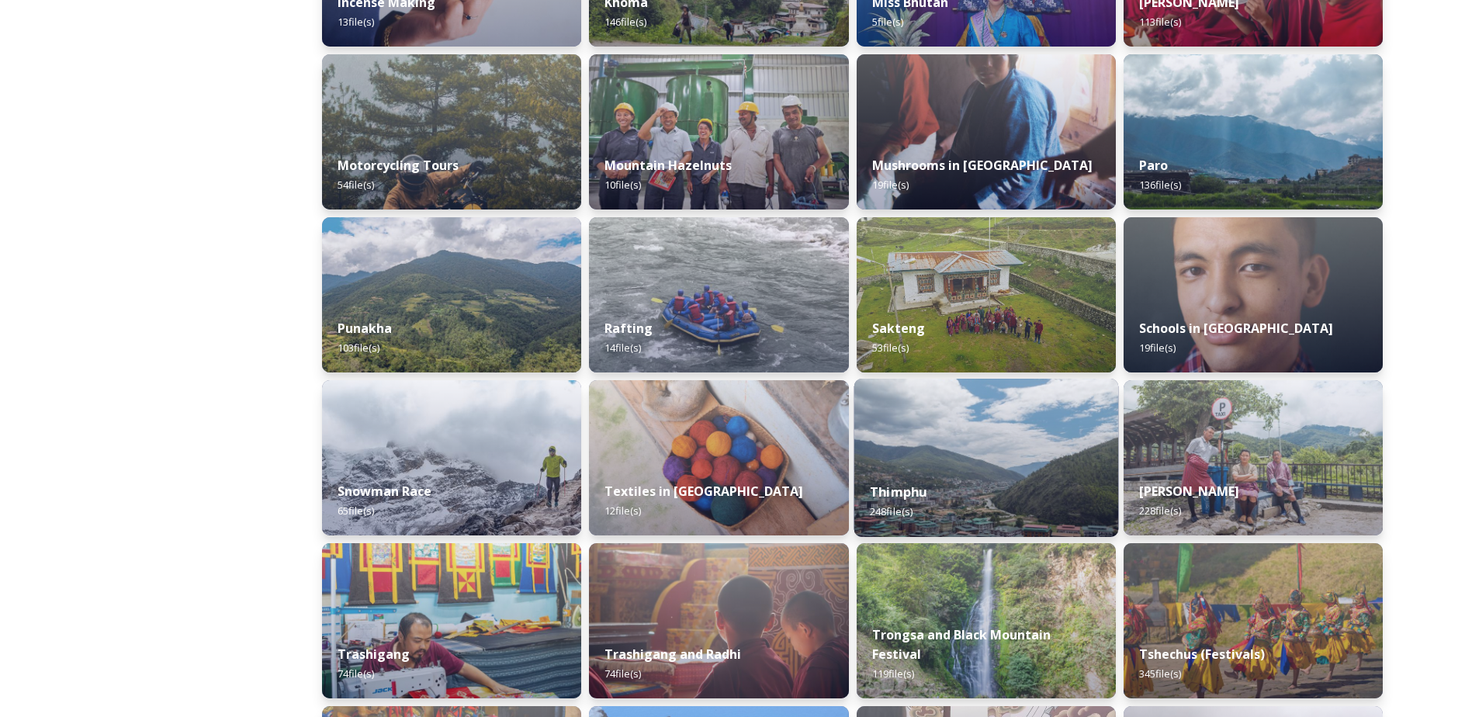
click at [1024, 488] on div "Thimphu 248 file(s)" at bounding box center [985, 501] width 265 height 71
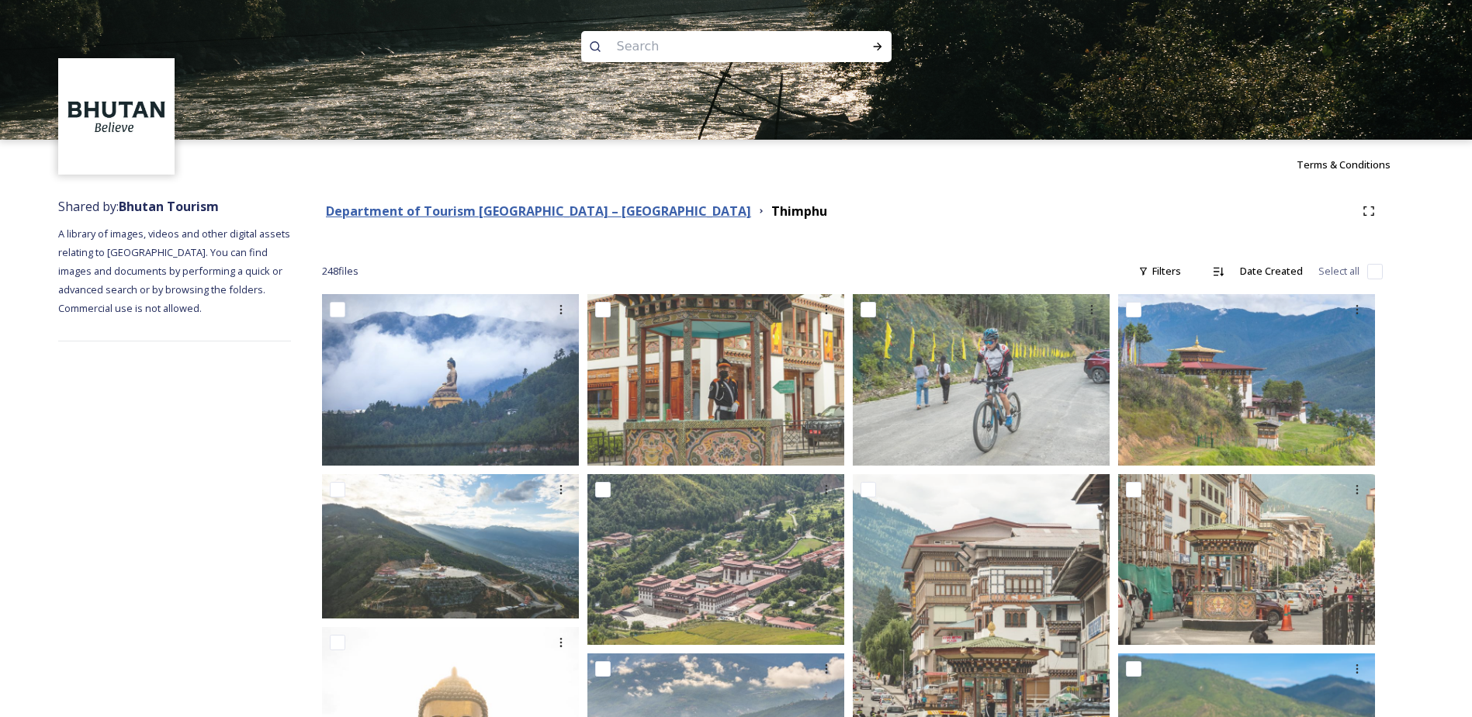
click at [571, 210] on strong "Department of Tourism [GEOGRAPHIC_DATA] – [GEOGRAPHIC_DATA]" at bounding box center [538, 210] width 425 height 17
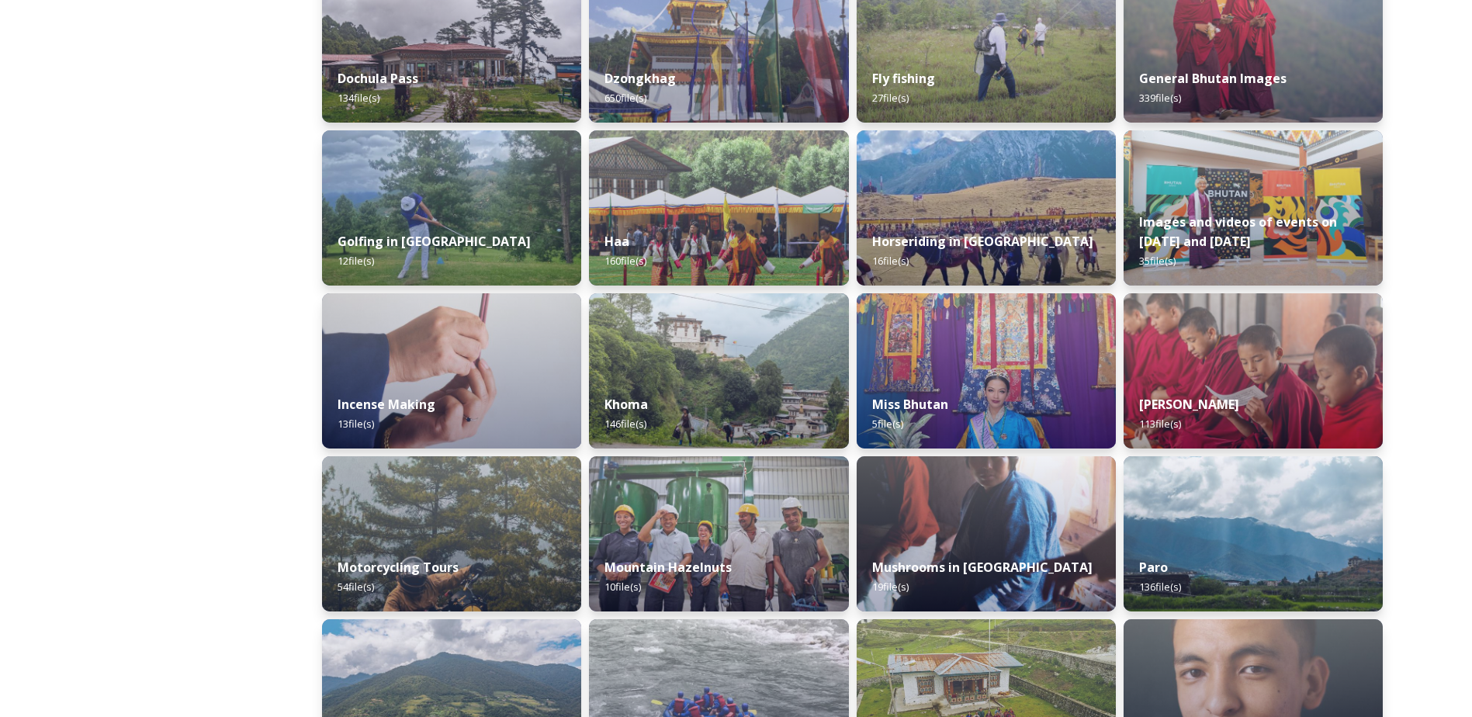
scroll to position [579, 0]
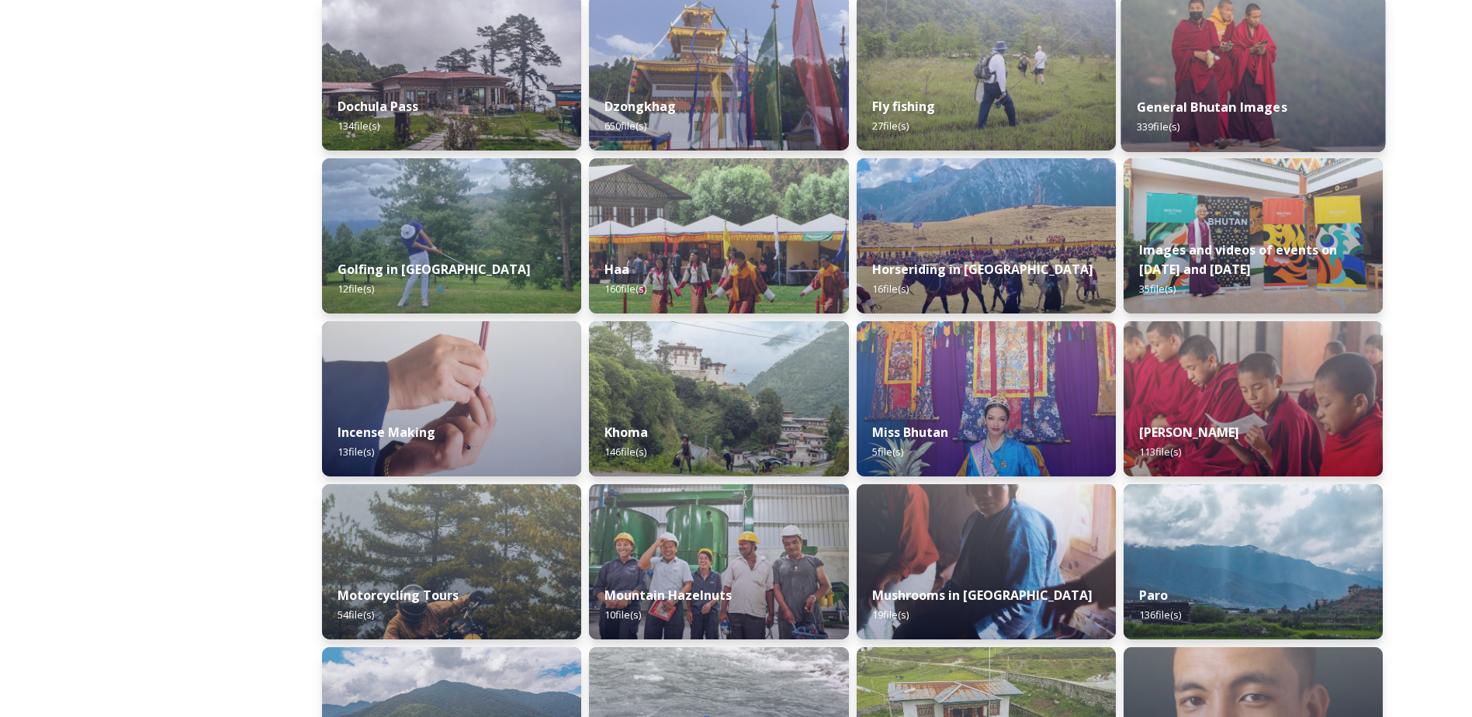
click at [1295, 40] on img at bounding box center [1252, 73] width 265 height 158
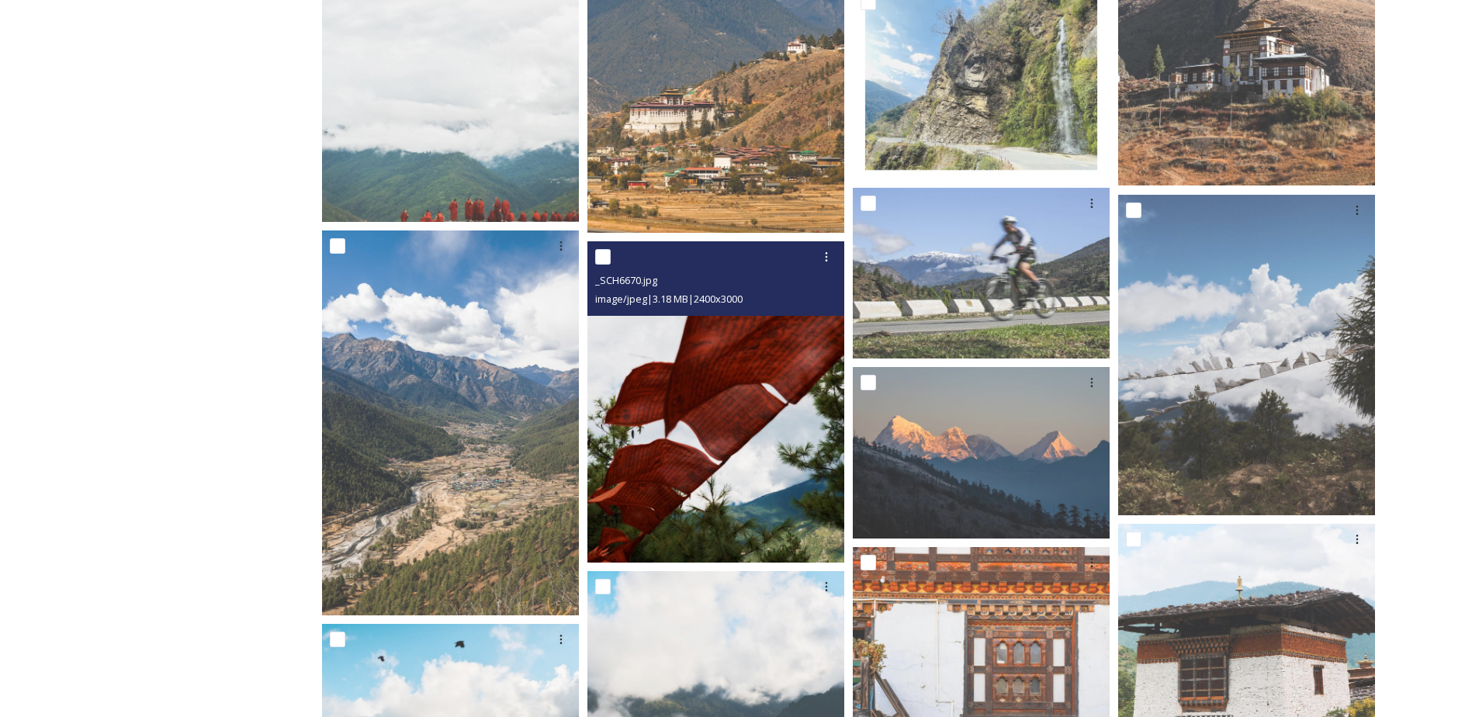
scroll to position [3258, 0]
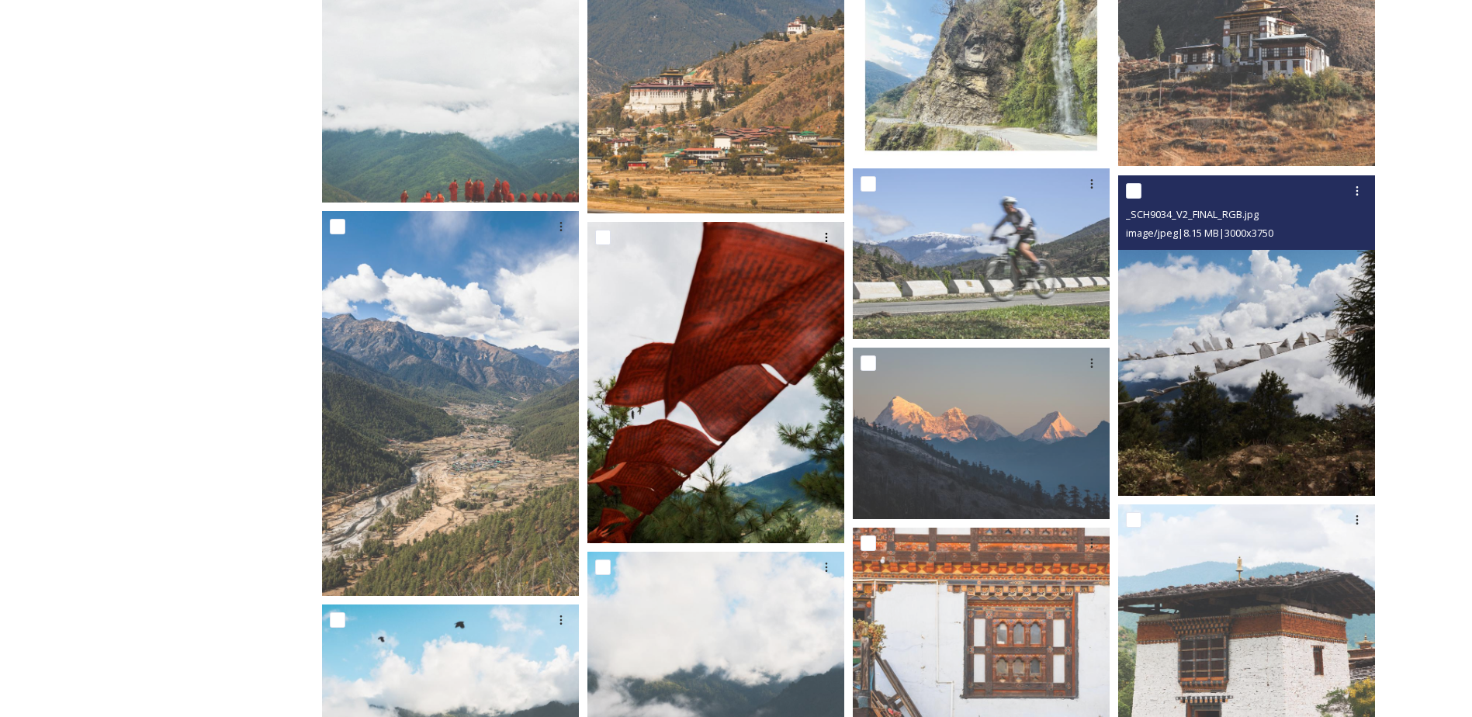
click at [1205, 356] on img at bounding box center [1246, 335] width 257 height 321
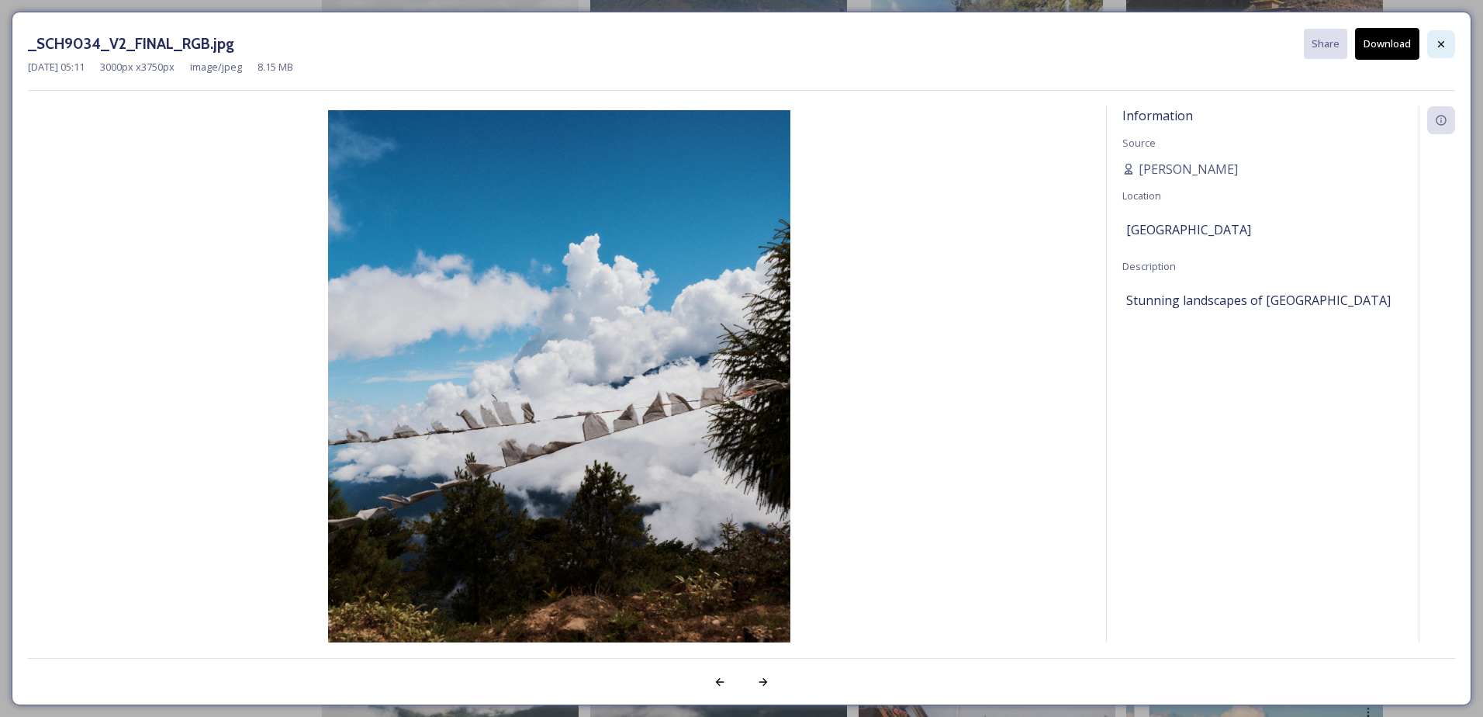
click at [1447, 47] on div at bounding box center [1441, 44] width 28 height 28
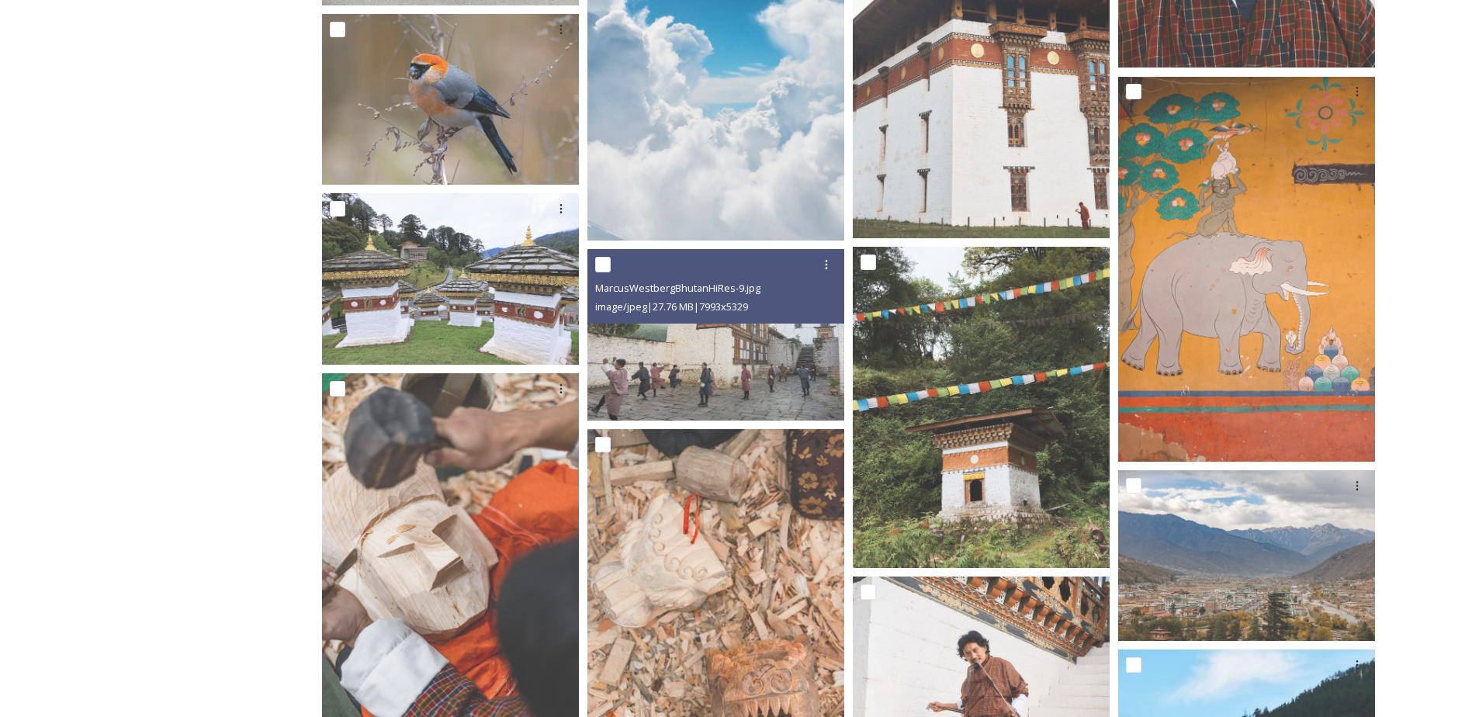
scroll to position [9929, 0]
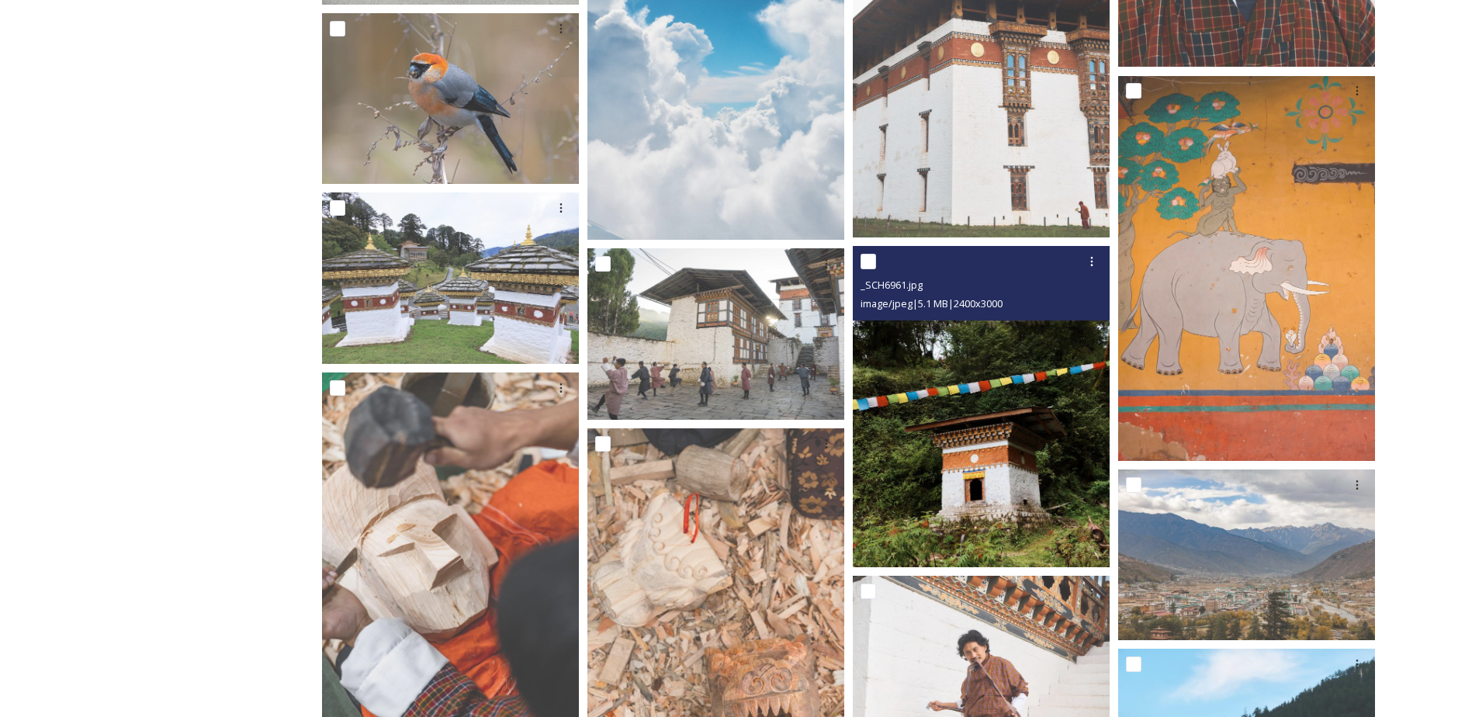
click at [950, 458] on img at bounding box center [981, 406] width 257 height 321
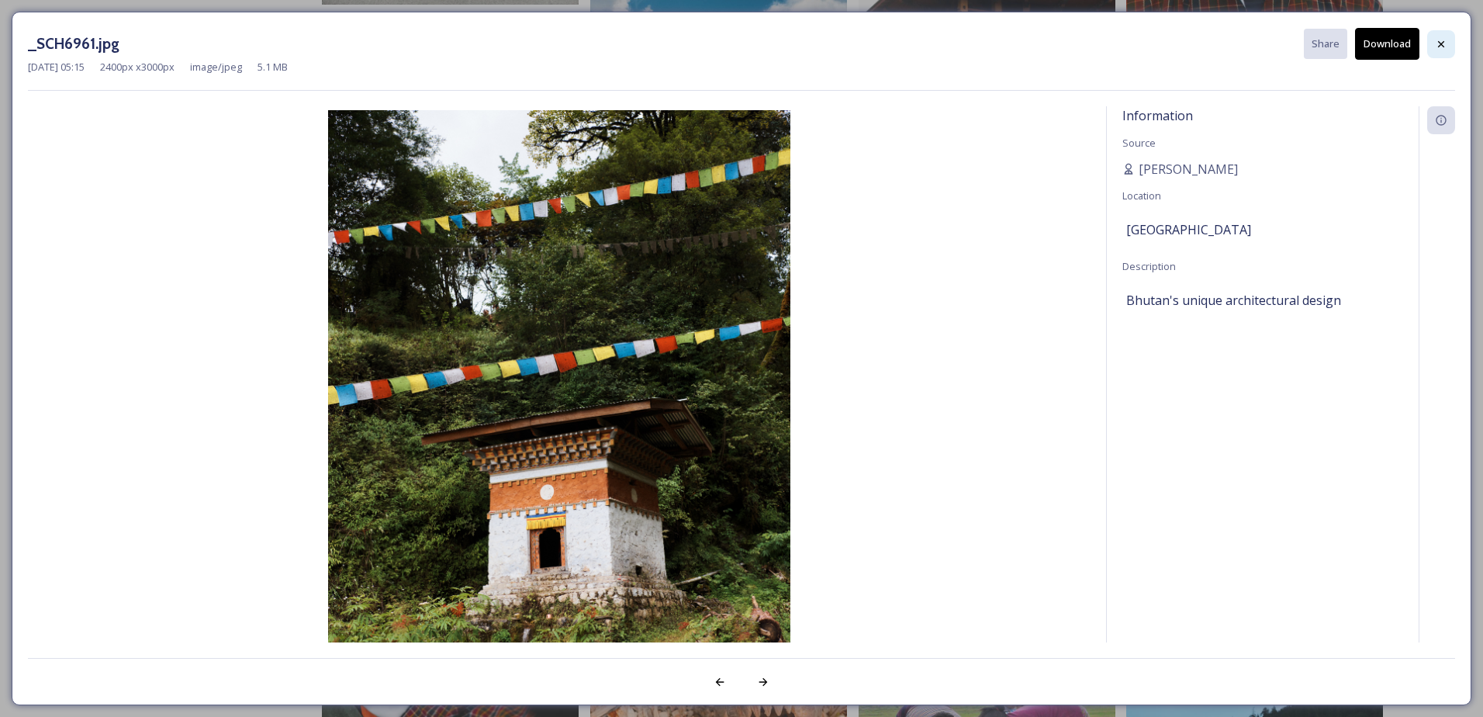
click at [1454, 36] on div at bounding box center [1441, 44] width 28 height 28
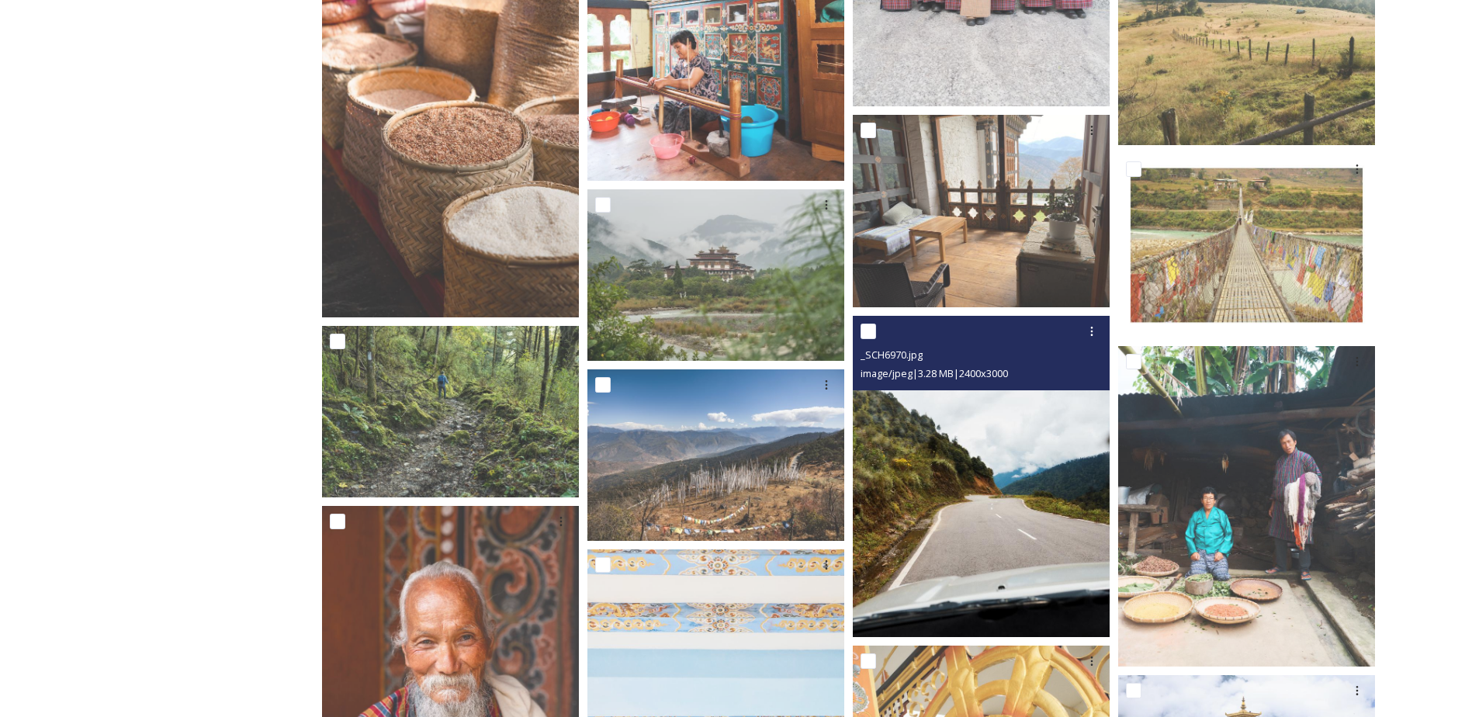
scroll to position [12256, 0]
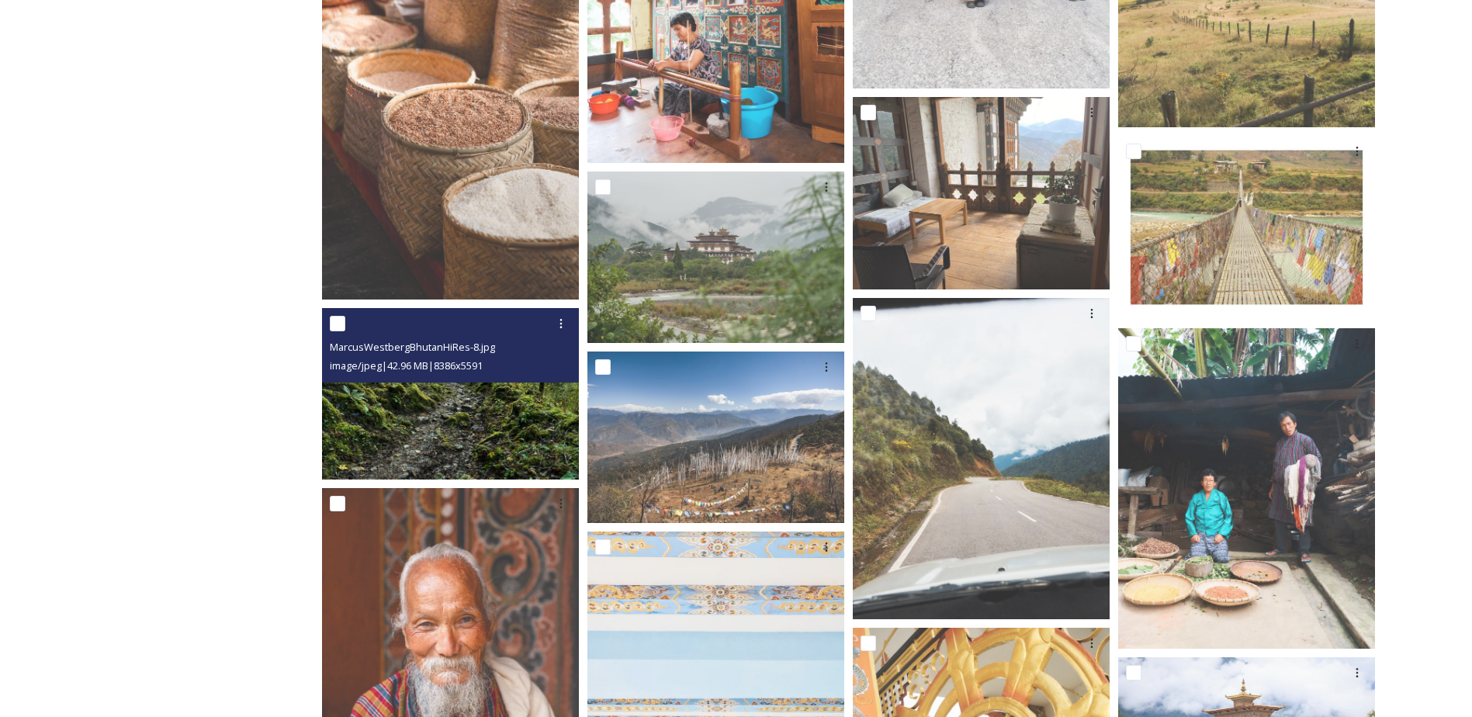
click at [430, 403] on img at bounding box center [450, 393] width 257 height 171
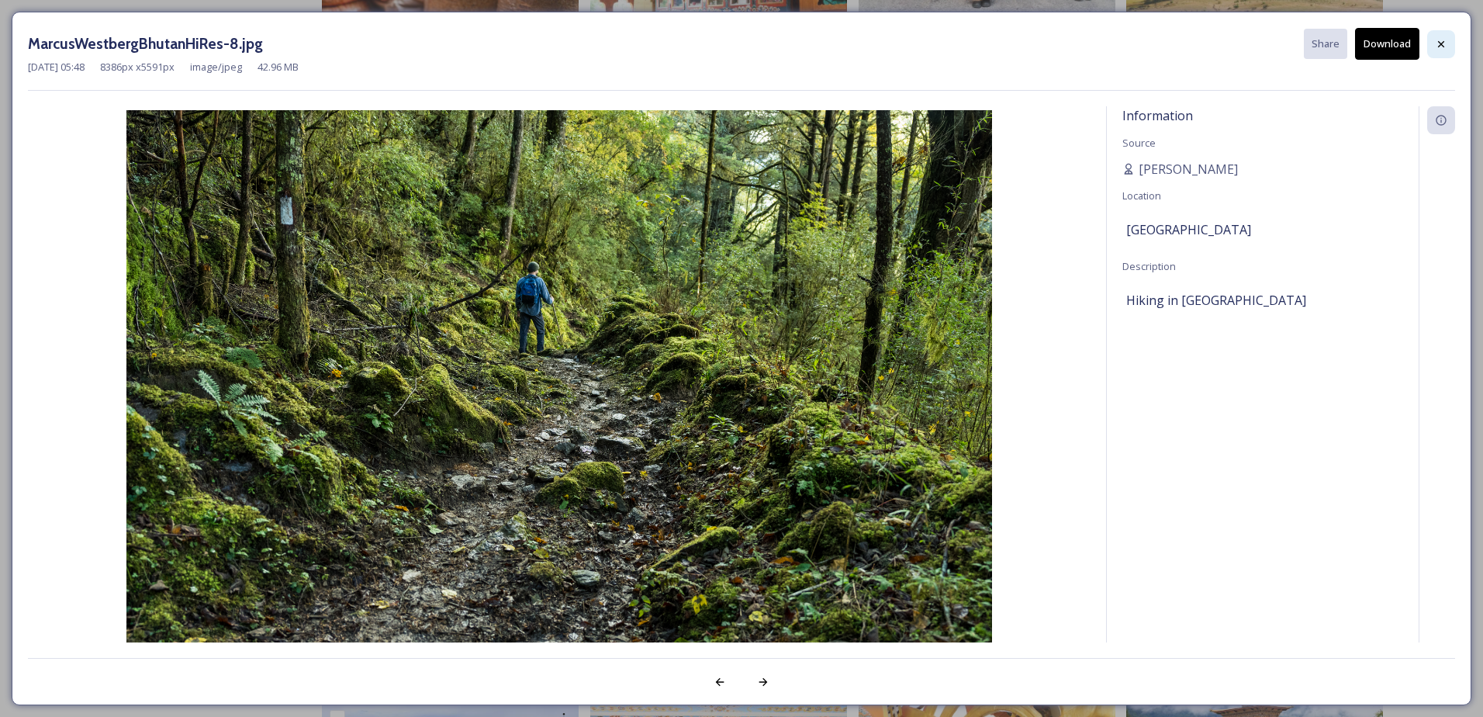
click at [1447, 47] on icon at bounding box center [1441, 44] width 12 height 12
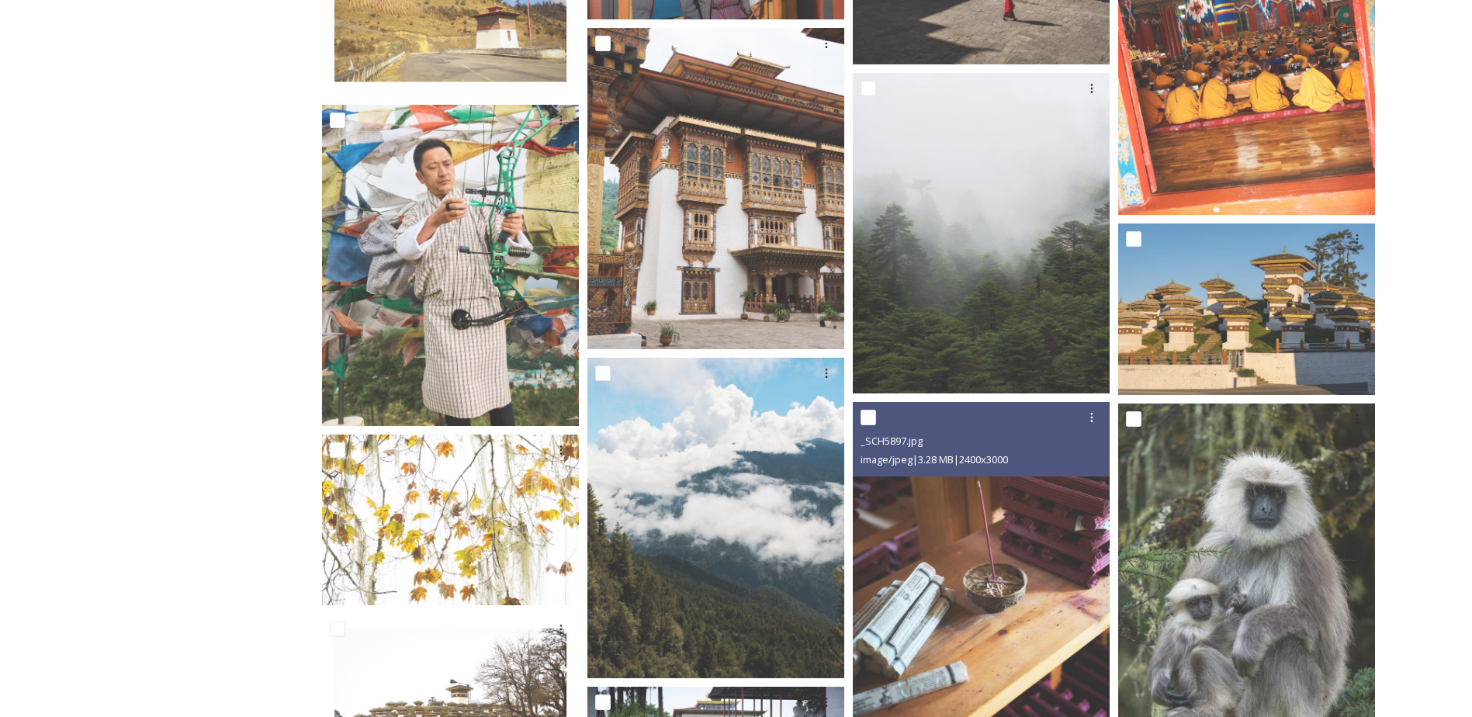
scroll to position [15669, 0]
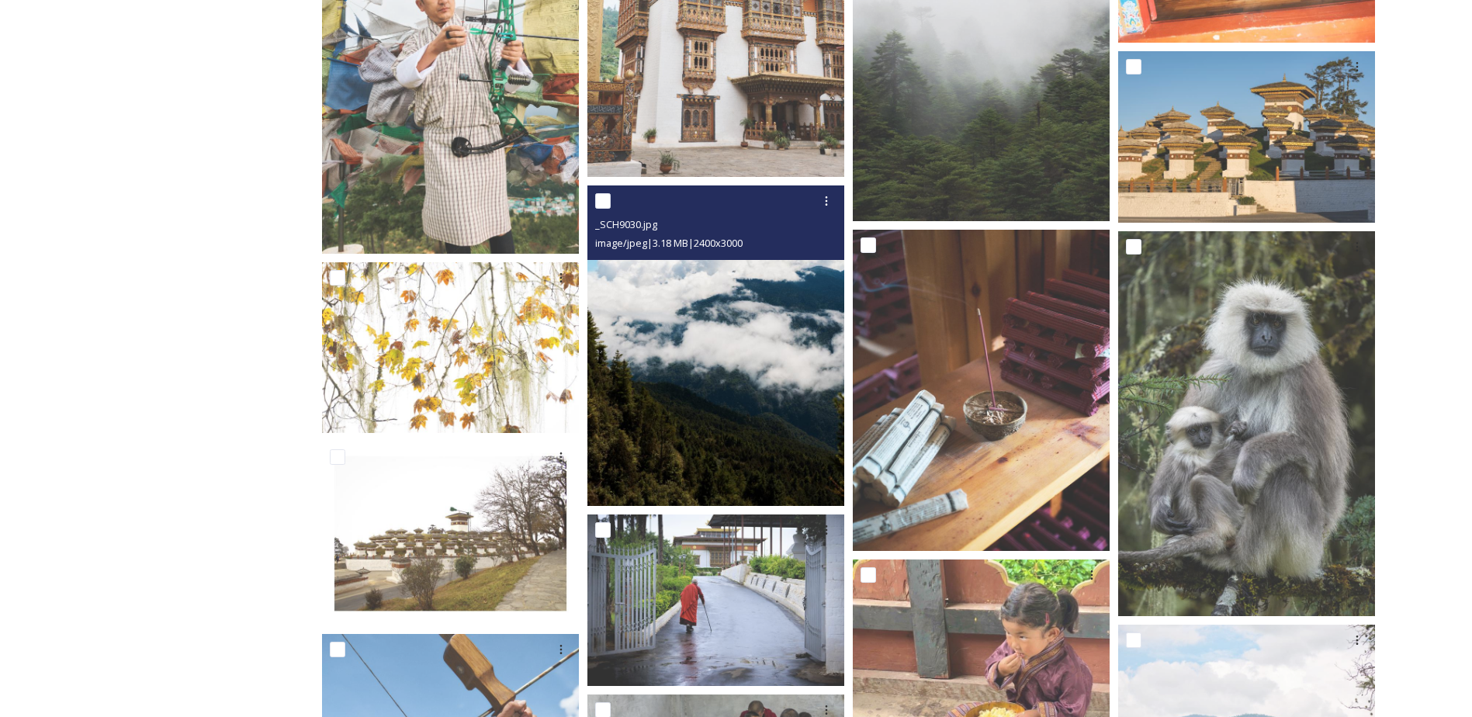
click at [776, 415] on img at bounding box center [715, 345] width 257 height 321
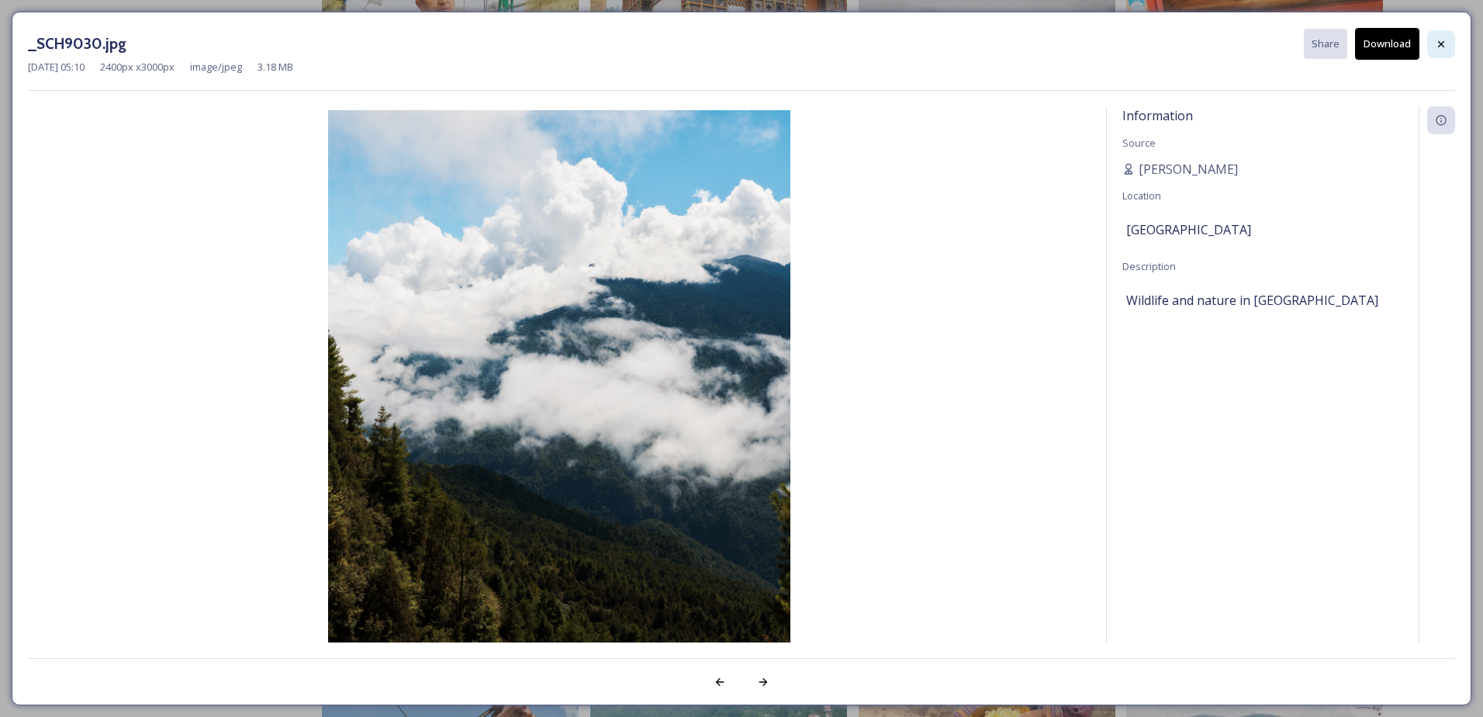
click at [1442, 45] on icon at bounding box center [1441, 43] width 6 height 6
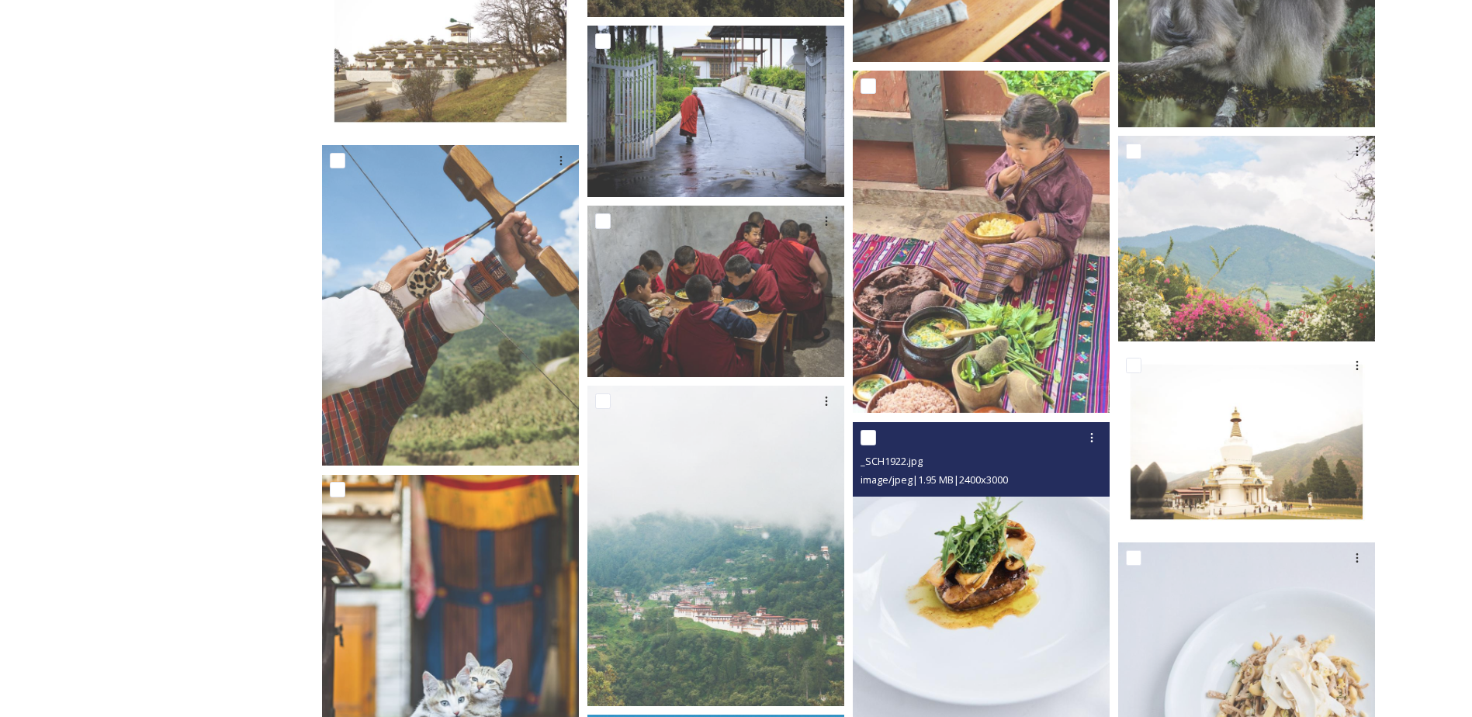
scroll to position [16135, 0]
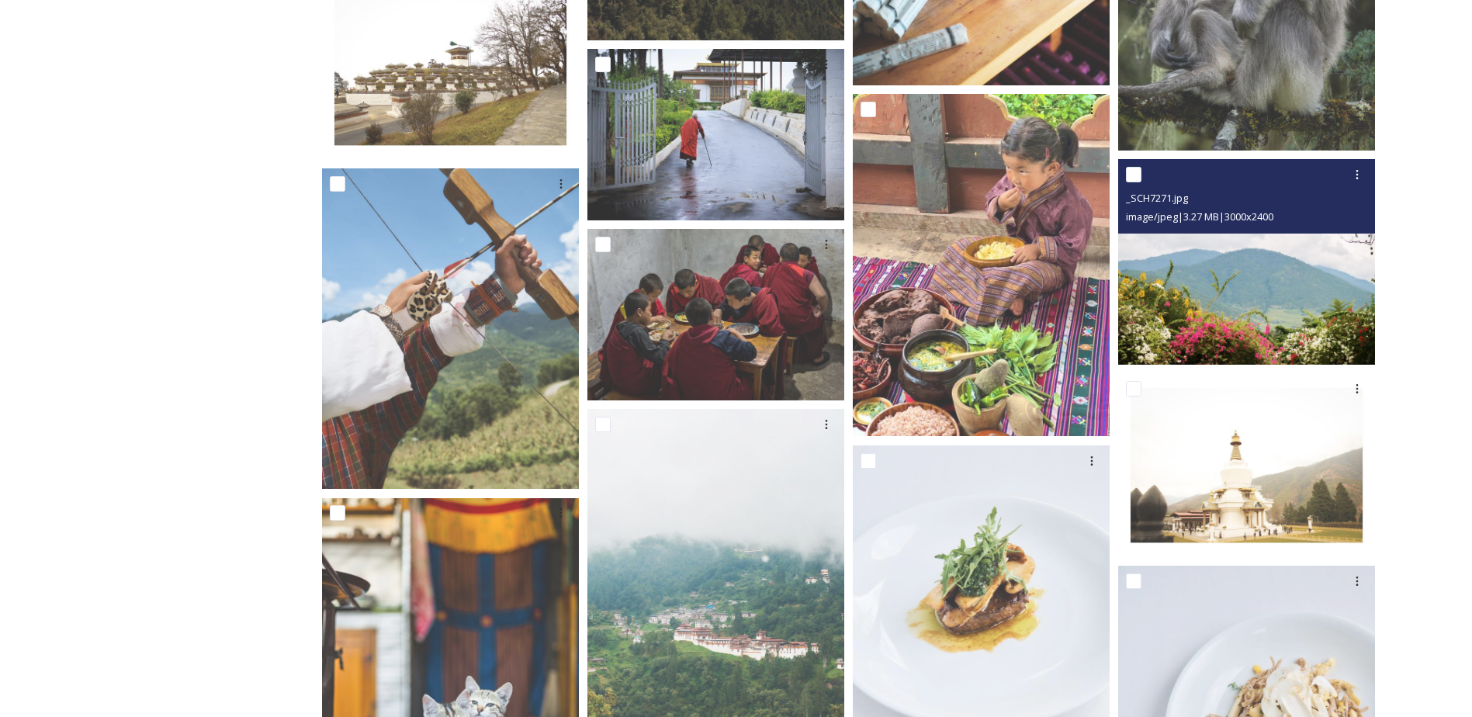
click at [1273, 223] on span "image/jpeg | 3.27 MB | 3000 x 2400" at bounding box center [1199, 216] width 147 height 14
click at [1268, 306] on img at bounding box center [1246, 262] width 257 height 206
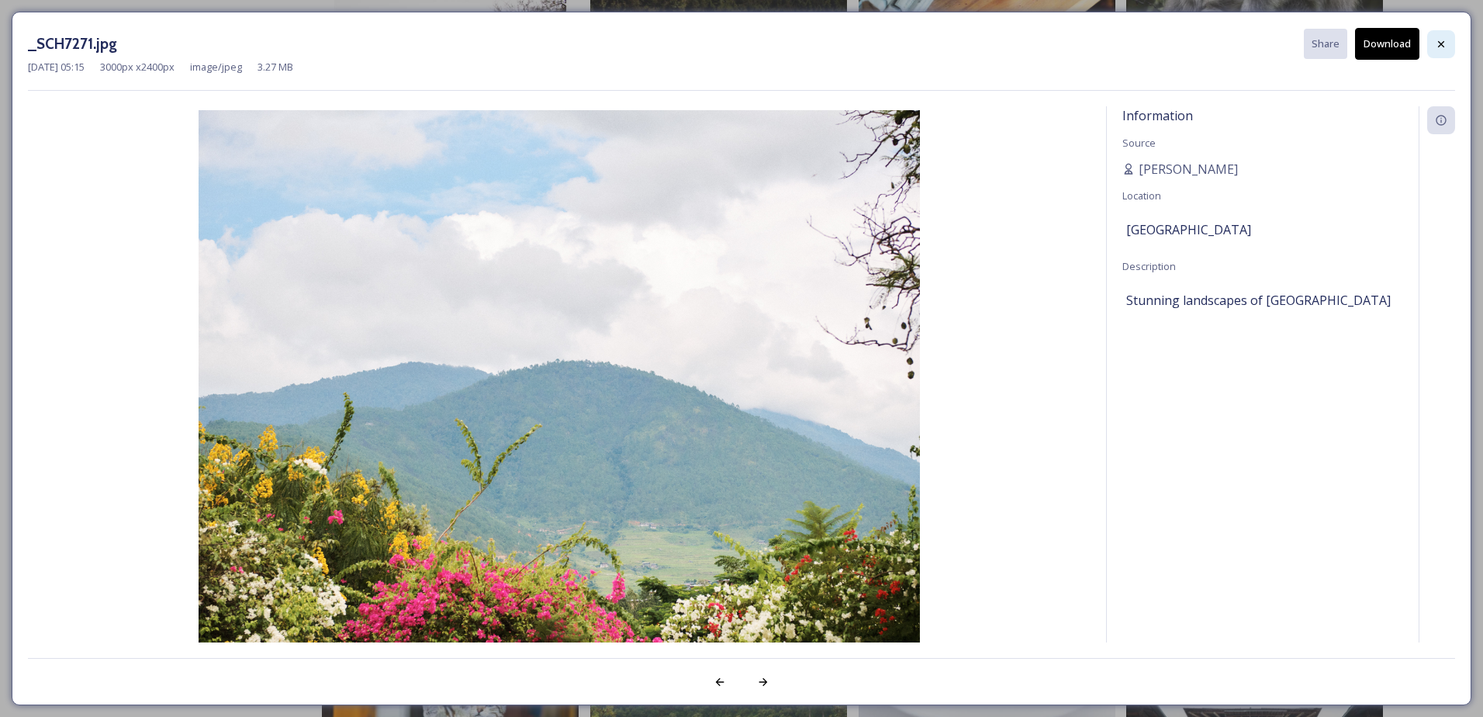
click at [1440, 45] on icon at bounding box center [1441, 43] width 6 height 6
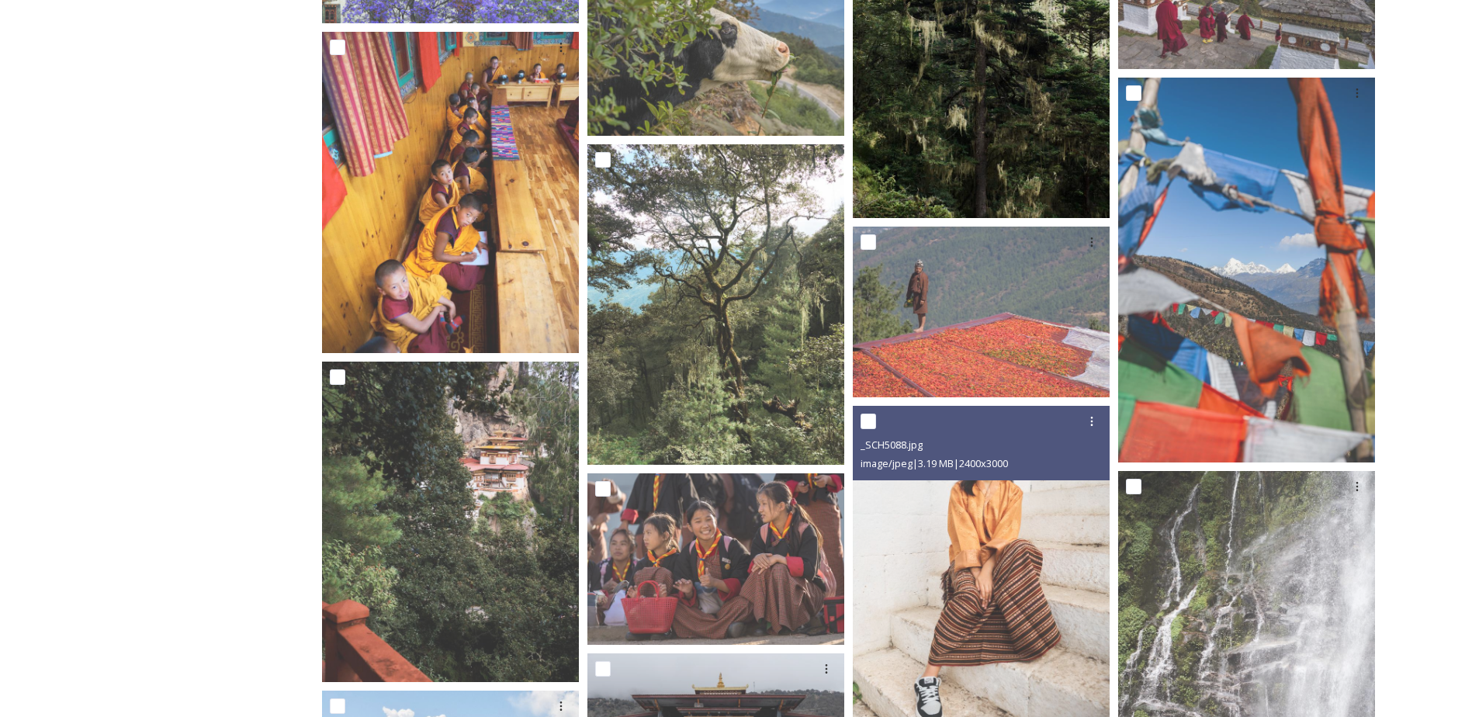
scroll to position [18152, 0]
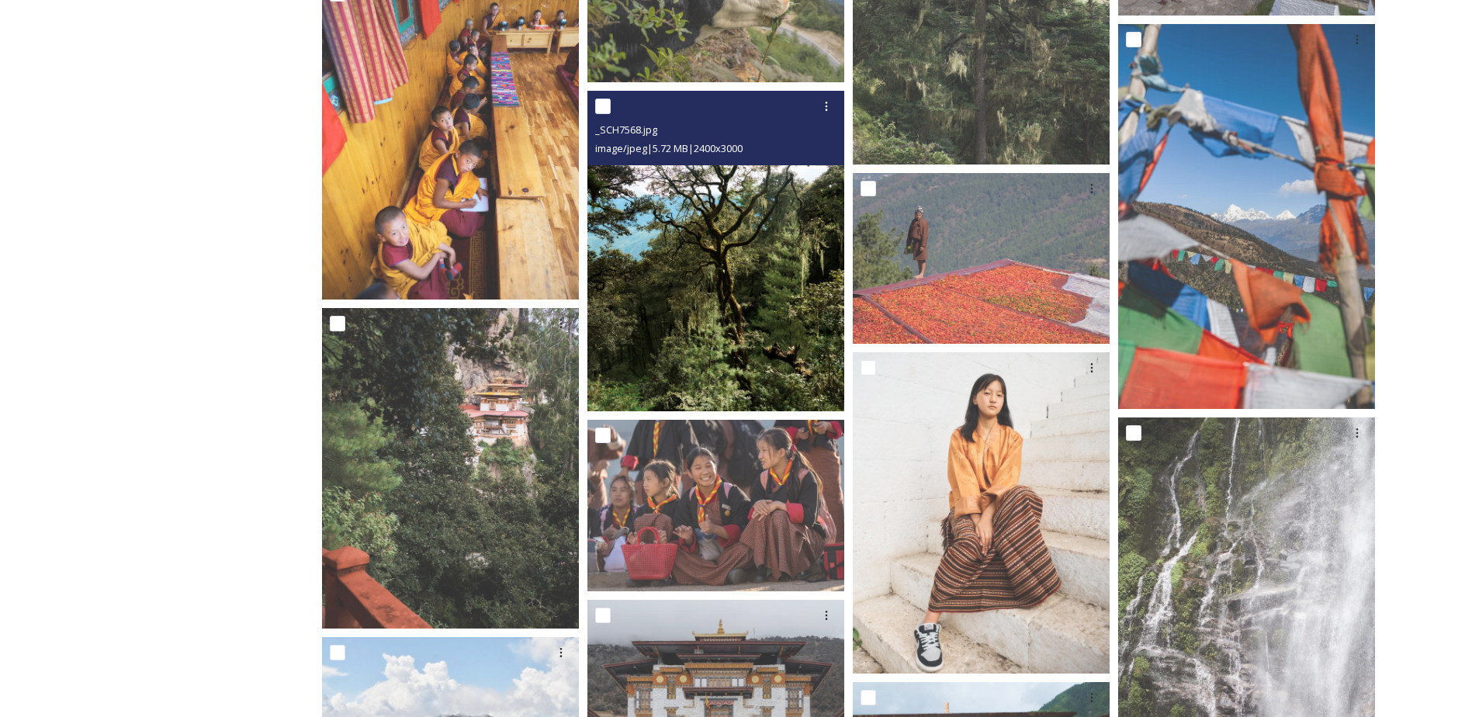
click at [773, 343] on img at bounding box center [715, 251] width 257 height 321
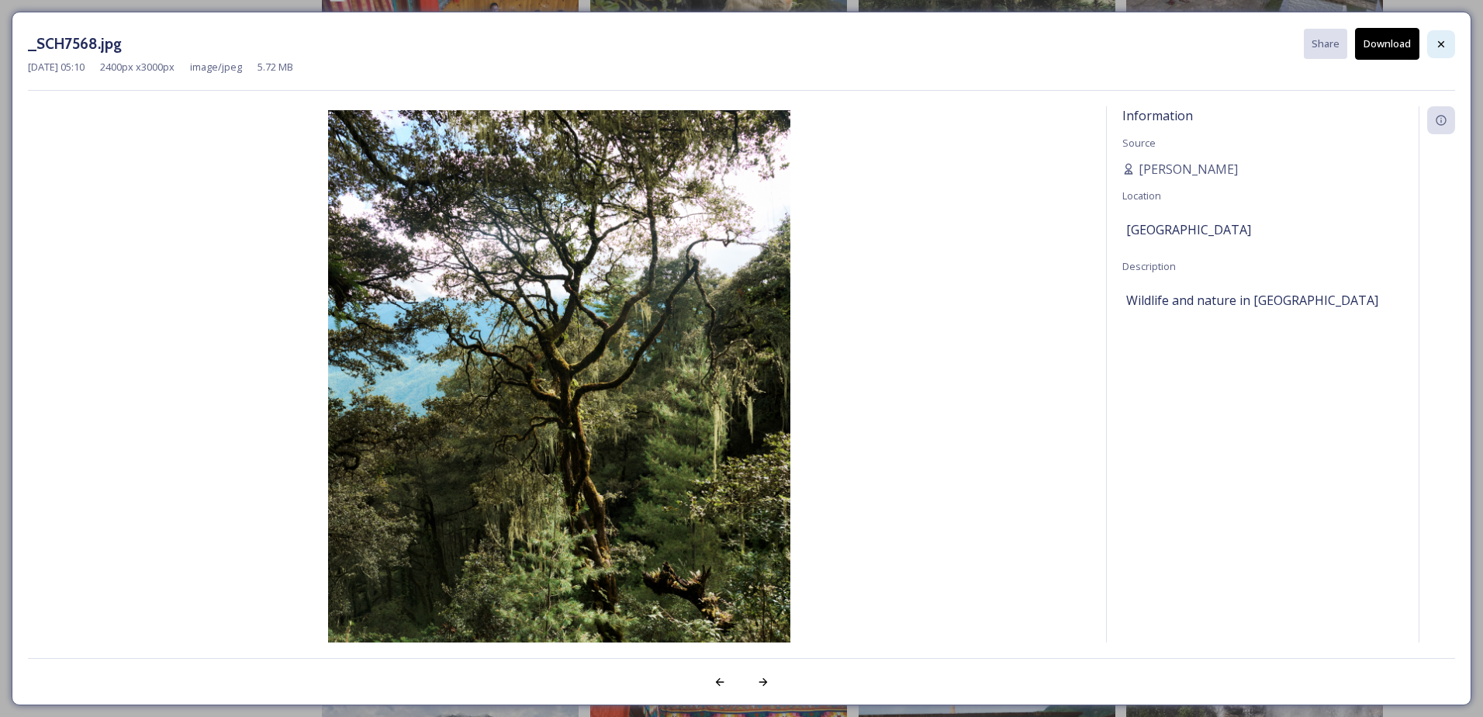
click at [1438, 42] on icon at bounding box center [1441, 44] width 12 height 12
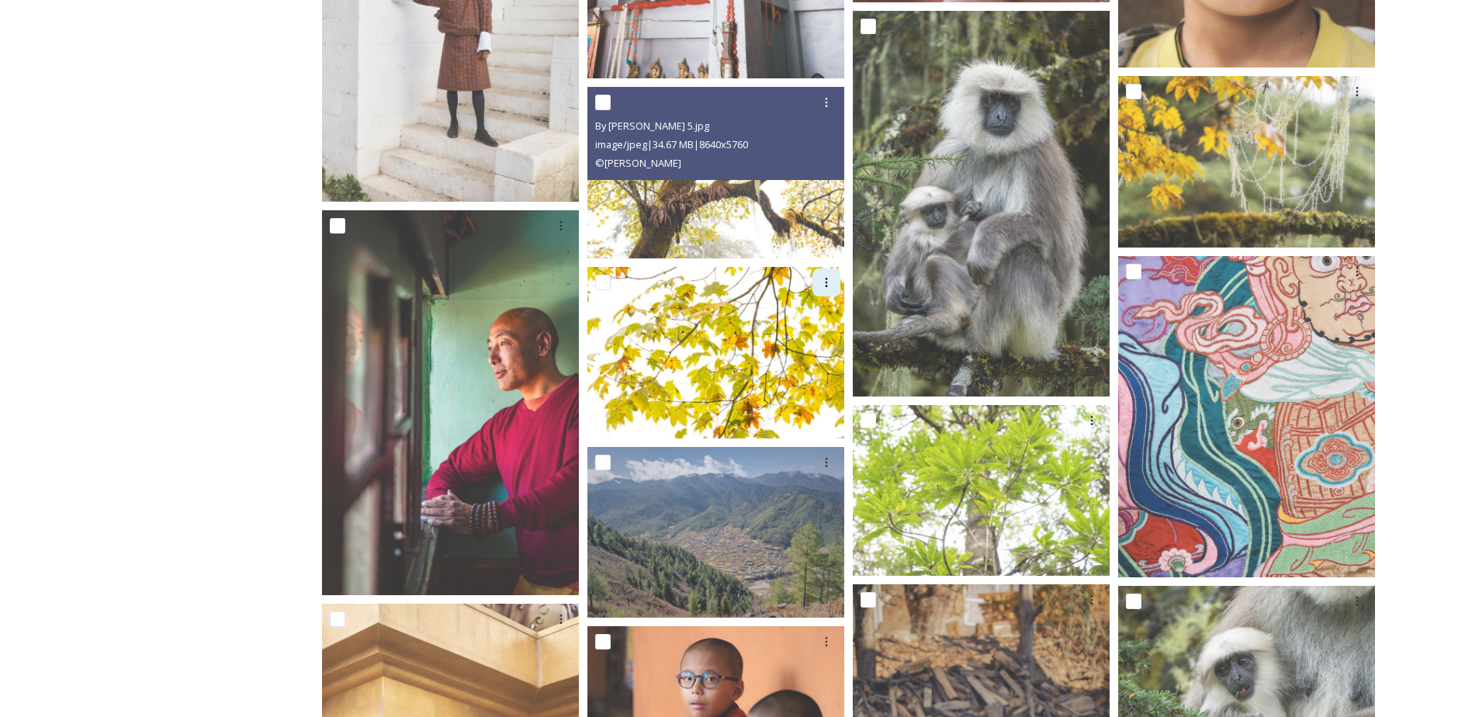
scroll to position [20246, 0]
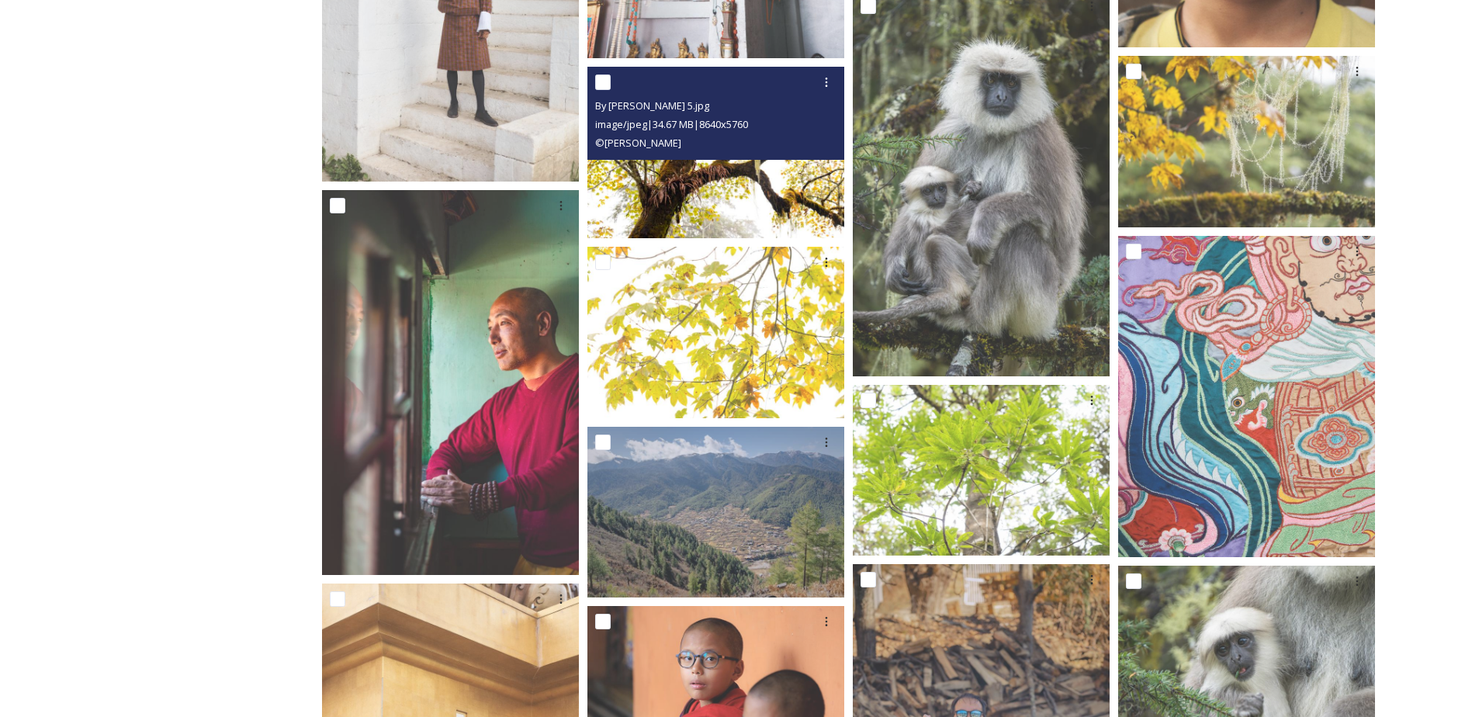
click at [700, 164] on img at bounding box center [715, 152] width 257 height 171
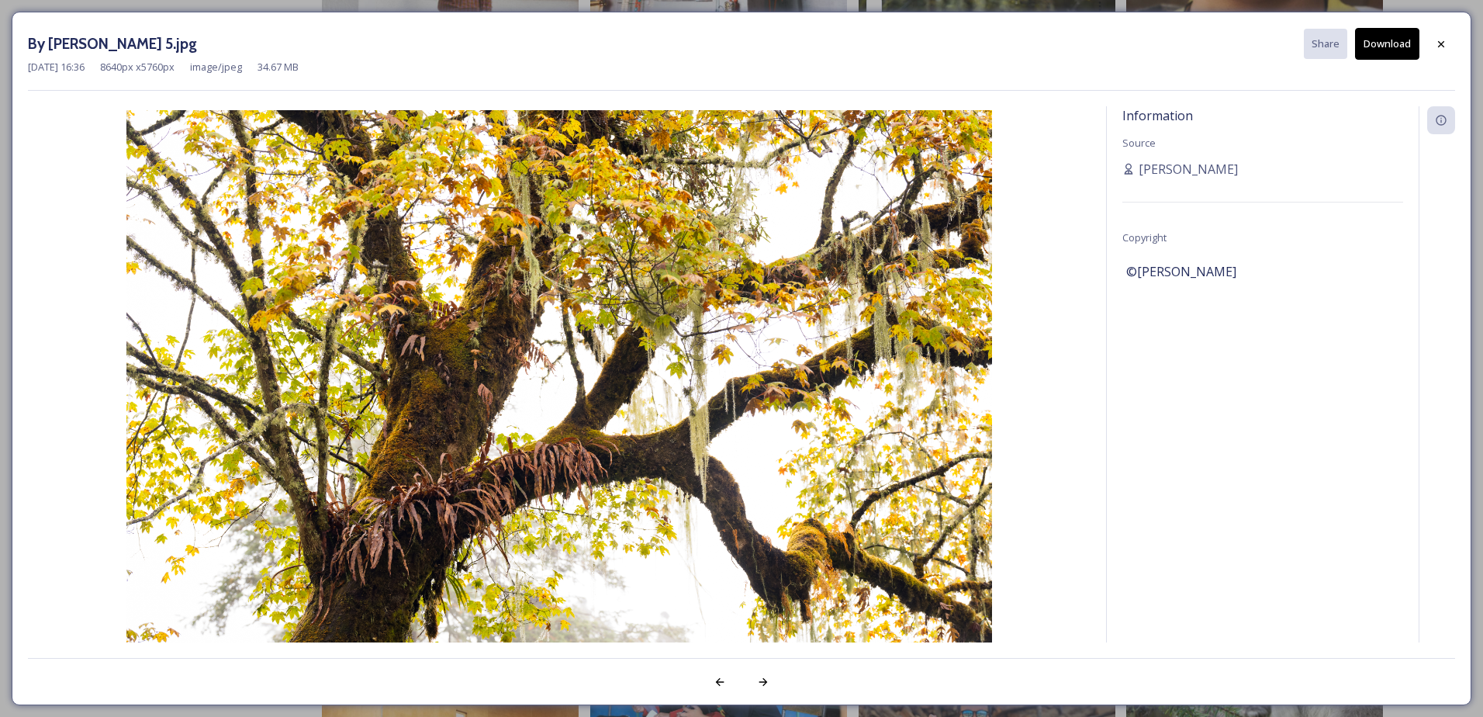
click at [1376, 37] on button "Download" at bounding box center [1387, 44] width 64 height 32
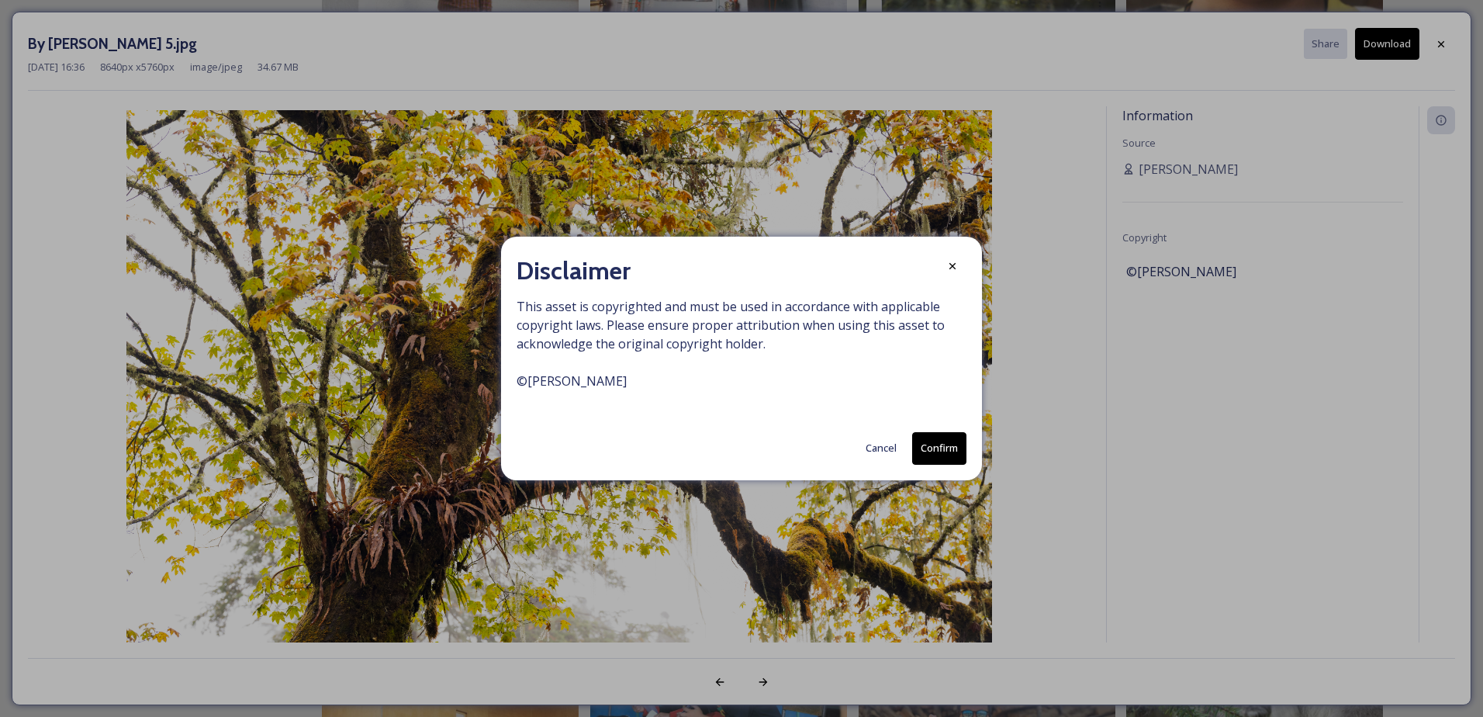
click at [950, 450] on button "Confirm" at bounding box center [939, 448] width 54 height 32
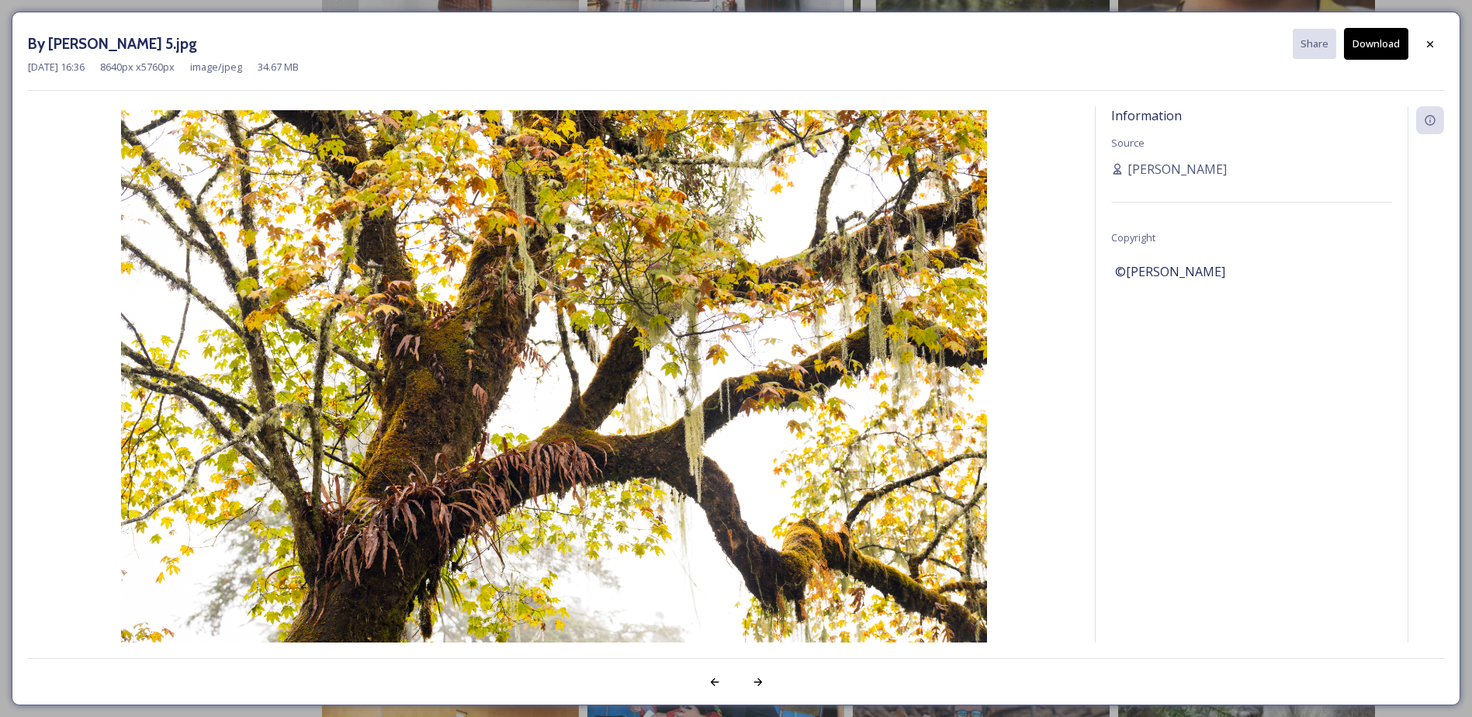
click at [1436, 40] on div at bounding box center [1430, 44] width 28 height 28
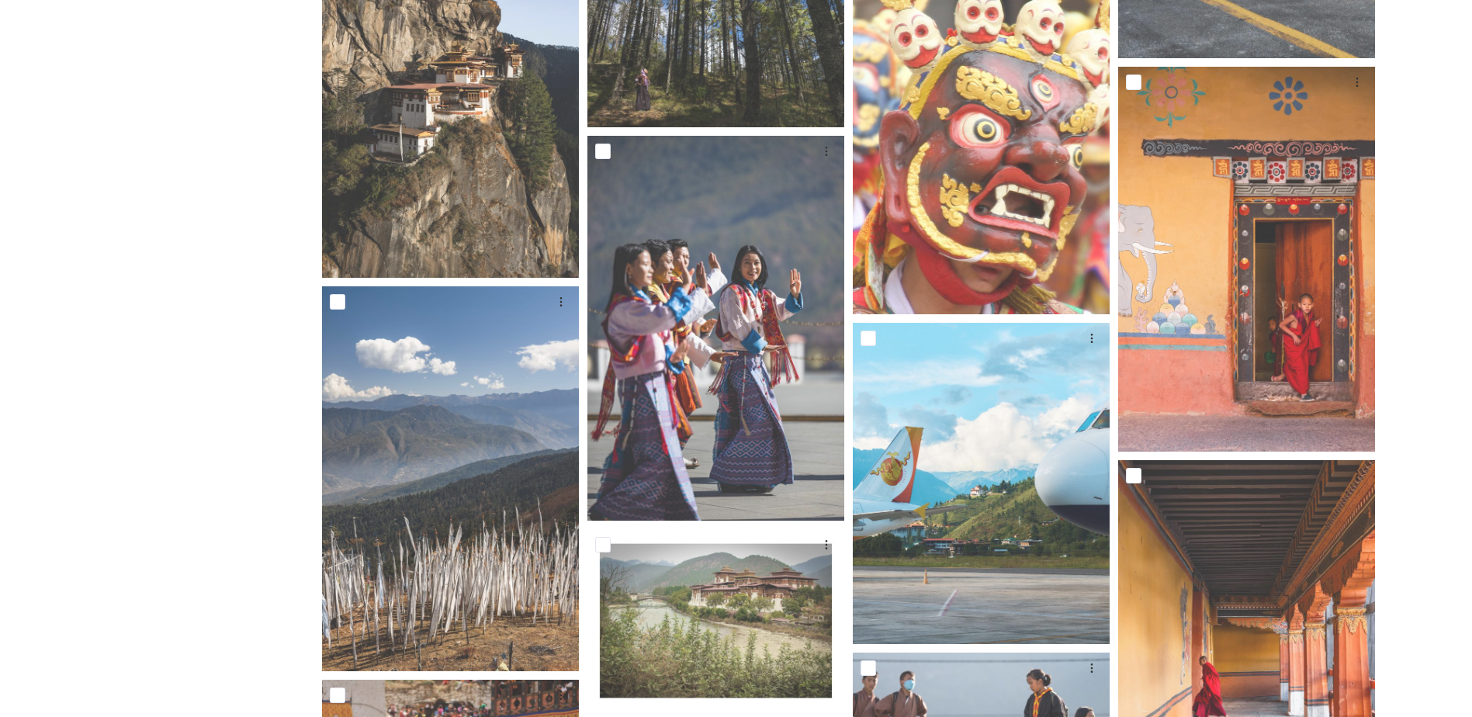
scroll to position [0, 0]
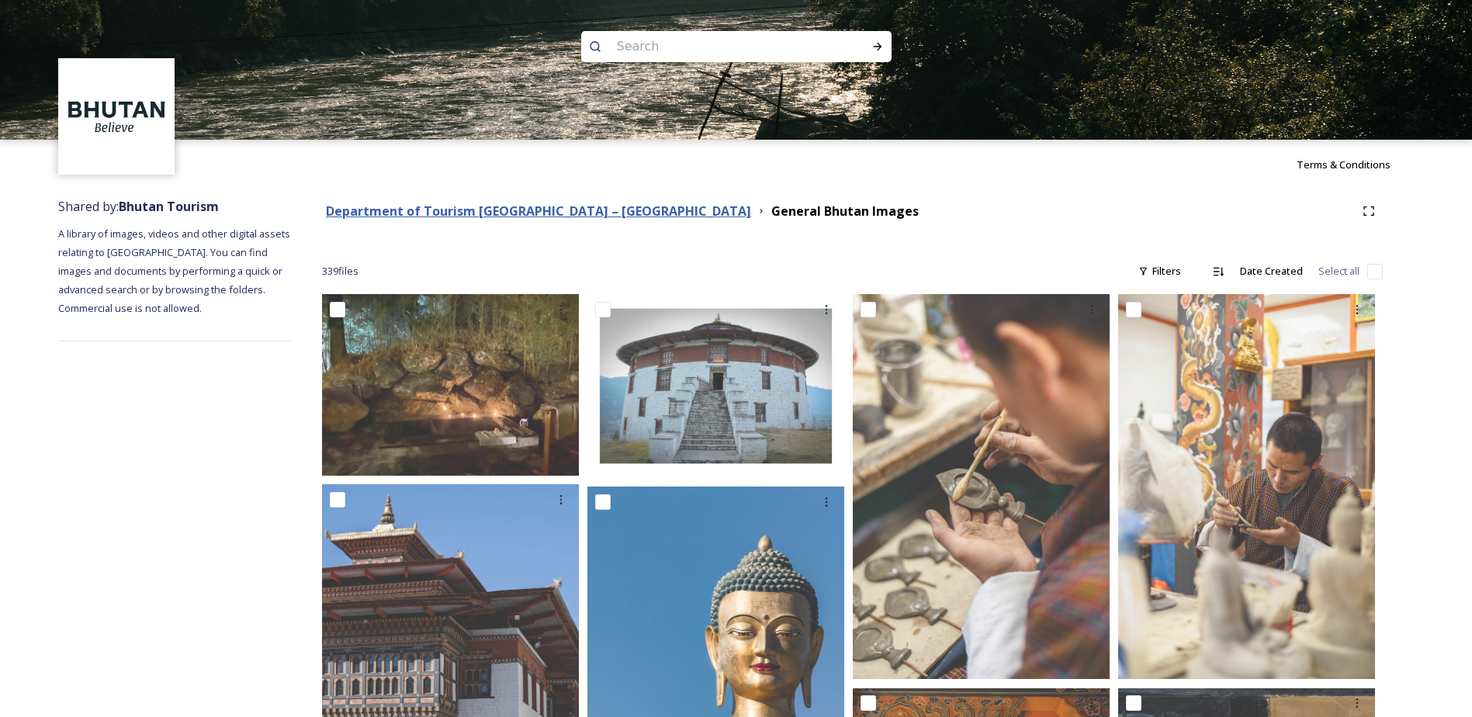
click at [555, 213] on strong "Department of Tourism [GEOGRAPHIC_DATA] – [GEOGRAPHIC_DATA]" at bounding box center [538, 210] width 425 height 17
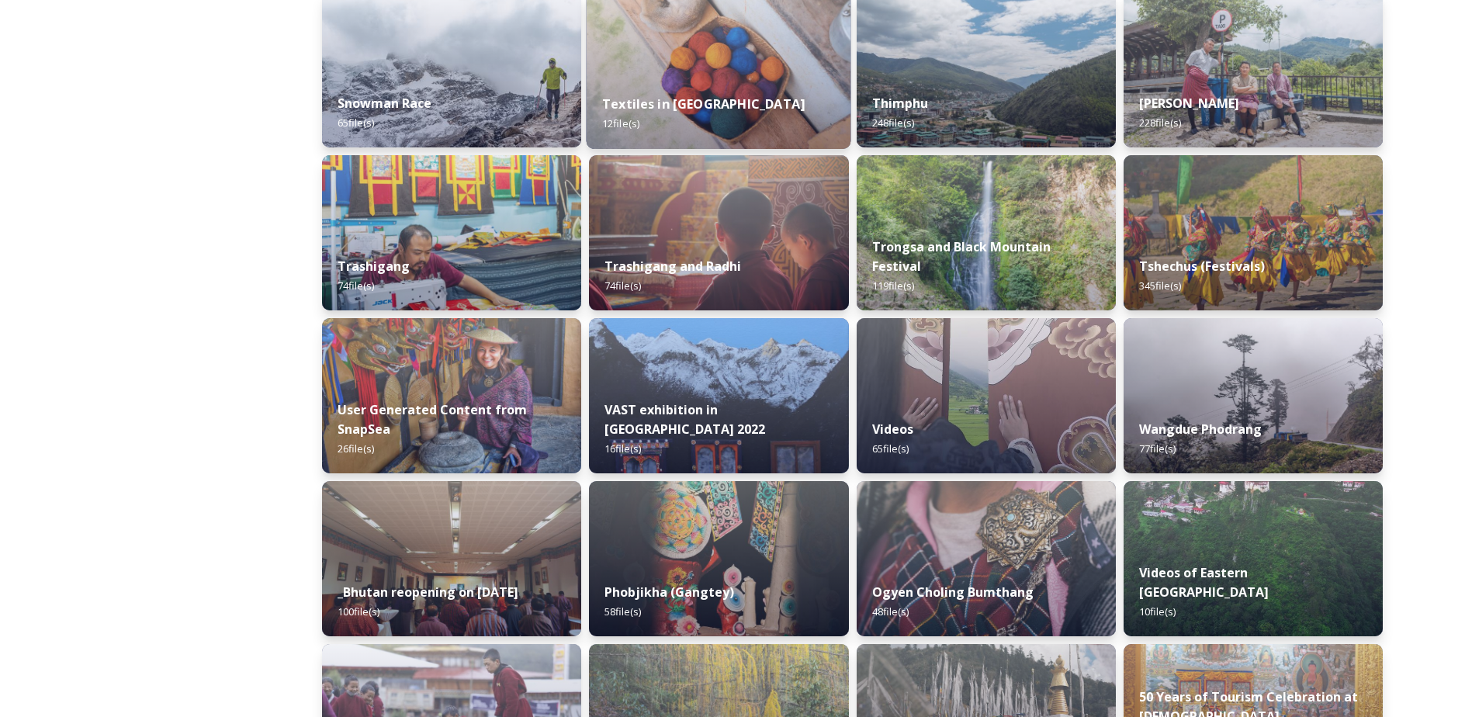
scroll to position [1474, 0]
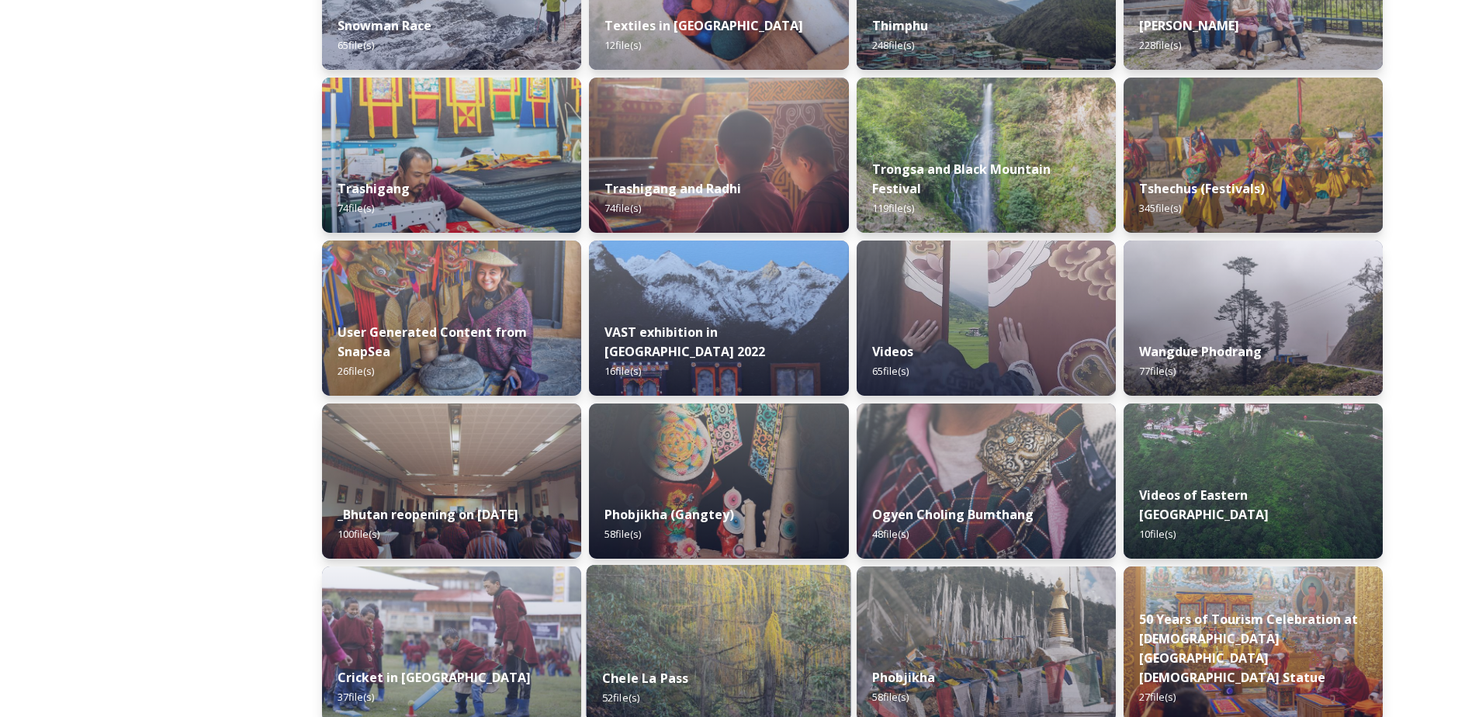
click at [741, 648] on img at bounding box center [718, 644] width 265 height 158
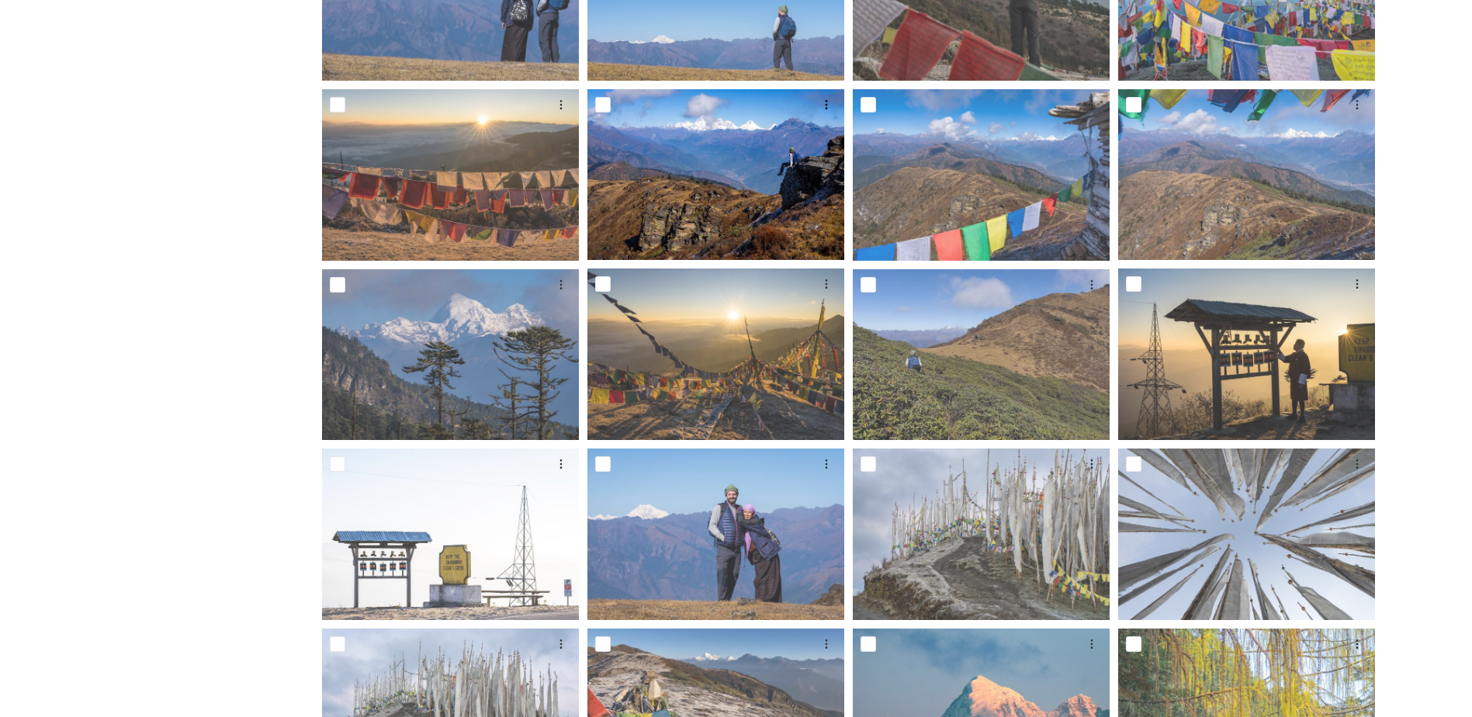
scroll to position [388, 0]
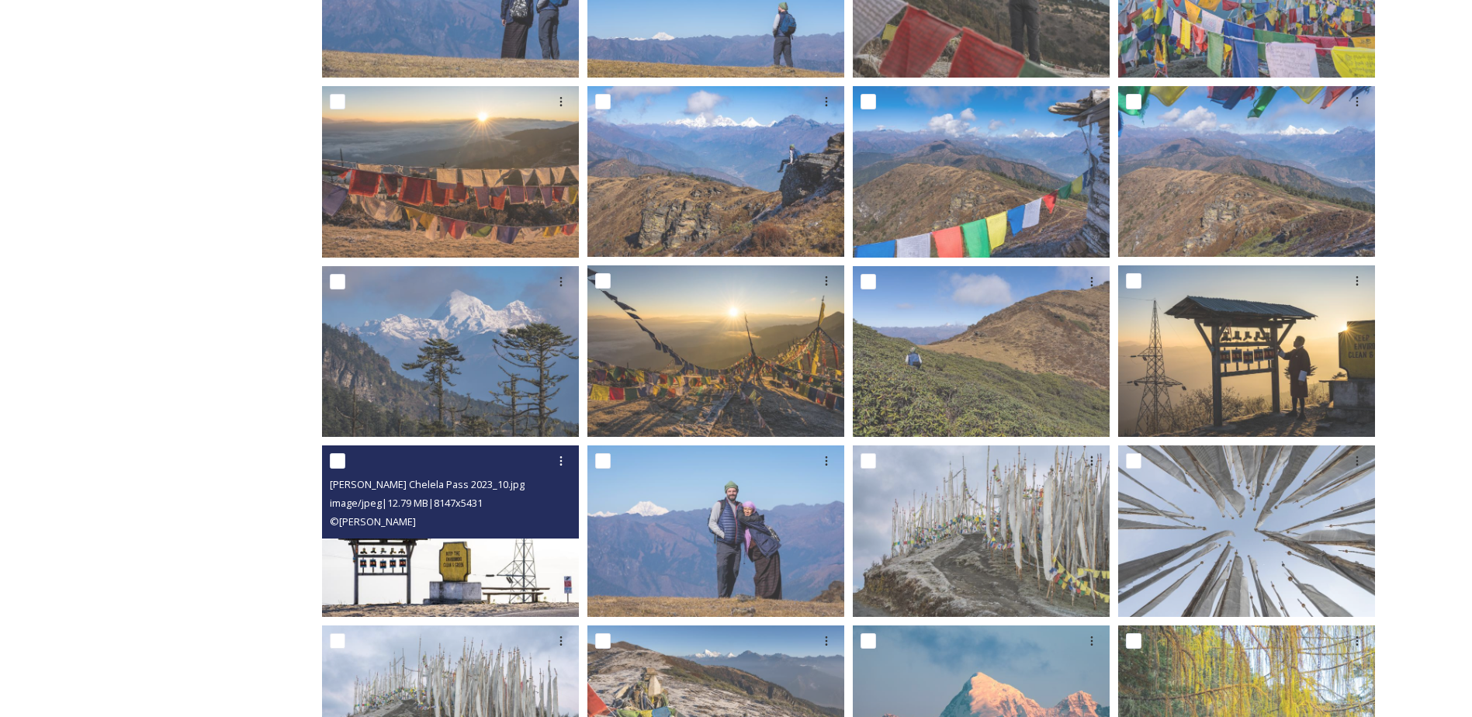
click at [481, 548] on img at bounding box center [450, 530] width 257 height 171
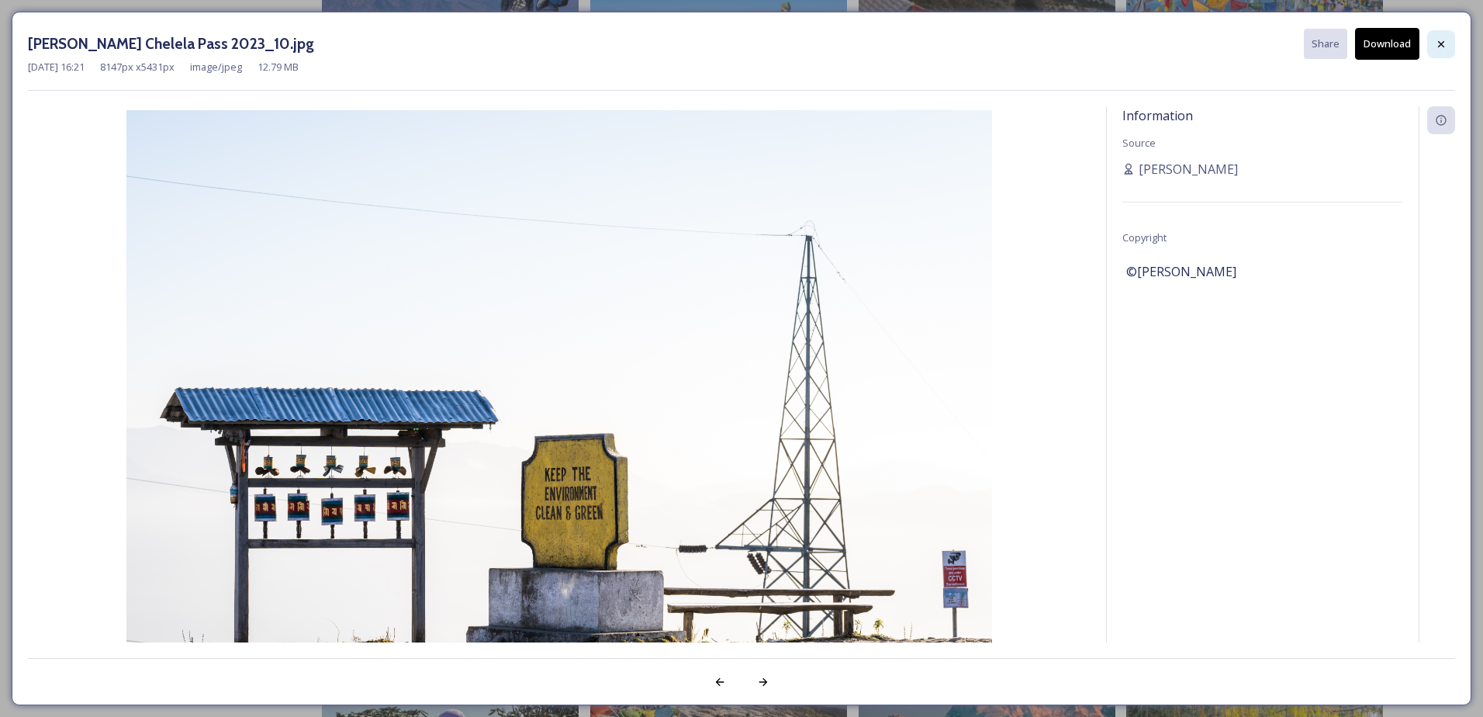
click at [1438, 43] on icon at bounding box center [1441, 44] width 12 height 12
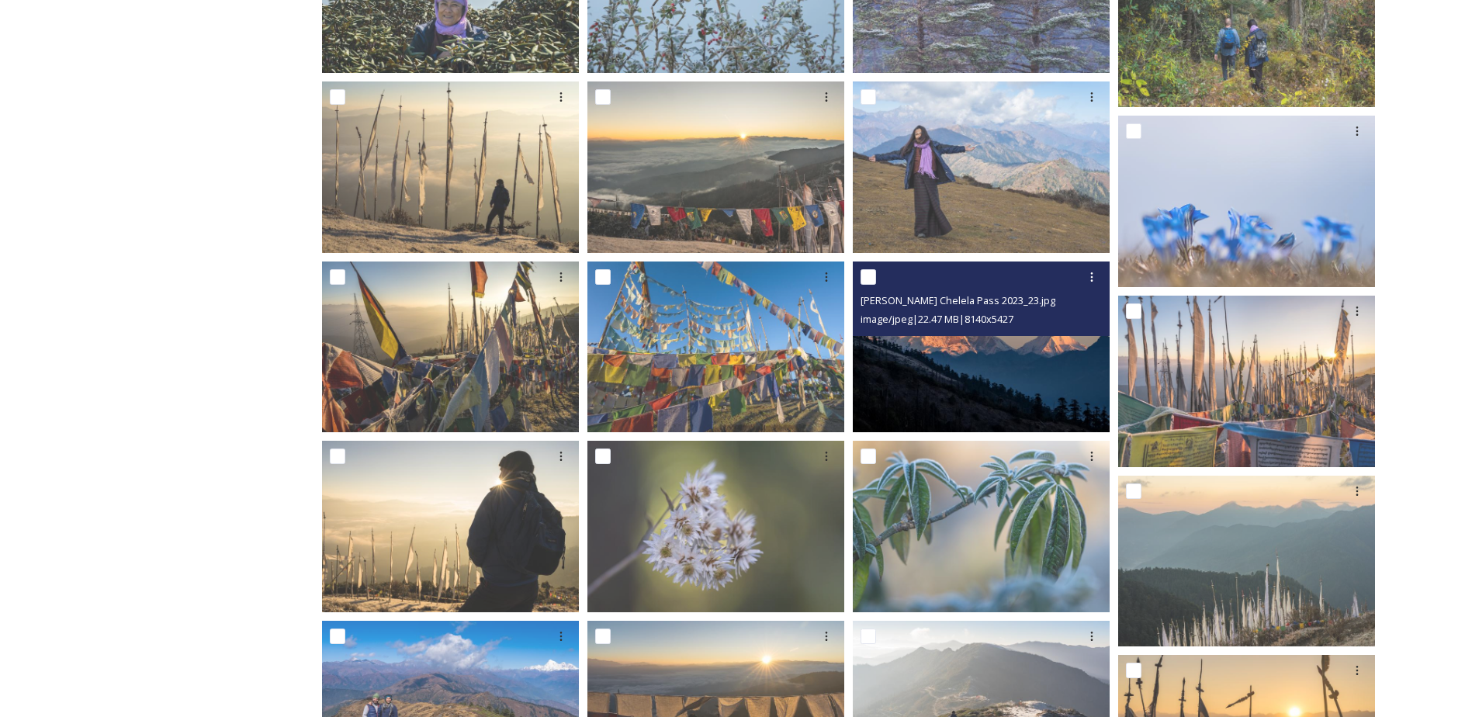
scroll to position [1319, 0]
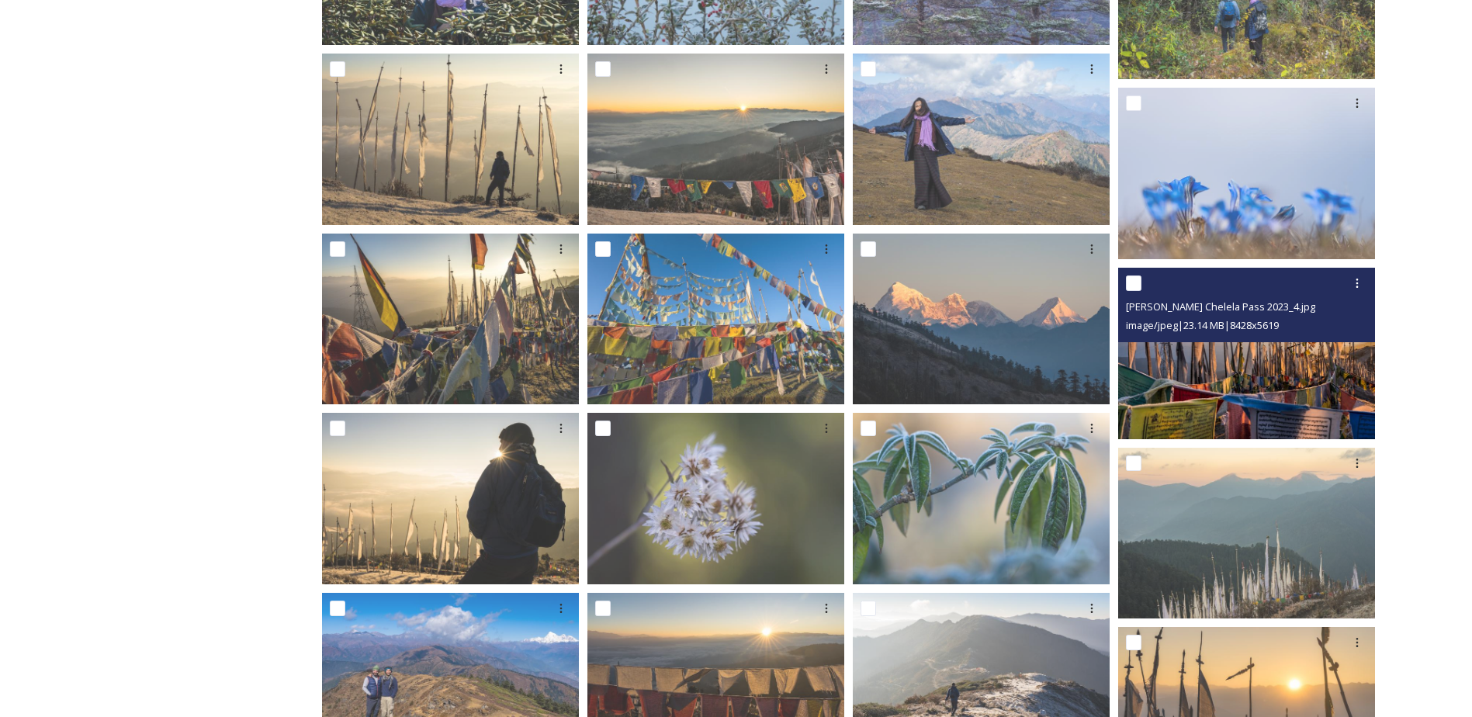
click at [1277, 385] on img at bounding box center [1246, 353] width 257 height 171
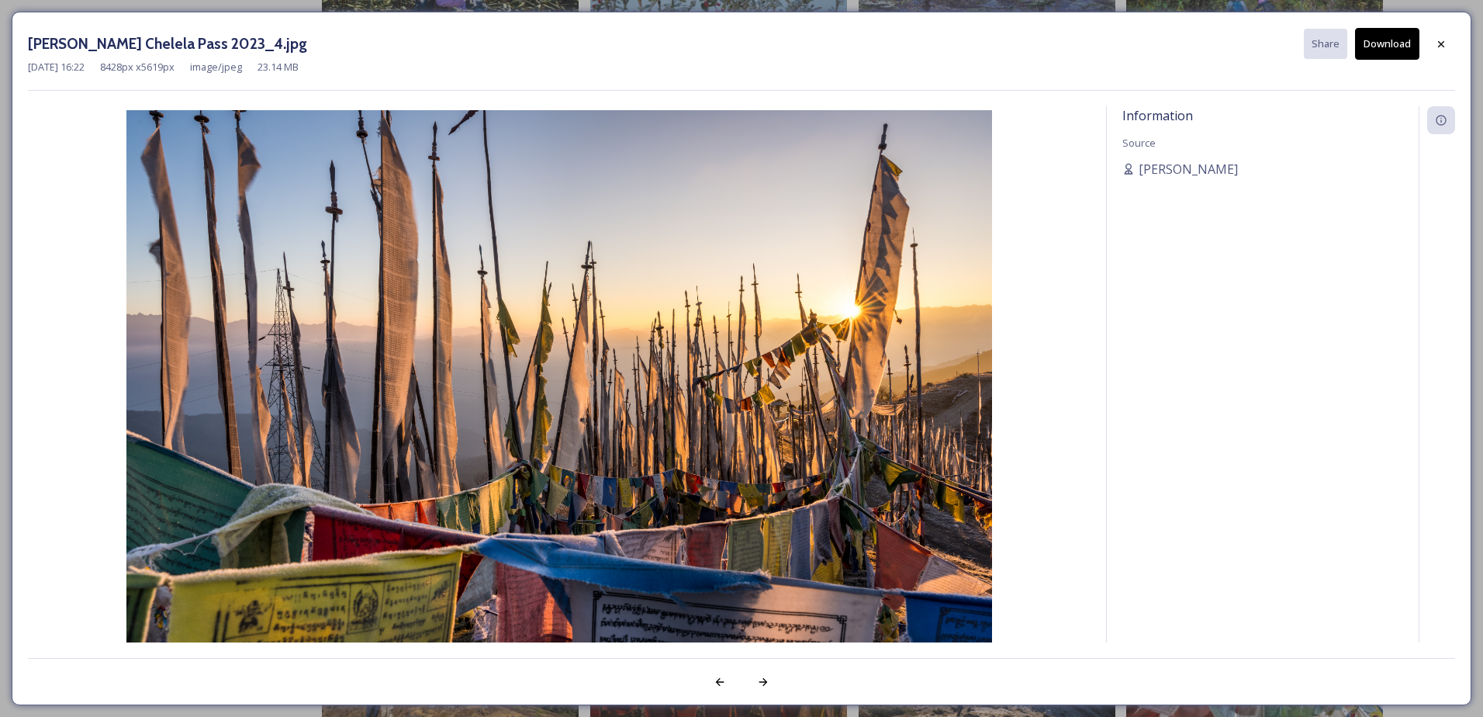
click at [1395, 51] on button "Download" at bounding box center [1387, 44] width 64 height 32
click at [1439, 36] on div at bounding box center [1441, 44] width 28 height 28
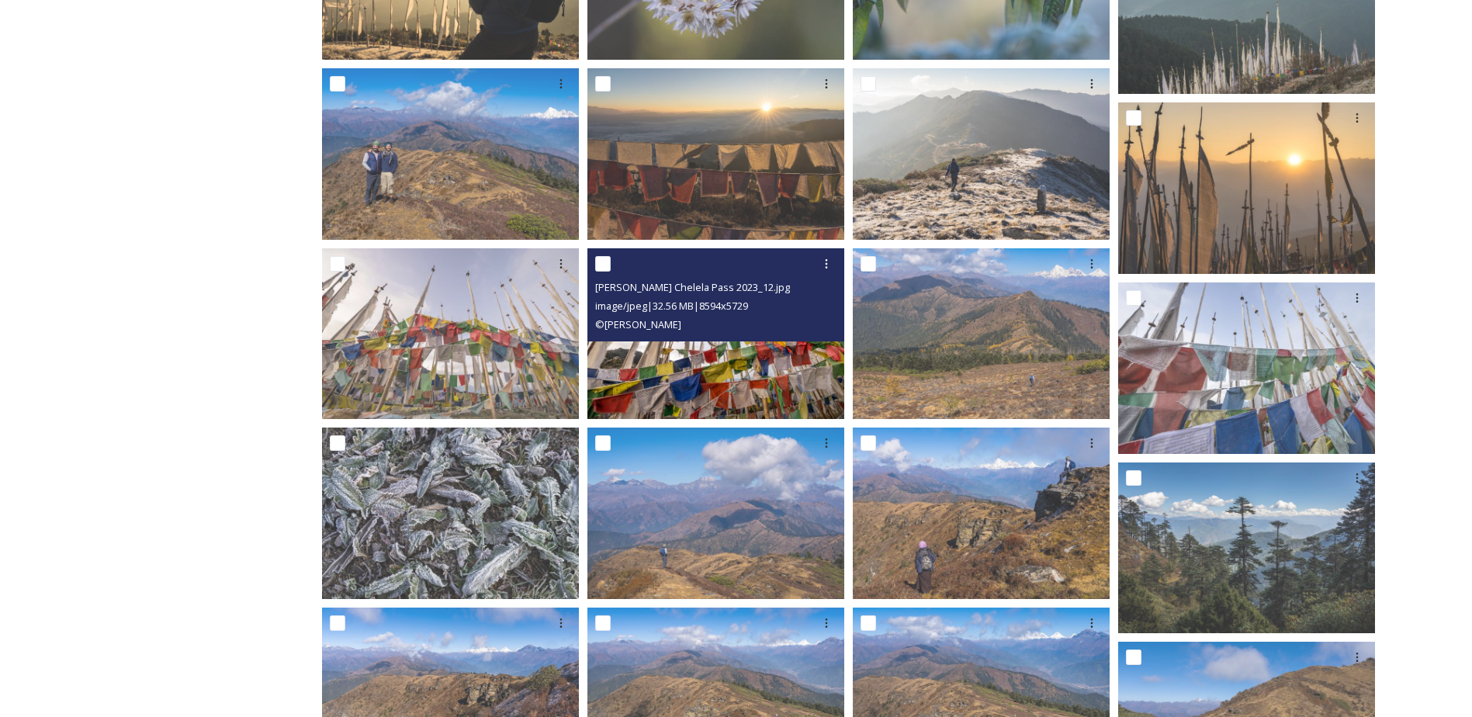
scroll to position [1766, 0]
